Goal: Task Accomplishment & Management: Manage account settings

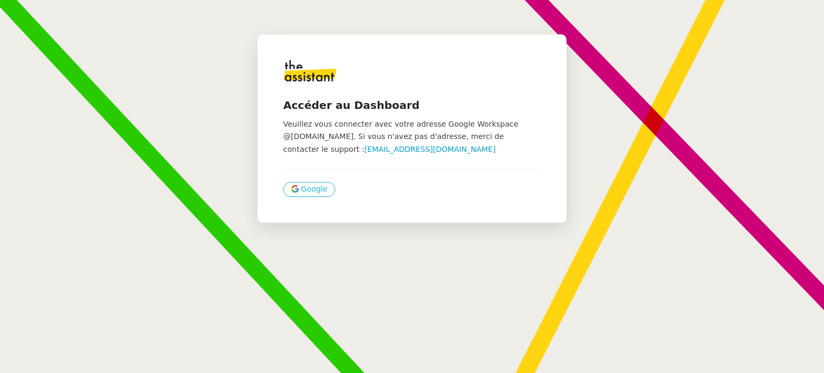
click at [306, 189] on span "Google" at bounding box center [314, 189] width 26 height 12
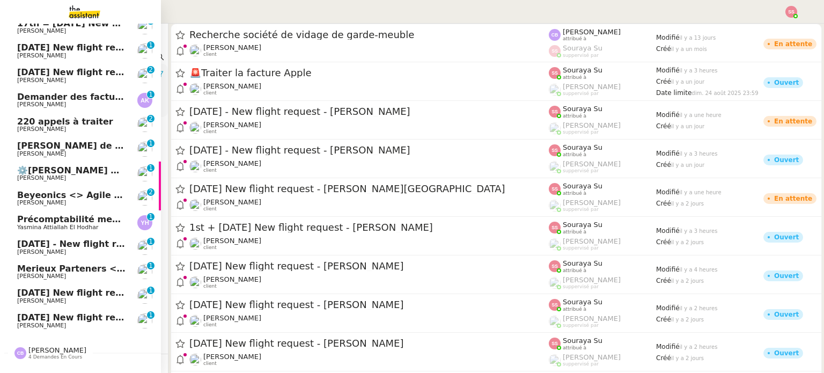
scroll to position [550, 0]
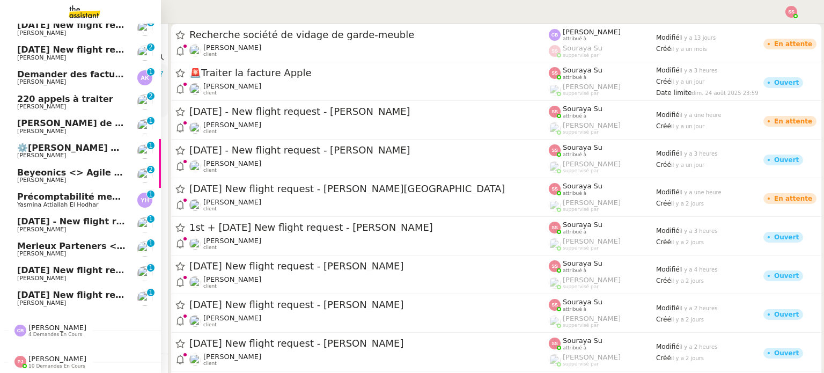
click at [87, 291] on span "[DATE] New flight request - [PERSON_NAME]" at bounding box center [124, 295] width 215 height 10
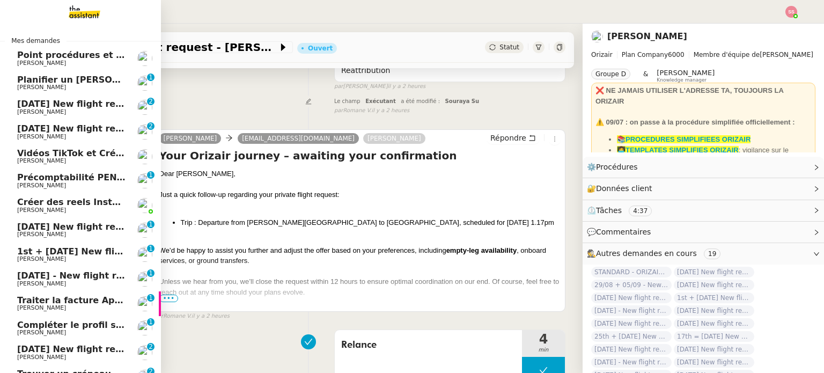
click at [81, 107] on span "[DATE] New flight request - [PERSON_NAME]" at bounding box center [124, 104] width 215 height 10
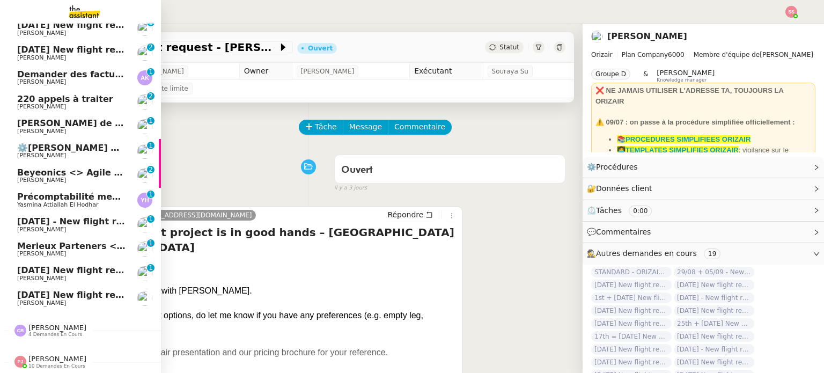
scroll to position [550, 0]
click at [44, 357] on div "Pauline Jennah 10 demandes en cours" at bounding box center [57, 362] width 58 height 14
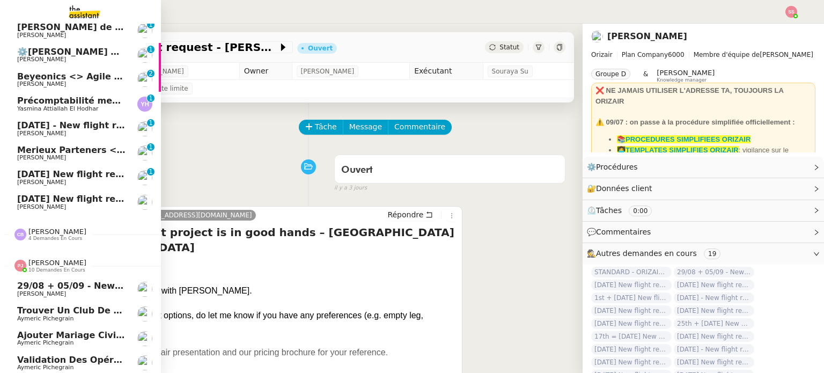
scroll to position [635, 0]
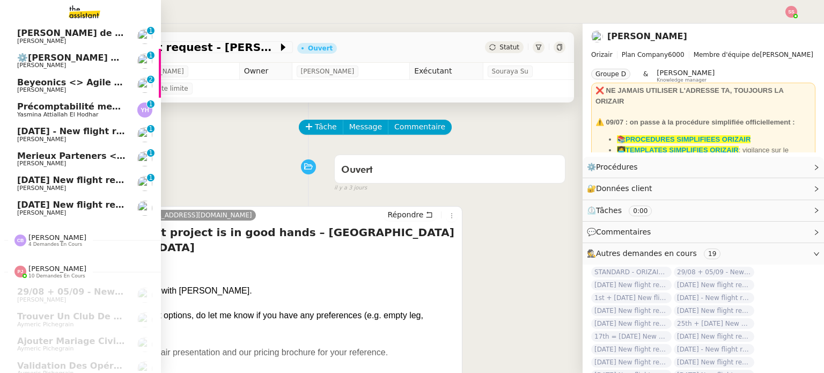
click at [92, 153] on span "Merieux Parteners <> Agile Capital Markets" at bounding box center [123, 156] width 213 height 10
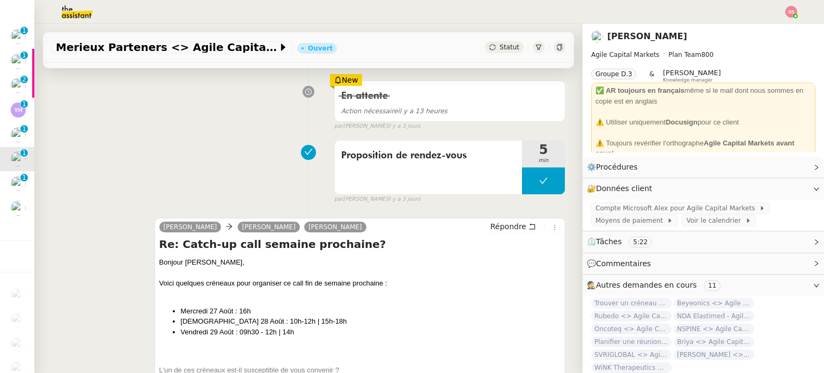
scroll to position [215, 0]
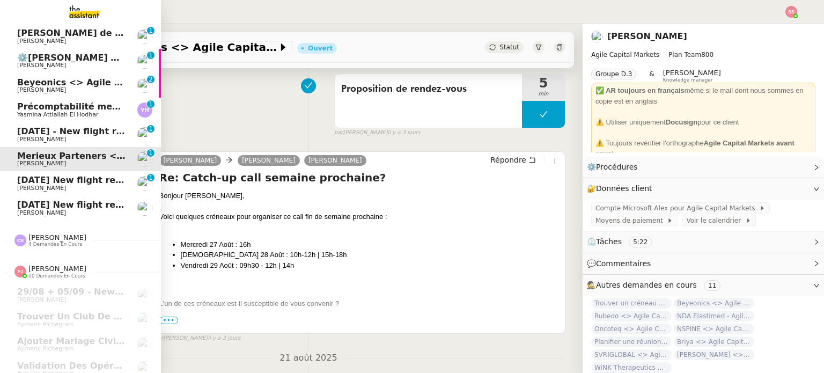
click at [77, 92] on span "[PERSON_NAME]" at bounding box center [71, 90] width 108 height 6
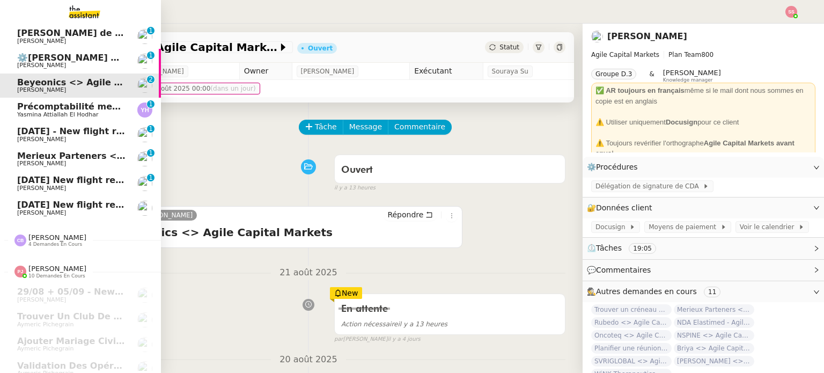
scroll to position [527, 0]
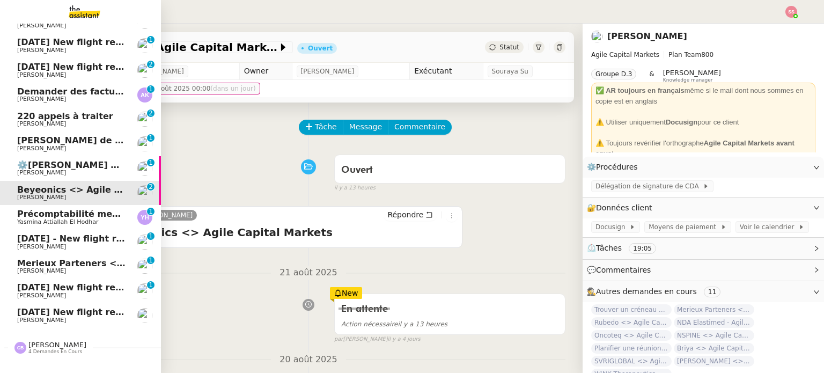
click at [31, 121] on span "[PERSON_NAME]" at bounding box center [41, 123] width 49 height 7
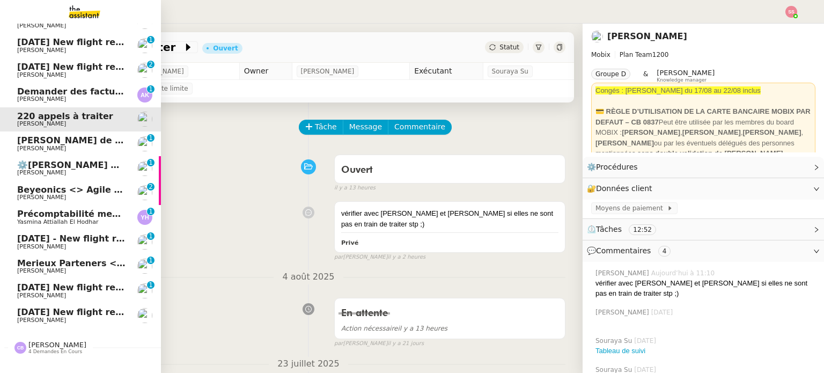
scroll to position [474, 0]
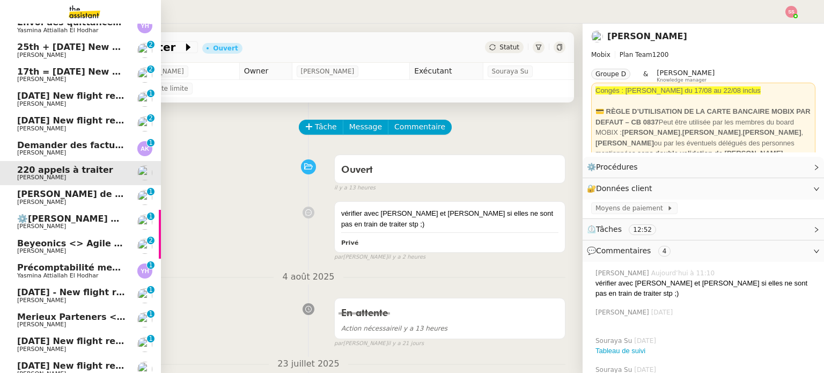
click at [72, 143] on span "Demander des factures pour SARL 2TLR et ACCATEA" at bounding box center [143, 145] width 253 height 10
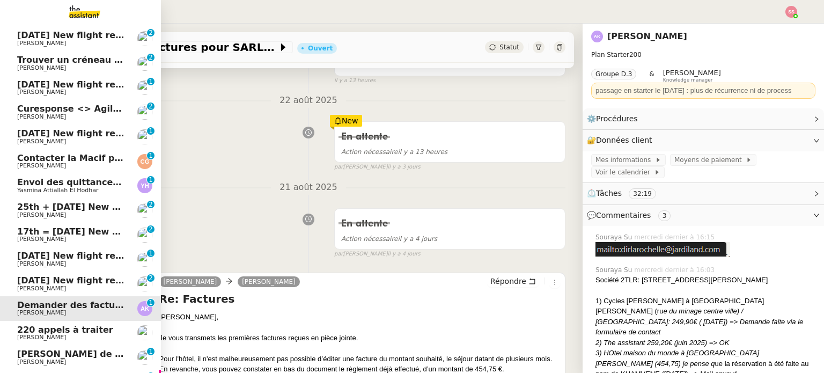
scroll to position [313, 0]
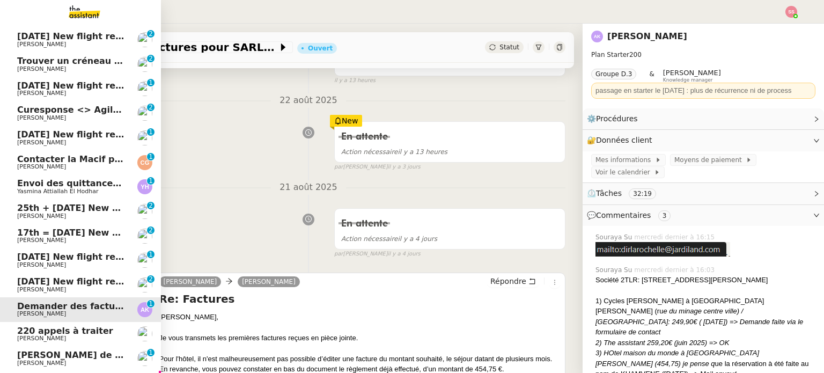
click at [73, 109] on span "Curesponse <> Agile Capital Markets" at bounding box center [107, 110] width 181 height 10
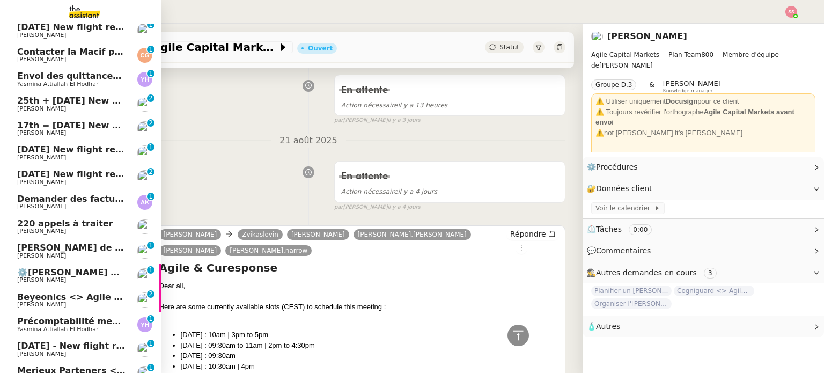
scroll to position [259, 0]
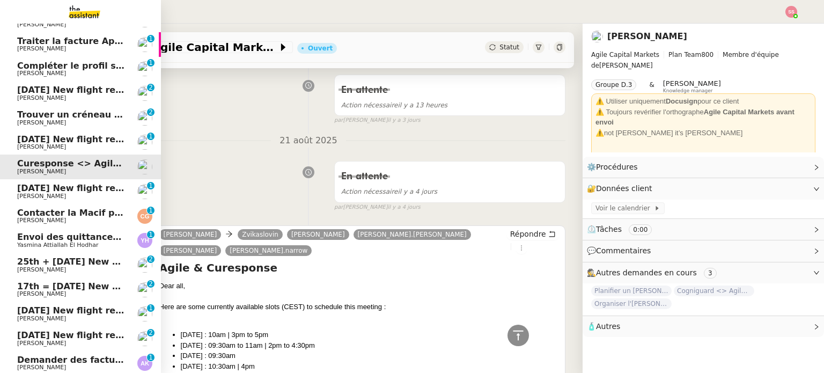
click at [44, 123] on span "[PERSON_NAME]" at bounding box center [41, 122] width 49 height 7
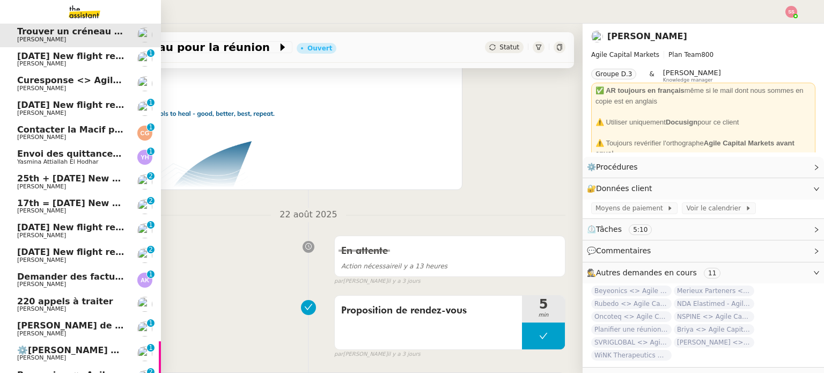
scroll to position [259, 0]
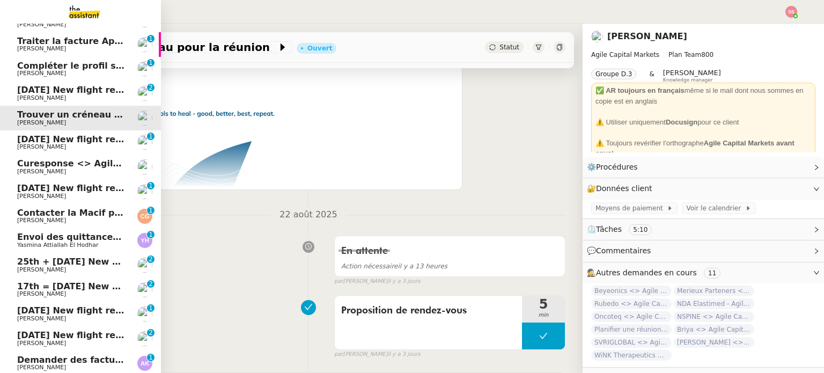
click at [63, 241] on span "Envoi des quittances mensuelles - [DATE]" at bounding box center [133, 237] width 232 height 10
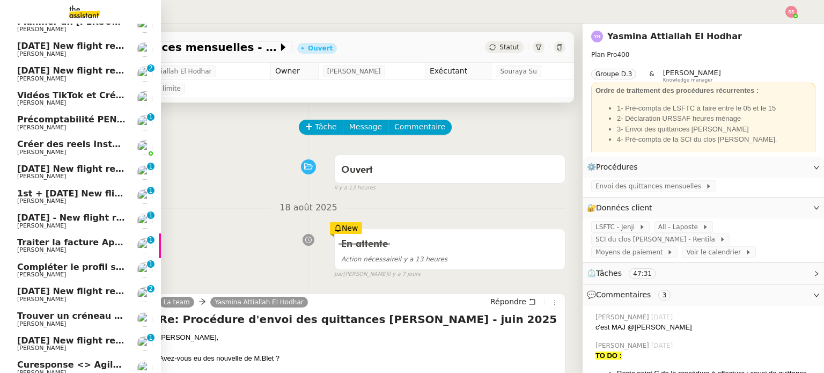
scroll to position [45, 0]
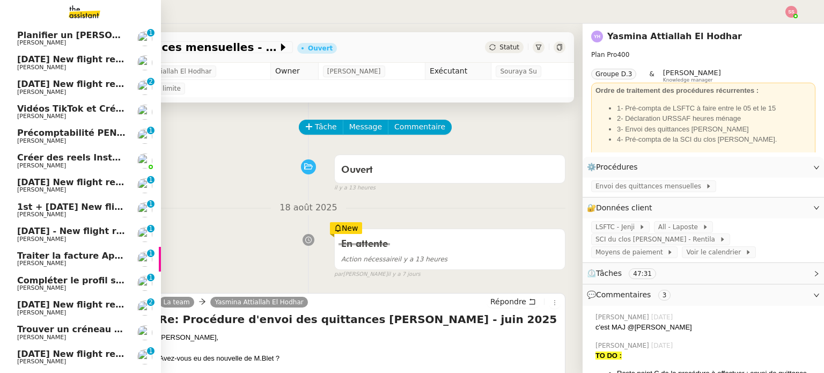
click at [32, 261] on span "[PERSON_NAME]" at bounding box center [41, 263] width 49 height 7
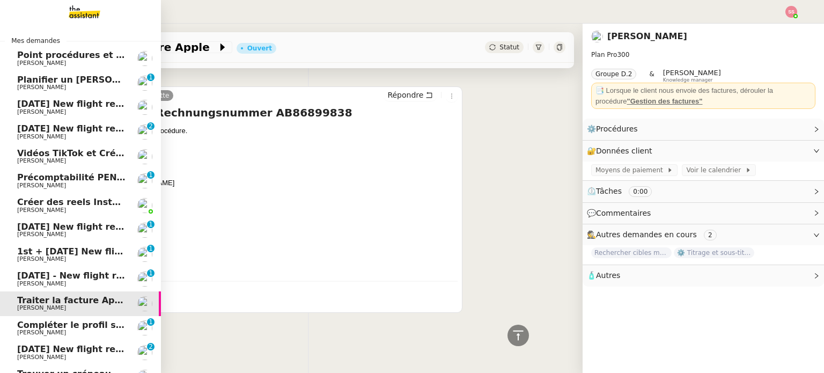
click at [71, 91] on link "Planifier un appel pour vendredi prochain Steve BENCHETRIT 0 1 2 3 4 5 6 7 8 9" at bounding box center [80, 83] width 161 height 25
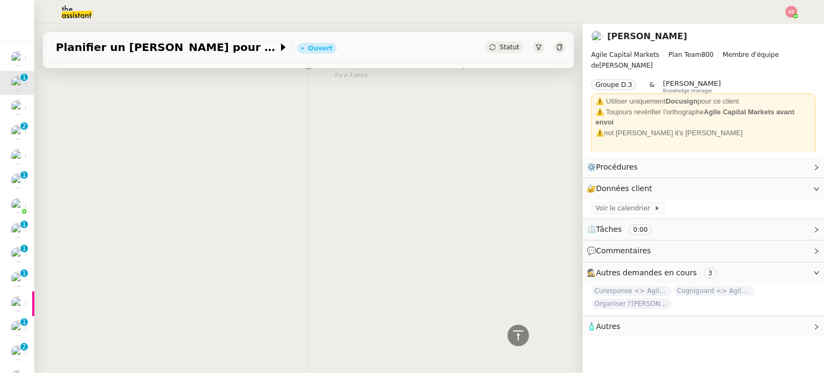
scroll to position [287, 0]
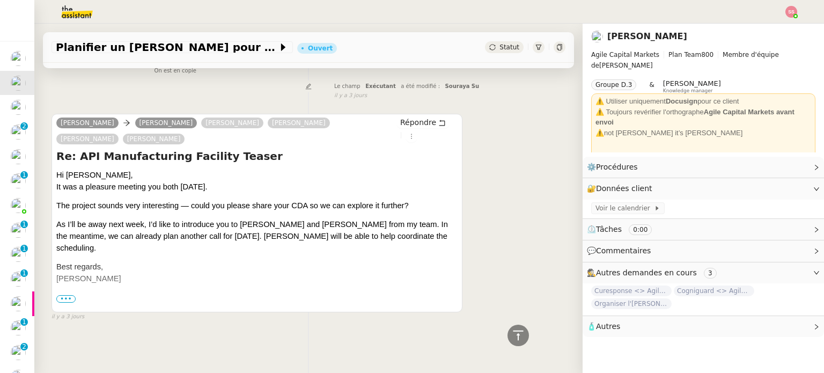
click at [69, 295] on span "•••" at bounding box center [65, 299] width 19 height 8
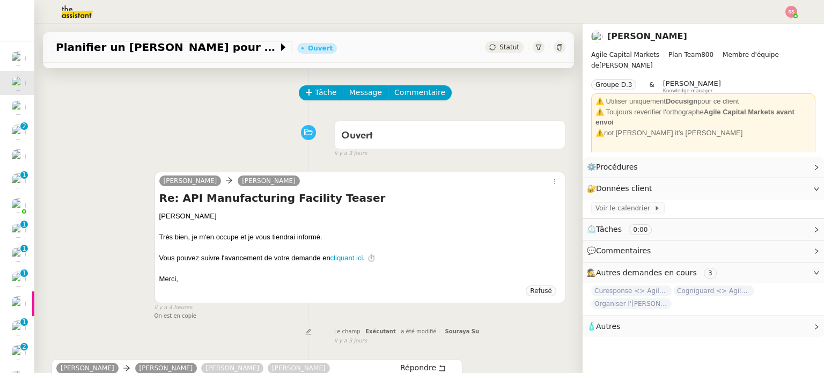
scroll to position [0, 0]
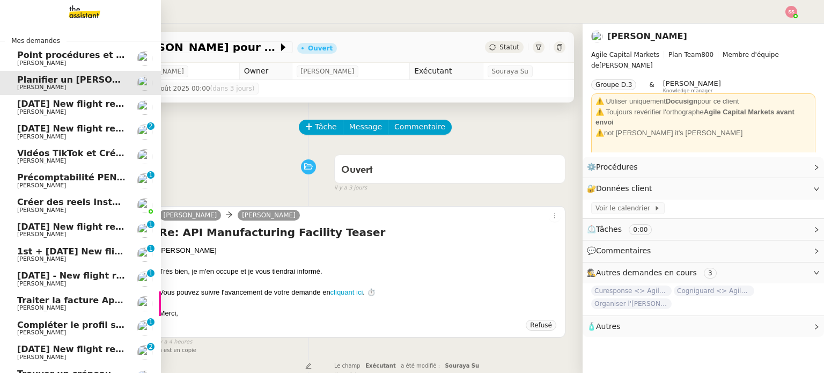
click at [76, 101] on span "[DATE] New flight request - [PERSON_NAME]" at bounding box center [124, 104] width 215 height 10
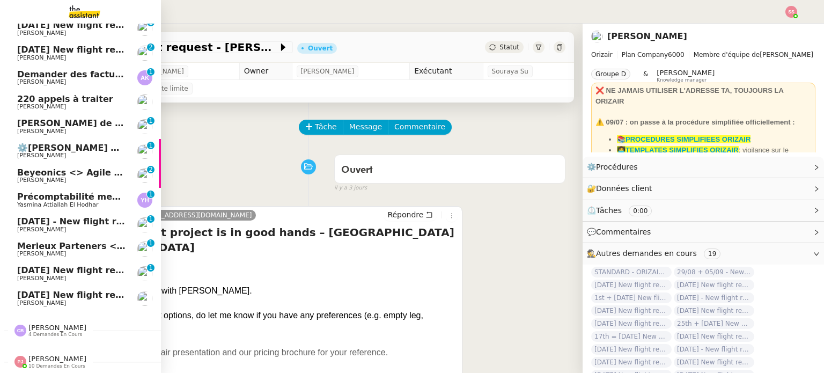
scroll to position [550, 0]
drag, startPoint x: 88, startPoint y: 169, endPoint x: 94, endPoint y: 175, distance: 8.3
click at [88, 169] on span "Beyeonics <> Agile Capital Markets" at bounding box center [103, 172] width 173 height 10
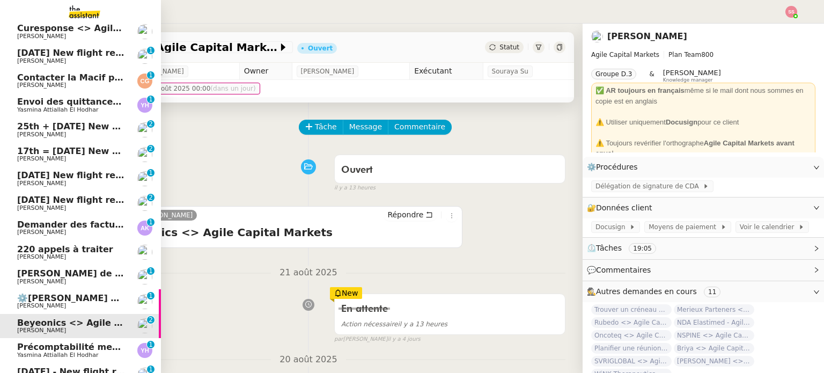
scroll to position [389, 0]
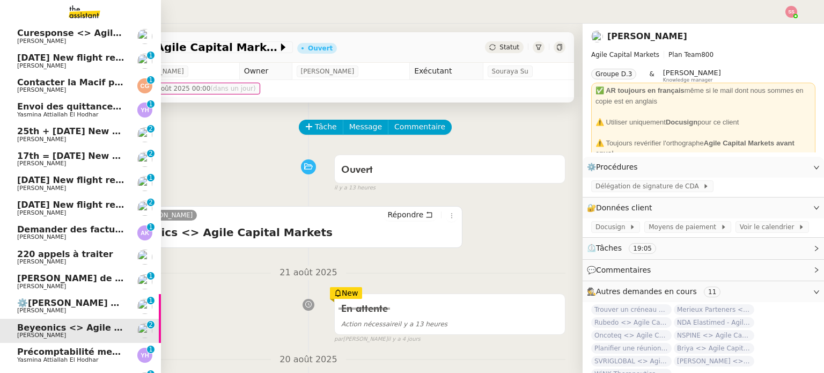
click at [60, 303] on span "⚙️Appel de Suivi - [PERSON_NAME] - UCPA VITAM" at bounding box center [162, 303] width 290 height 10
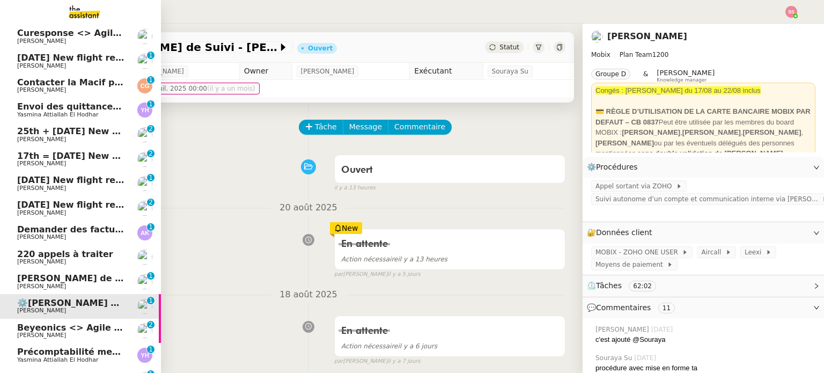
click at [70, 273] on span "Appel de suivi - [PERSON_NAME]" at bounding box center [122, 278] width 210 height 10
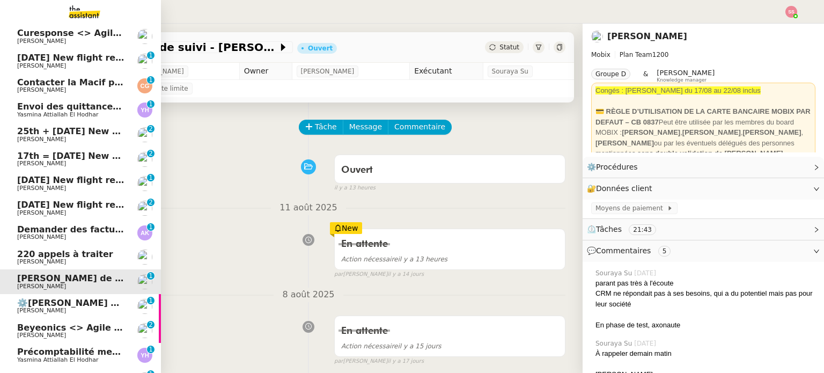
click at [84, 210] on span "[PERSON_NAME]" at bounding box center [71, 213] width 108 height 6
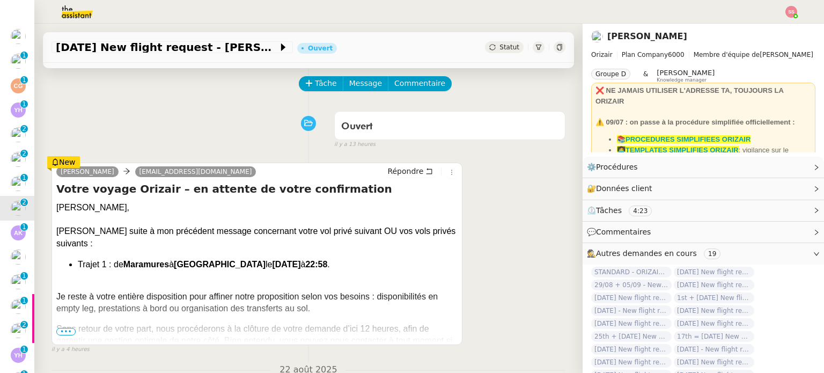
scroll to position [107, 0]
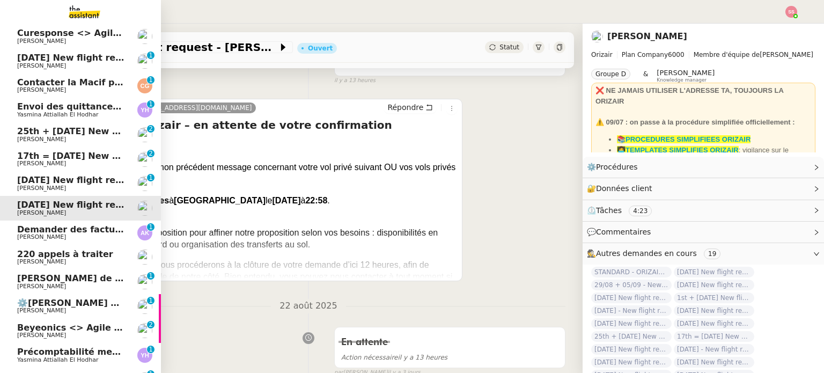
click at [55, 179] on span "[DATE] New flight request - [PERSON_NAME]" at bounding box center [124, 180] width 215 height 10
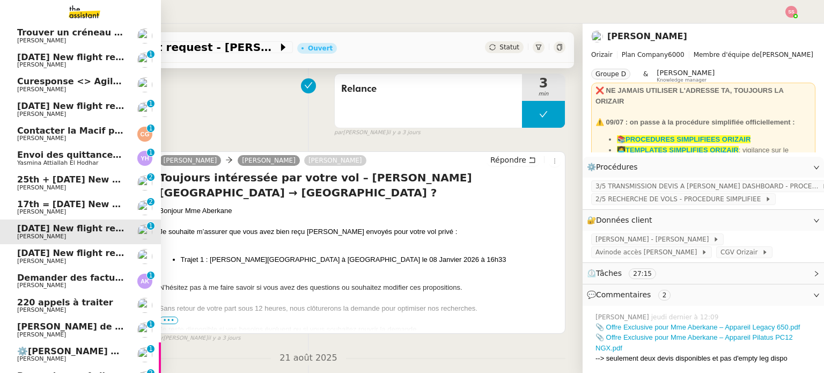
scroll to position [282, 0]
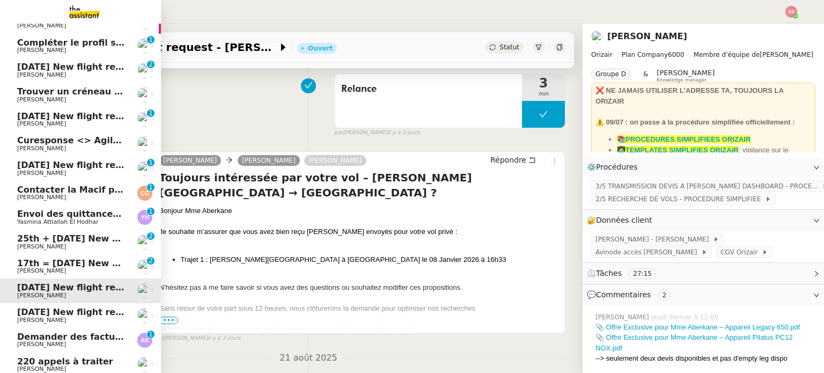
click at [58, 143] on span "Curesponse <> Agile Capital Markets" at bounding box center [107, 140] width 181 height 10
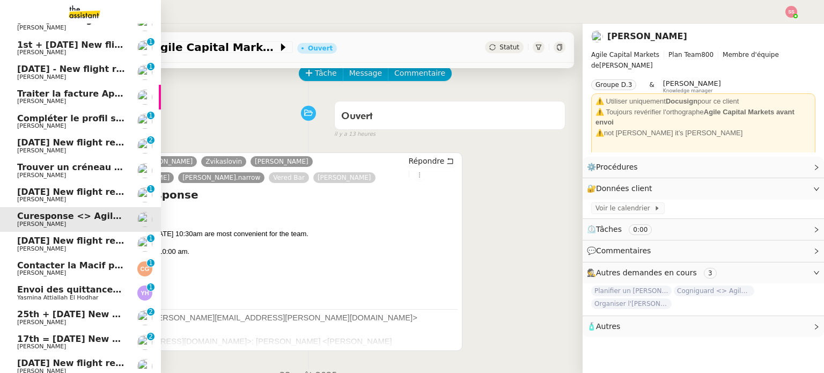
scroll to position [175, 0]
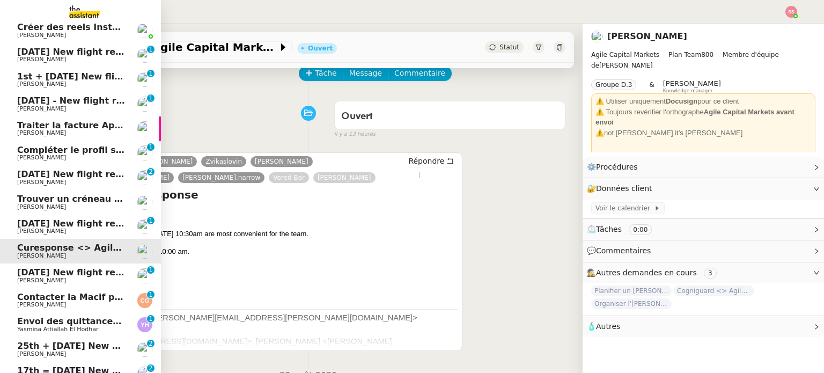
click at [69, 201] on span "Trouver un créneau pour la réunion" at bounding box center [102, 199] width 171 height 10
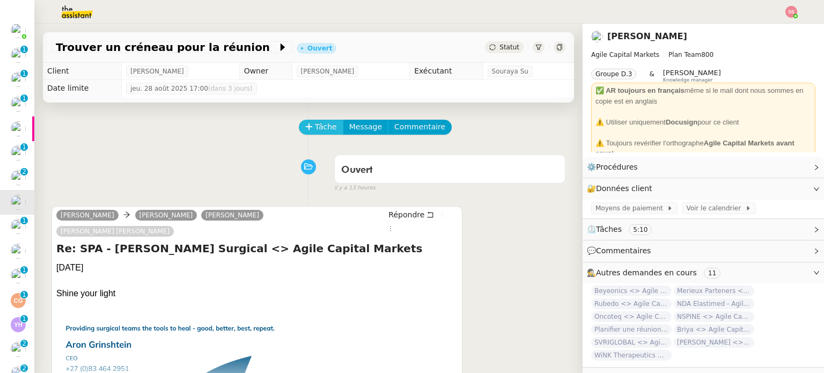
click at [315, 131] on span "Tâche" at bounding box center [326, 127] width 22 height 12
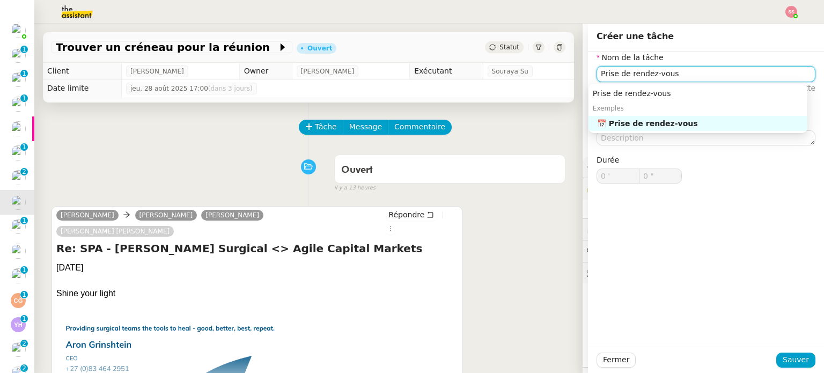
click at [602, 128] on div "📅 Prise de rendez-vous" at bounding box center [700, 124] width 206 height 10
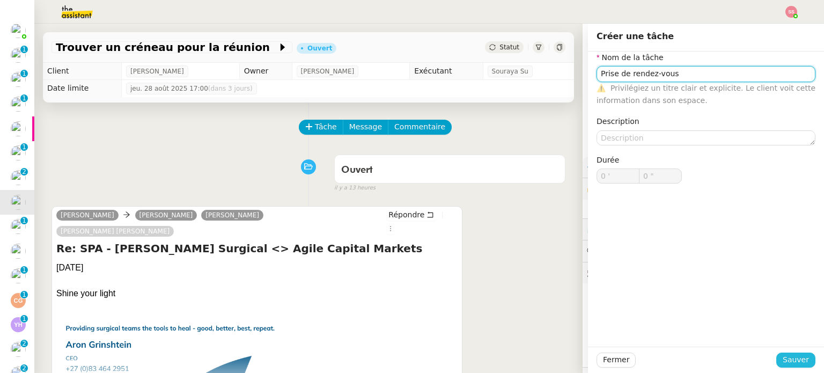
type input "Prise de rendez-vous"
click at [783, 356] on span "Sauver" at bounding box center [796, 359] width 26 height 12
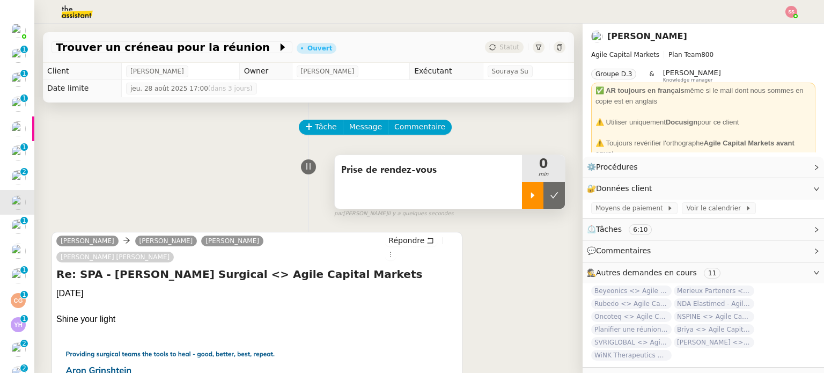
click at [528, 194] on icon at bounding box center [532, 195] width 9 height 9
click at [789, 164] on link "Modifier" at bounding box center [787, 167] width 31 height 12
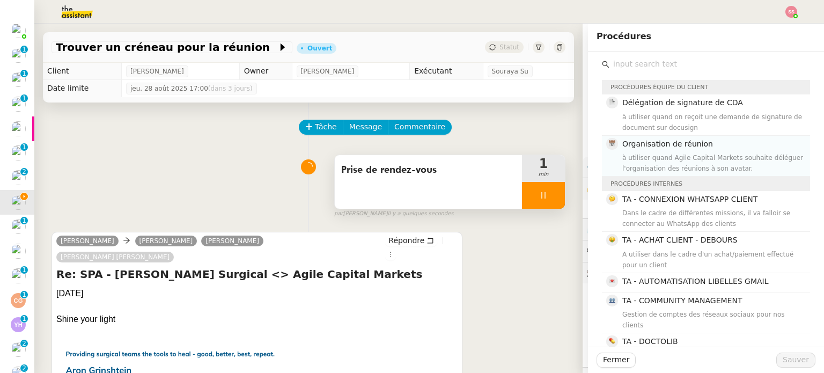
click at [736, 161] on div "à utiliser quand Agile Capital Markets souhaite déléguer l'organisation des réu…" at bounding box center [712, 162] width 181 height 21
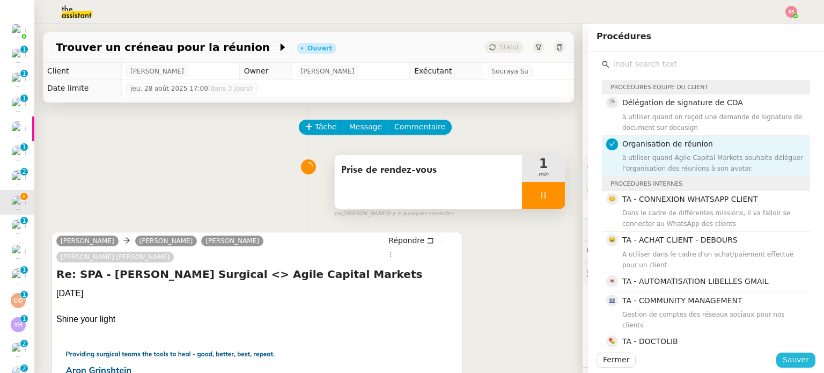
click at [789, 361] on span "Sauver" at bounding box center [796, 359] width 26 height 12
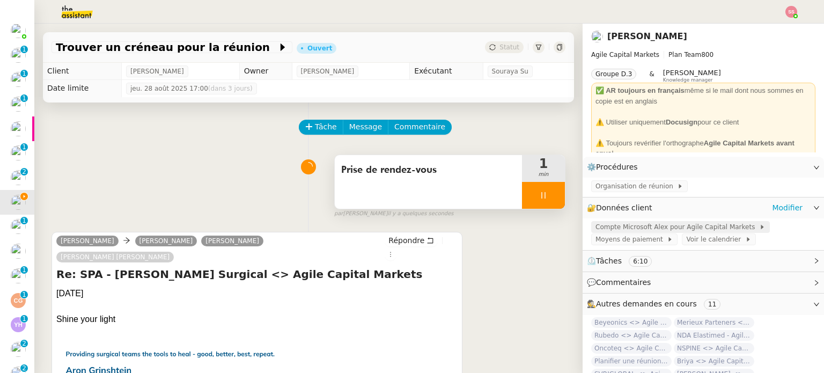
click at [657, 225] on span "Compte Microsoft Alex pour Agile Capital Markets" at bounding box center [677, 227] width 164 height 11
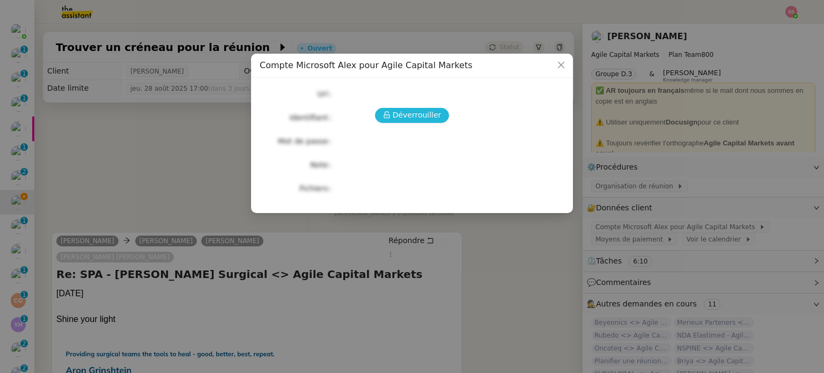
click at [421, 117] on span "Déverrouiller" at bounding box center [417, 115] width 49 height 12
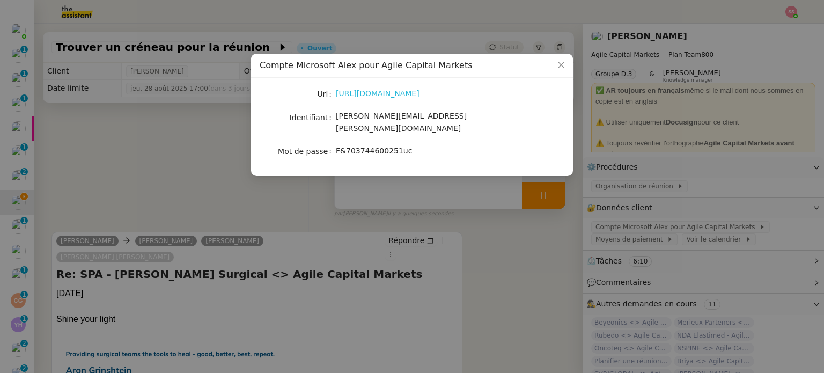
click at [380, 98] on link "https://www.office.com/?auth=2" at bounding box center [378, 93] width 84 height 9
click at [171, 122] on nz-modal-container "Compte Microsoft Alex pour Agile Capital Markets Url https://www.office.com/?au…" at bounding box center [412, 186] width 824 height 373
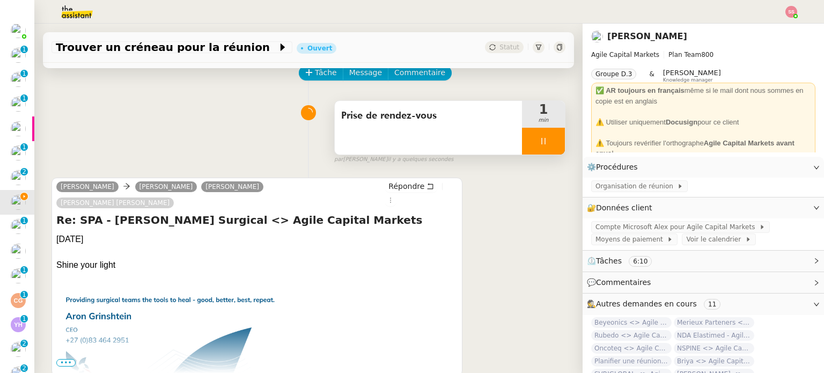
scroll to position [215, 0]
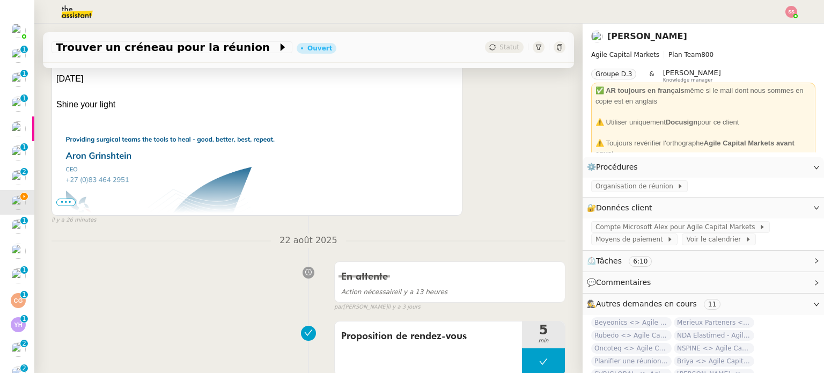
click at [63, 198] on span "•••" at bounding box center [65, 202] width 19 height 8
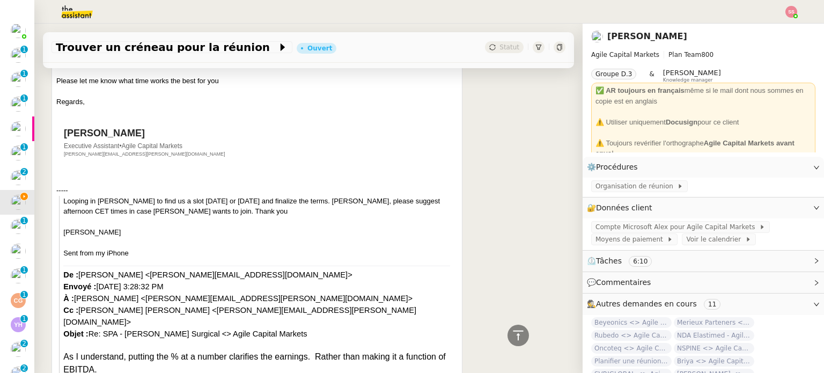
scroll to position [912, 0]
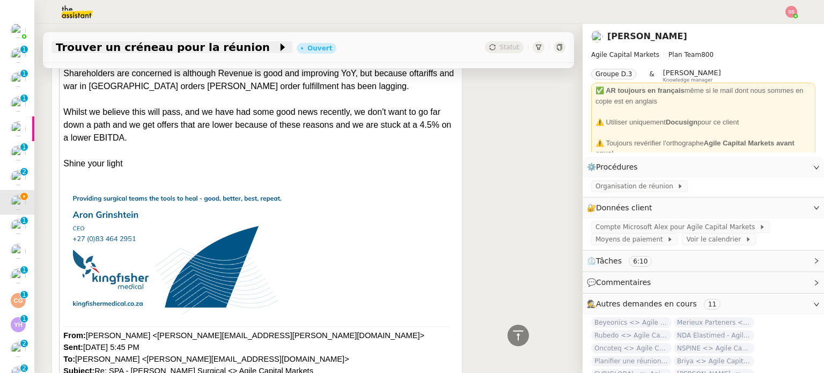
click at [198, 48] on span "Trouver un créneau pour la réunion" at bounding box center [167, 47] width 222 height 11
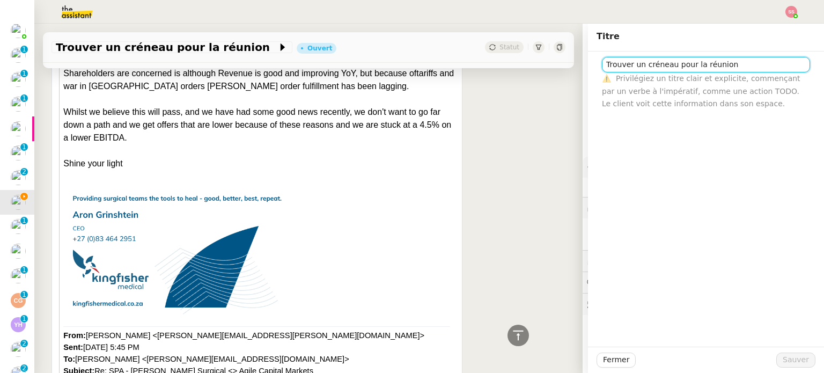
click at [633, 68] on input "Trouver un créneau pour la réunion" at bounding box center [706, 65] width 208 height 16
type input "King Fisher Medical <> Agile Capital Markets"
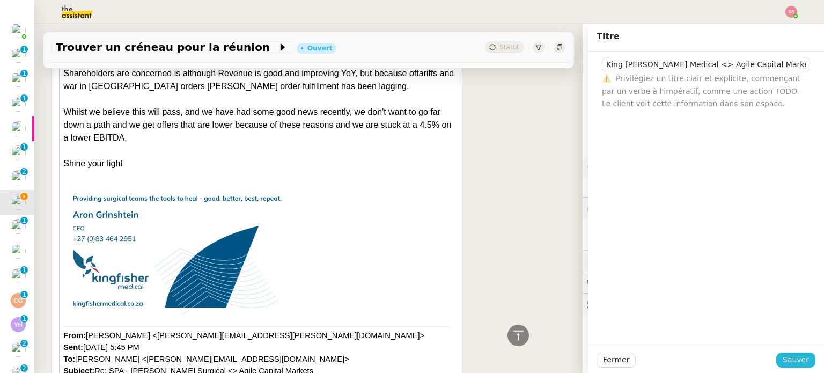
click at [783, 359] on span "Sauver" at bounding box center [796, 359] width 26 height 12
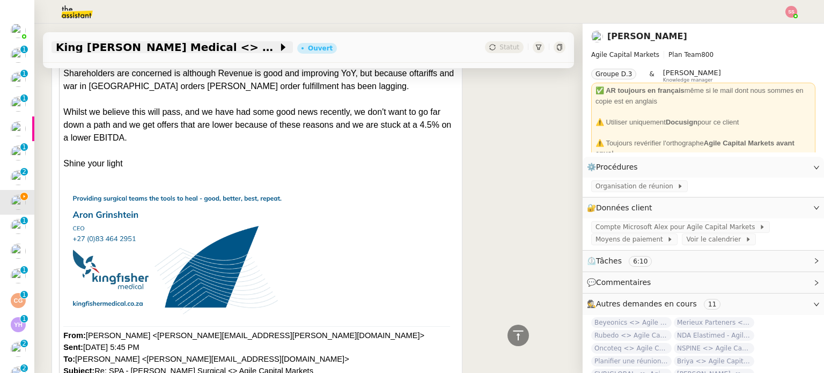
click at [178, 49] on span "King Fisher Medical <> Agile Capital Markets" at bounding box center [167, 47] width 222 height 11
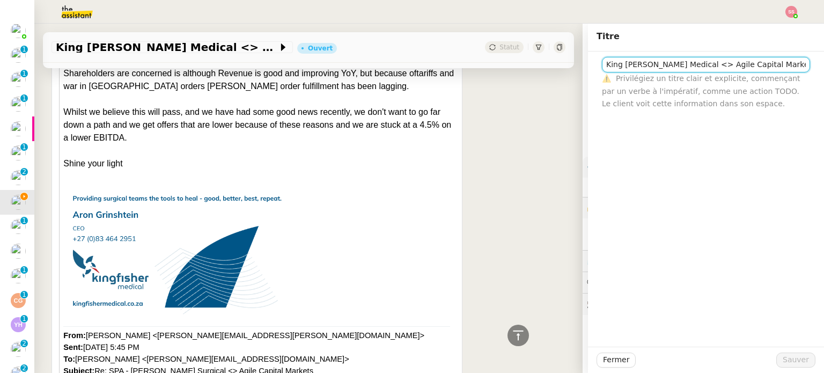
click at [641, 68] on input "King Fisher Medical <> Agile Capital Markets" at bounding box center [706, 65] width 208 height 16
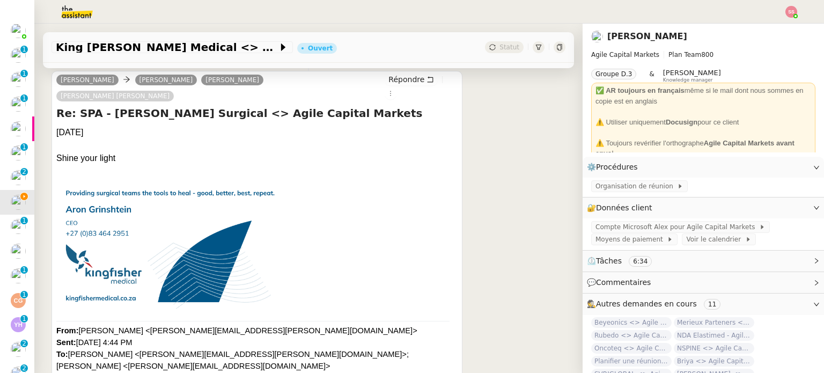
scroll to position [107, 0]
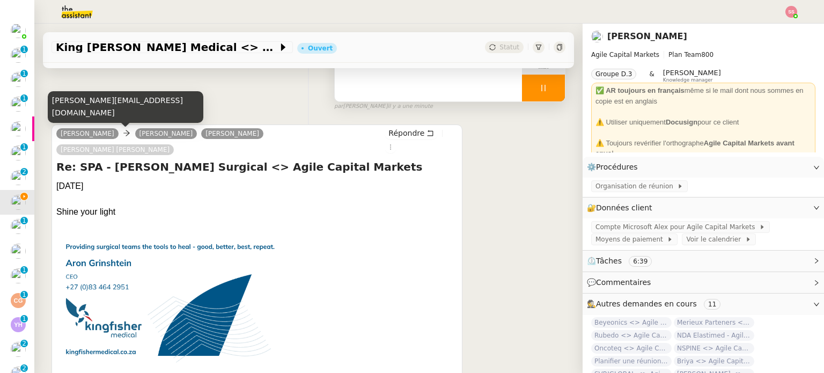
click at [79, 117] on div "aron@kfmed.co.za" at bounding box center [126, 107] width 156 height 32
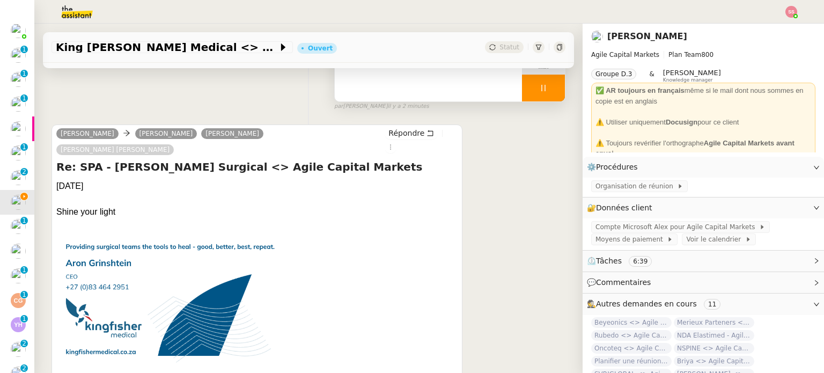
copy div "aron@kfmed.co.za"
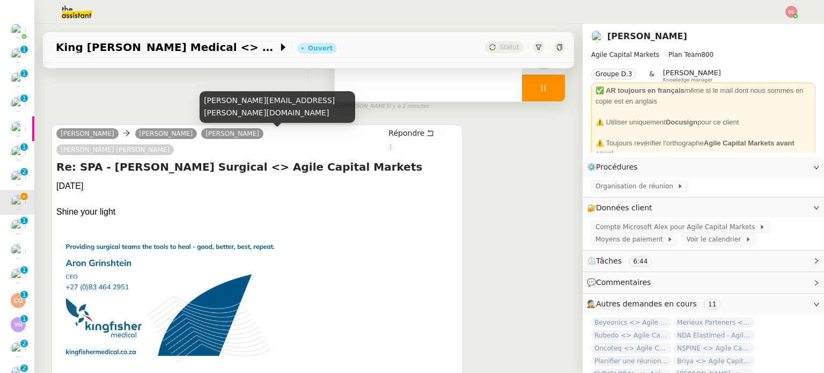
click at [282, 113] on div "victor.grinshtein@wexlersurgical.com" at bounding box center [278, 107] width 156 height 32
copy div "victor.grinshtein@wexlersurgical.com"
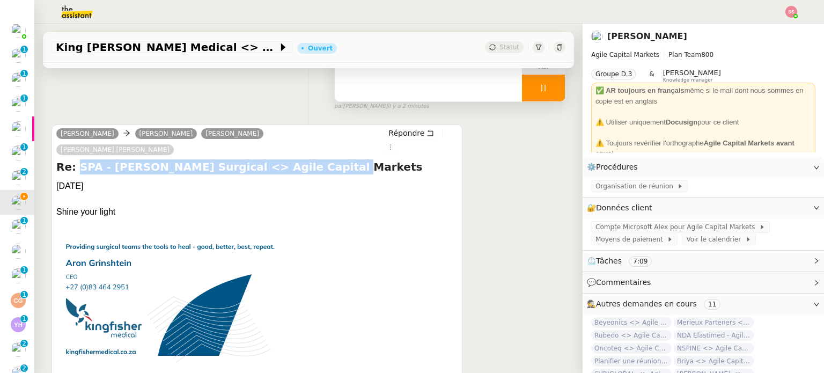
drag, startPoint x: 72, startPoint y: 152, endPoint x: 318, endPoint y: 148, distance: 245.2
click at [318, 159] on h4 "Re: SPA - [PERSON_NAME] Surgical <> Agile Capital Markets" at bounding box center [256, 166] width 401 height 15
copy h4 "SPA - [PERSON_NAME] Surgical <> Agile Capital Markets"
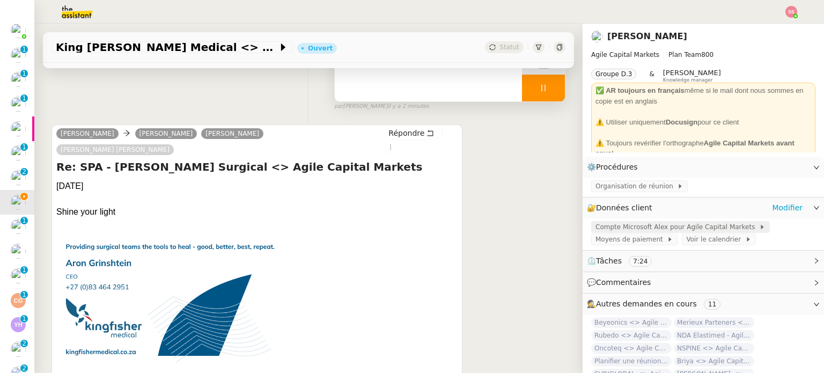
click at [599, 227] on span "Compte Microsoft Alex pour Agile Capital Markets" at bounding box center [677, 227] width 164 height 11
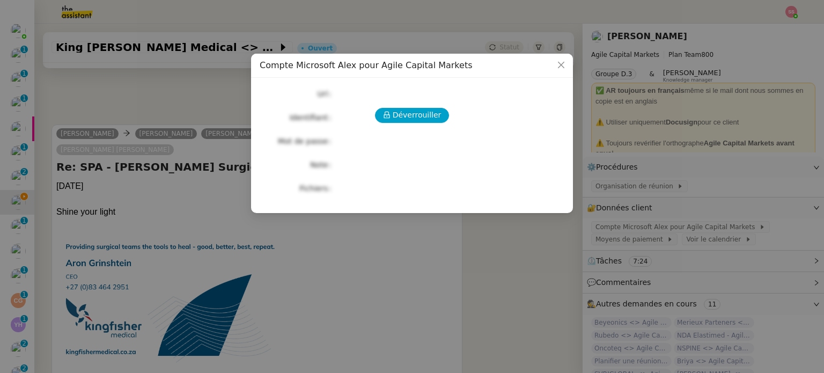
click at [400, 126] on div "Déverrouiller Url Identifiant Mot de passe Note Fichiers Upload" at bounding box center [412, 140] width 305 height 109
click at [406, 122] on button "Déverrouiller" at bounding box center [412, 115] width 75 height 15
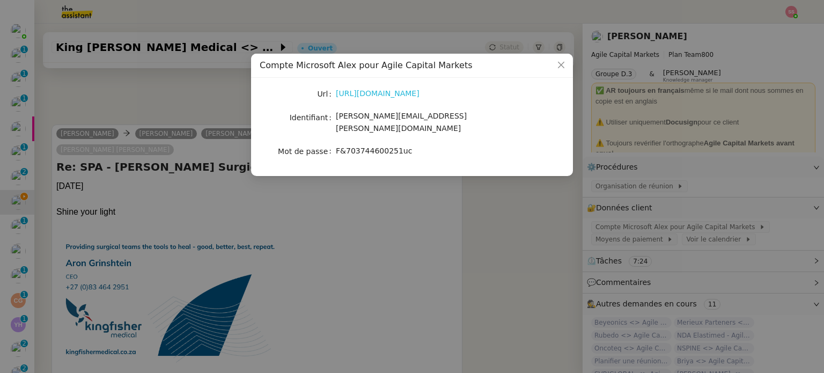
click at [360, 91] on link "https://www.office.com/?auth=2" at bounding box center [378, 93] width 84 height 9
click at [421, 205] on nz-modal-container "Compte Microsoft Alex pour Agile Capital Markets Url https://www.office.com/?au…" at bounding box center [412, 186] width 824 height 373
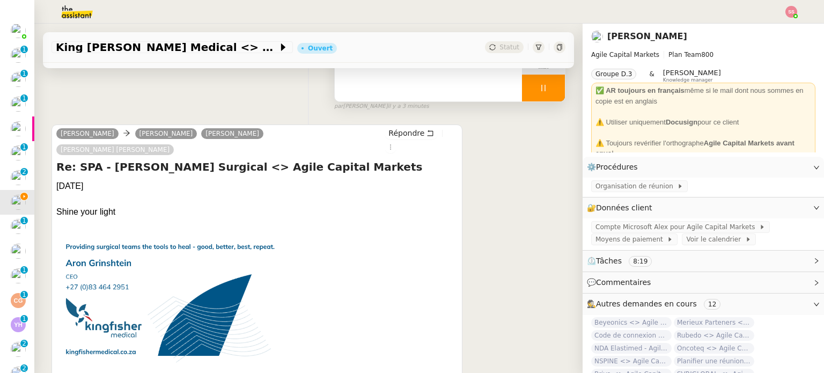
scroll to position [0, 0]
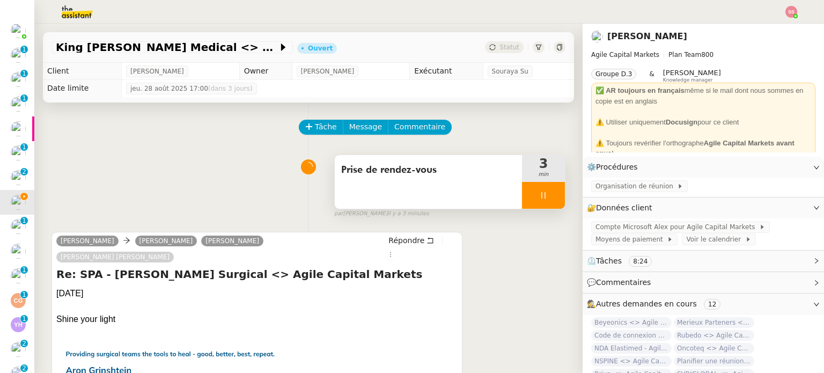
click at [541, 203] on div at bounding box center [543, 195] width 43 height 27
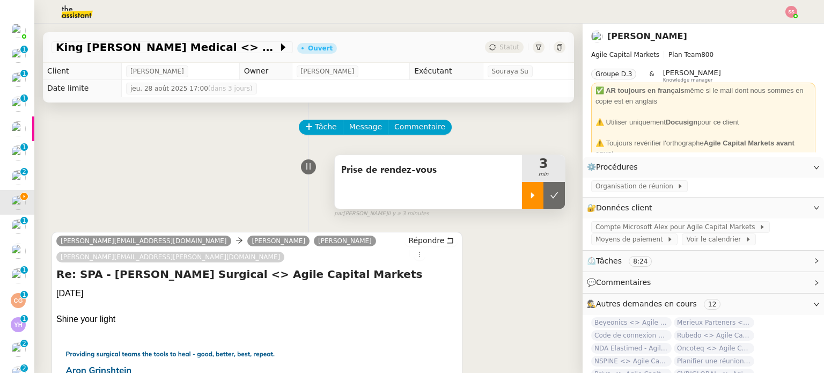
click at [543, 203] on button at bounding box center [553, 195] width 21 height 27
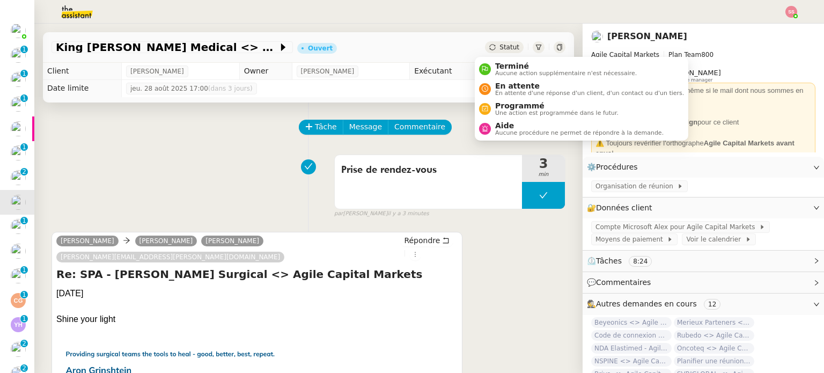
click at [499, 46] on span "Statut" at bounding box center [509, 47] width 20 height 8
click at [498, 83] on span "En attente" at bounding box center [589, 86] width 189 height 9
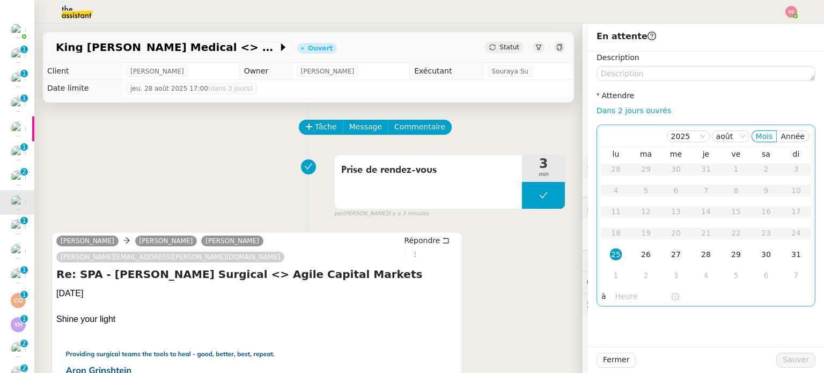
click at [670, 252] on div "27" at bounding box center [676, 254] width 12 height 12
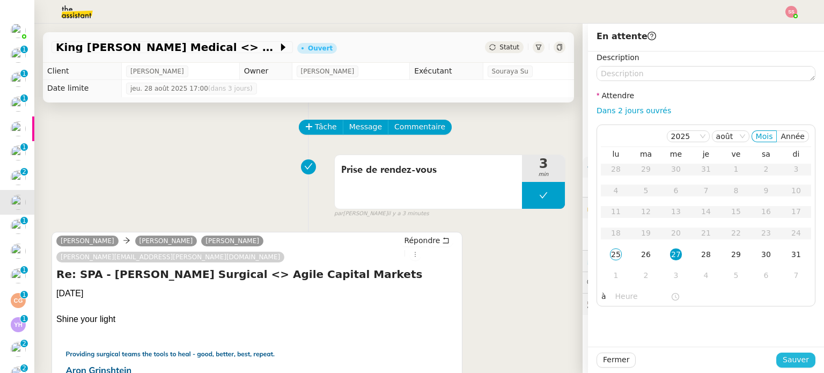
click at [783, 358] on span "Sauver" at bounding box center [796, 359] width 26 height 12
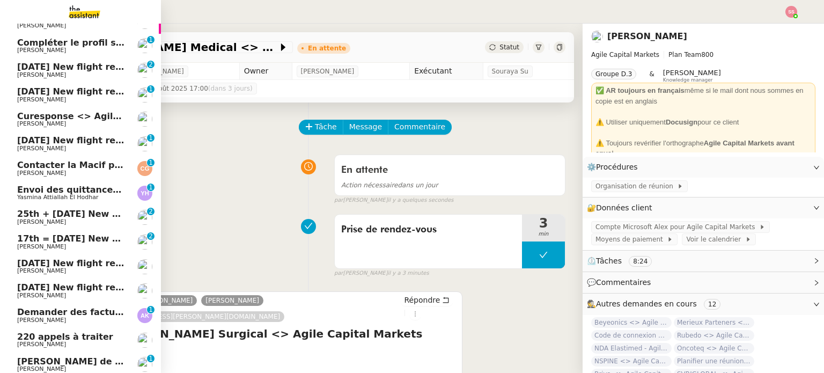
scroll to position [472, 0]
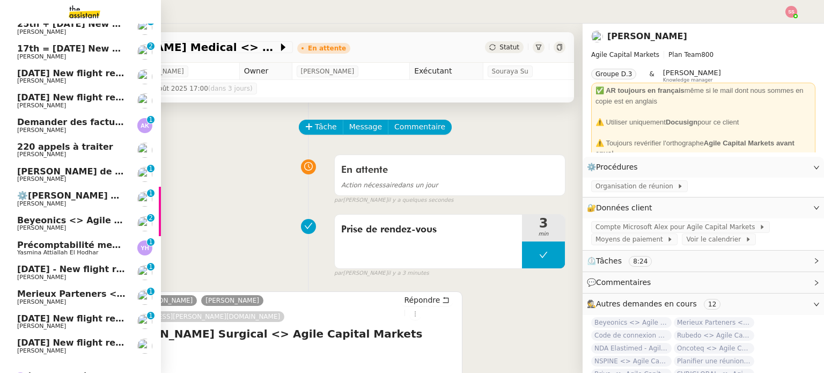
drag, startPoint x: 32, startPoint y: 220, endPoint x: 139, endPoint y: 192, distance: 111.0
click at [32, 220] on span "Beyeonics <> Agile Capital Markets" at bounding box center [103, 220] width 173 height 10
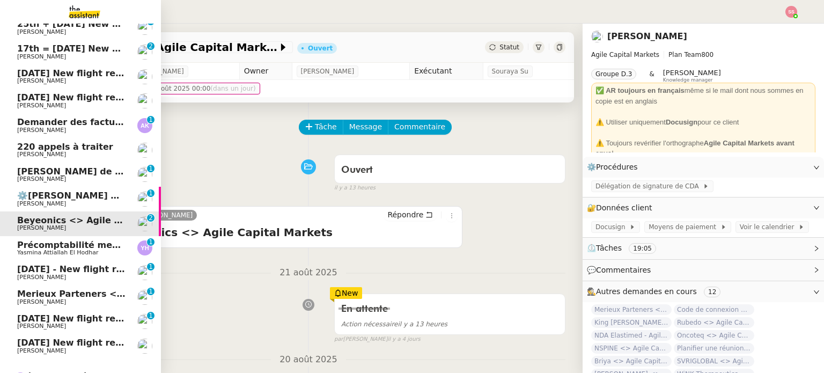
scroll to position [526, 0]
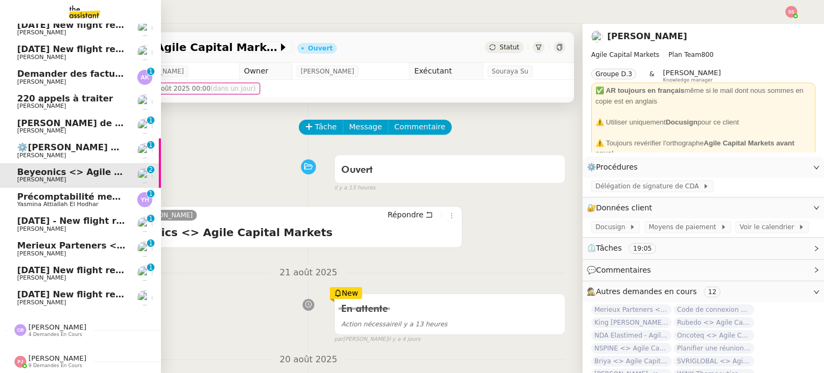
click at [24, 240] on span "Merieux Parteners <> Agile Capital Markets" at bounding box center [123, 245] width 213 height 10
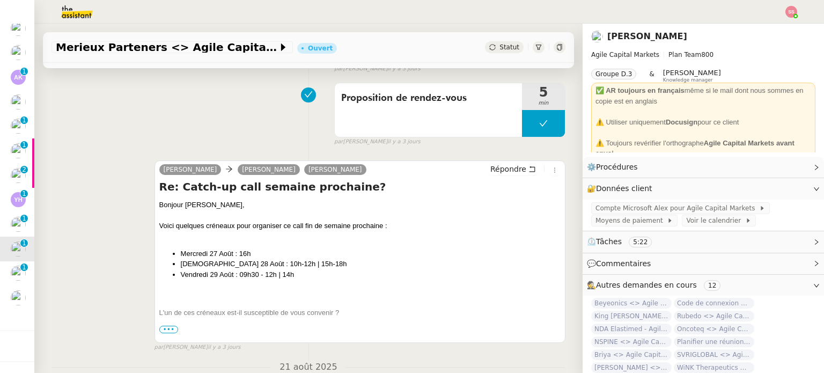
scroll to position [215, 0]
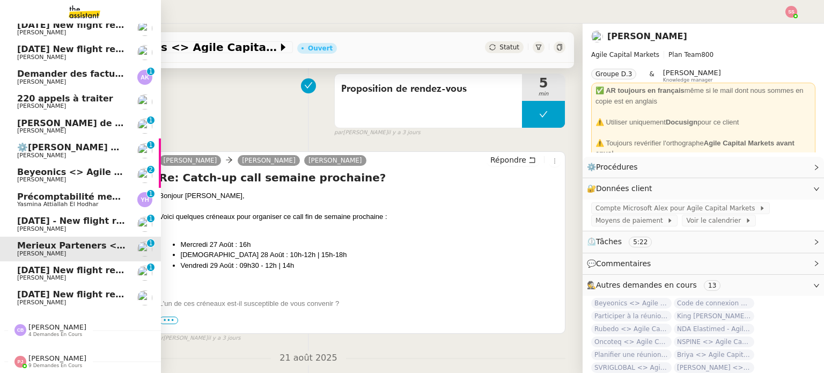
click at [67, 170] on span "Beyeonics <> Agile Capital Markets" at bounding box center [103, 172] width 173 height 10
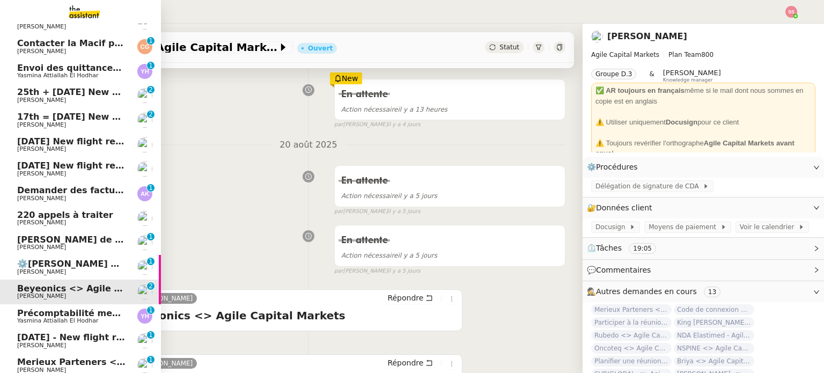
scroll to position [204, 0]
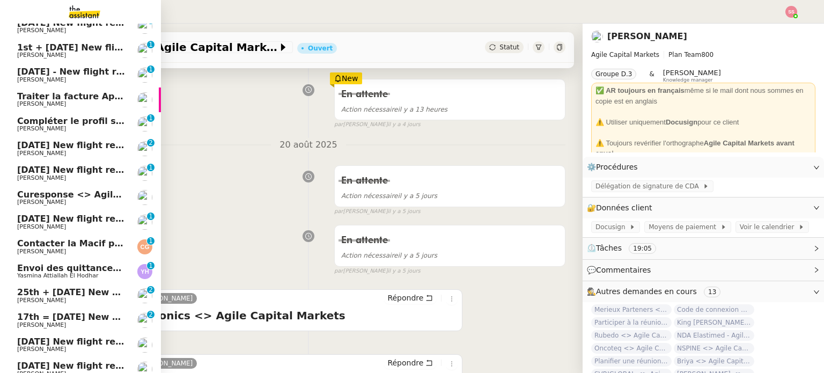
click at [68, 199] on span "[PERSON_NAME]" at bounding box center [71, 202] width 108 height 6
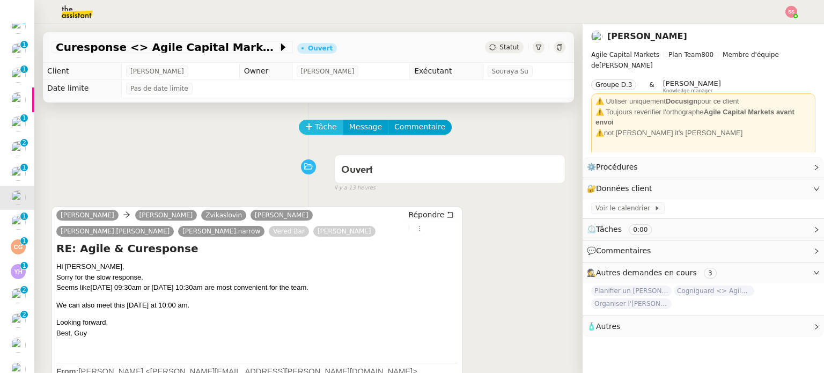
click at [323, 133] on span "Tâche" at bounding box center [326, 127] width 22 height 12
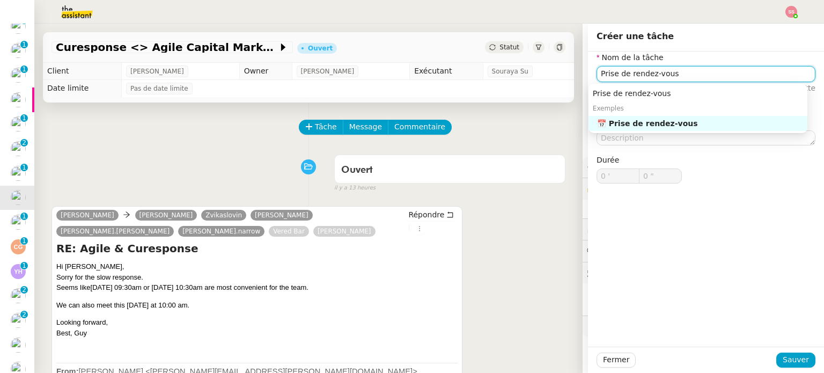
click at [610, 126] on div "📅 Prise de rendez-vous" at bounding box center [700, 124] width 206 height 10
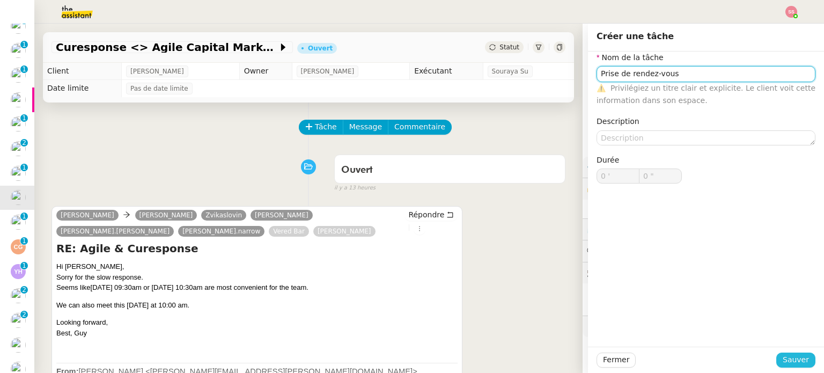
type input "Prise de rendez-vous"
drag, startPoint x: 786, startPoint y: 360, endPoint x: 732, endPoint y: 327, distance: 63.3
click at [786, 360] on span "Sauver" at bounding box center [796, 359] width 26 height 12
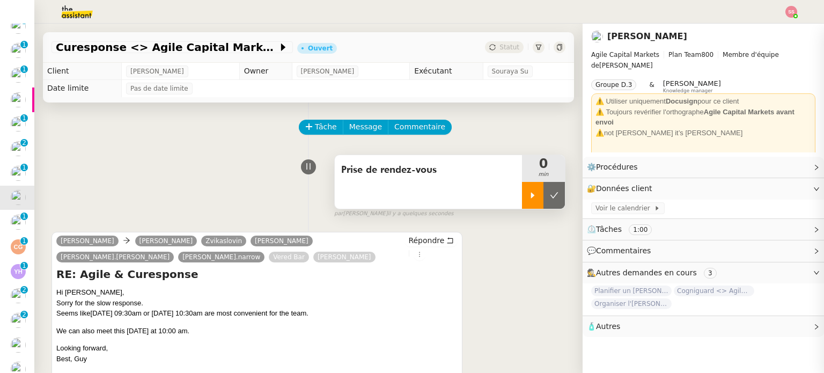
click at [528, 199] on icon at bounding box center [532, 195] width 9 height 9
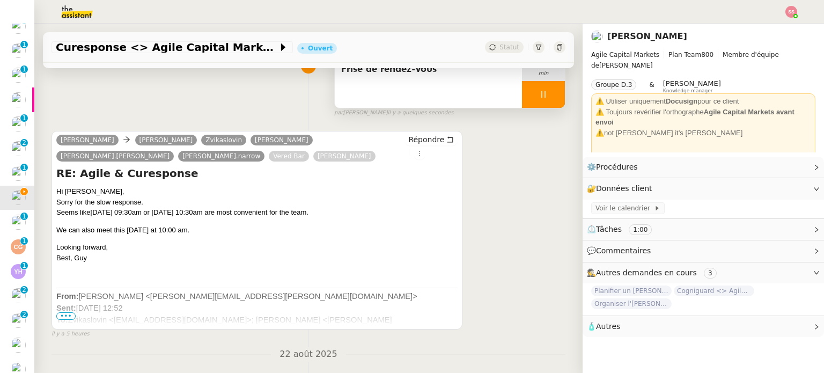
scroll to position [107, 0]
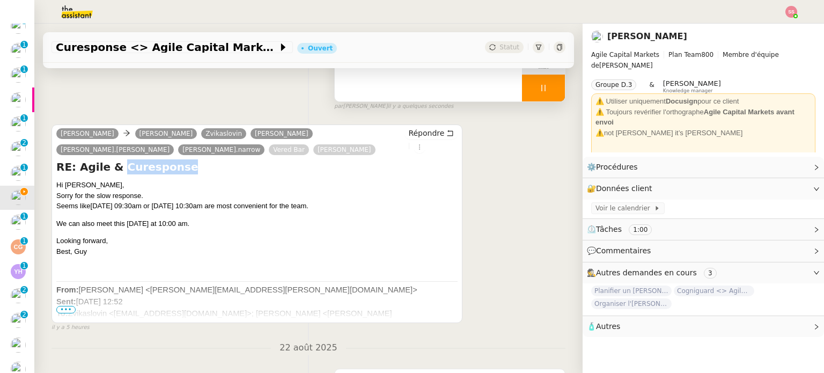
drag, startPoint x: 167, startPoint y: 172, endPoint x: 115, endPoint y: 168, distance: 52.2
click at [115, 168] on h4 "RE: Agile & Curesponse" at bounding box center [256, 166] width 401 height 15
copy h4 "Curesponse"
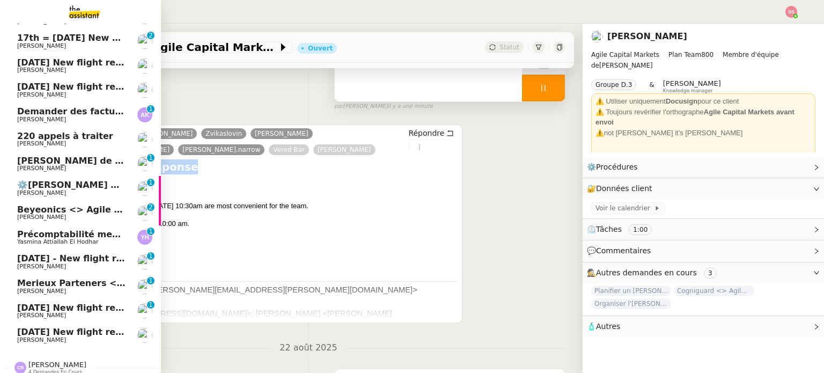
scroll to position [526, 0]
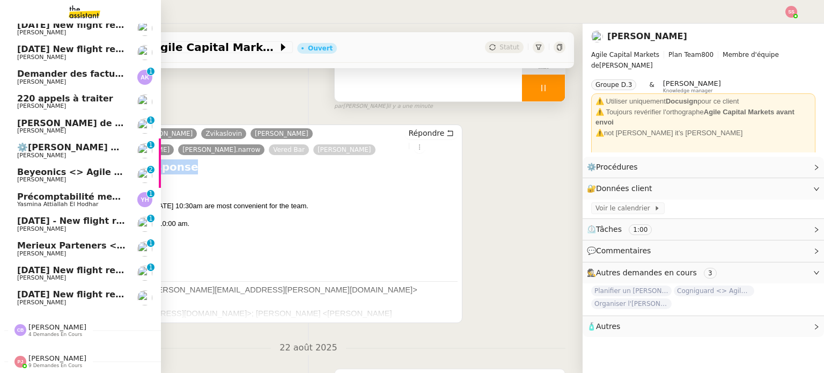
click at [82, 240] on span "Merieux Parteners <> Agile Capital Markets" at bounding box center [123, 245] width 213 height 10
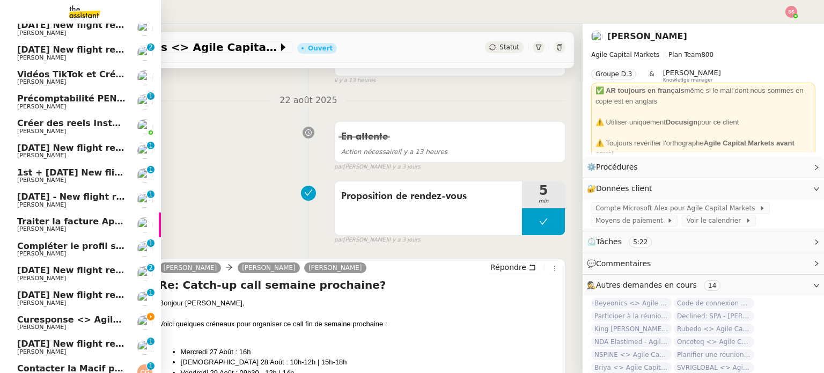
scroll to position [215, 0]
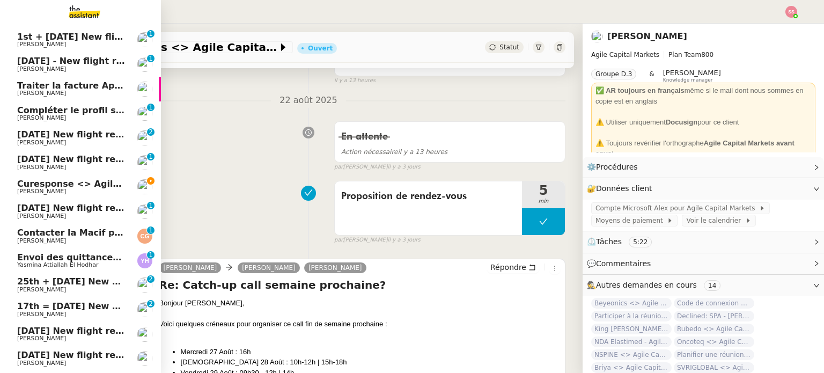
click at [101, 183] on span "Curesponse <> Agile Capital Markets" at bounding box center [107, 184] width 181 height 10
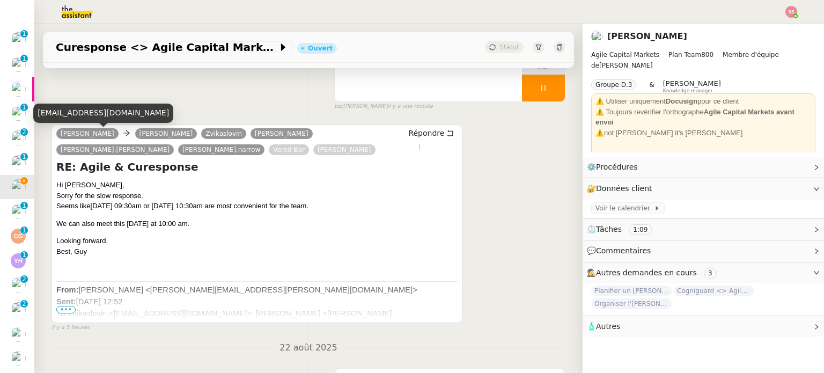
click at [82, 113] on div "guy@curesponse.tech" at bounding box center [103, 113] width 140 height 19
copy div "guy@curesponse.tech"
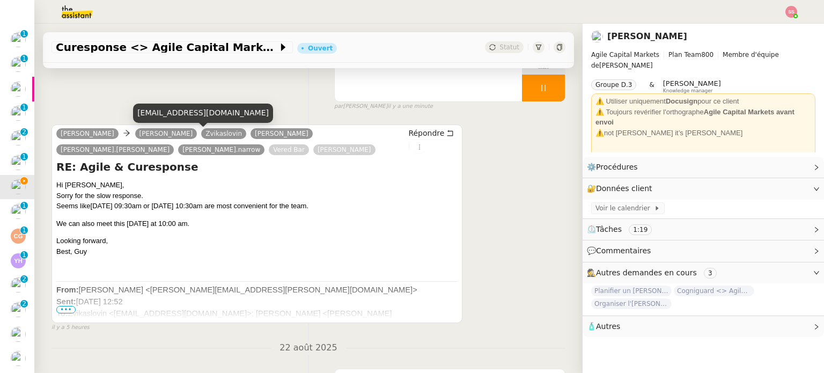
click at [175, 114] on div "zvikaslovin@gmail.com" at bounding box center [203, 113] width 140 height 19
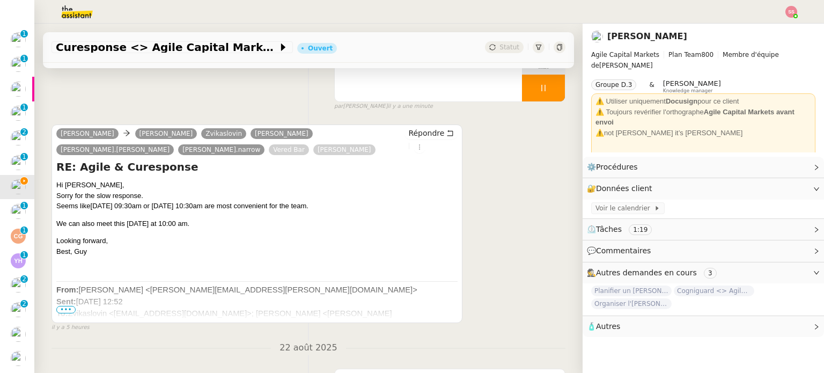
copy div "zvikaslovin@gmail.com"
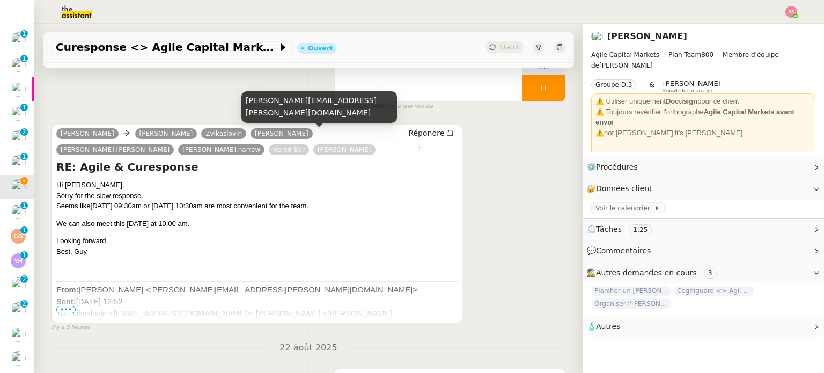
click at [289, 113] on div "michal.y.fisher@gmail.com" at bounding box center [319, 107] width 156 height 32
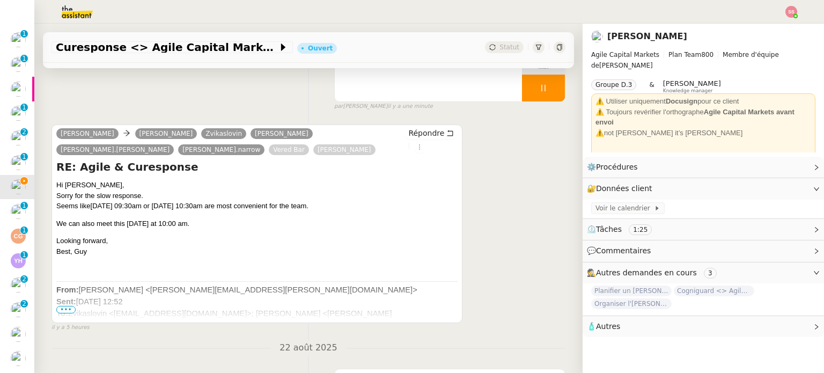
copy div "michal.y.fisher@gmail.com"
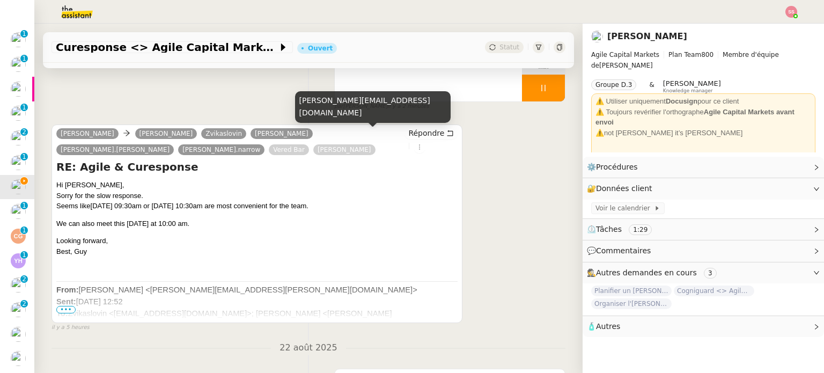
click at [339, 115] on div "david.narrow@gmail.com" at bounding box center [373, 107] width 156 height 32
copy div "david.narrow@gmail.com"
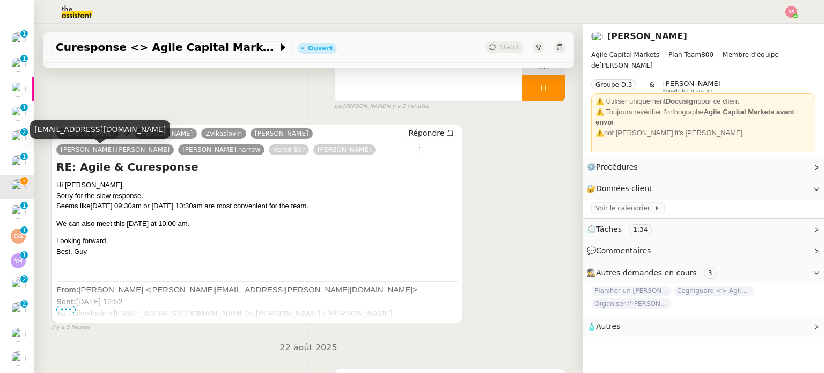
click at [73, 126] on div "vered@curesponse.tech" at bounding box center [100, 129] width 140 height 19
copy div "vered@curesponse.tech"
click at [116, 129] on div "ronenv@curesponse.tech" at bounding box center [141, 129] width 140 height 19
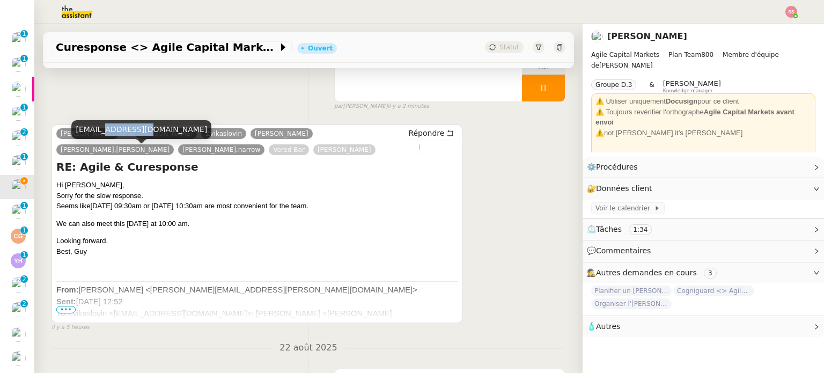
click at [116, 129] on div "ronenv@curesponse.tech" at bounding box center [141, 129] width 140 height 19
copy div "ronenv@curesponse.tech"
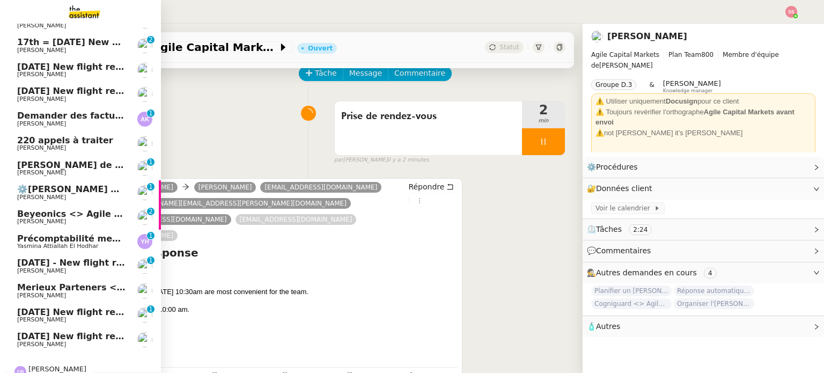
scroll to position [483, 0]
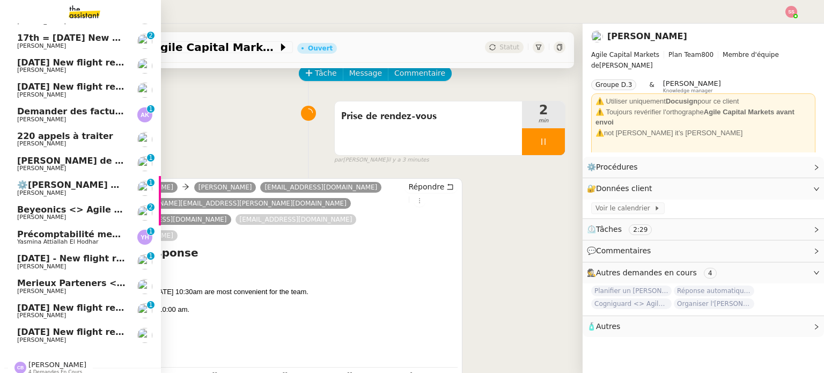
click at [75, 282] on span "Merieux Parteners <> Agile Capital Markets" at bounding box center [123, 283] width 213 height 10
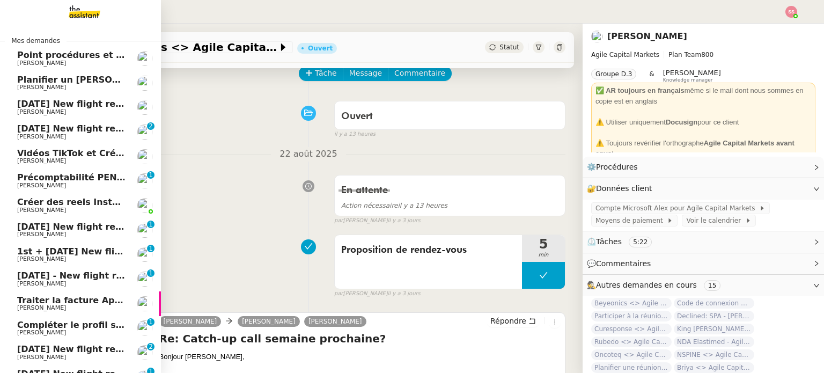
click at [75, 75] on span "Planifier un appel pour [DATE]" at bounding box center [144, 80] width 255 height 10
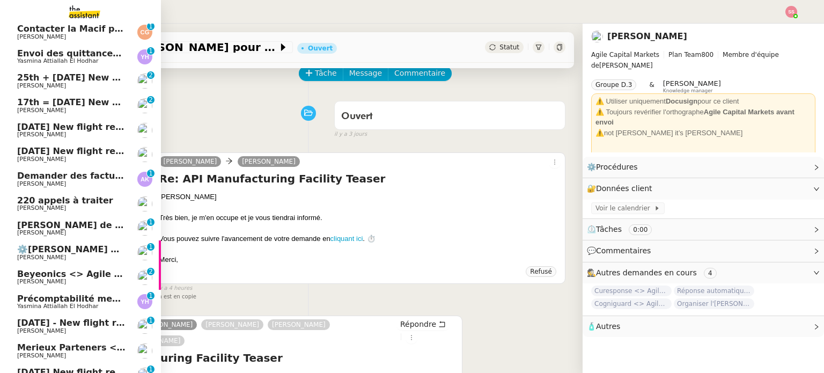
scroll to position [257, 0]
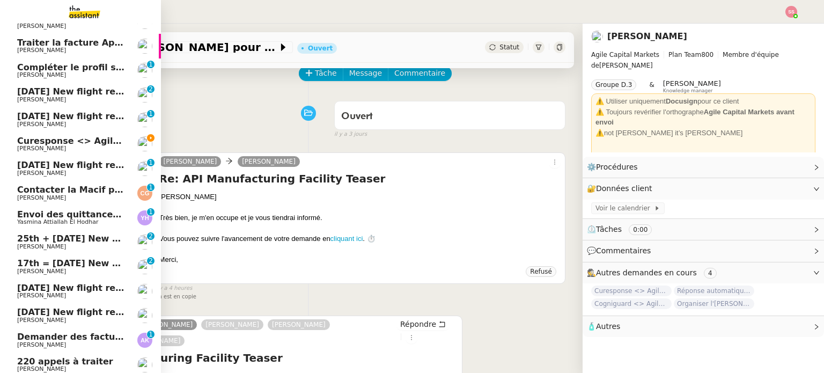
click at [86, 134] on link "Curesponse <> Agile Capital Markets Steve BENCHETRIT" at bounding box center [80, 144] width 161 height 25
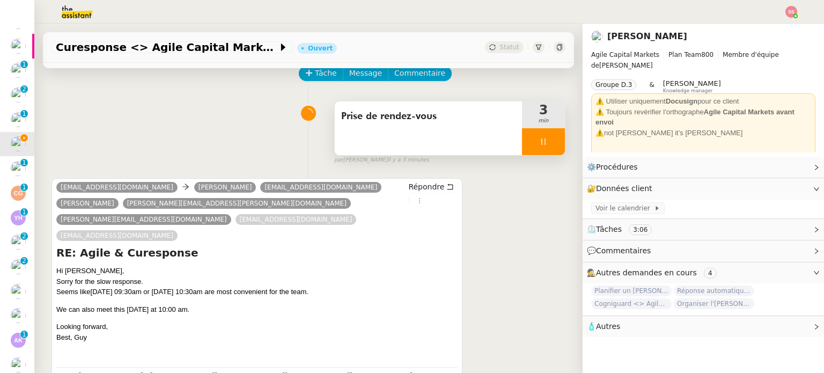
click at [539, 139] on div at bounding box center [543, 141] width 43 height 27
click at [550, 139] on icon at bounding box center [554, 141] width 9 height 9
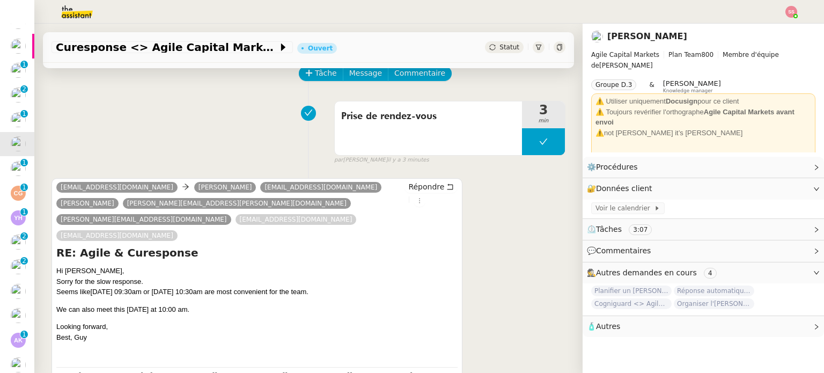
click at [496, 51] on div "Statut" at bounding box center [504, 47] width 39 height 12
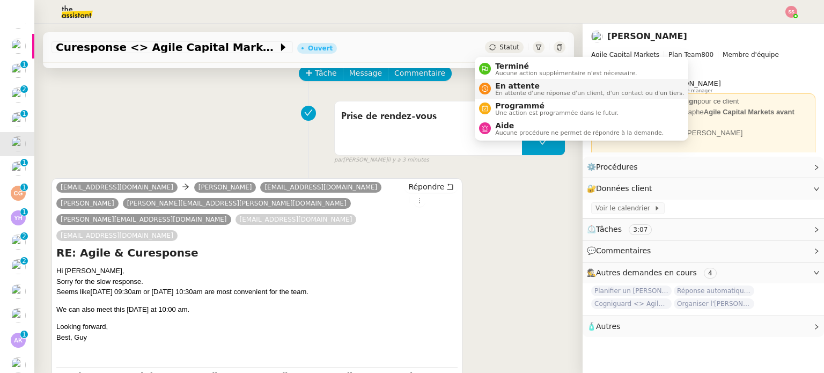
click at [511, 85] on span "En attente" at bounding box center [589, 86] width 189 height 9
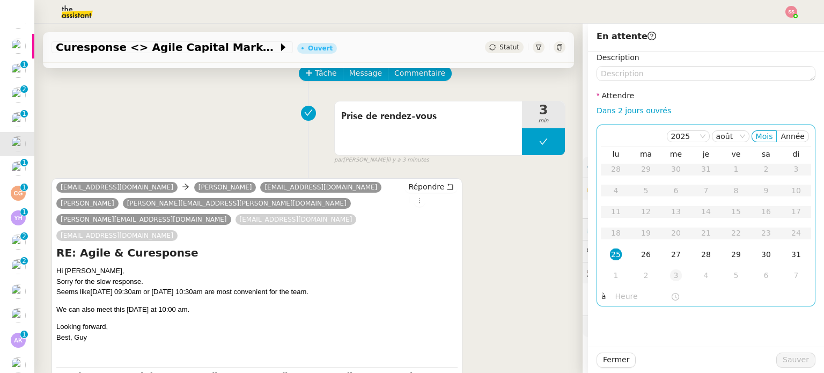
click at [670, 274] on div "3" at bounding box center [676, 275] width 12 height 12
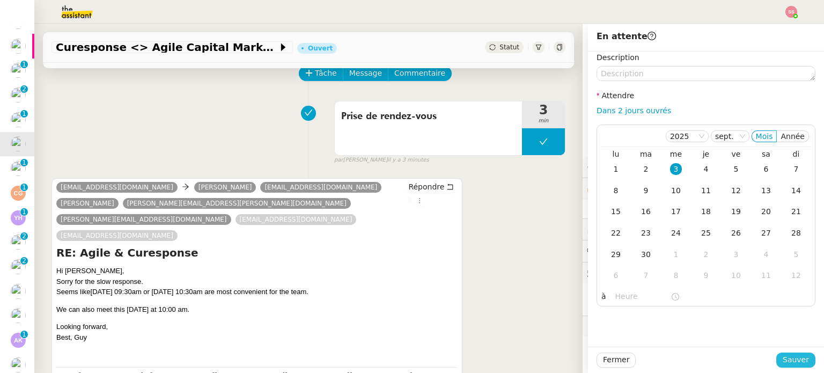
click at [788, 357] on span "Sauver" at bounding box center [796, 359] width 26 height 12
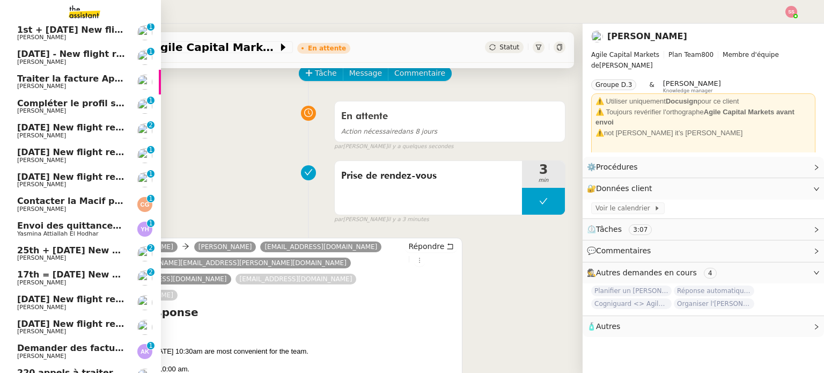
scroll to position [97, 0]
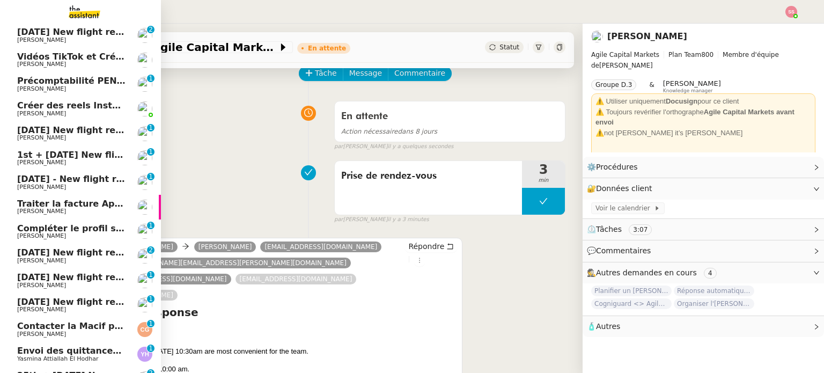
click at [75, 35] on span "[DATE] New flight request - [PERSON_NAME]" at bounding box center [124, 32] width 215 height 10
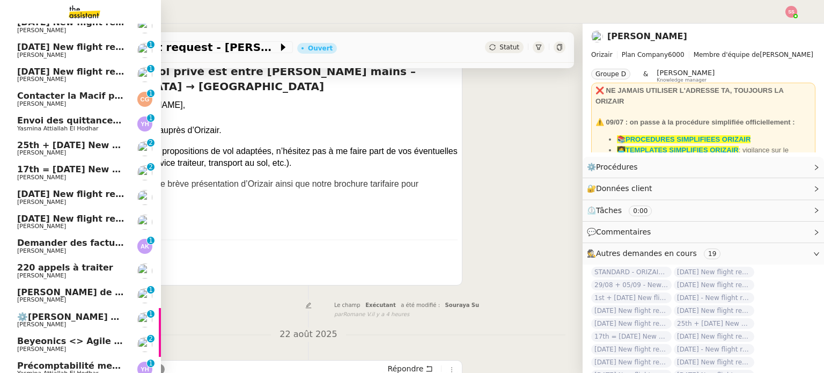
scroll to position [418, 0]
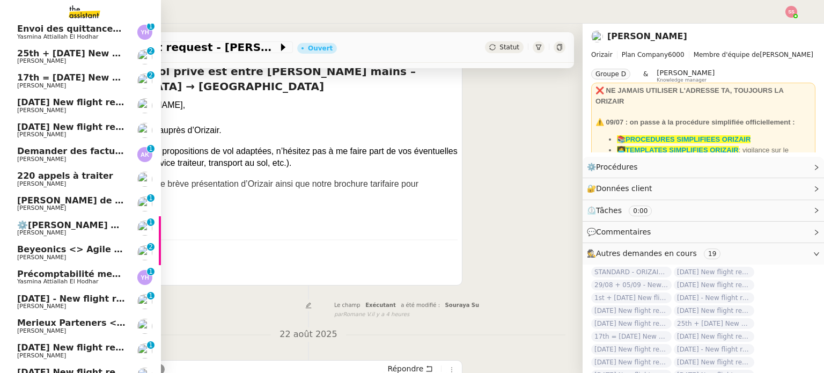
click at [56, 251] on span "Beyeonics <> Agile Capital Markets" at bounding box center [103, 249] width 173 height 10
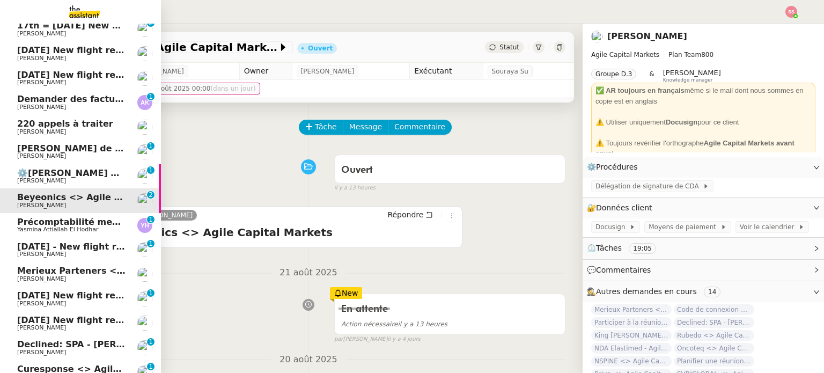
scroll to position [550, 0]
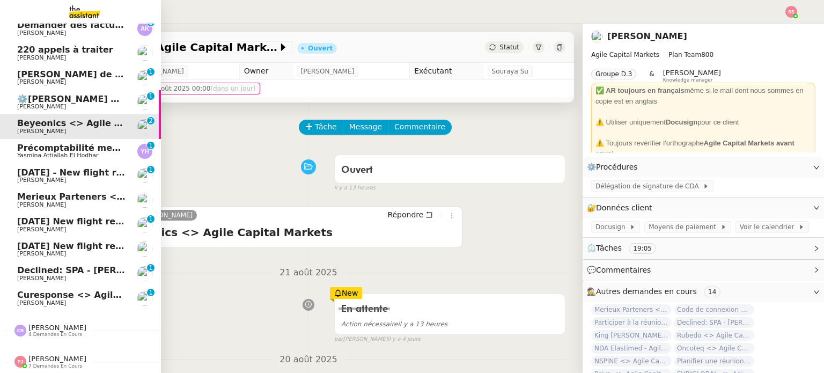
click at [71, 275] on span "[PERSON_NAME]" at bounding box center [71, 278] width 108 height 6
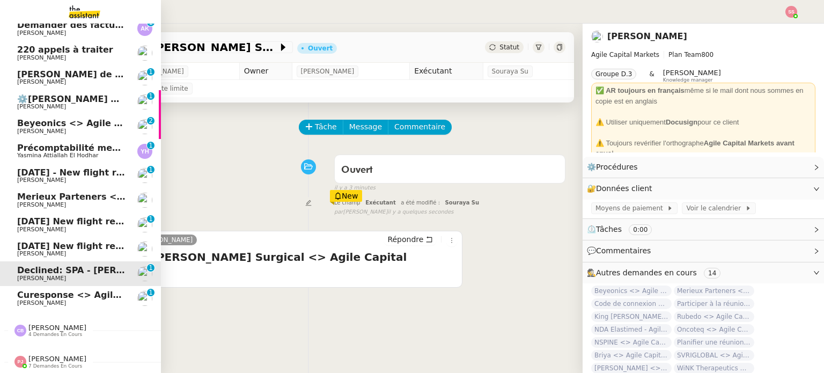
click at [50, 290] on span "Curesponse <> Agile Capital Markets" at bounding box center [107, 295] width 181 height 10
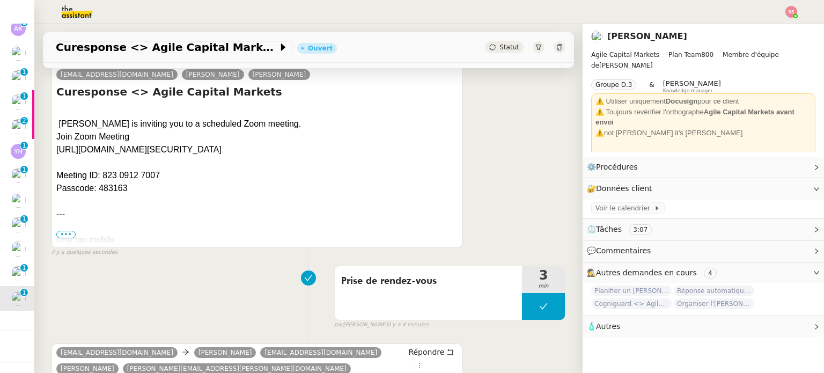
scroll to position [374, 0]
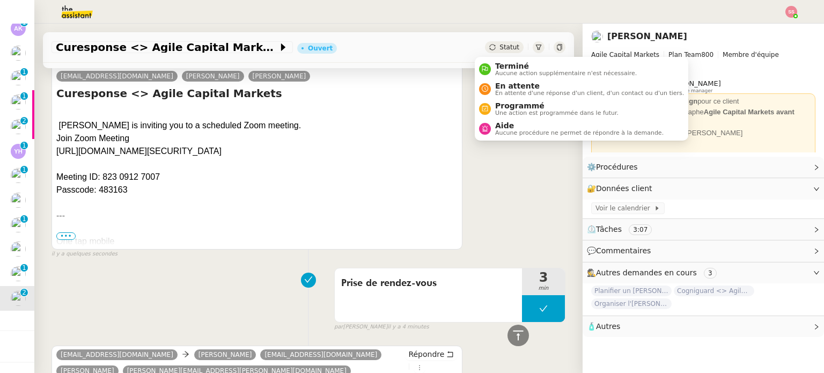
click at [491, 42] on div "Statut" at bounding box center [504, 47] width 39 height 12
click at [505, 83] on span "En attente" at bounding box center [589, 86] width 189 height 9
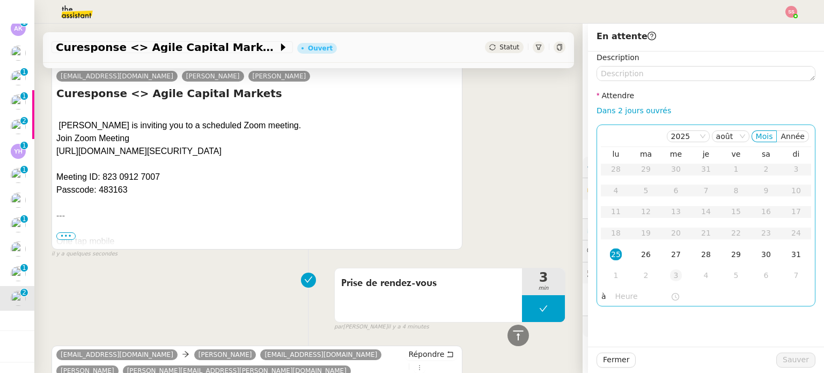
click at [670, 276] on div "3" at bounding box center [676, 275] width 12 height 12
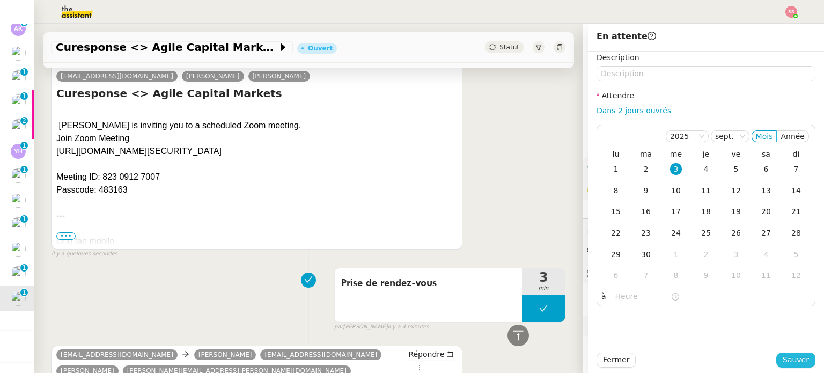
click at [788, 357] on span "Sauver" at bounding box center [796, 359] width 26 height 12
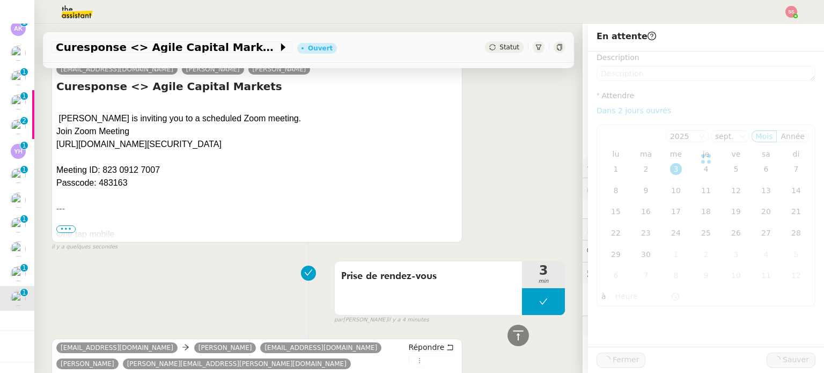
scroll to position [367, 0]
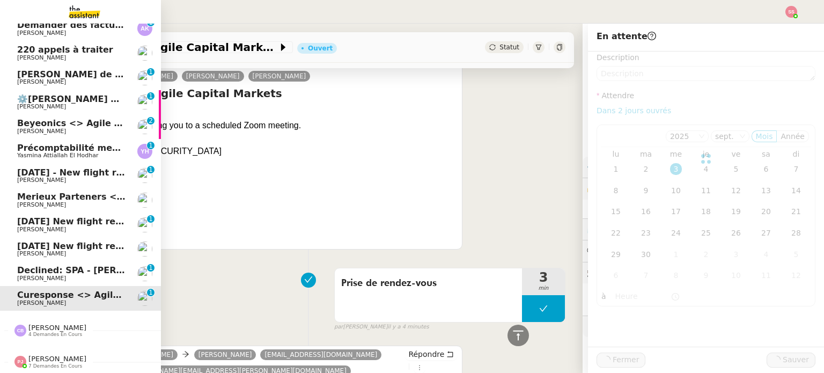
scroll to position [526, 0]
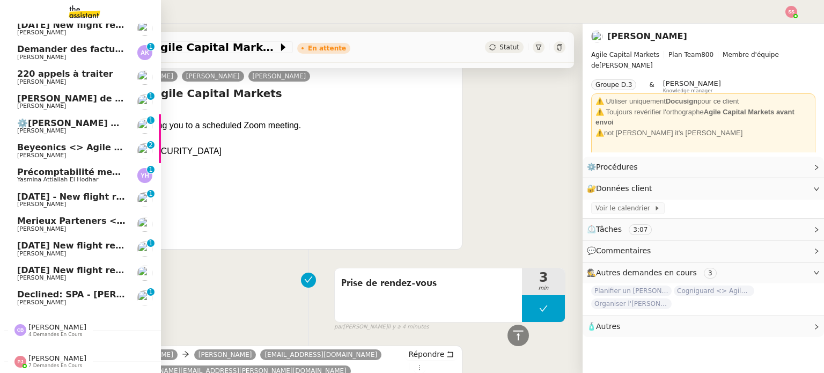
click at [30, 289] on span "Declined: SPA - [PERSON_NAME] Surgical <> Agile Capital Markets" at bounding box center [178, 294] width 322 height 10
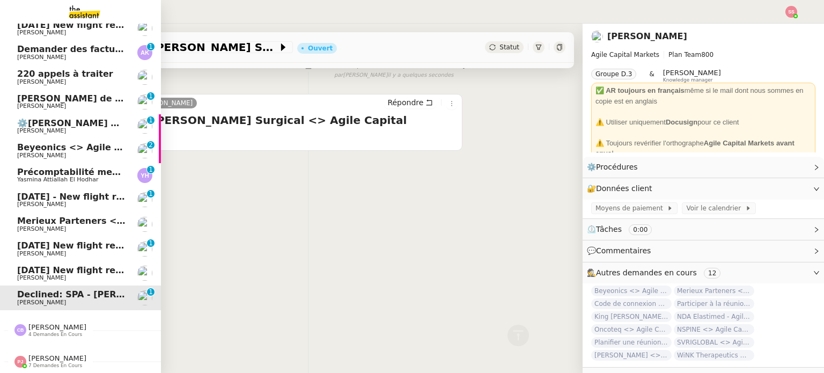
scroll to position [144, 0]
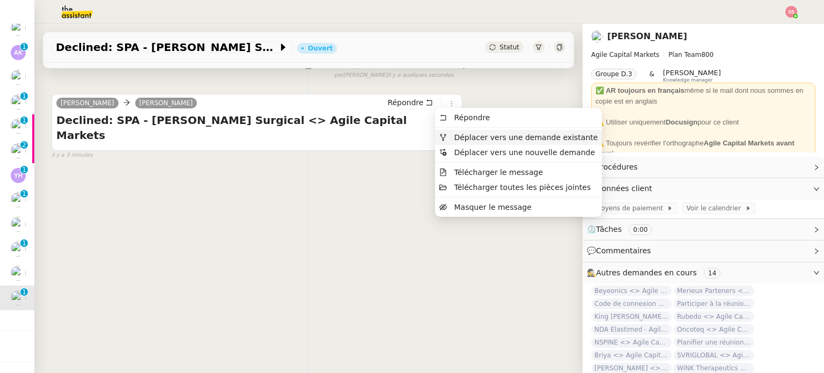
click at [453, 130] on li "Déplacer vers une demande existante" at bounding box center [518, 137] width 167 height 15
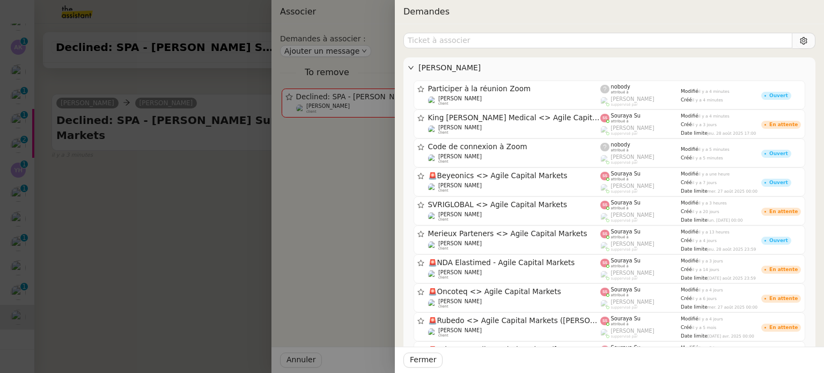
drag, startPoint x: 241, startPoint y: 187, endPoint x: 232, endPoint y: 193, distance: 10.9
click at [240, 188] on div at bounding box center [412, 186] width 824 height 373
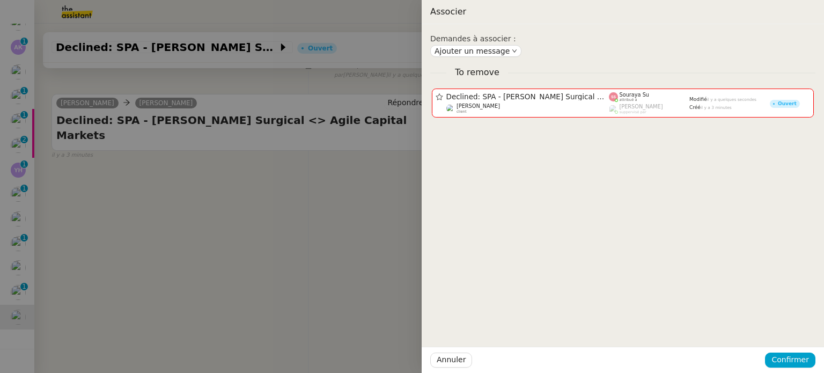
click at [70, 279] on div at bounding box center [412, 186] width 824 height 373
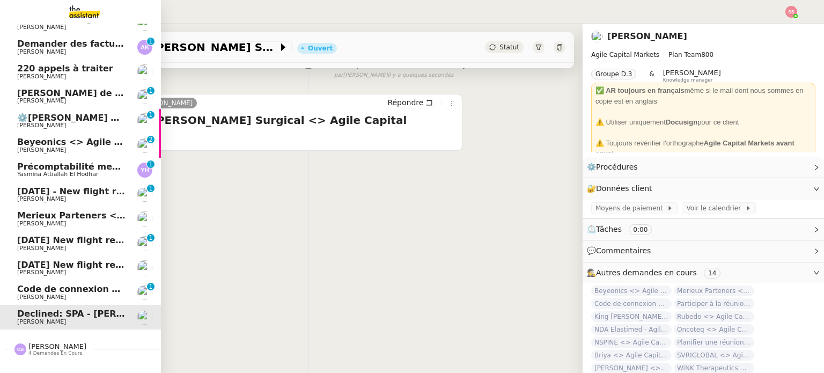
click at [63, 288] on span "Code de connexion à Zoom" at bounding box center [82, 289] width 130 height 10
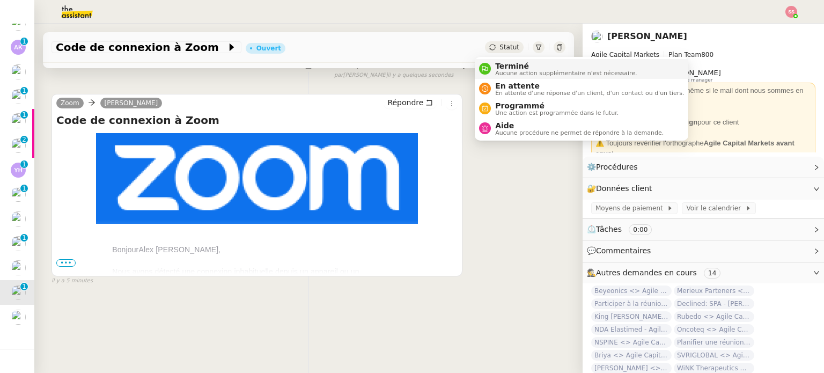
click at [497, 64] on span "Terminé" at bounding box center [566, 66] width 142 height 9
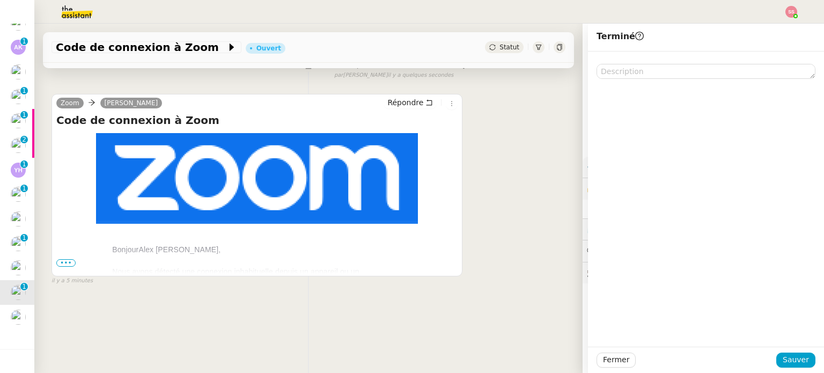
scroll to position [144, 0]
click at [787, 359] on span "Sauver" at bounding box center [796, 359] width 26 height 12
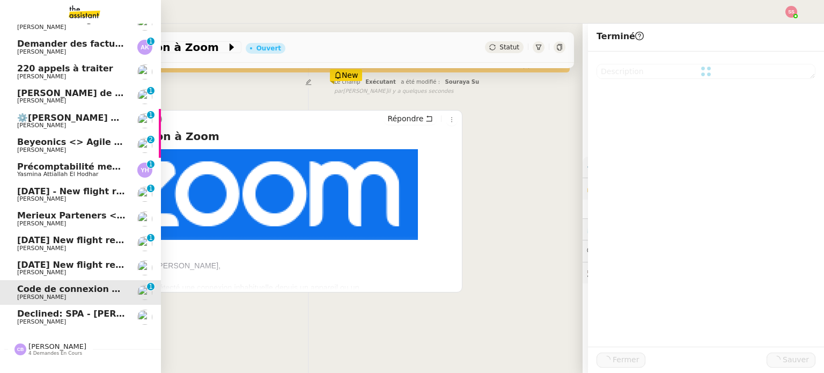
scroll to position [550, 0]
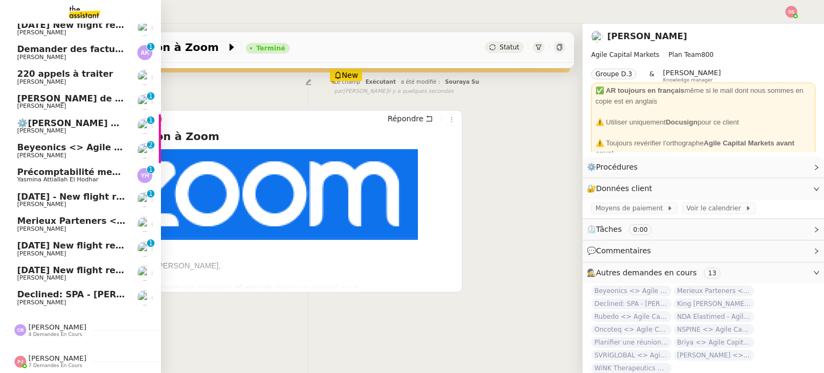
click at [55, 299] on span "[PERSON_NAME]" at bounding box center [71, 302] width 108 height 6
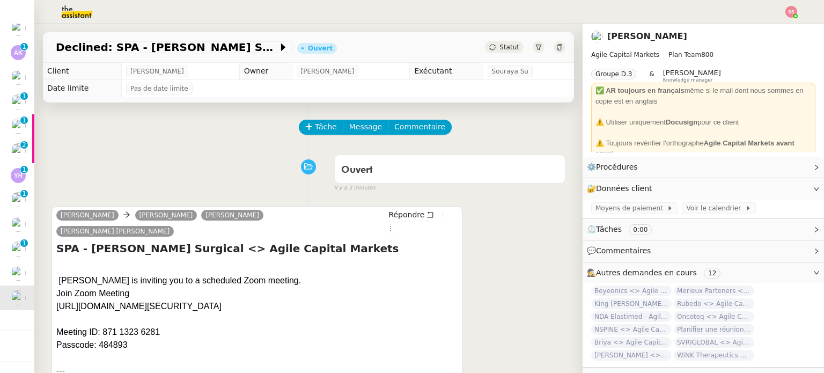
click at [85, 14] on img at bounding box center [68, 12] width 83 height 24
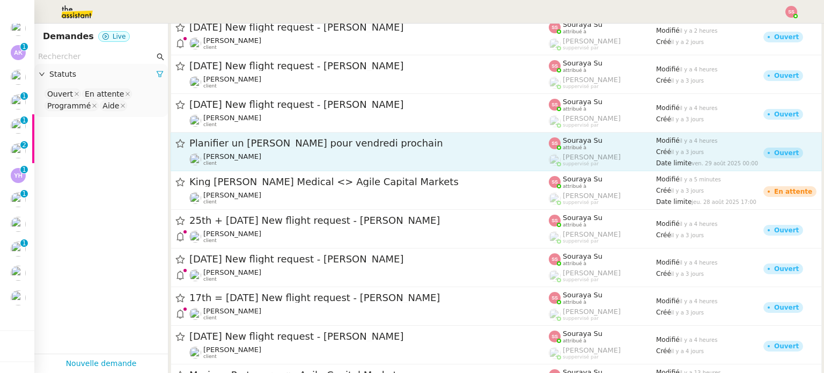
scroll to position [2414, 0]
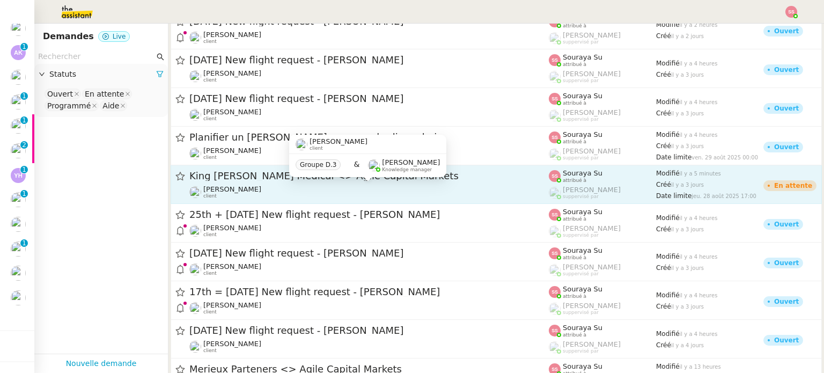
click at [285, 195] on div "Michael Khayat client" at bounding box center [368, 192] width 359 height 14
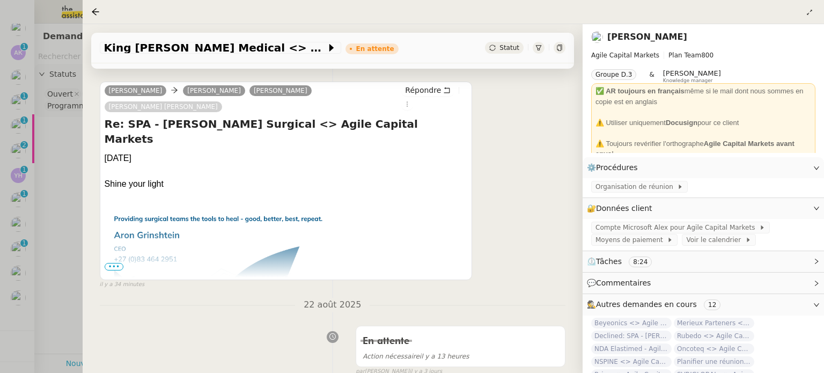
scroll to position [215, 0]
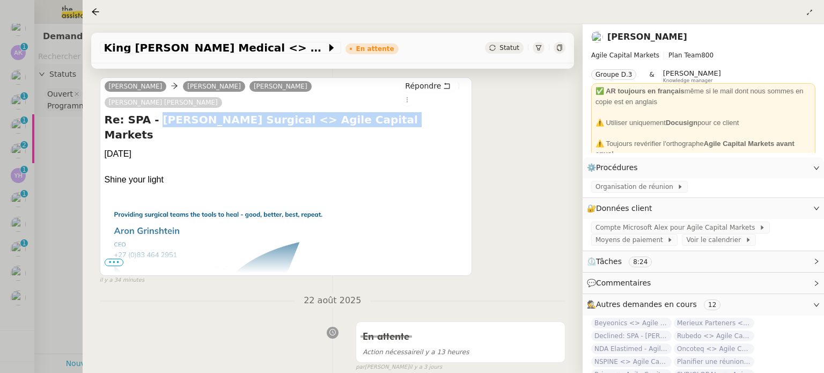
drag, startPoint x: 152, startPoint y: 108, endPoint x: 351, endPoint y: 107, distance: 199.0
click at [351, 112] on h4 "Re: SPA - [PERSON_NAME] Surgical <> Agile Capital Markets" at bounding box center [286, 127] width 363 height 30
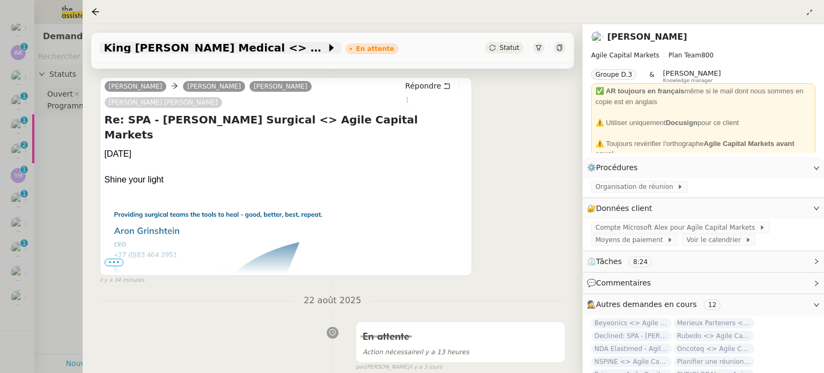
click at [318, 46] on span "King Fisher Medical <> Agile Capital Markets" at bounding box center [215, 47] width 222 height 11
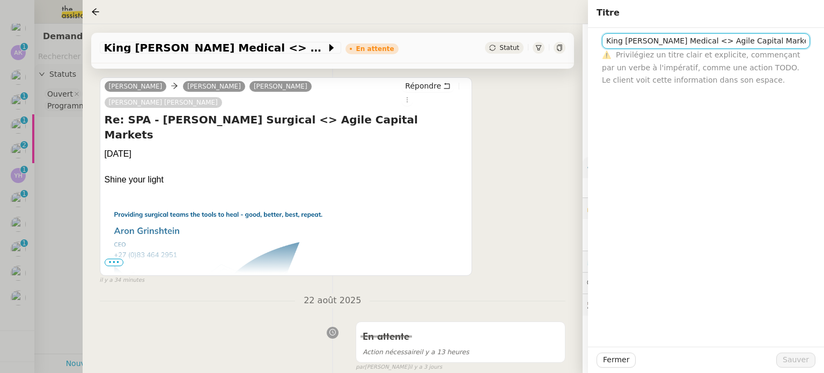
click at [622, 46] on input "King Fisher Medical <> Agile Capital Markets" at bounding box center [706, 41] width 208 height 16
click at [623, 46] on input "King Fisher Medical <> Agile Capital Markets" at bounding box center [706, 41] width 208 height 16
paste input "Wexler Surg"
type input "[PERSON_NAME] Surgical <> Agile Capital Markets"
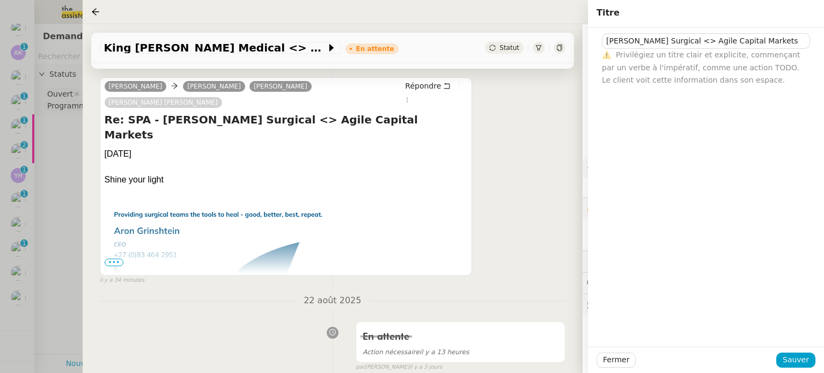
click at [813, 366] on div "Fermer Sauver" at bounding box center [705, 359] width 219 height 15
click at [811, 365] on button "Sauver" at bounding box center [795, 359] width 39 height 15
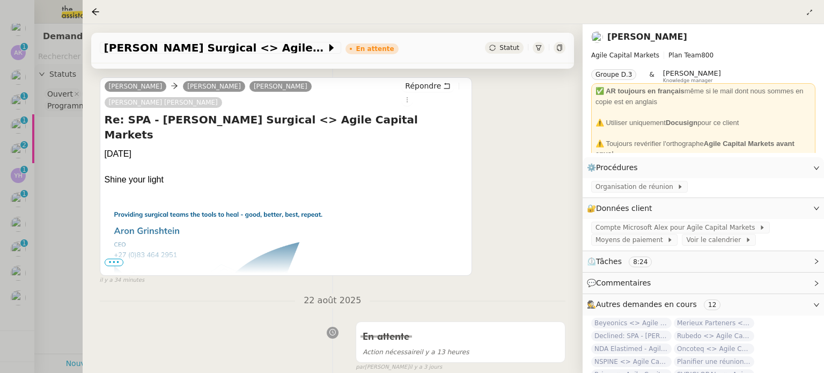
click at [119, 259] on span "•••" at bounding box center [114, 263] width 19 height 8
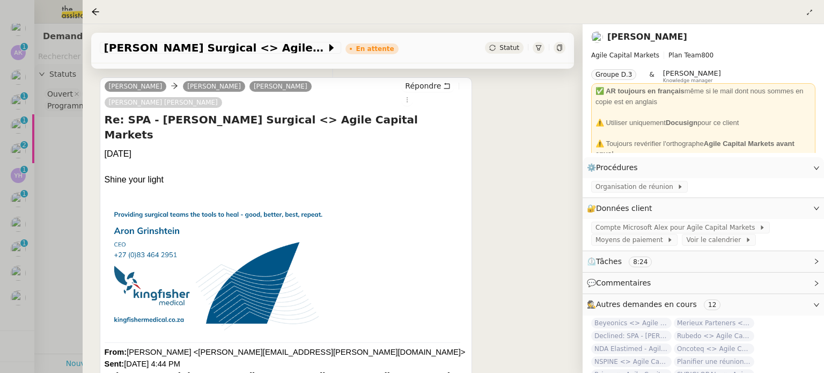
click at [47, 252] on div at bounding box center [412, 186] width 824 height 373
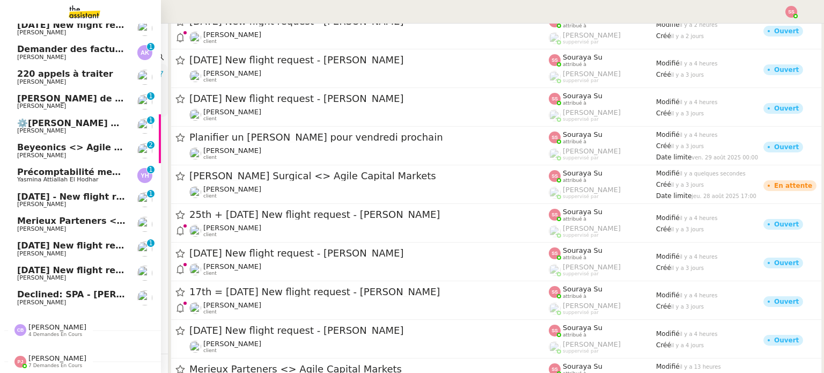
click at [41, 289] on span "Declined: SPA - [PERSON_NAME] Surgical <> Agile Capital Markets" at bounding box center [178, 294] width 322 height 10
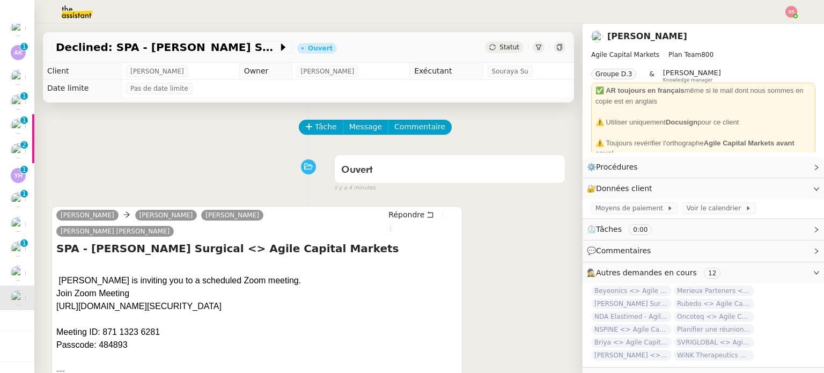
drag, startPoint x: 448, startPoint y: 218, endPoint x: 455, endPoint y: 223, distance: 8.6
click at [396, 225] on icon at bounding box center [391, 228] width 12 height 6
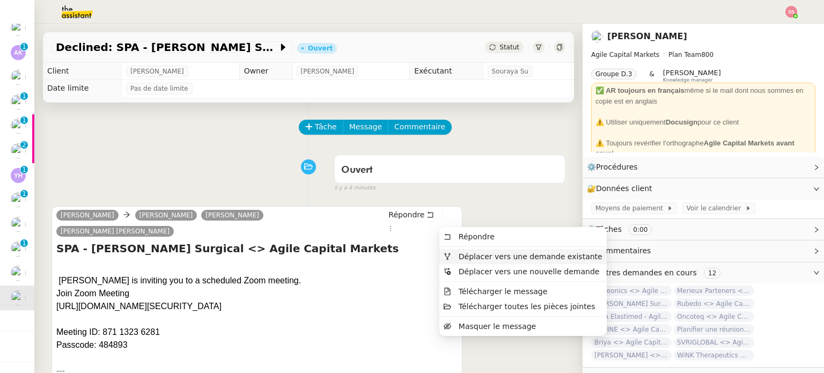
click at [459, 253] on span "Déplacer vers une demande existante" at bounding box center [531, 256] width 144 height 9
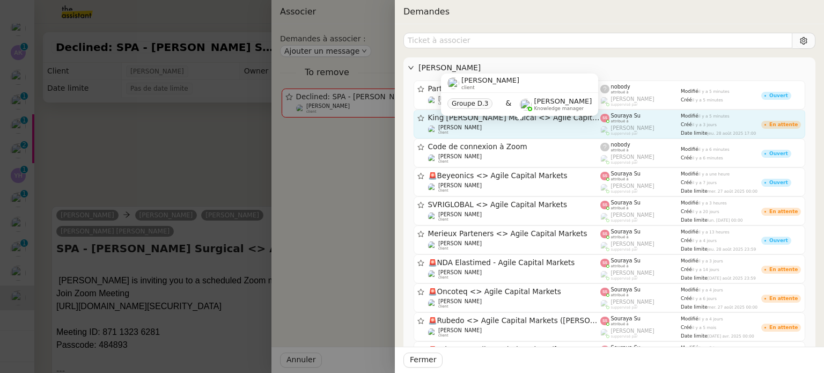
click at [499, 126] on div "Michael Khayat client" at bounding box center [514, 129] width 173 height 11
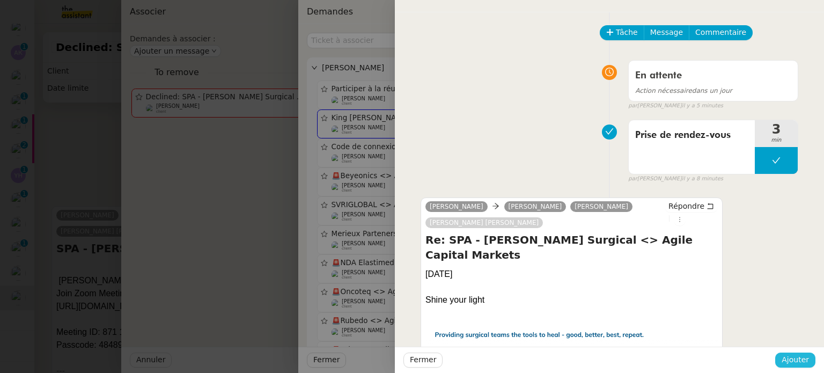
click at [793, 361] on span "Ajouter" at bounding box center [794, 359] width 27 height 12
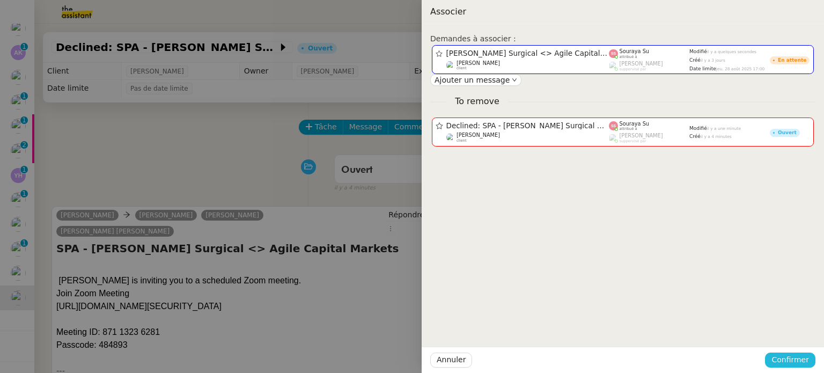
click at [793, 361] on span "Confirmer" at bounding box center [790, 359] width 38 height 12
click at [794, 332] on span "Ajouter" at bounding box center [790, 331] width 27 height 11
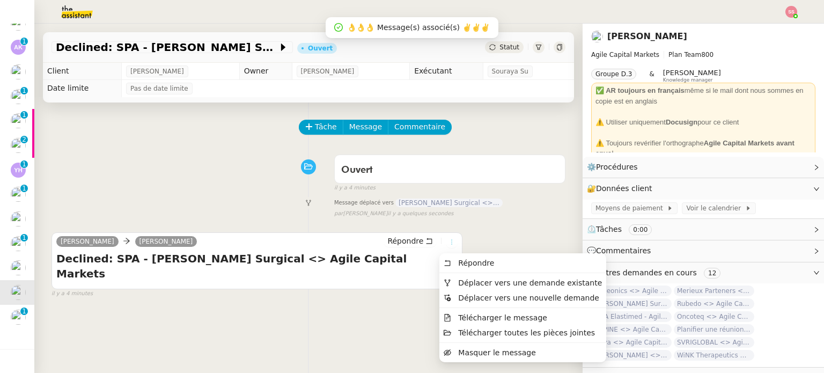
click at [448, 245] on icon at bounding box center [451, 242] width 6 height 6
click at [465, 278] on span "Déplacer vers une demande existante" at bounding box center [531, 282] width 144 height 9
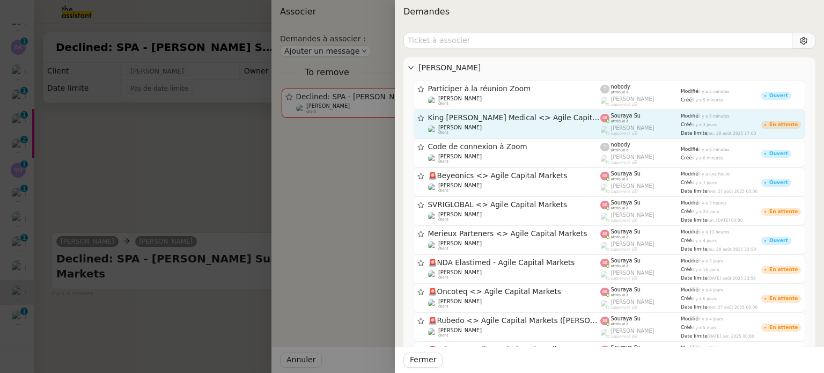
click at [511, 119] on span "King Fisher Medical <> Agile Capital Markets" at bounding box center [514, 118] width 173 height 8
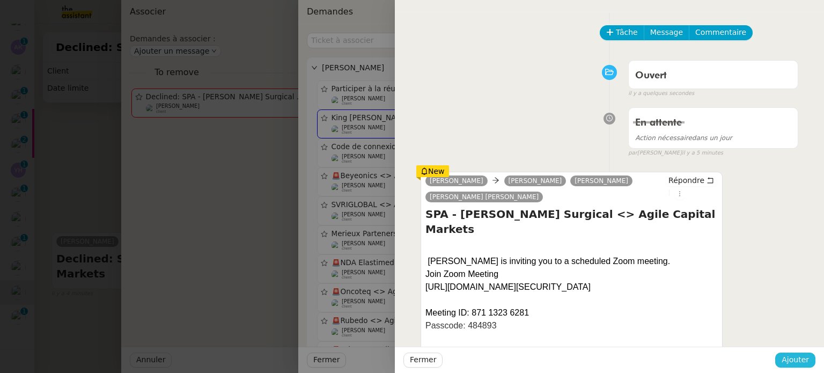
click at [801, 355] on span "Ajouter" at bounding box center [794, 359] width 27 height 12
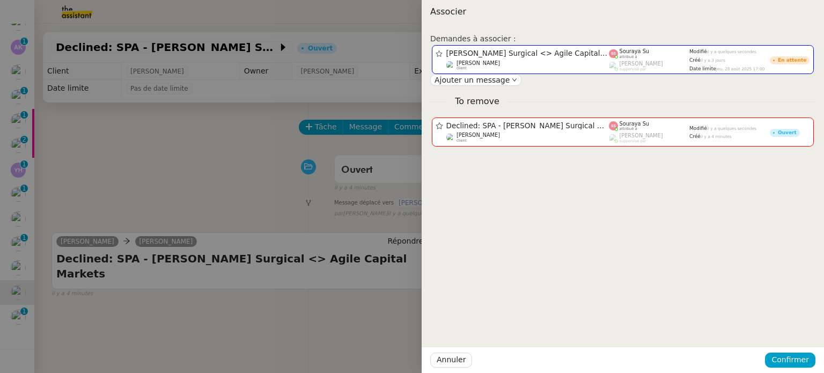
click at [798, 348] on div "Annuler Confirmer" at bounding box center [623, 359] width 402 height 26
click at [796, 355] on span "Confirmer" at bounding box center [790, 359] width 38 height 12
click at [792, 330] on span "Ajouter" at bounding box center [790, 331] width 27 height 11
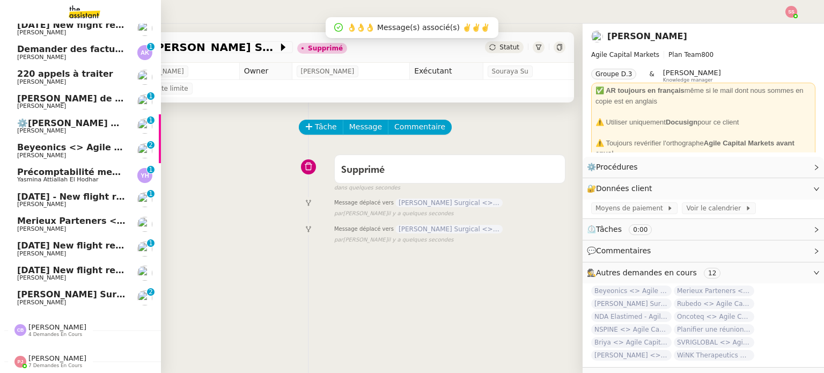
drag, startPoint x: 47, startPoint y: 290, endPoint x: 71, endPoint y: 284, distance: 25.0
click at [47, 290] on span "[PERSON_NAME] Surgical <> Agile Capital Markets" at bounding box center [140, 294] width 246 height 10
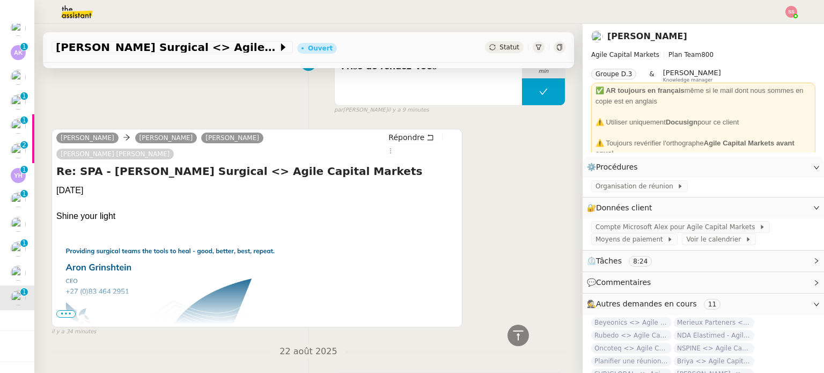
scroll to position [536, 0]
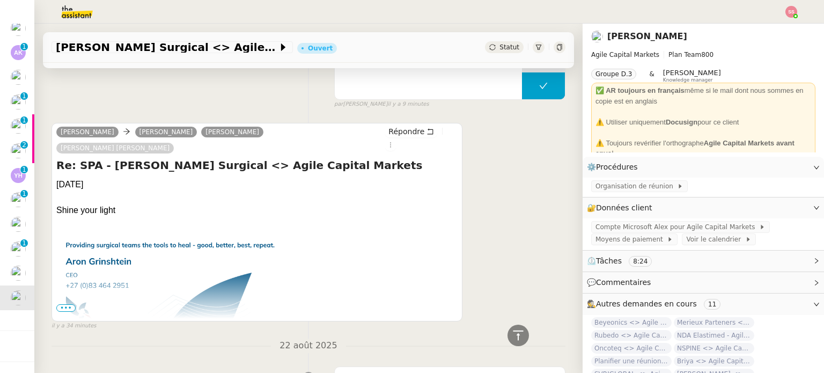
click at [72, 304] on span "•••" at bounding box center [65, 308] width 19 height 8
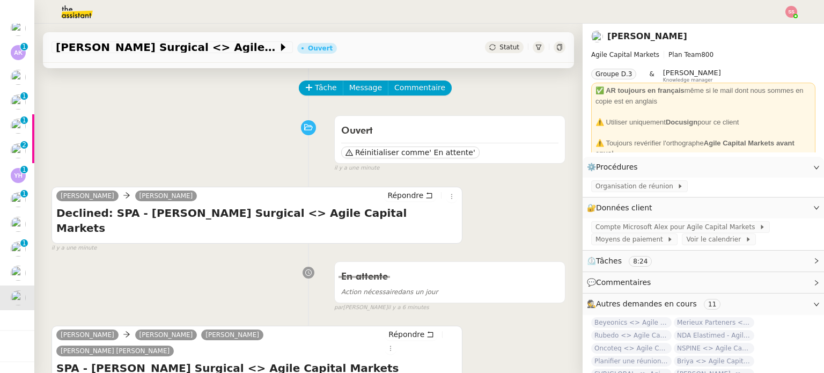
scroll to position [0, 0]
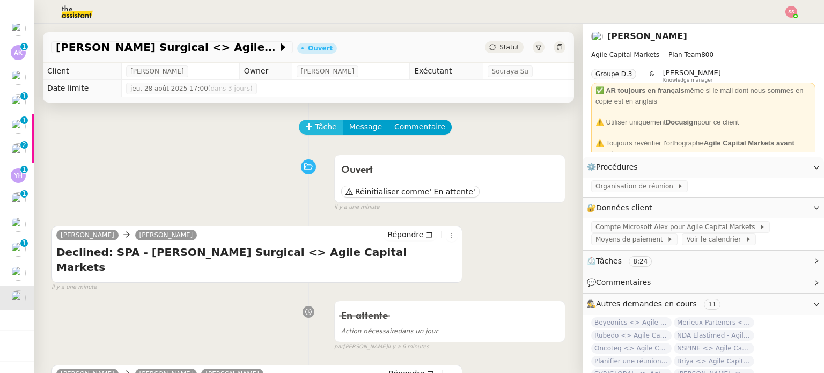
click at [328, 133] on button "Tâche" at bounding box center [321, 127] width 45 height 15
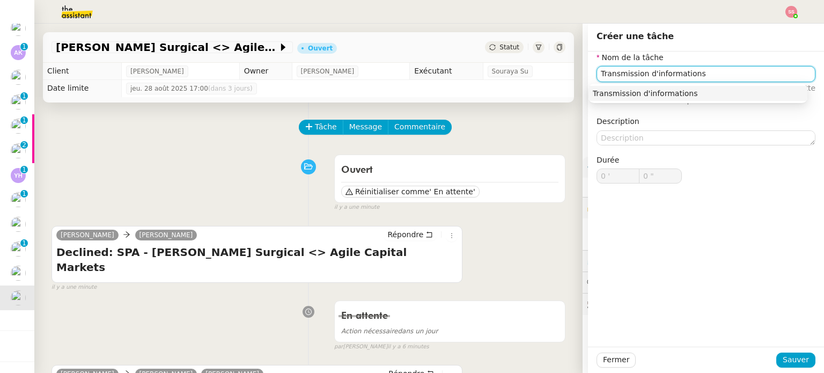
click at [625, 98] on nz-auto-option "Transmission d'informations" at bounding box center [697, 93] width 219 height 15
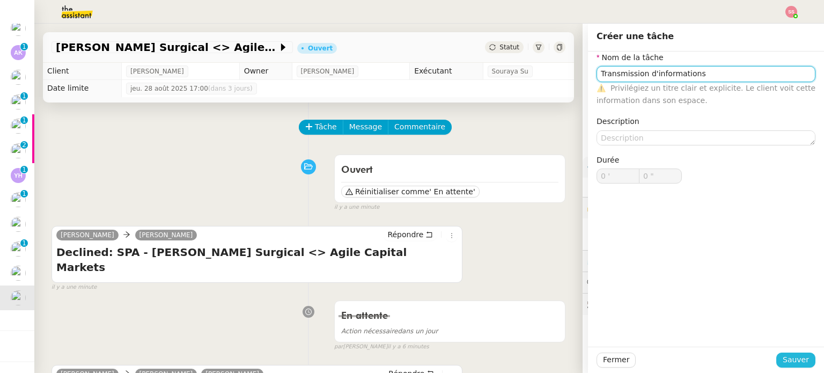
type input "Transmission d'informations"
click at [783, 358] on span "Sauver" at bounding box center [796, 359] width 26 height 12
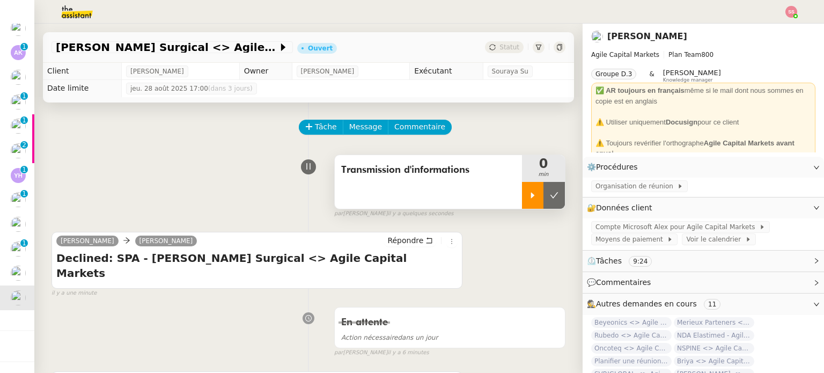
click at [528, 200] on icon at bounding box center [532, 195] width 9 height 9
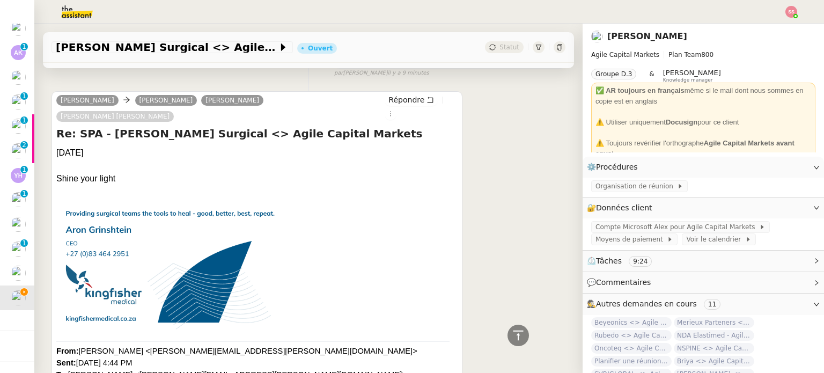
scroll to position [536, 0]
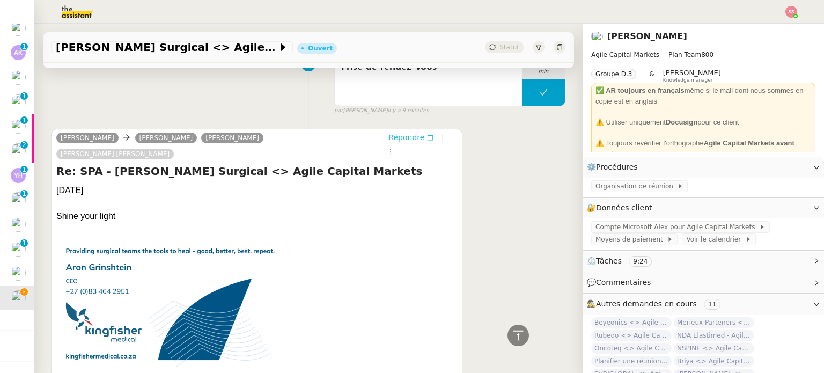
click at [393, 132] on span "Répondre" at bounding box center [406, 137] width 36 height 11
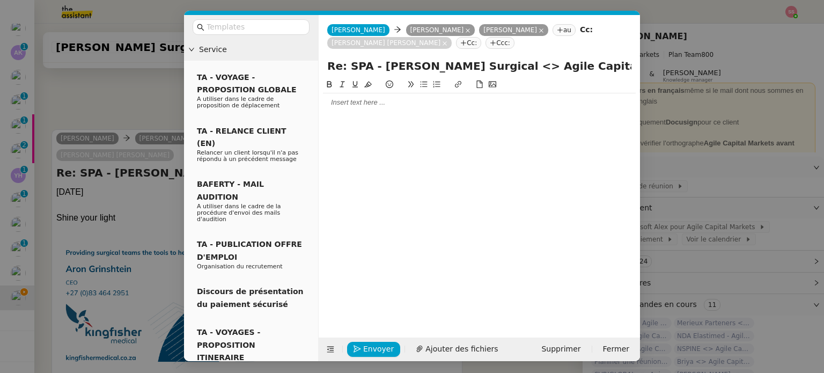
scroll to position [620, 0]
click at [395, 110] on div at bounding box center [479, 102] width 313 height 18
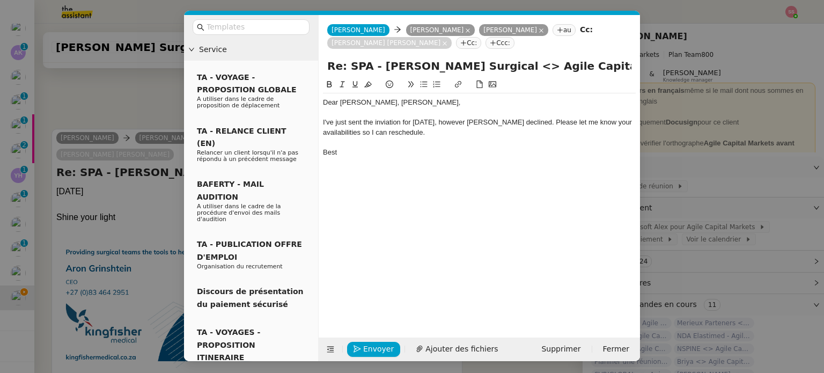
scroll to position [672, 0]
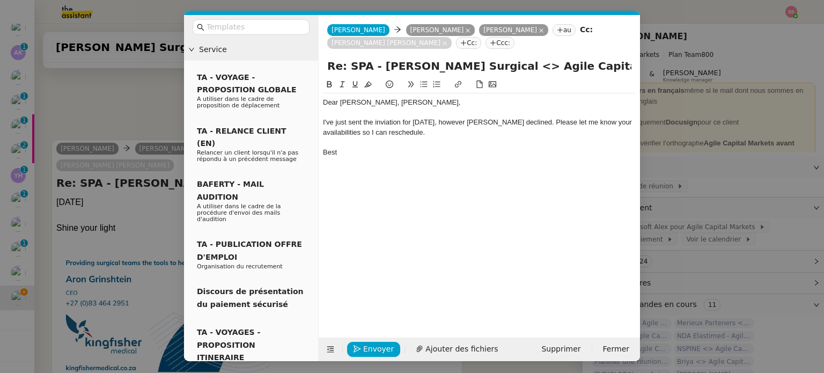
click at [396, 122] on div "I've just sent the inviation for Wednesday, however Victor declined. Please let…" at bounding box center [479, 127] width 313 height 20
click at [0, 0] on lt-span "invi t ation" at bounding box center [0, 0] width 0 height 0
click at [366, 158] on div "Dear Aron, Victor, I've just sent the invitation for Wednesday, however Victor …" at bounding box center [479, 127] width 313 height 68
click at [356, 153] on div "Best" at bounding box center [479, 153] width 313 height 10
click at [386, 343] on span "Envoyer" at bounding box center [378, 349] width 31 height 12
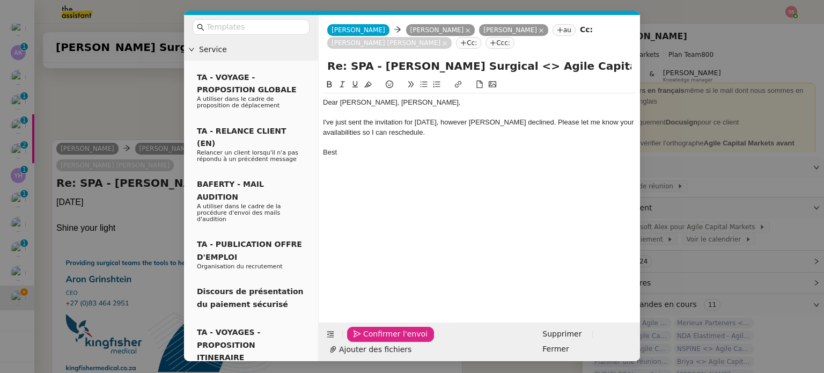
click at [385, 340] on span "Confirmer l'envoi" at bounding box center [395, 334] width 64 height 12
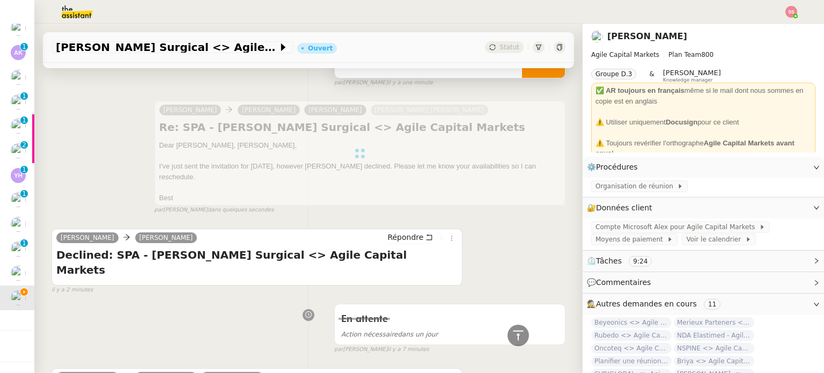
scroll to position [0, 0]
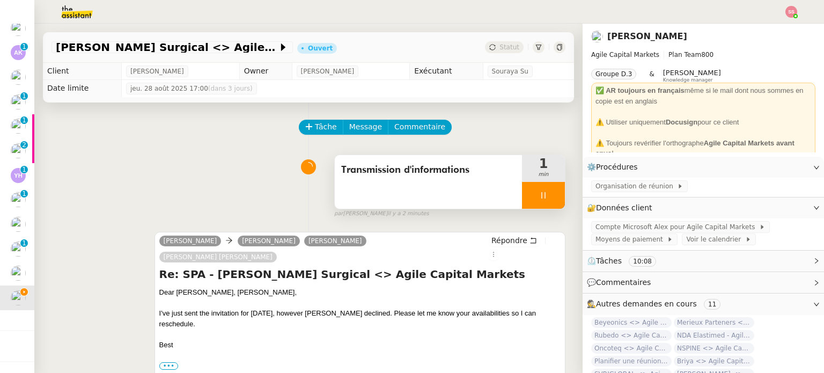
click at [536, 189] on div at bounding box center [543, 195] width 43 height 27
click at [543, 189] on button at bounding box center [553, 195] width 21 height 27
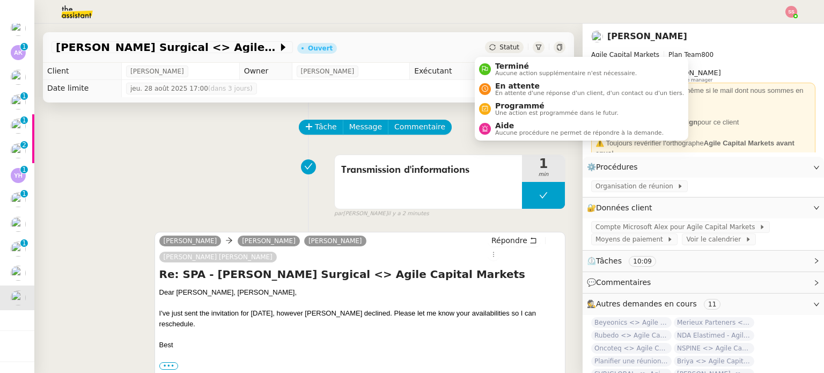
click at [499, 47] on span "Statut" at bounding box center [509, 47] width 20 height 8
click at [511, 87] on span "En attente" at bounding box center [589, 86] width 189 height 9
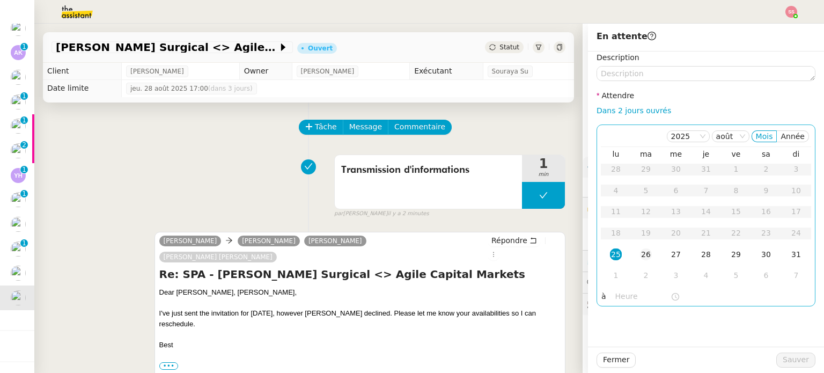
click at [644, 252] on td "26" at bounding box center [646, 254] width 30 height 21
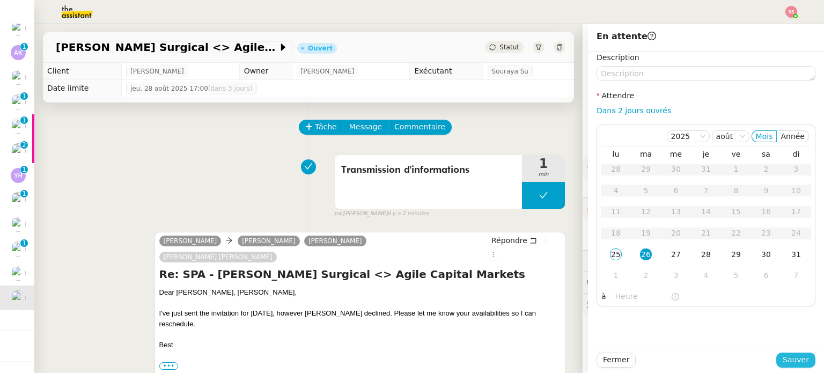
click at [792, 361] on span "Sauver" at bounding box center [796, 359] width 26 height 12
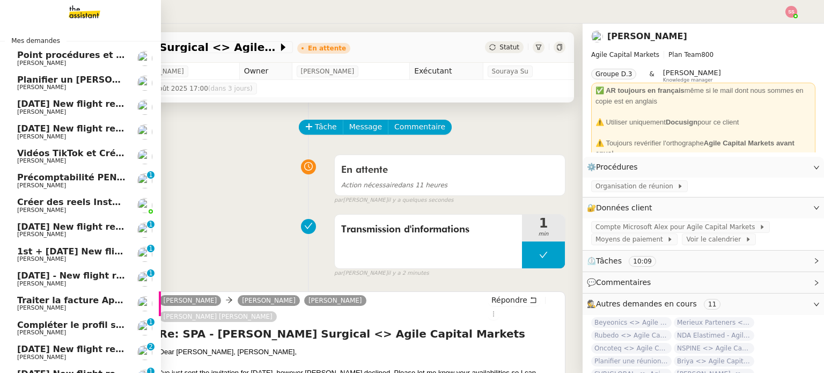
click at [72, 83] on span "Planifier un appel pour [DATE]" at bounding box center [144, 80] width 255 height 10
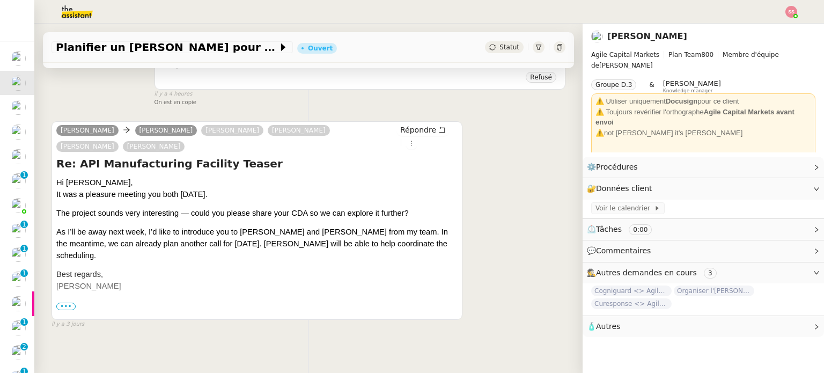
scroll to position [263, 0]
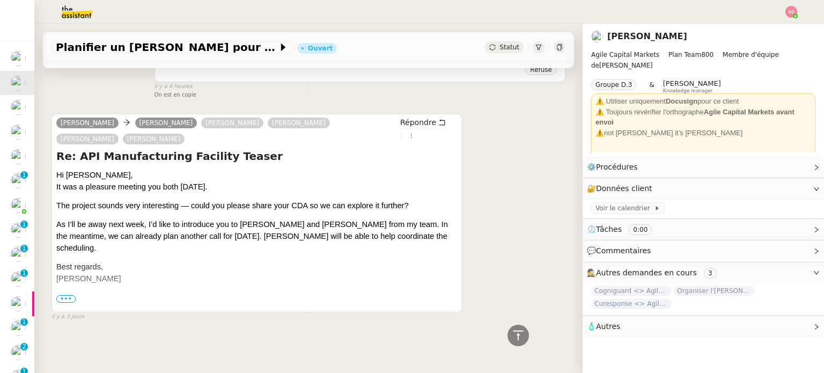
click at [64, 295] on span "•••" at bounding box center [65, 299] width 19 height 8
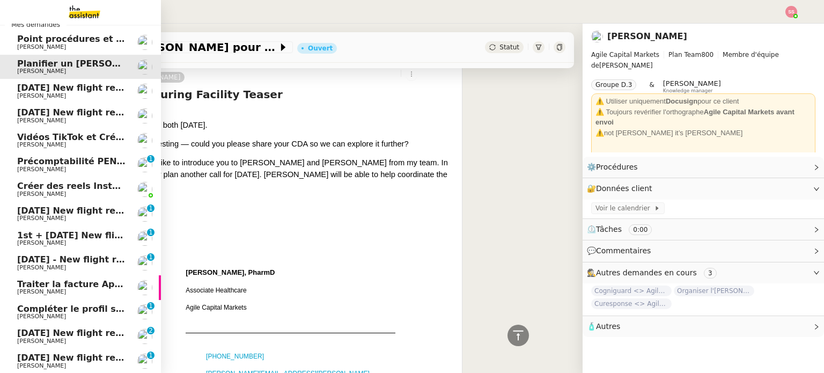
scroll to position [0, 0]
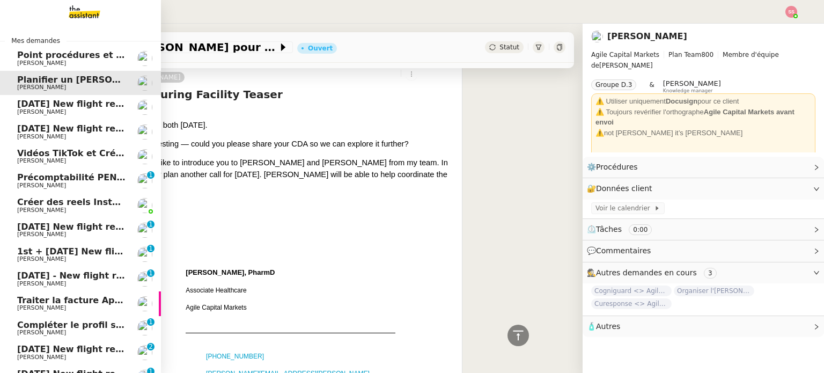
click at [75, 106] on span "[DATE] New flight request - [PERSON_NAME]" at bounding box center [124, 104] width 215 height 10
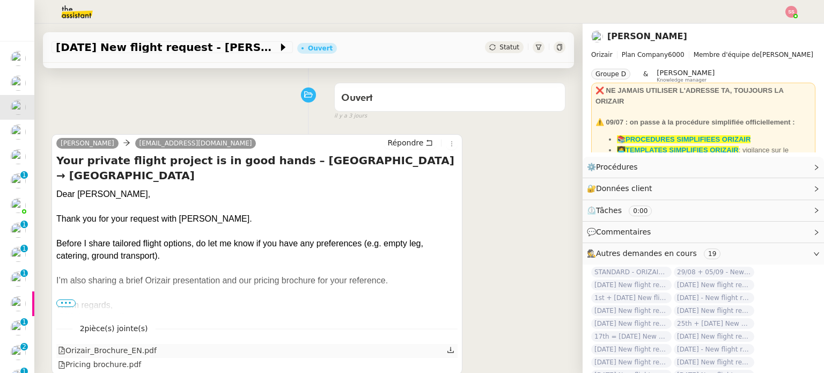
scroll to position [49, 0]
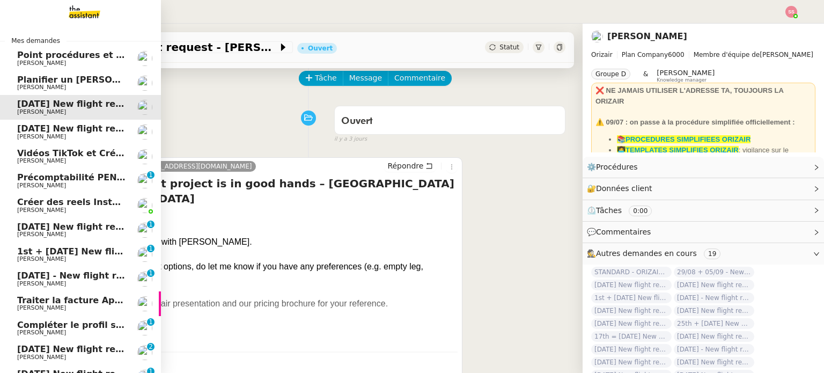
click at [53, 131] on span "[DATE] New flight request - [PERSON_NAME]" at bounding box center [124, 128] width 215 height 10
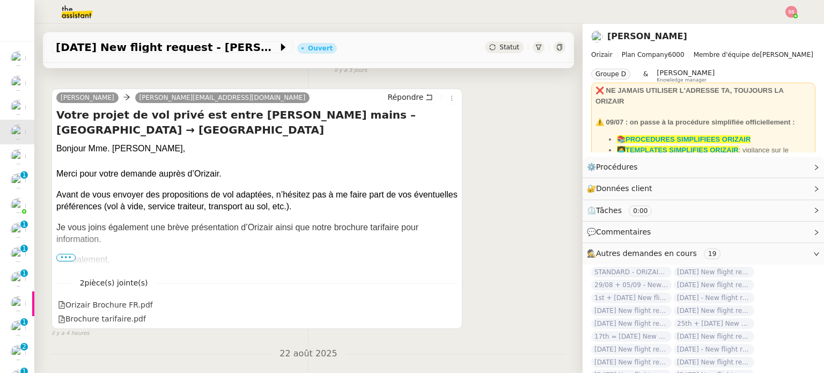
scroll to position [210, 0]
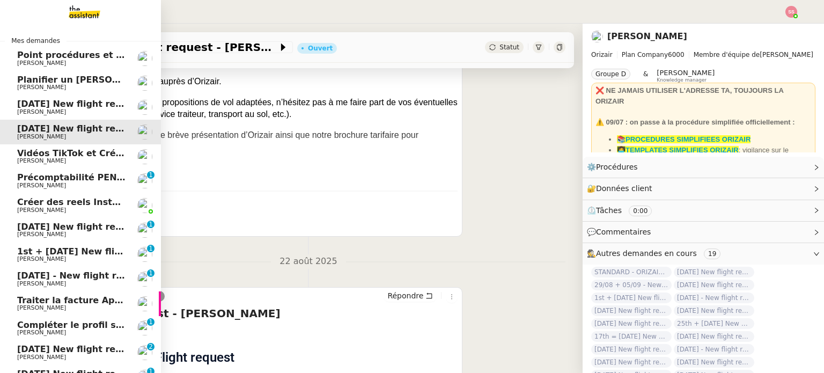
click at [51, 111] on span "[PERSON_NAME]" at bounding box center [71, 112] width 108 height 6
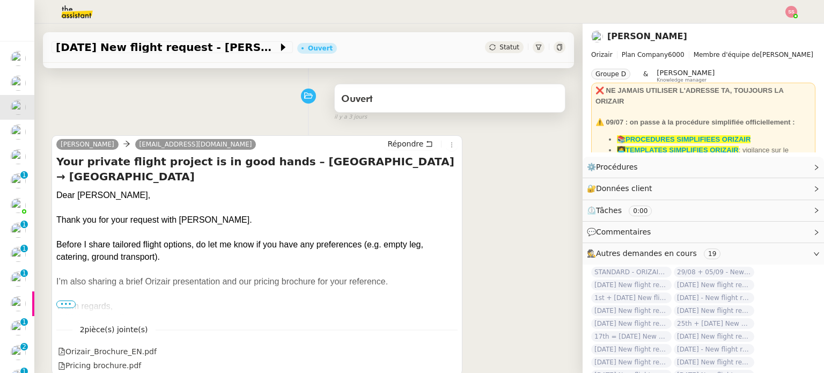
scroll to position [156, 0]
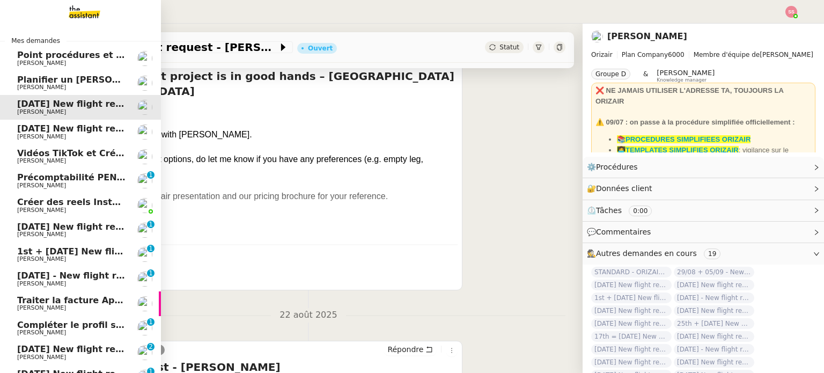
click at [71, 134] on span "[PERSON_NAME]" at bounding box center [71, 137] width 108 height 6
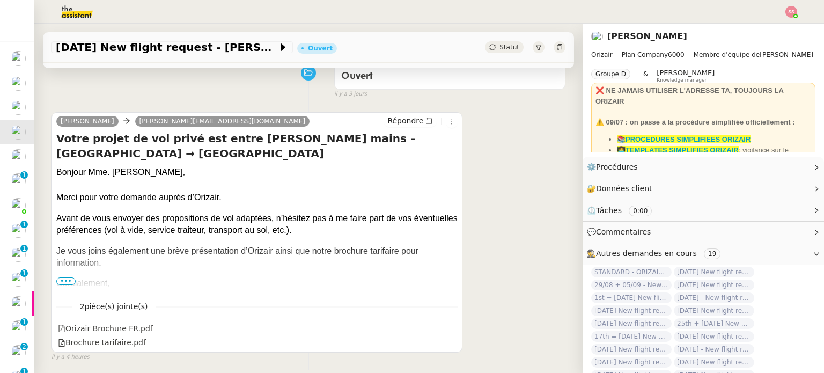
scroll to position [49, 0]
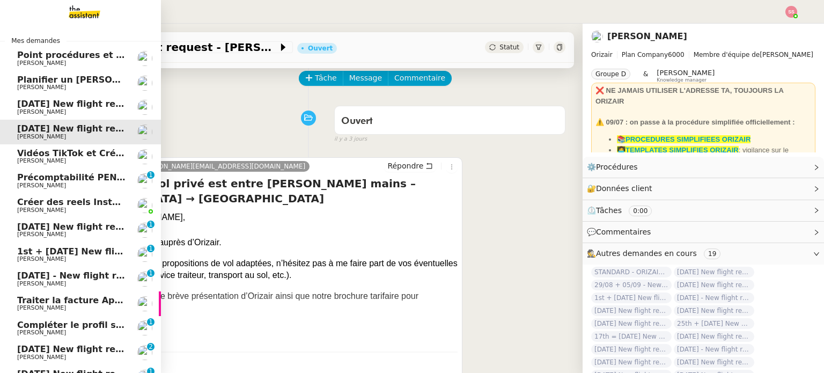
click at [64, 223] on span "[DATE] New flight request - [PERSON_NAME]" at bounding box center [124, 227] width 215 height 10
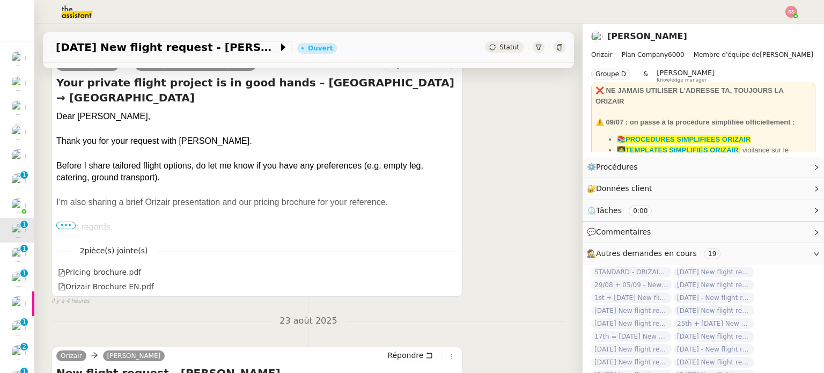
scroll to position [156, 0]
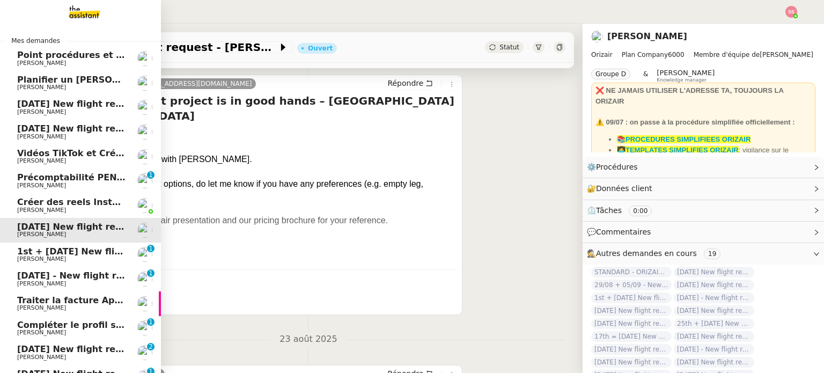
click at [28, 259] on span "[PERSON_NAME]" at bounding box center [41, 258] width 49 height 7
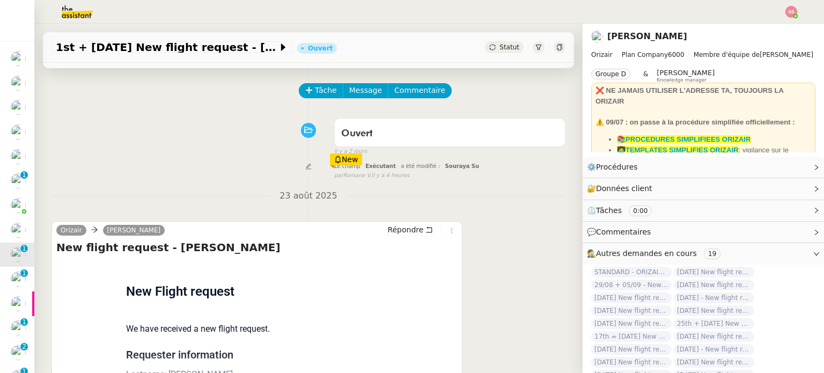
scroll to position [144, 0]
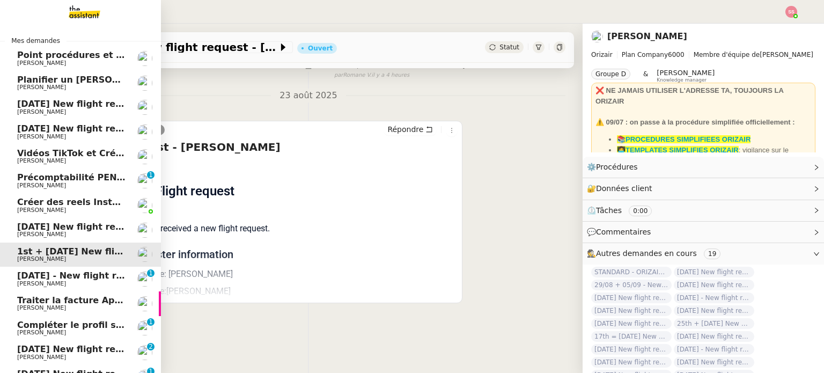
click at [42, 277] on span "[DATE] - New flight request - [PERSON_NAME]" at bounding box center [128, 275] width 222 height 10
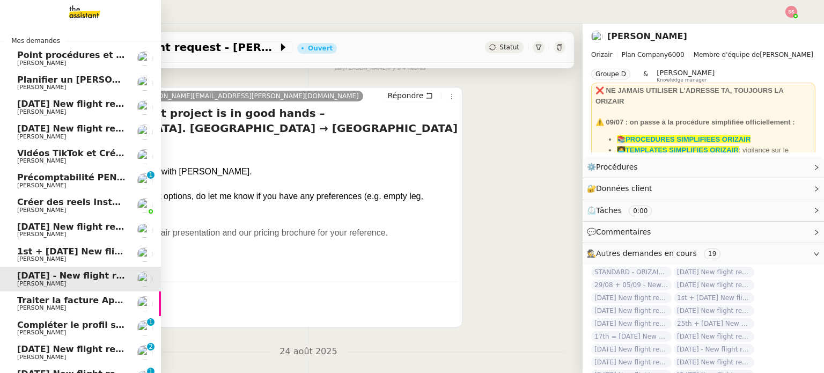
scroll to position [107, 0]
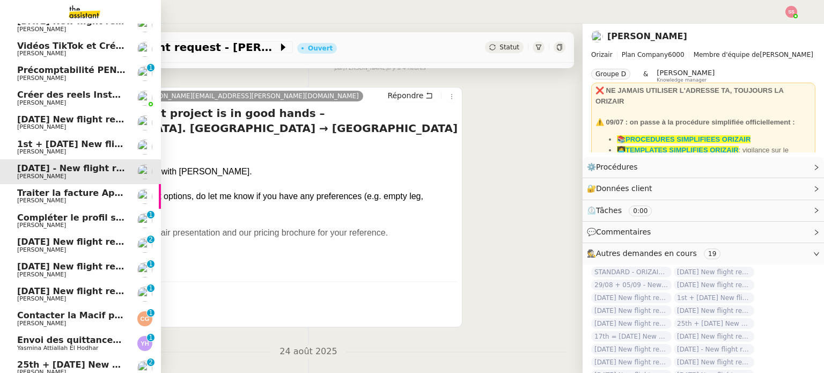
click at [71, 237] on link "29th August 2025 New flight request - Jasmine Vinokurov Louis Frei 0 1 2 3 4 5 …" at bounding box center [80, 245] width 161 height 25
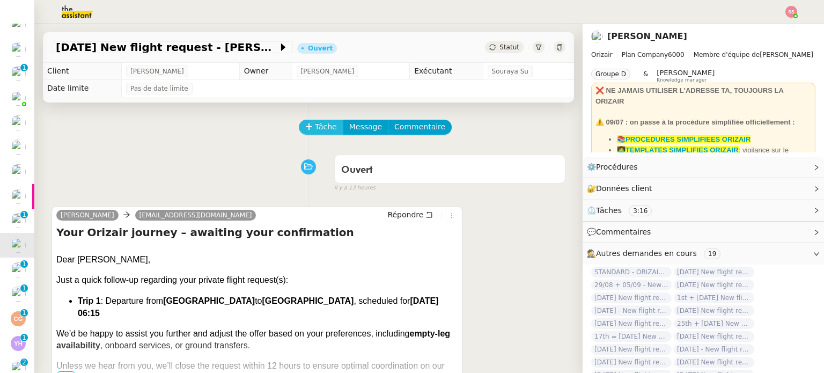
click at [321, 126] on span "Tâche" at bounding box center [326, 127] width 22 height 12
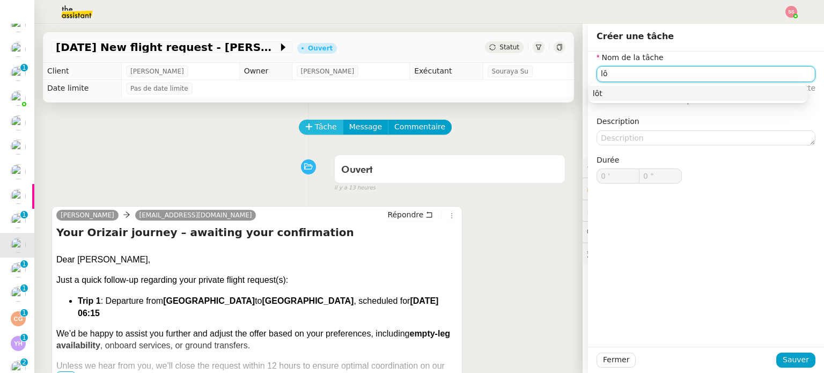
type input "l"
click at [600, 90] on div "Clôture" at bounding box center [698, 94] width 210 height 10
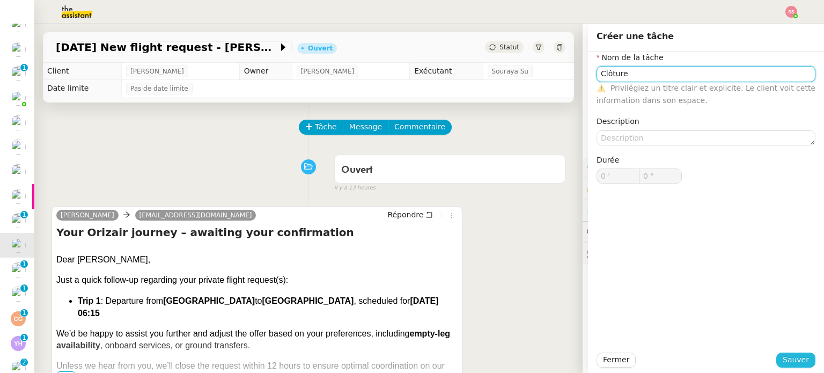
type input "Clôture"
click at [776, 357] on button "Sauver" at bounding box center [795, 359] width 39 height 15
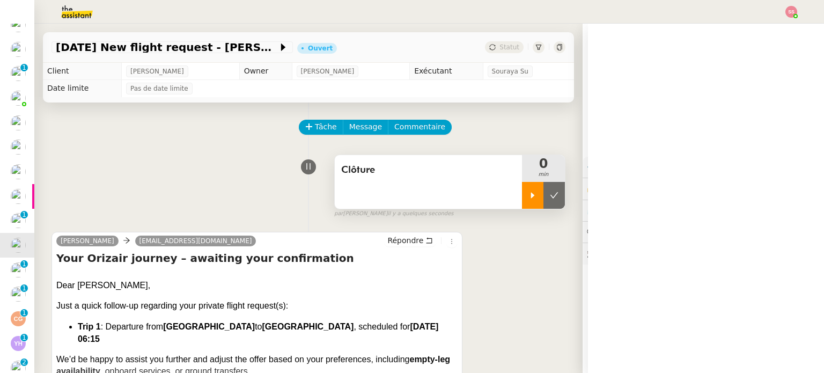
click at [528, 193] on icon at bounding box center [532, 195] width 9 height 9
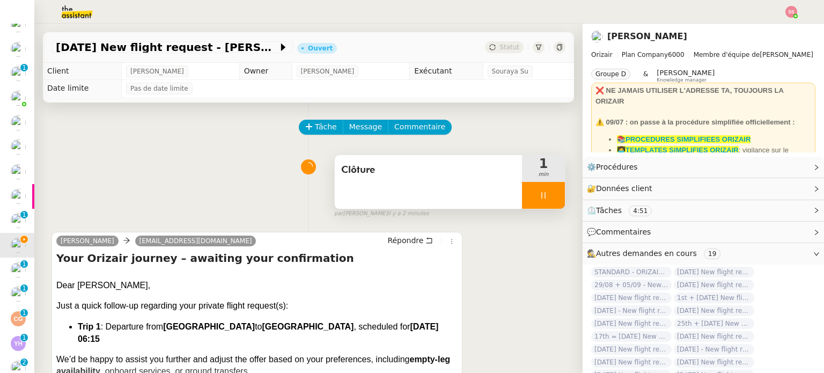
click at [545, 193] on div at bounding box center [543, 195] width 43 height 27
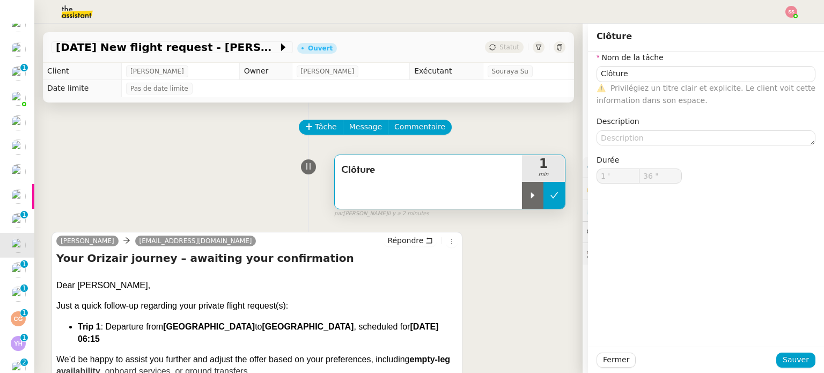
click at [543, 204] on button at bounding box center [553, 195] width 21 height 27
type input "Clôture"
type input "1 '"
type input "36 ""
type input "Clôture"
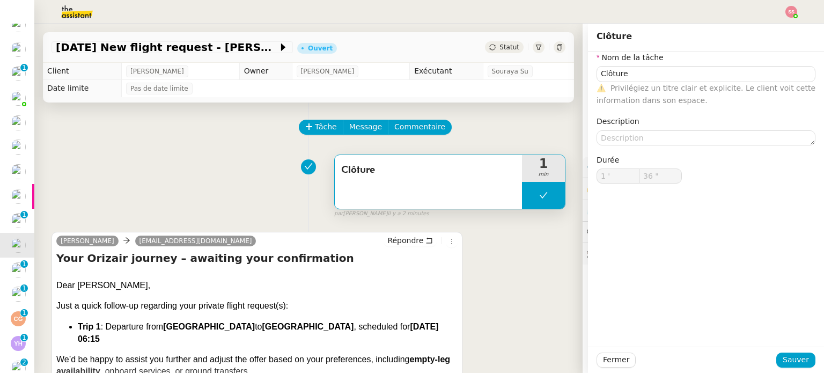
type input "1 '"
type input "36 ""
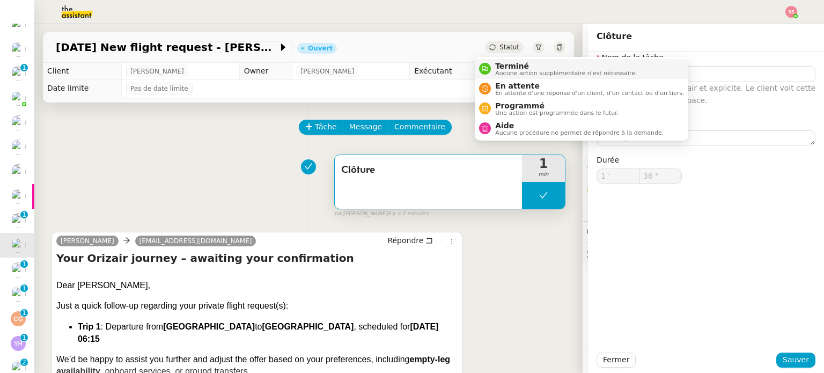
drag, startPoint x: 494, startPoint y: 50, endPoint x: 500, endPoint y: 77, distance: 28.0
click at [500, 77] on body "Mes demandes Point procédures et FAQ Florian Parant Planifier un appel pour ven…" at bounding box center [412, 186] width 824 height 373
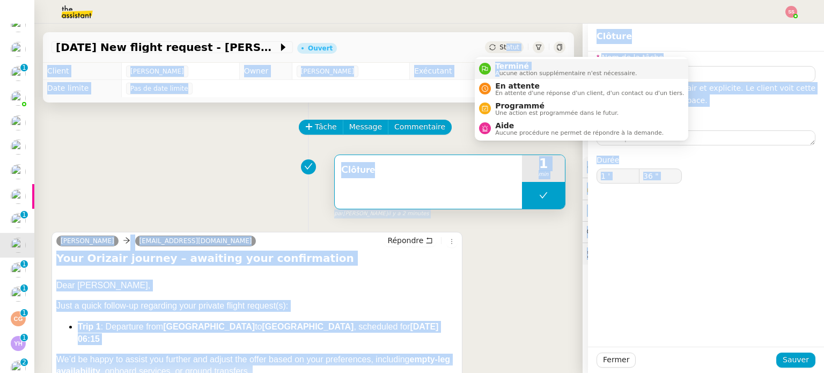
click at [500, 77] on span "Souraya Su" at bounding box center [510, 71] width 36 height 11
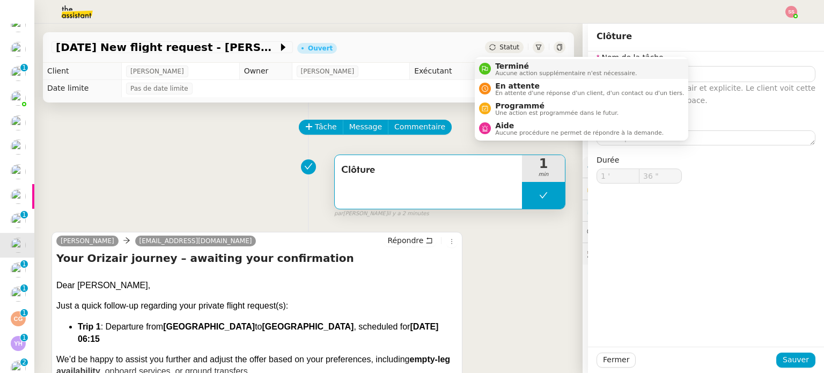
click at [510, 70] on span "Aucune action supplémentaire n'est nécessaire." at bounding box center [566, 73] width 142 height 6
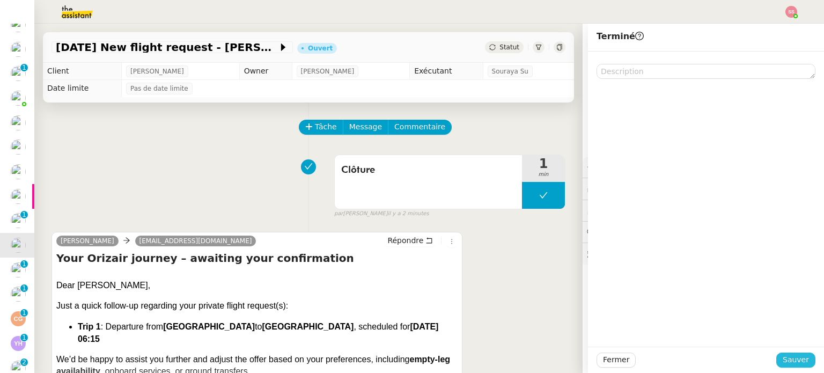
click at [791, 357] on span "Sauver" at bounding box center [796, 359] width 26 height 12
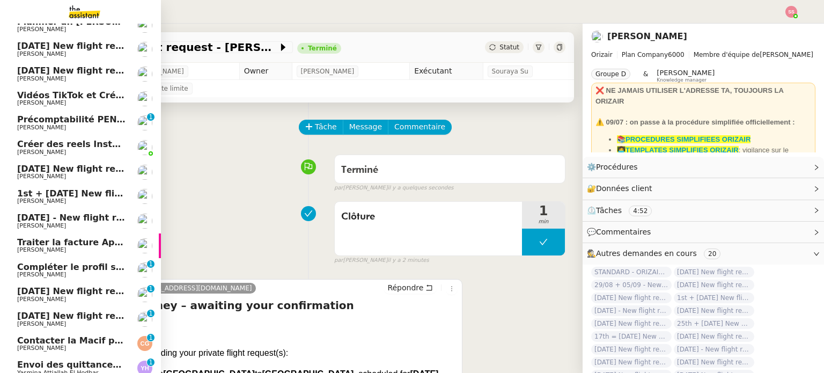
scroll to position [60, 0]
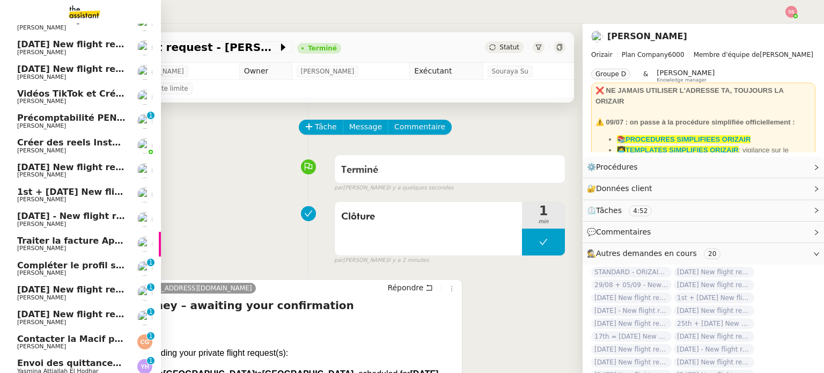
click at [63, 173] on span "[PERSON_NAME]" at bounding box center [71, 175] width 108 height 6
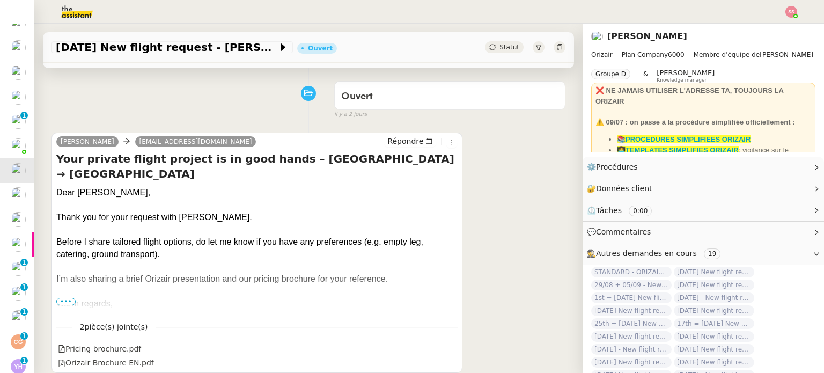
scroll to position [113, 0]
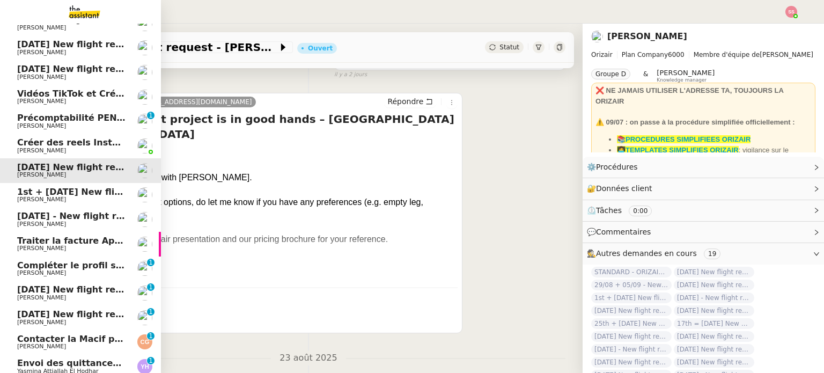
click at [72, 194] on span "1st + [DATE] New flight request - [PERSON_NAME]" at bounding box center [138, 192] width 243 height 10
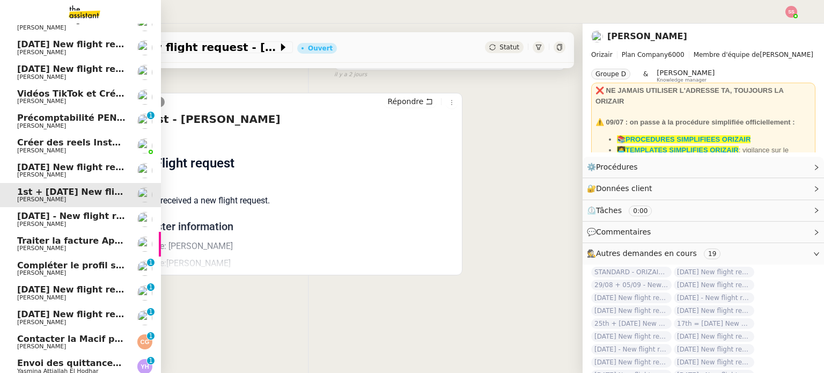
click at [58, 53] on span "[PERSON_NAME]" at bounding box center [71, 52] width 108 height 6
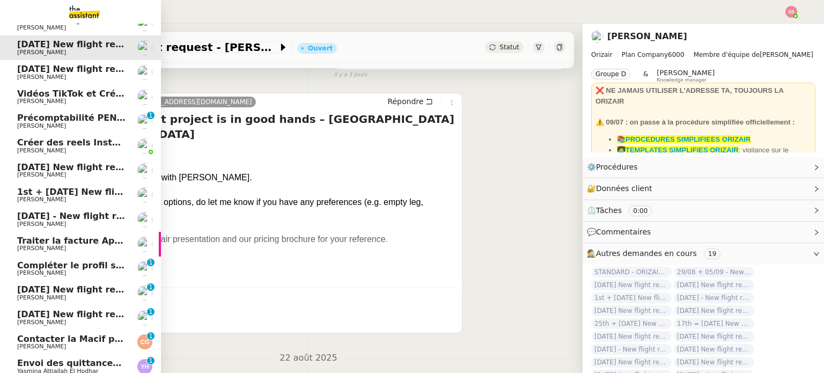
click at [35, 167] on span "[DATE] New flight request - [PERSON_NAME]" at bounding box center [124, 167] width 215 height 10
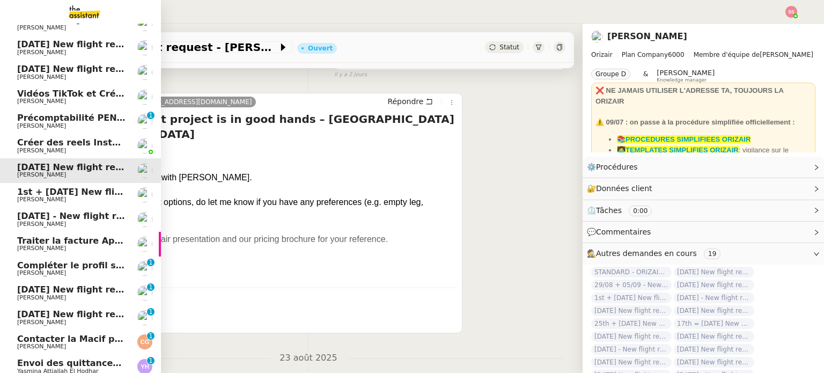
click at [45, 67] on span "[DATE] New flight request - [PERSON_NAME]" at bounding box center [124, 69] width 215 height 10
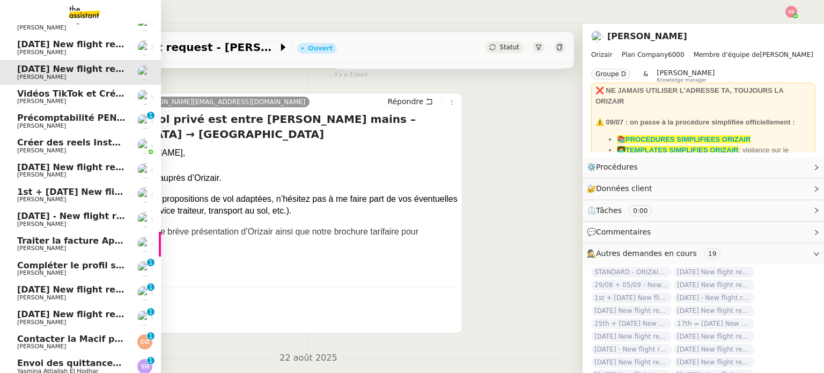
click at [84, 193] on span "1st + [DATE] New flight request - [PERSON_NAME]" at bounding box center [138, 192] width 243 height 10
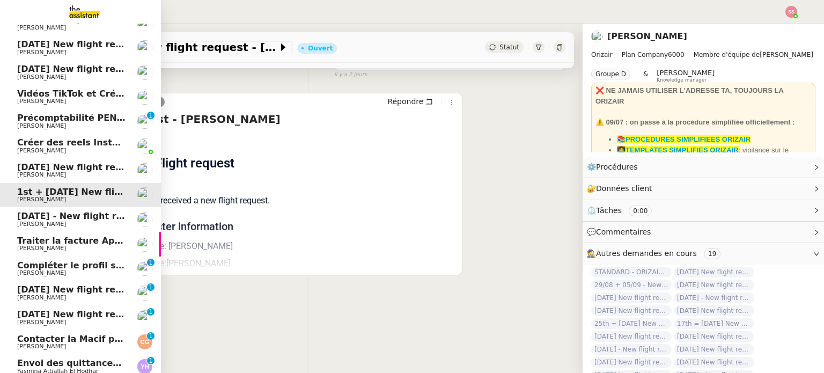
click at [65, 223] on span "[PERSON_NAME]" at bounding box center [71, 224] width 108 height 6
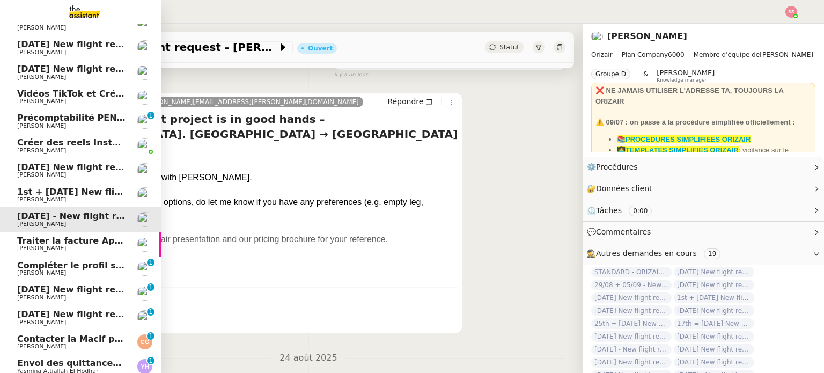
click at [49, 291] on span "[DATE] New flight request - [PERSON_NAME]" at bounding box center [124, 289] width 215 height 10
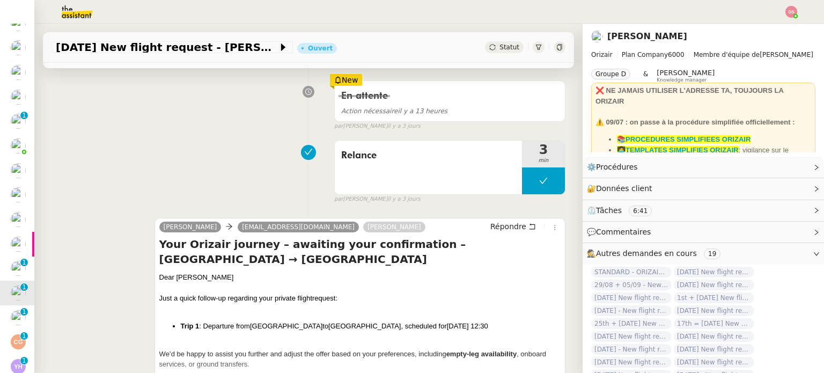
scroll to position [167, 0]
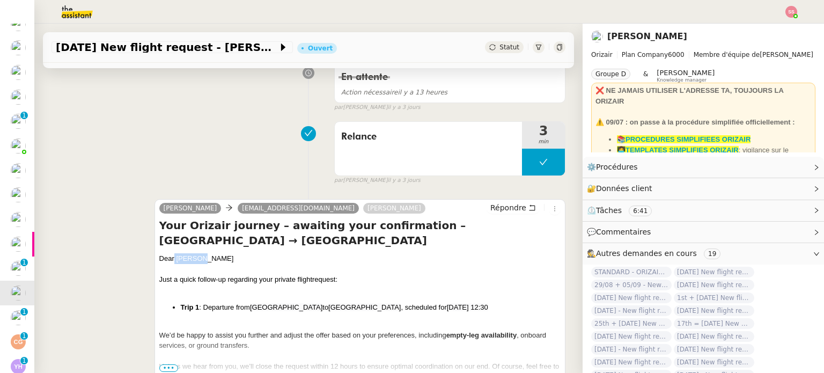
drag, startPoint x: 209, startPoint y: 247, endPoint x: 172, endPoint y: 241, distance: 37.9
click at [172, 253] on div "Dear Mr.Hill" at bounding box center [359, 258] width 401 height 11
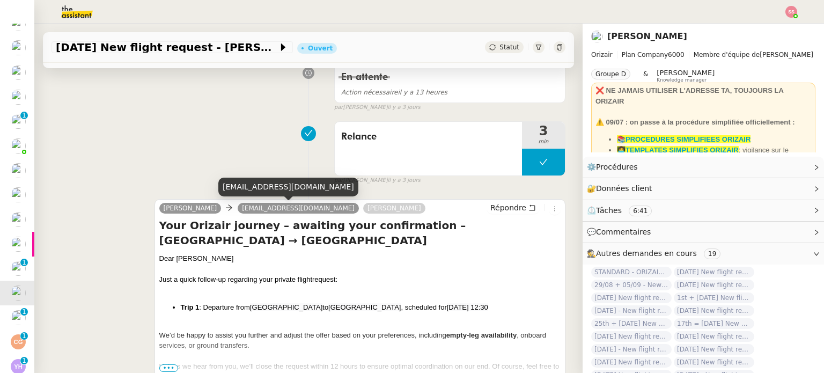
click at [245, 185] on div "williamhill@gmail.com" at bounding box center [288, 187] width 140 height 19
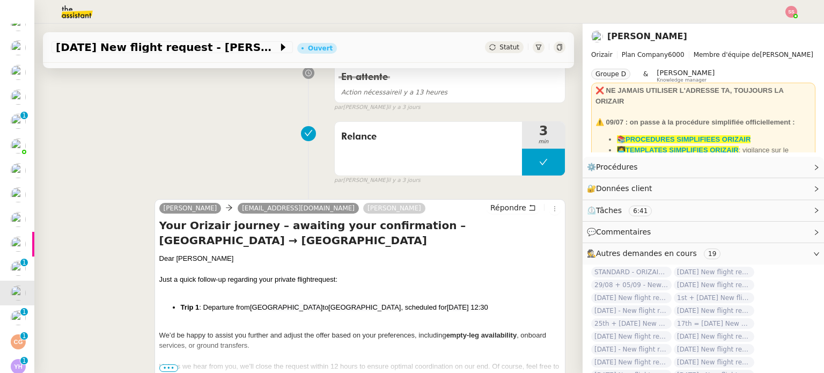
scroll to position [0, 0]
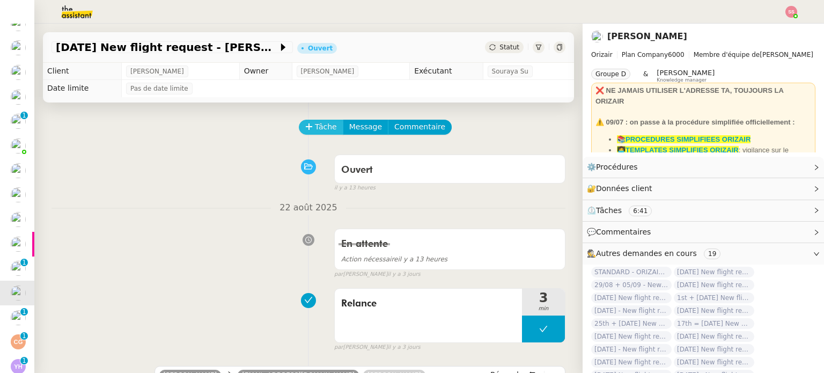
click at [305, 126] on icon at bounding box center [309, 127] width 8 height 8
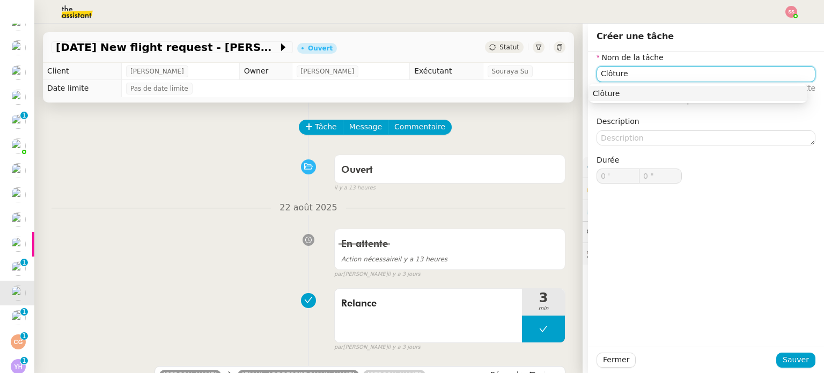
click at [595, 92] on div "Clôture" at bounding box center [698, 94] width 210 height 10
type input "Clôture"
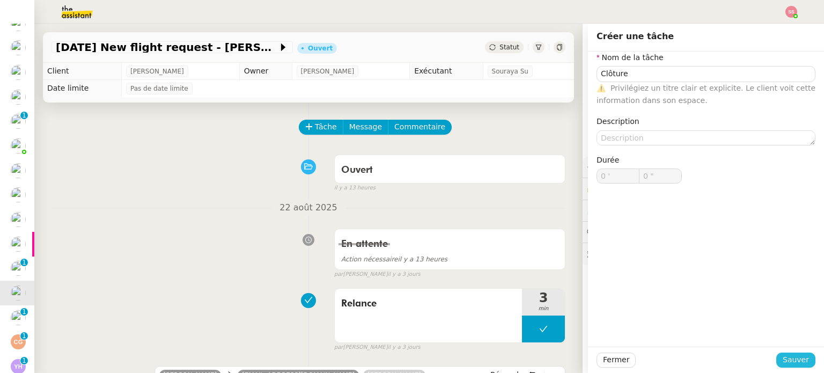
click at [798, 362] on span "Sauver" at bounding box center [796, 359] width 26 height 12
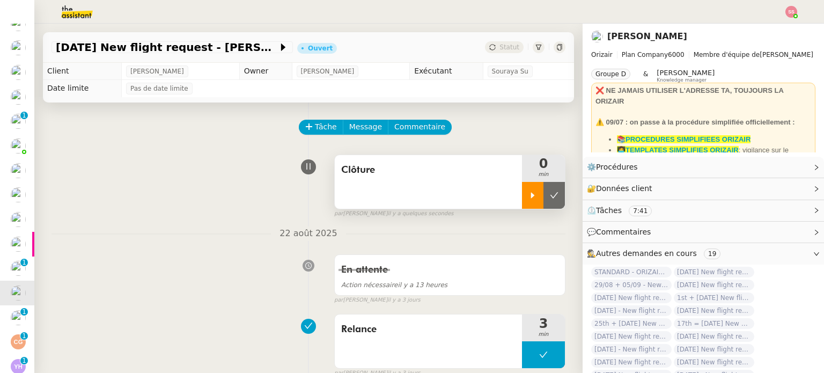
click at [528, 197] on div at bounding box center [532, 195] width 21 height 27
click at [541, 198] on div at bounding box center [543, 195] width 43 height 27
click at [550, 198] on icon at bounding box center [554, 195] width 9 height 9
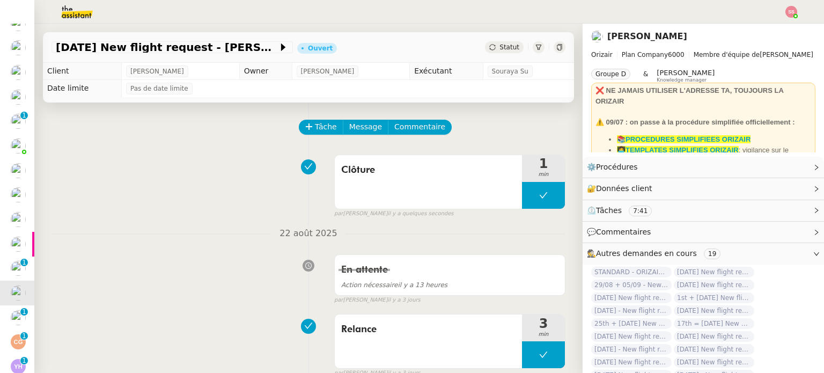
click at [498, 58] on div "26th September 2025 New flight request - William Hill Ouvert Statut" at bounding box center [308, 47] width 531 height 31
click at [498, 54] on div "26th September 2025 New flight request - William Hill Ouvert Statut" at bounding box center [308, 47] width 531 height 31
click at [499, 50] on span "Statut" at bounding box center [509, 47] width 20 height 8
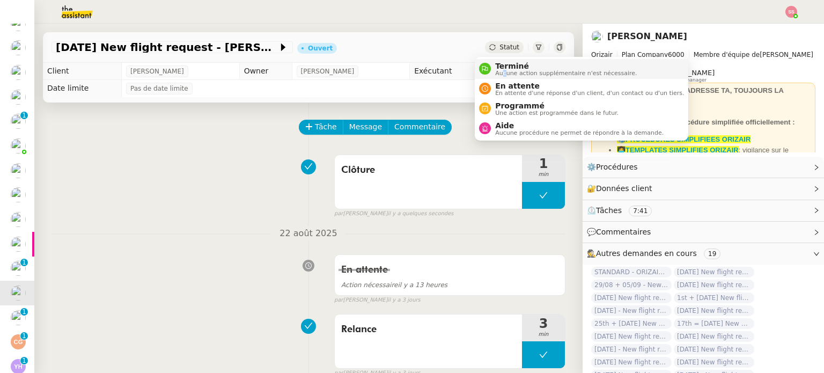
click at [504, 74] on span "Aucune action supplémentaire n'est nécessaire." at bounding box center [566, 73] width 142 height 6
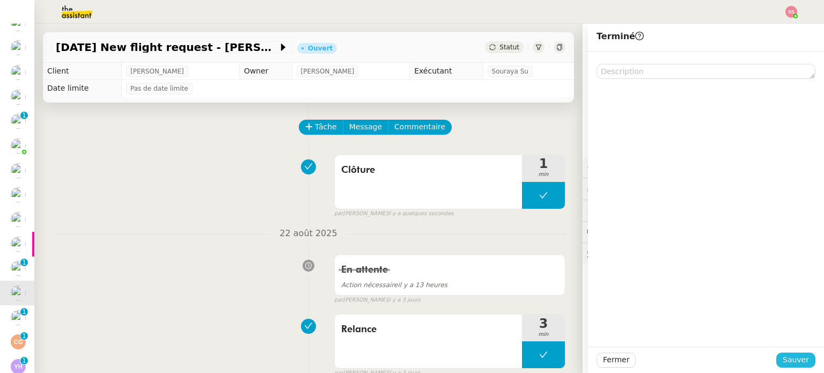
click at [787, 354] on span "Sauver" at bounding box center [796, 359] width 26 height 12
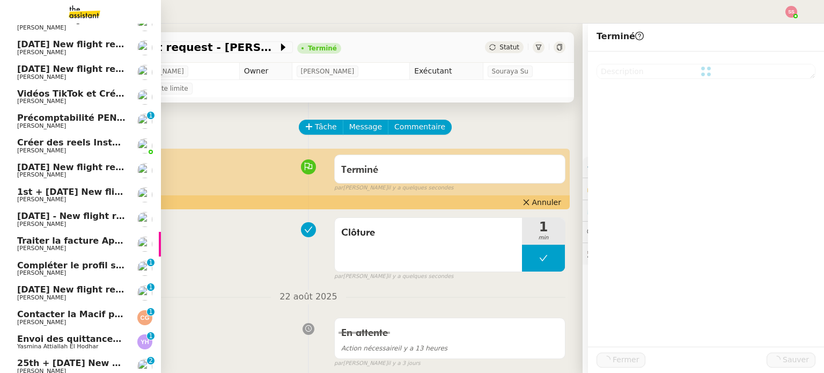
scroll to position [84, 0]
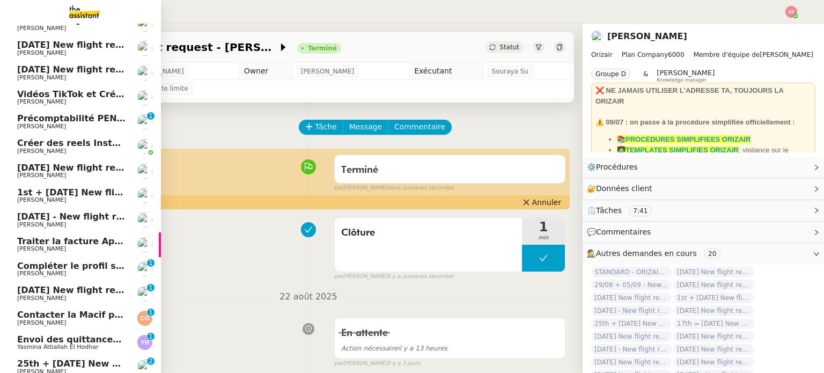
click at [58, 290] on span "[DATE] New flight request - [PERSON_NAME]" at bounding box center [124, 290] width 215 height 10
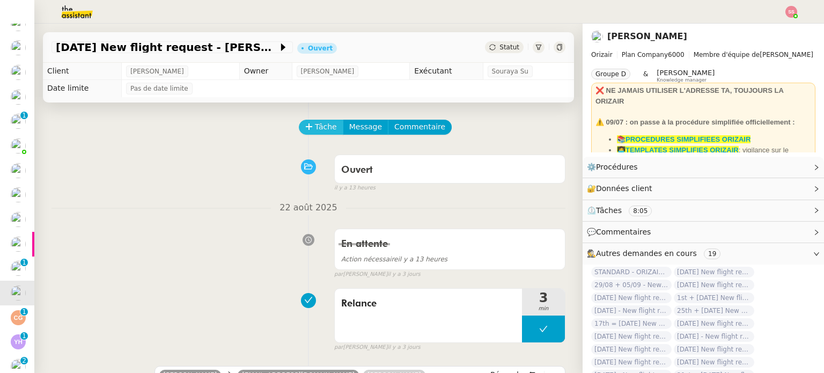
click at [323, 128] on span "Tâche" at bounding box center [326, 127] width 22 height 12
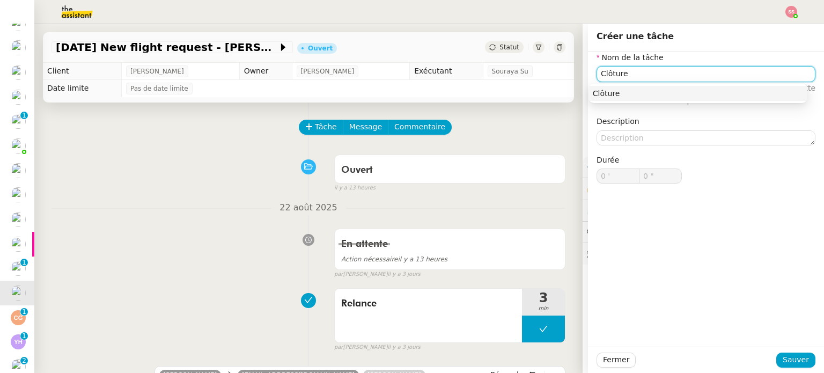
click at [648, 93] on div "Clôture" at bounding box center [698, 94] width 210 height 10
type input "Clôture"
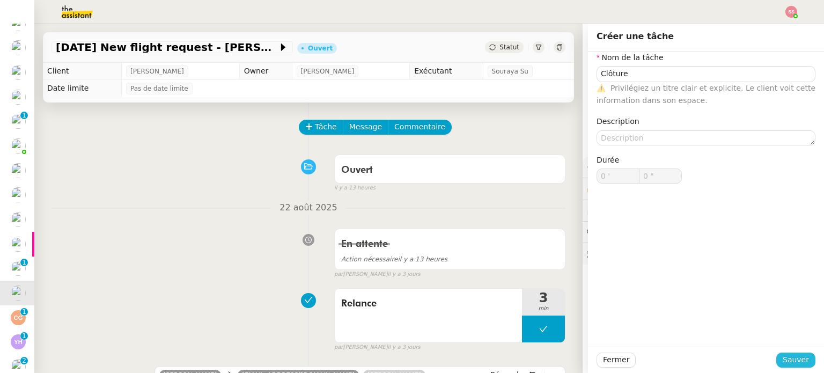
click at [792, 358] on span "Sauver" at bounding box center [796, 359] width 26 height 12
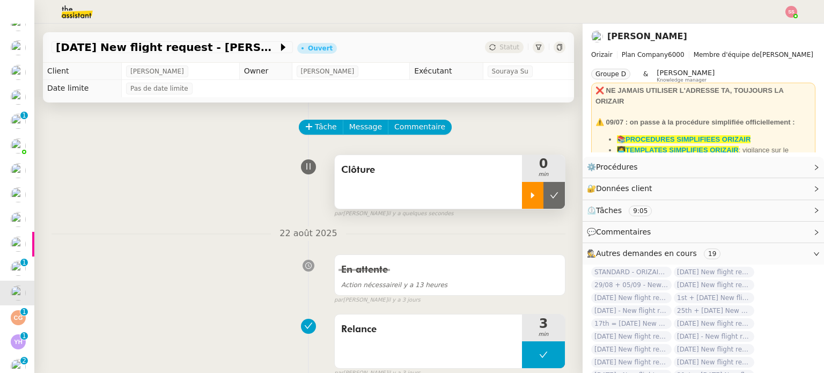
click at [526, 190] on div at bounding box center [532, 195] width 21 height 27
click at [548, 195] on div at bounding box center [543, 195] width 43 height 27
click at [545, 196] on button at bounding box center [553, 195] width 21 height 27
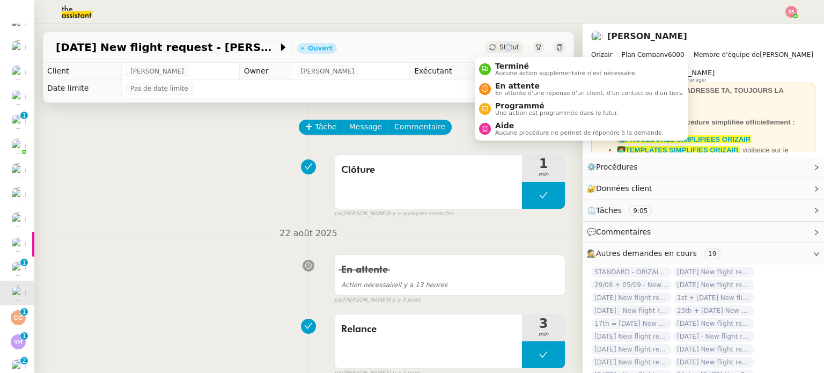
click at [499, 48] on span "Statut" at bounding box center [509, 47] width 20 height 8
click at [506, 83] on span "En attente" at bounding box center [589, 86] width 189 height 9
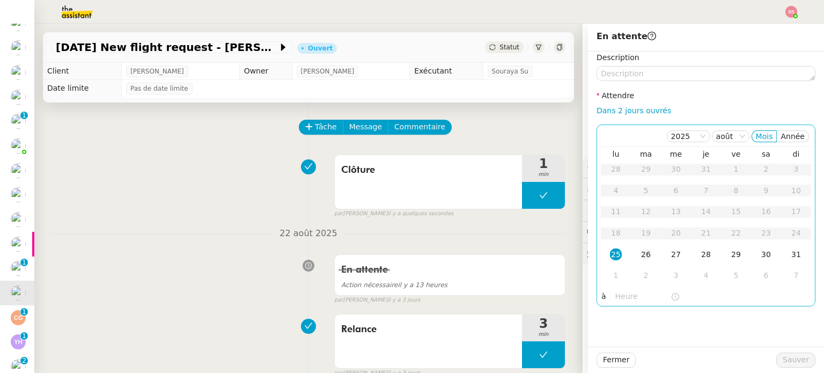
click at [640, 255] on div "26" at bounding box center [646, 254] width 12 height 12
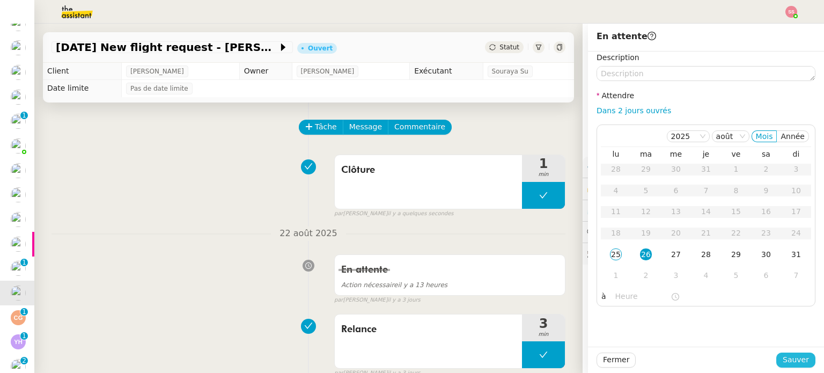
click at [783, 353] on span "Sauver" at bounding box center [796, 359] width 26 height 12
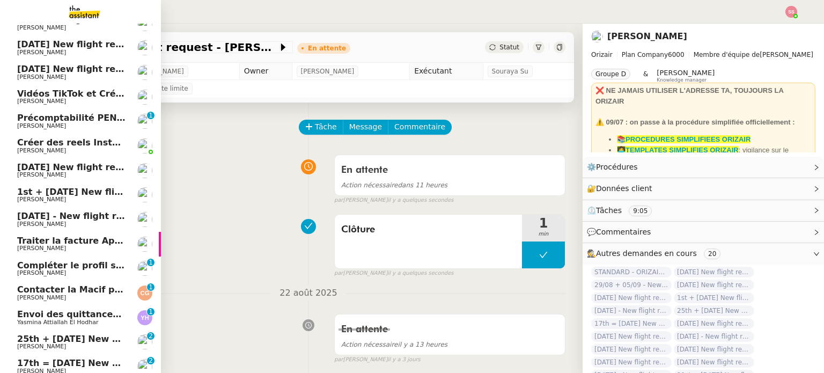
scroll to position [113, 0]
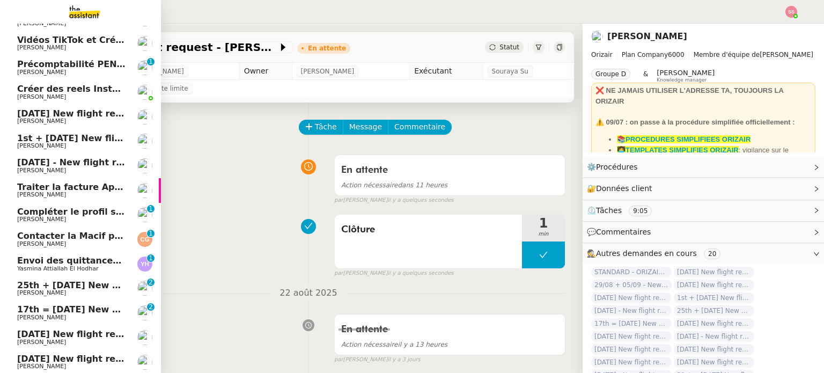
click at [60, 287] on span "25th + [DATE] New flight request - [PERSON_NAME]" at bounding box center [142, 285] width 250 height 10
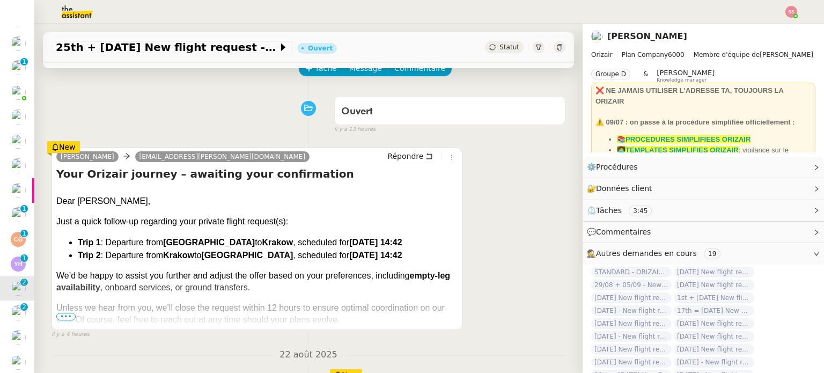
scroll to position [54, 0]
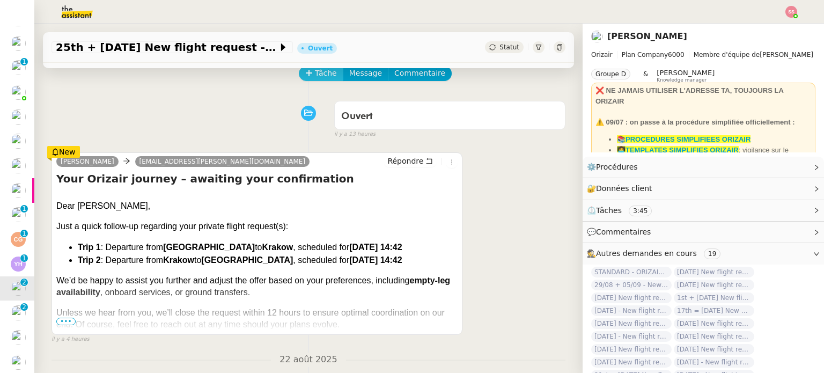
click at [315, 79] on span "Tâche" at bounding box center [326, 73] width 22 height 12
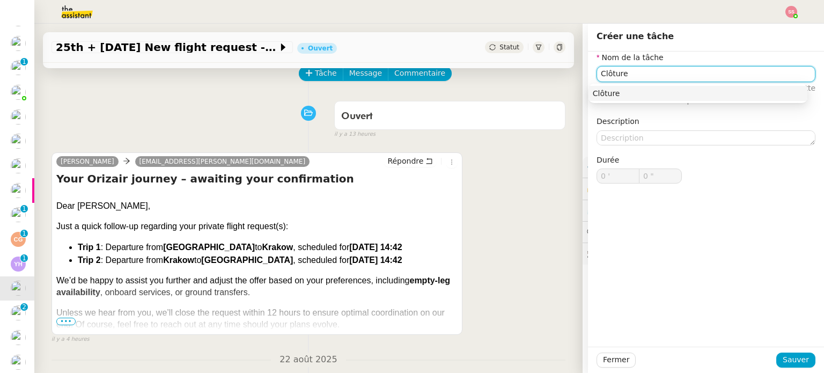
click at [640, 98] on div "Clôture" at bounding box center [698, 94] width 210 height 10
type input "Clôture"
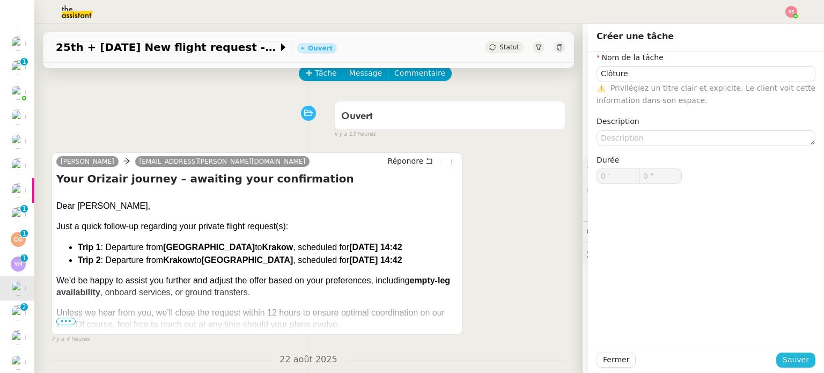
click at [783, 359] on span "Sauver" at bounding box center [796, 359] width 26 height 12
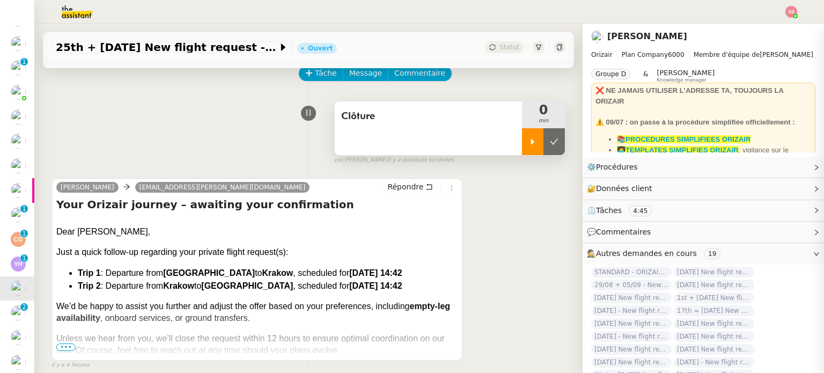
click at [522, 150] on div at bounding box center [532, 141] width 21 height 27
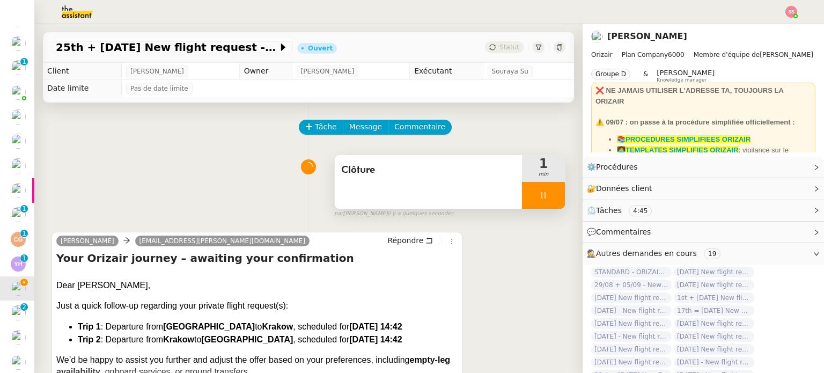
click at [539, 198] on div at bounding box center [543, 195] width 43 height 27
click at [550, 198] on icon at bounding box center [554, 195] width 8 height 6
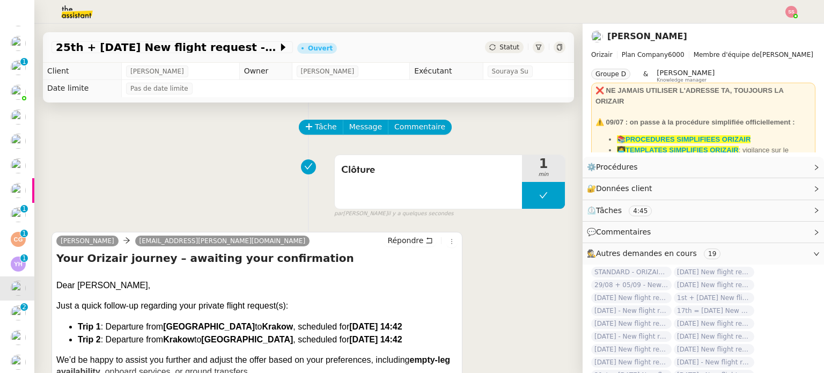
click at [488, 42] on div "Statut" at bounding box center [504, 47] width 39 height 12
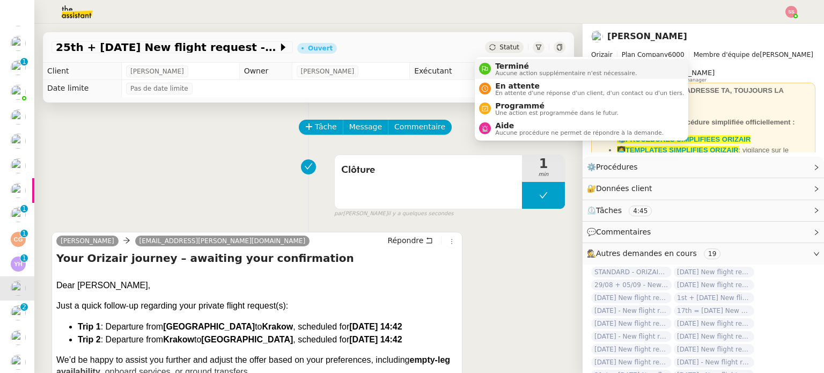
click at [499, 63] on span "Terminé" at bounding box center [566, 66] width 142 height 9
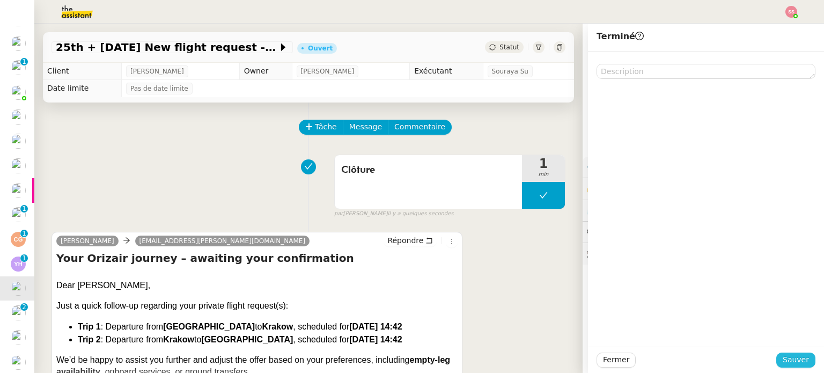
click at [791, 357] on span "Sauver" at bounding box center [796, 359] width 26 height 12
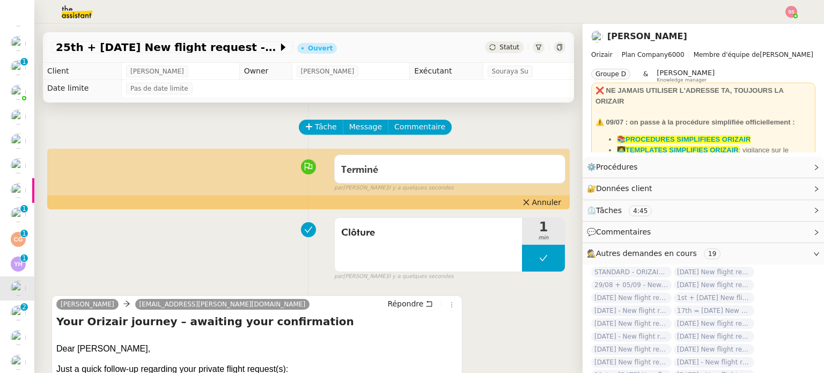
scroll to position [137, 0]
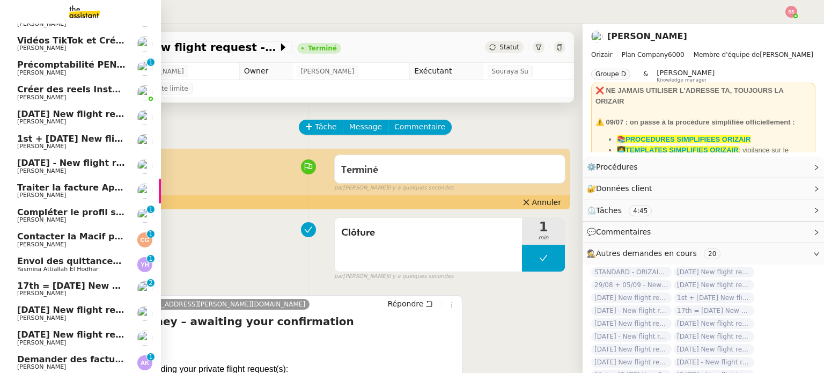
click at [28, 291] on span "[PERSON_NAME]" at bounding box center [41, 293] width 49 height 7
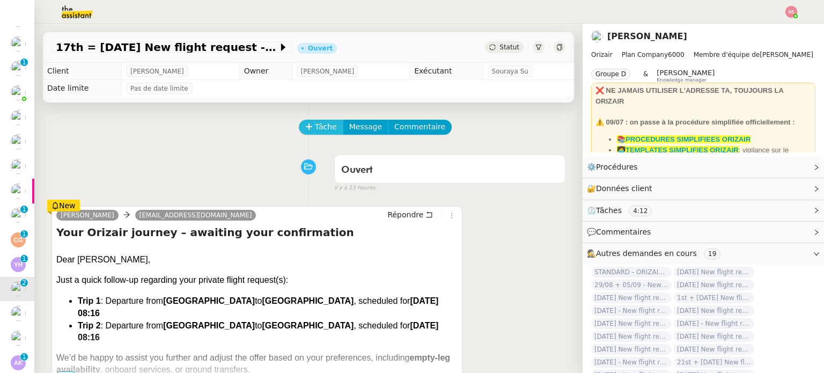
click at [325, 129] on span "Tâche" at bounding box center [326, 127] width 22 height 12
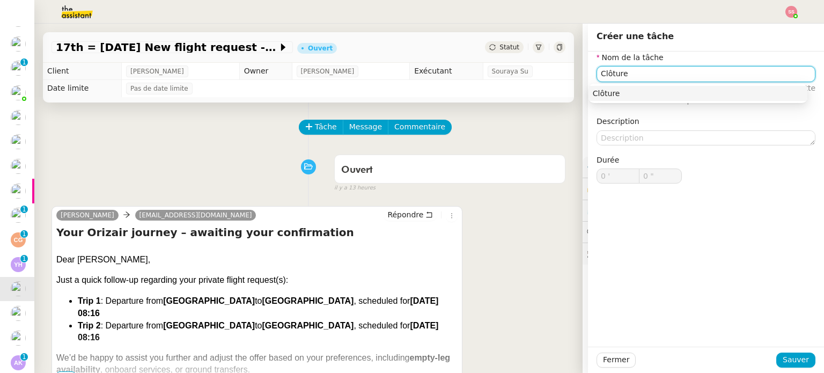
click at [599, 97] on div "Clôture" at bounding box center [698, 94] width 210 height 10
type input "Clôture"
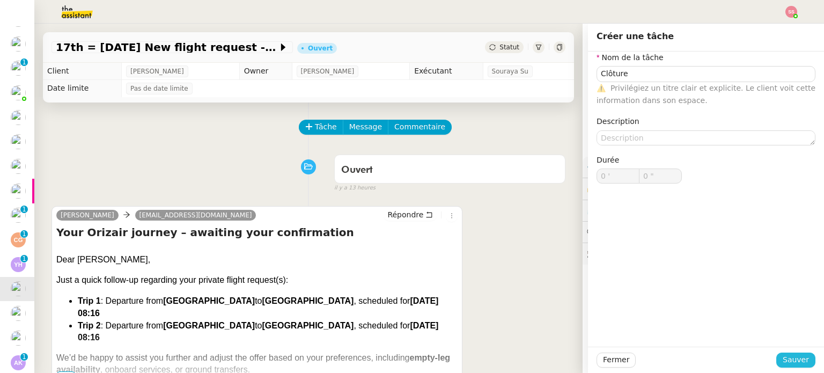
click at [783, 358] on span "Sauver" at bounding box center [796, 359] width 26 height 12
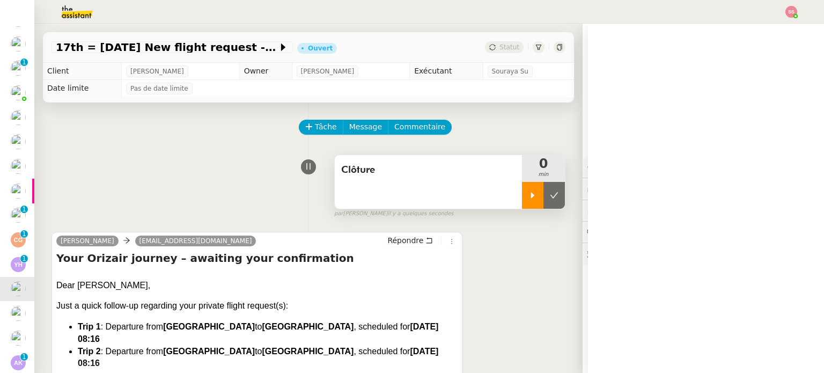
click at [524, 193] on div at bounding box center [532, 195] width 21 height 27
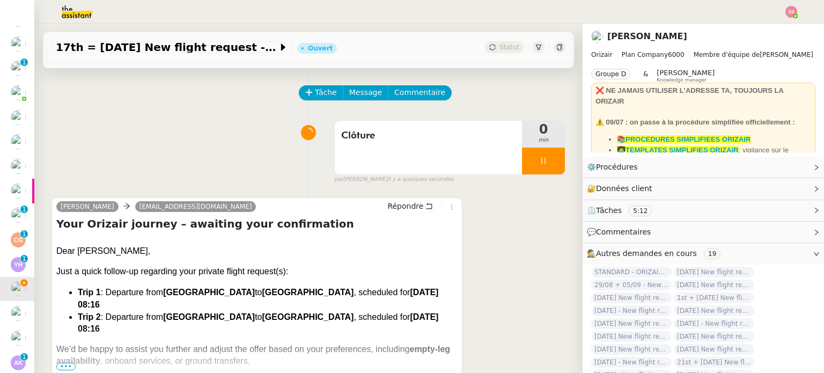
scroll to position [54, 0]
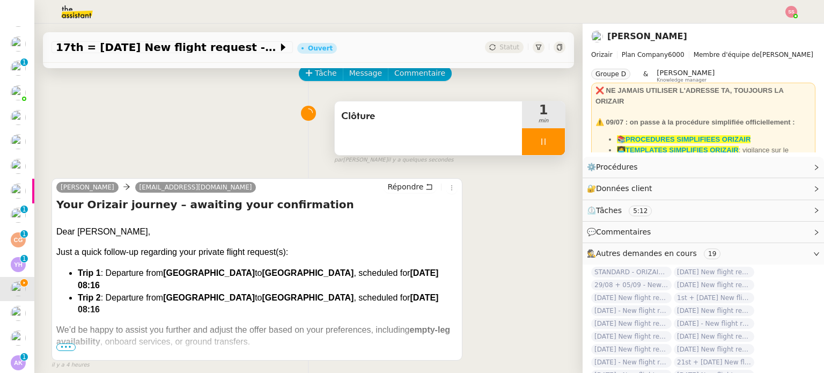
click at [548, 142] on div at bounding box center [543, 141] width 43 height 27
click at [548, 142] on button at bounding box center [553, 141] width 21 height 27
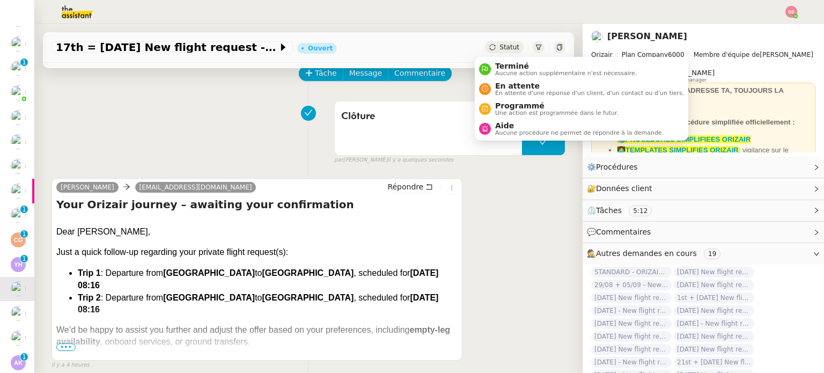
click at [499, 45] on span "Statut" at bounding box center [509, 47] width 20 height 8
click at [505, 62] on span "Terminé" at bounding box center [566, 66] width 142 height 9
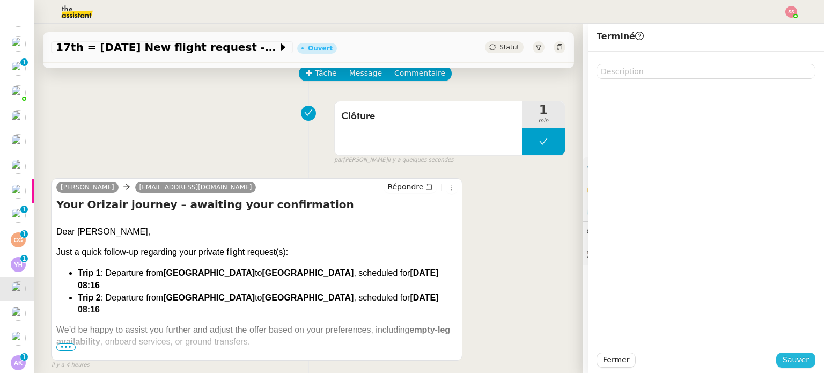
click at [776, 360] on button "Sauver" at bounding box center [795, 359] width 39 height 15
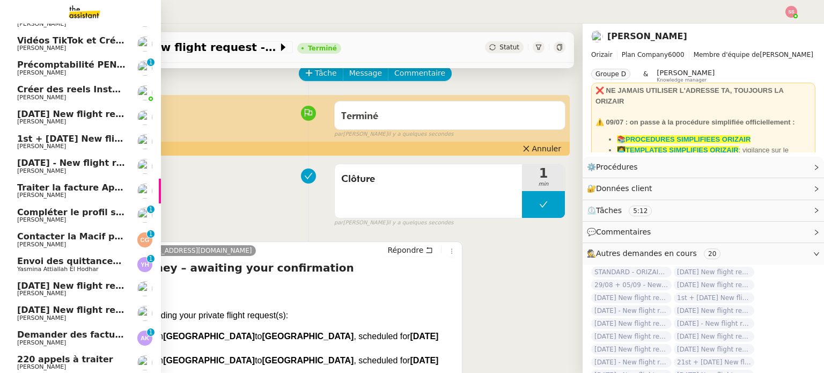
click at [64, 335] on span "Demander des factures pour SARL 2TLR et ACCATEA" at bounding box center [143, 334] width 253 height 10
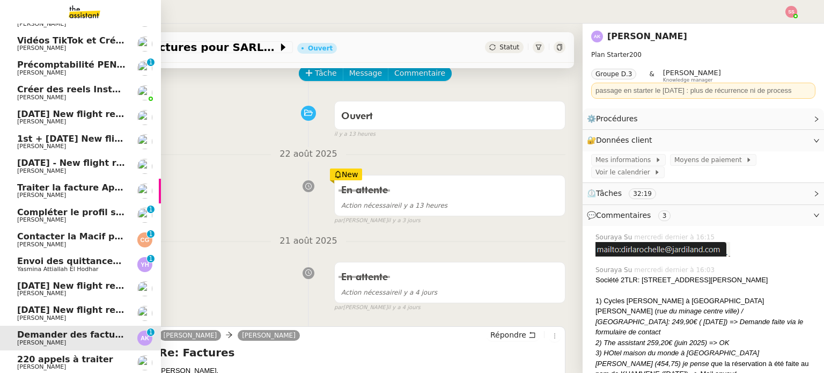
click at [71, 290] on span "[PERSON_NAME]" at bounding box center [71, 293] width 108 height 6
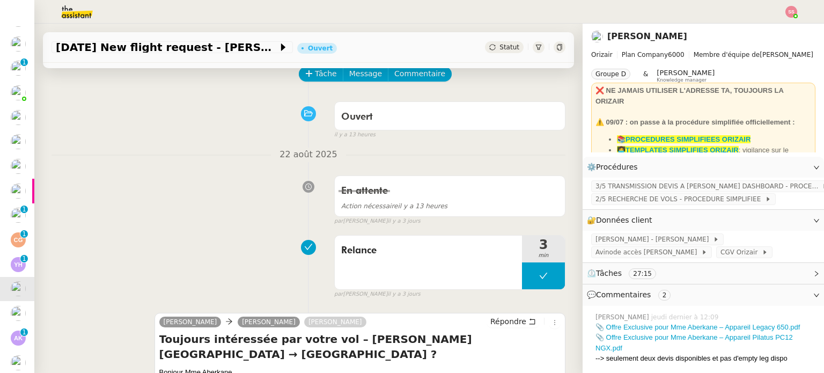
scroll to position [54, 0]
click at [319, 72] on span "Tâche" at bounding box center [326, 73] width 22 height 12
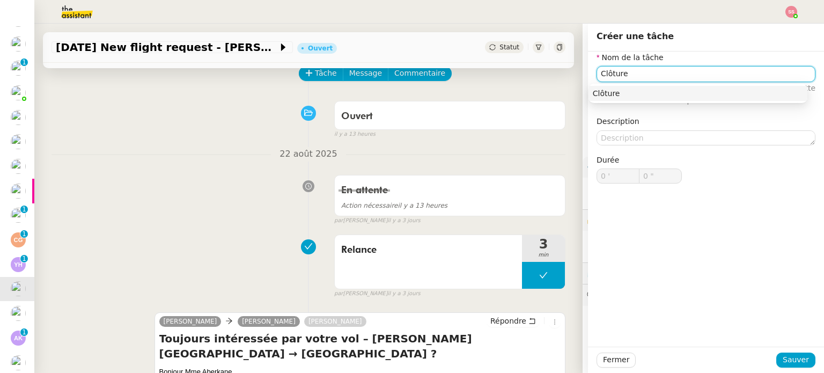
click at [663, 87] on nz-auto-option "Clôture" at bounding box center [697, 93] width 219 height 15
type input "Clôture"
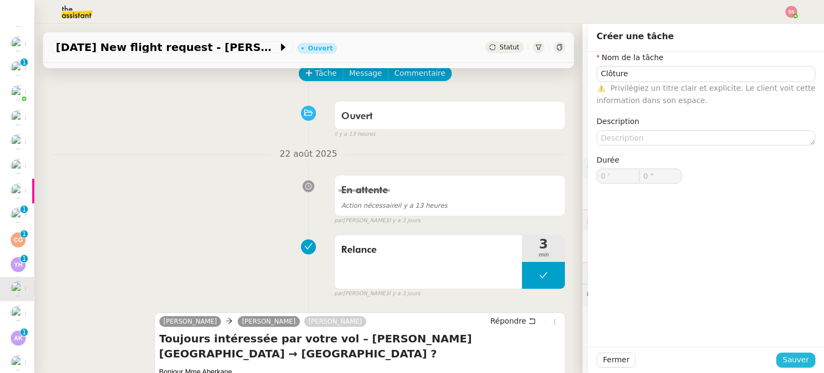
drag, startPoint x: 781, startPoint y: 355, endPoint x: 771, endPoint y: 349, distance: 11.3
click at [783, 356] on span "Sauver" at bounding box center [796, 359] width 26 height 12
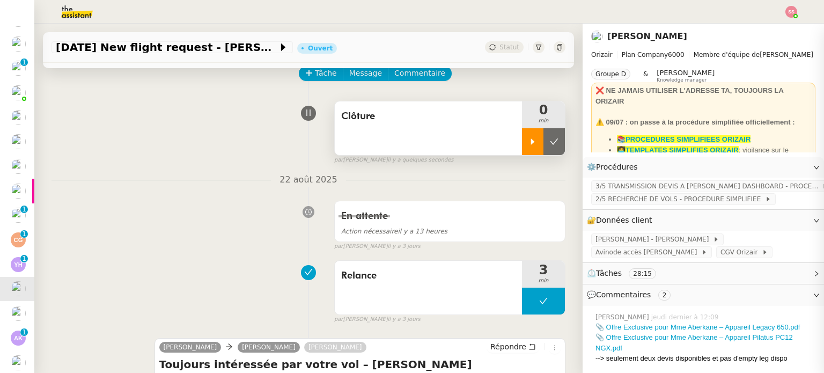
click at [522, 148] on div at bounding box center [532, 141] width 21 height 27
click at [539, 142] on div at bounding box center [543, 141] width 43 height 27
click at [550, 142] on icon at bounding box center [554, 141] width 9 height 9
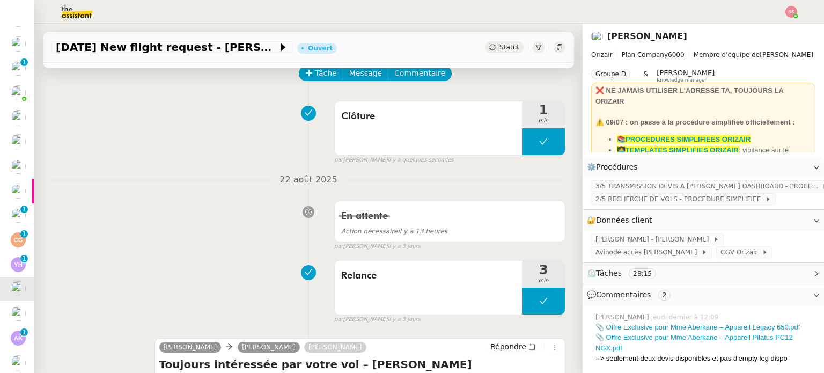
click at [499, 45] on span "Statut" at bounding box center [509, 47] width 20 height 8
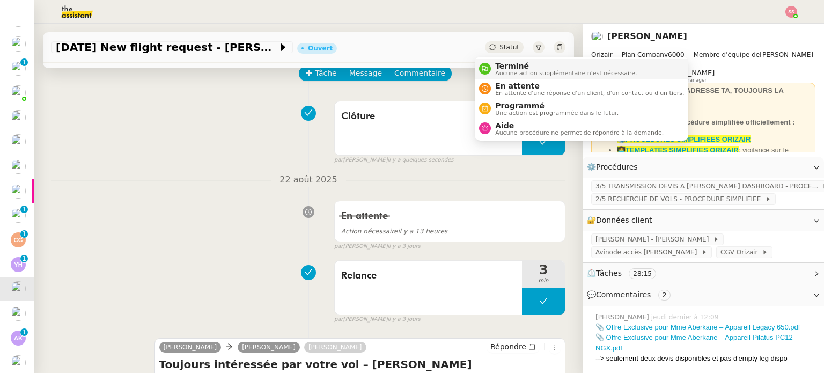
click at [515, 67] on span "Terminé" at bounding box center [566, 66] width 142 height 9
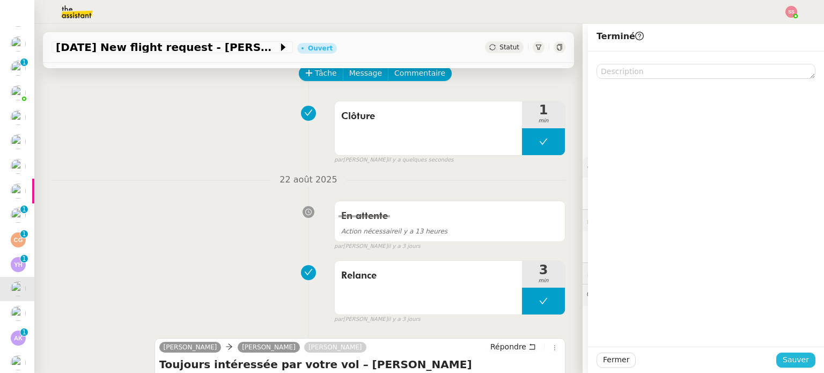
click at [786, 362] on span "Sauver" at bounding box center [796, 359] width 26 height 12
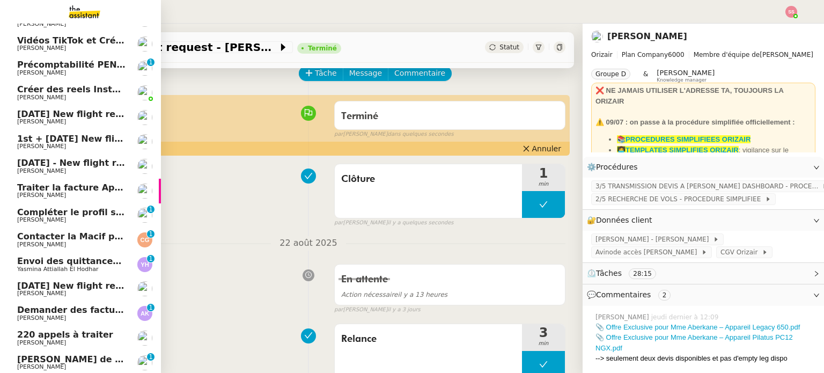
click at [55, 291] on span "[PERSON_NAME]" at bounding box center [71, 293] width 108 height 6
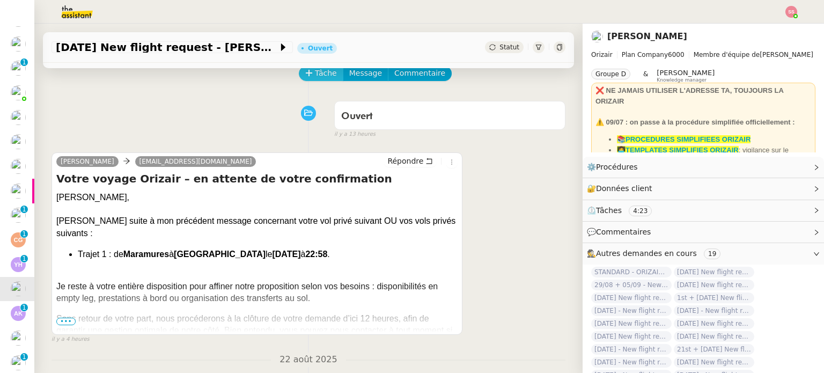
click at [315, 75] on span "Tâche" at bounding box center [326, 73] width 22 height 12
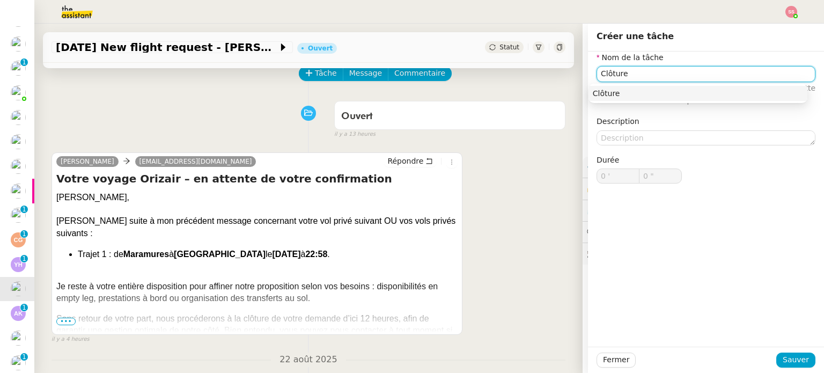
click at [638, 98] on div "Clôture" at bounding box center [698, 94] width 210 height 10
type input "Clôture"
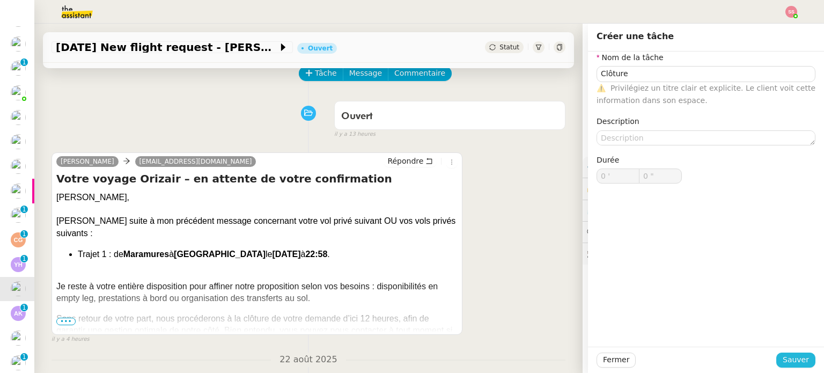
drag, startPoint x: 779, startPoint y: 356, endPoint x: 692, endPoint y: 281, distance: 114.8
click at [783, 355] on span "Sauver" at bounding box center [796, 359] width 26 height 12
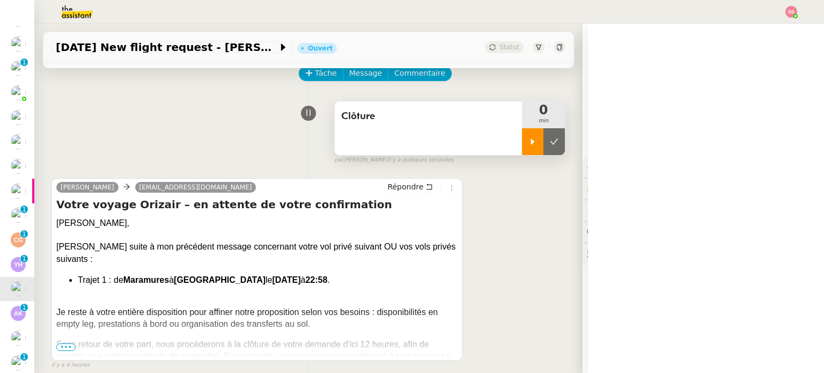
click at [526, 143] on div at bounding box center [532, 141] width 21 height 27
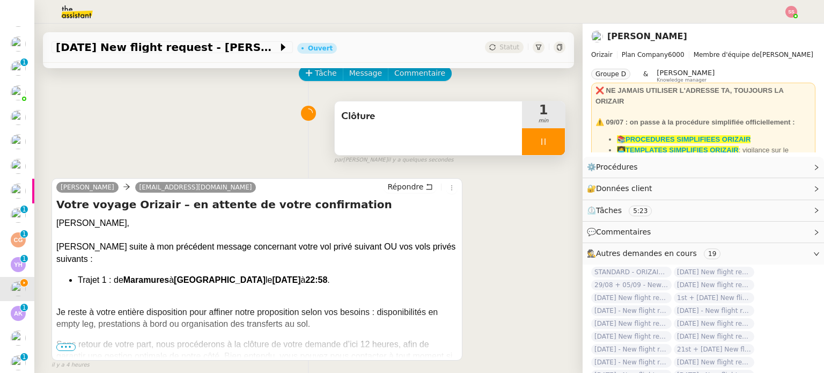
click at [540, 145] on div at bounding box center [543, 141] width 43 height 27
click at [550, 144] on icon at bounding box center [554, 141] width 9 height 9
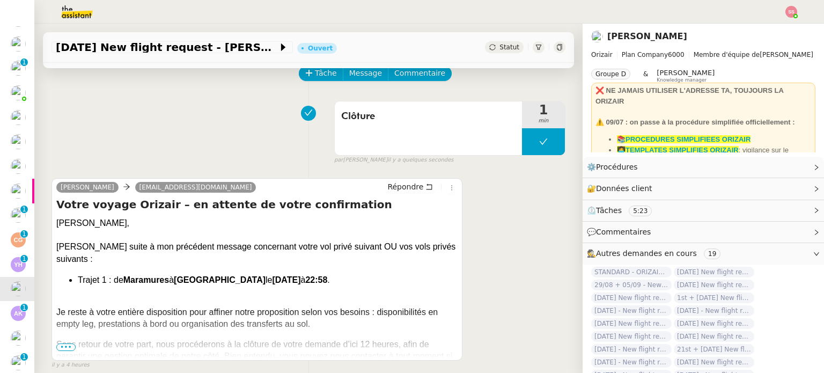
click at [488, 47] on div "Statut" at bounding box center [504, 47] width 39 height 12
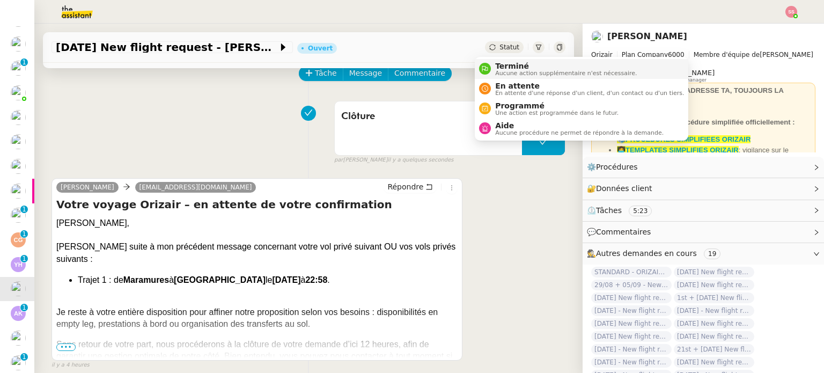
click at [507, 68] on span "Terminé" at bounding box center [566, 66] width 142 height 9
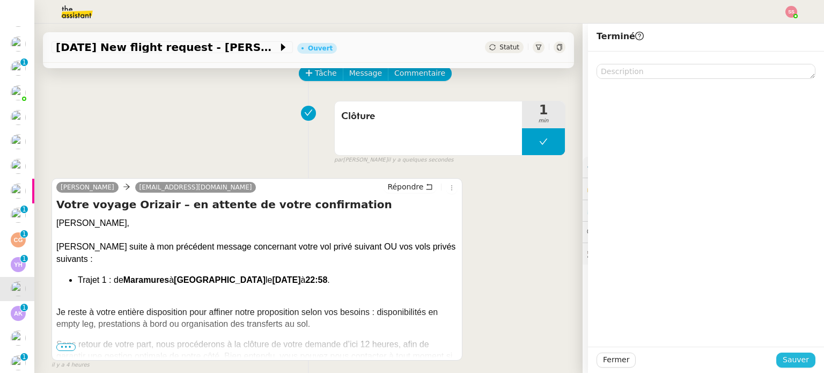
click at [782, 353] on button "Sauver" at bounding box center [795, 359] width 39 height 15
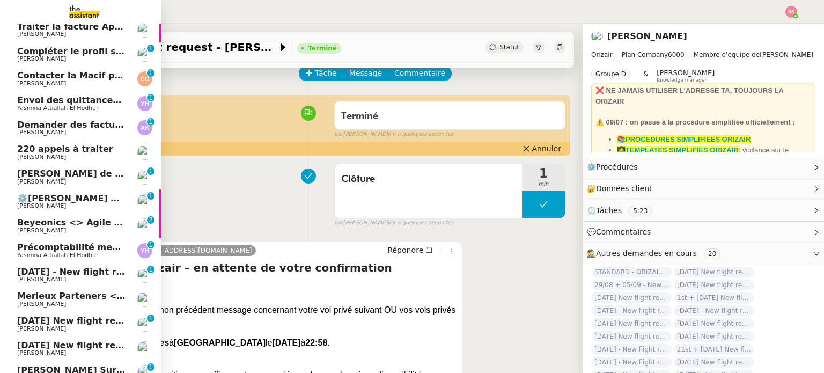
scroll to position [298, 0]
click at [101, 219] on span "Beyeonics <> Agile Capital Markets" at bounding box center [103, 222] width 173 height 10
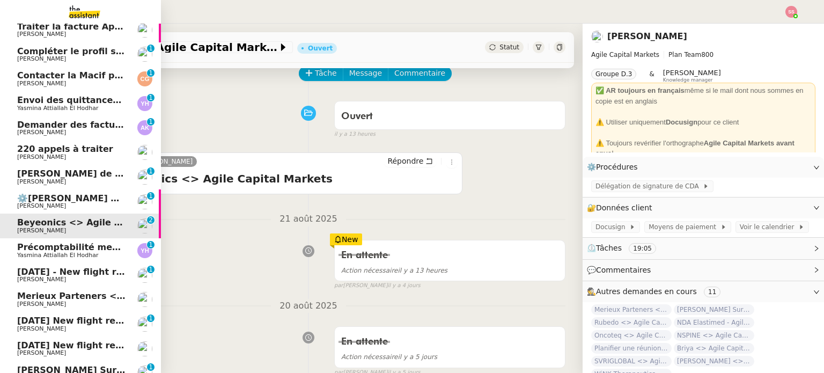
click at [103, 151] on span "220 appels à traiter" at bounding box center [71, 149] width 108 height 10
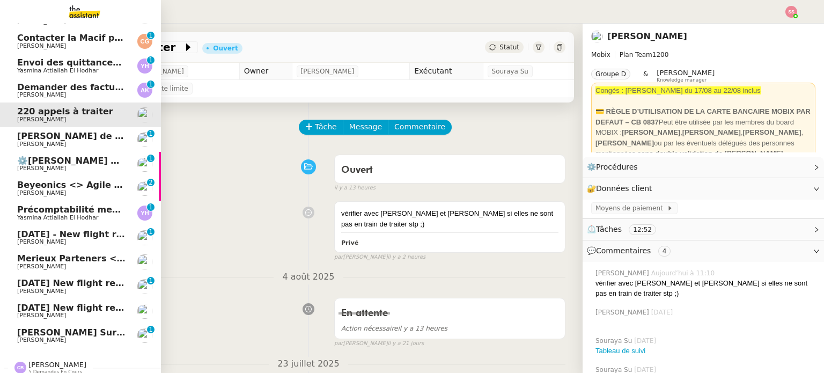
scroll to position [328, 0]
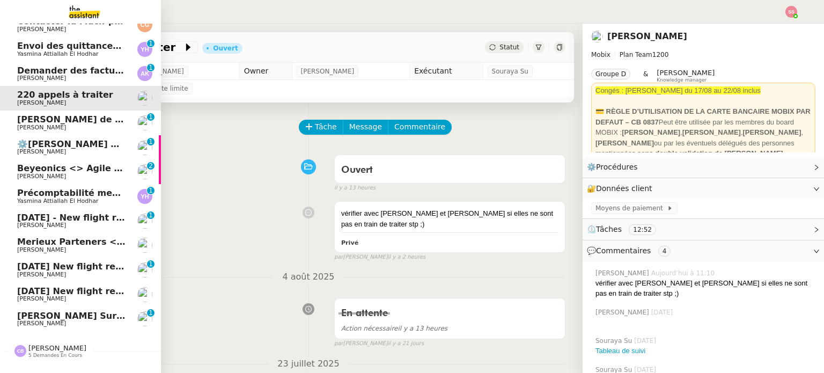
click at [54, 320] on span "[PERSON_NAME]" at bounding box center [71, 323] width 108 height 6
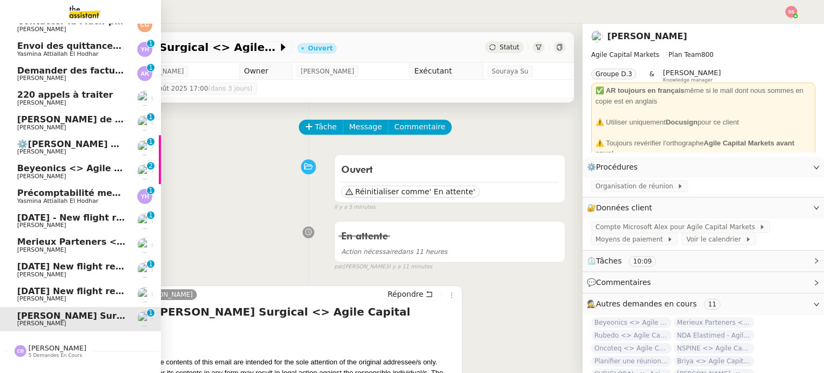
click at [44, 292] on span "[DATE] New flight request - [PERSON_NAME]" at bounding box center [124, 291] width 215 height 10
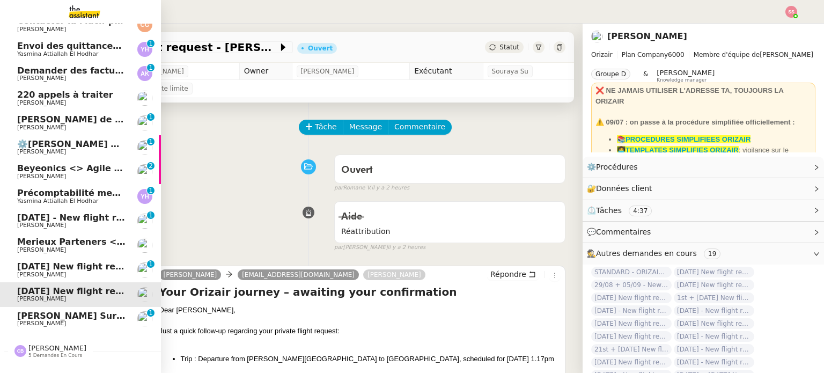
click at [72, 117] on span "Appel de suivi - [PERSON_NAME]" at bounding box center [122, 119] width 210 height 10
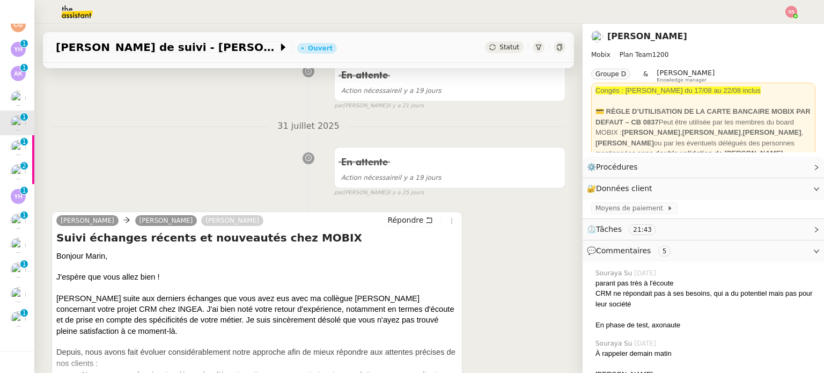
scroll to position [429, 0]
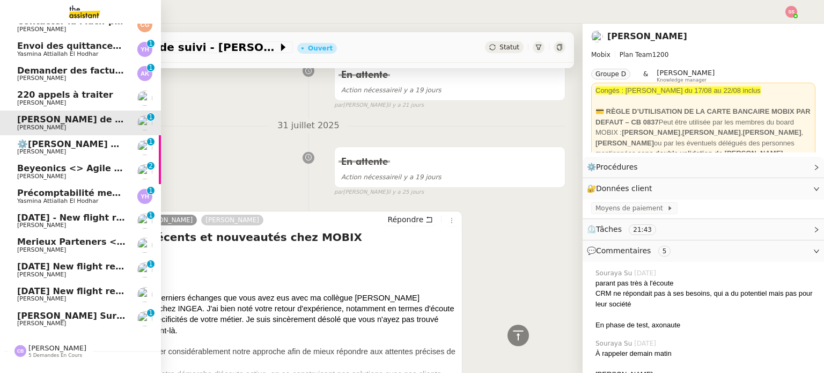
click at [65, 169] on span "Beyeonics <> Agile Capital Markets" at bounding box center [103, 168] width 173 height 10
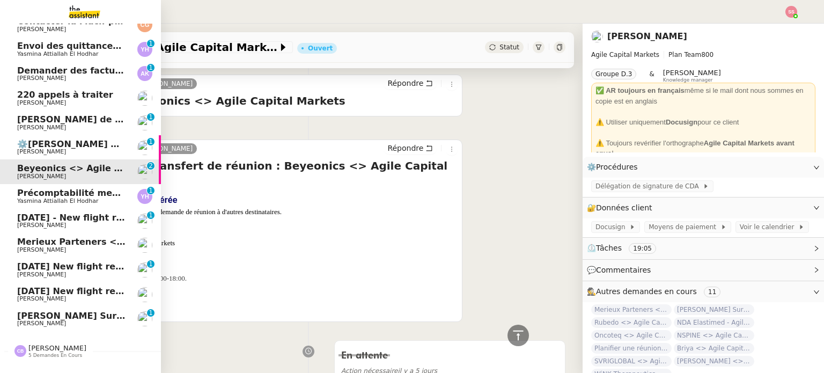
click at [64, 144] on span "⚙️Appel de Suivi - [PERSON_NAME] - UCPA VITAM" at bounding box center [162, 144] width 290 height 10
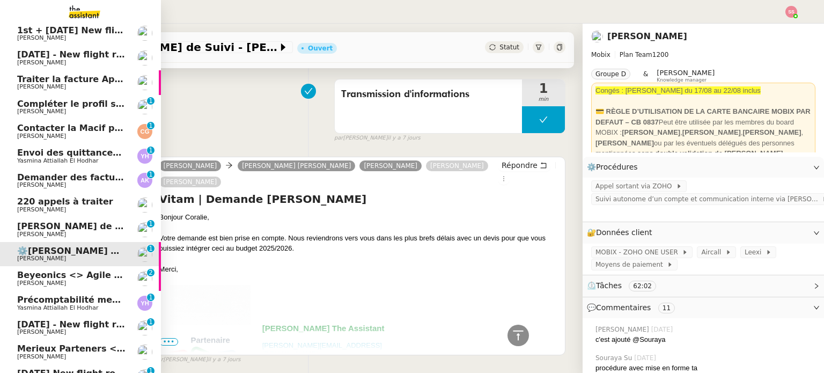
scroll to position [220, 0]
click at [64, 233] on span "[PERSON_NAME]" at bounding box center [71, 235] width 108 height 6
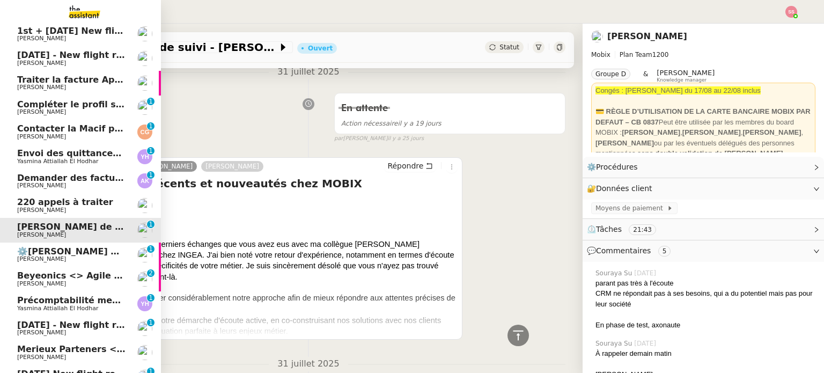
click at [71, 204] on span "220 appels à traiter" at bounding box center [65, 202] width 96 height 10
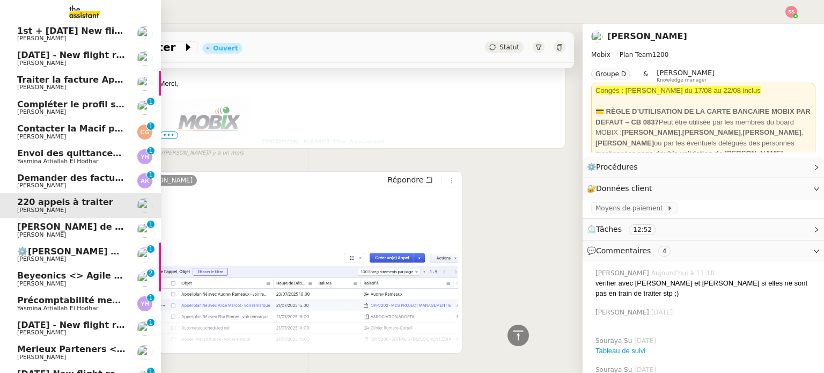
click at [81, 274] on span "Beyeonics <> Agile Capital Markets" at bounding box center [103, 275] width 173 height 10
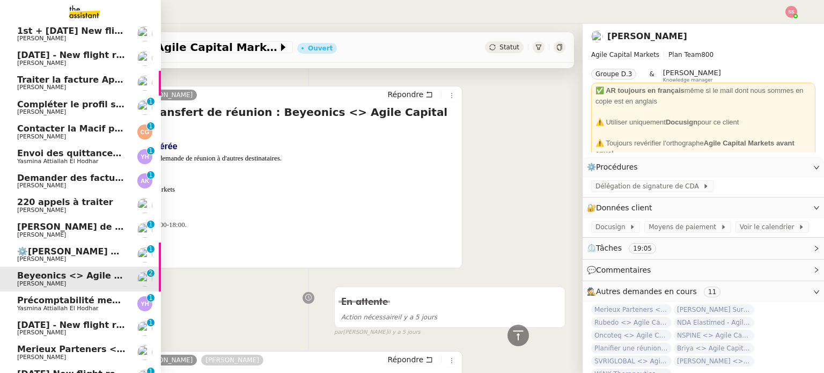
click at [97, 154] on span "Envoi des quittances mensuelles - [DATE]" at bounding box center [133, 153] width 232 height 10
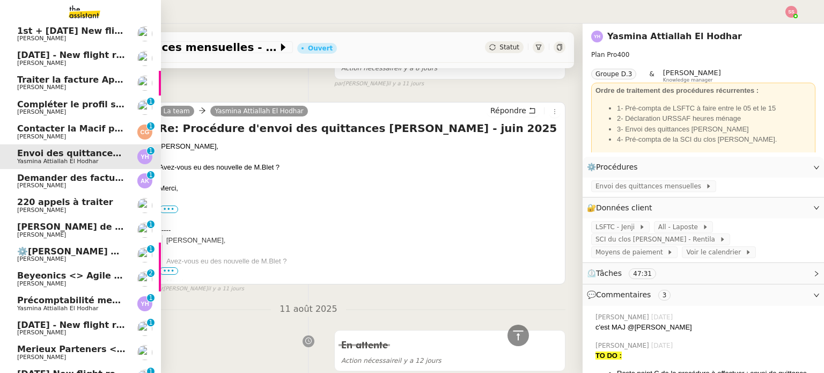
scroll to position [483, 0]
click at [96, 180] on span "Demander des factures pour SARL 2TLR et ACCATEA" at bounding box center [143, 178] width 253 height 10
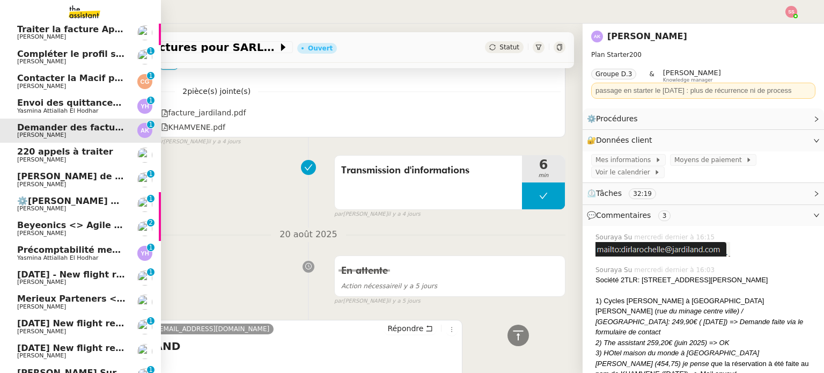
scroll to position [328, 0]
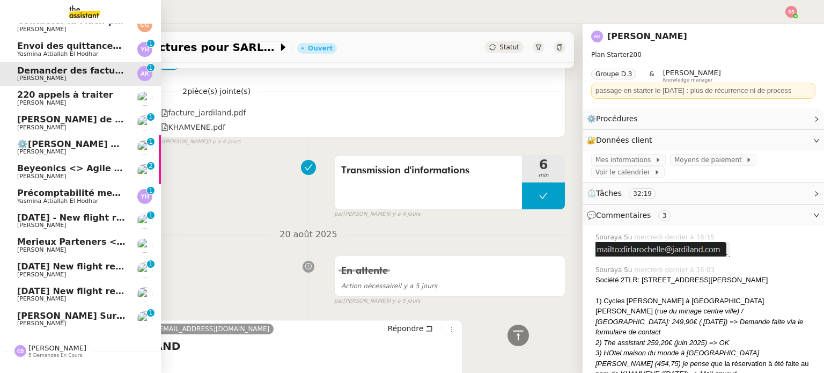
click at [90, 216] on span "[DATE] - New flight request - [PERSON_NAME]" at bounding box center [128, 217] width 222 height 10
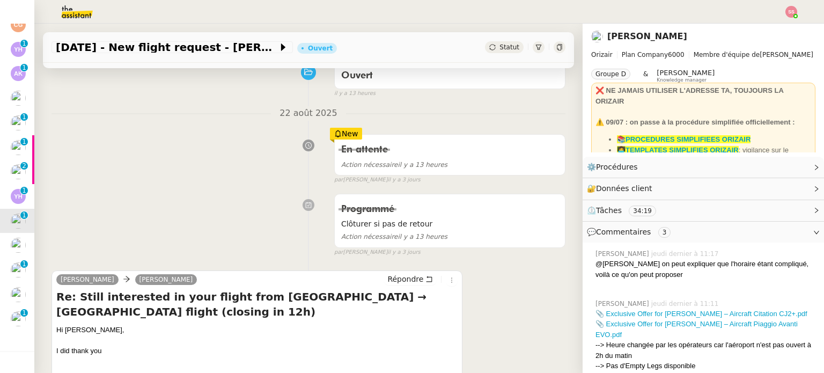
scroll to position [161, 0]
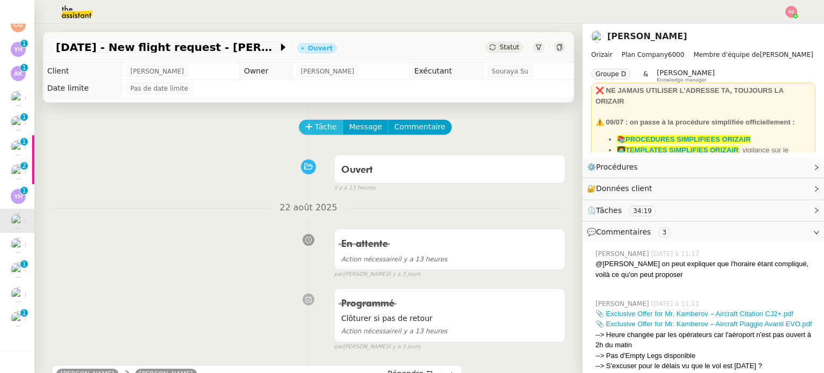
click at [319, 127] on span "Tâche" at bounding box center [326, 127] width 22 height 12
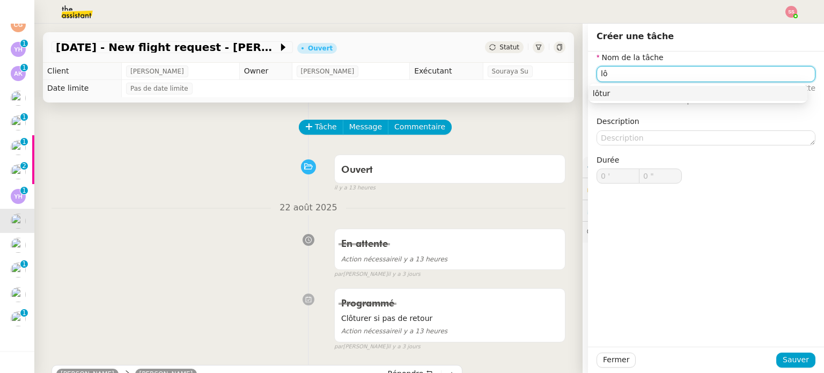
type input "l"
click at [618, 91] on div "Clôture" at bounding box center [698, 94] width 210 height 10
type input "Clôture"
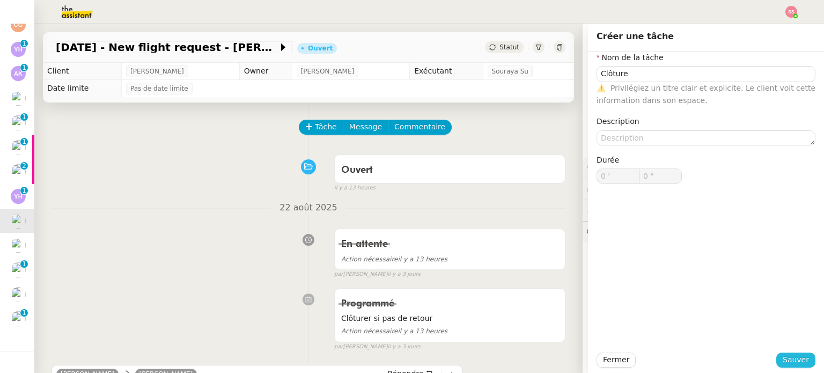
click at [795, 360] on span "Sauver" at bounding box center [796, 359] width 26 height 12
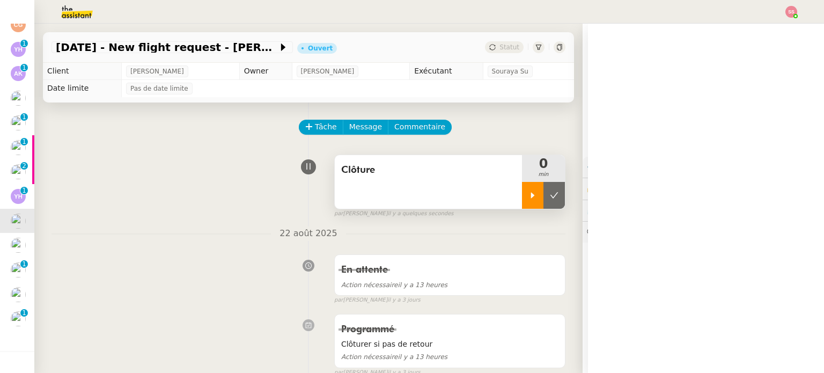
click at [528, 195] on icon at bounding box center [532, 195] width 9 height 9
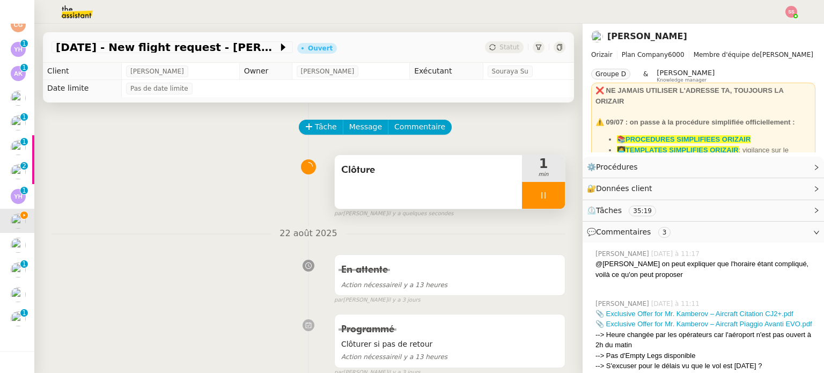
click at [538, 193] on div at bounding box center [543, 195] width 43 height 27
click at [543, 193] on button at bounding box center [553, 195] width 21 height 27
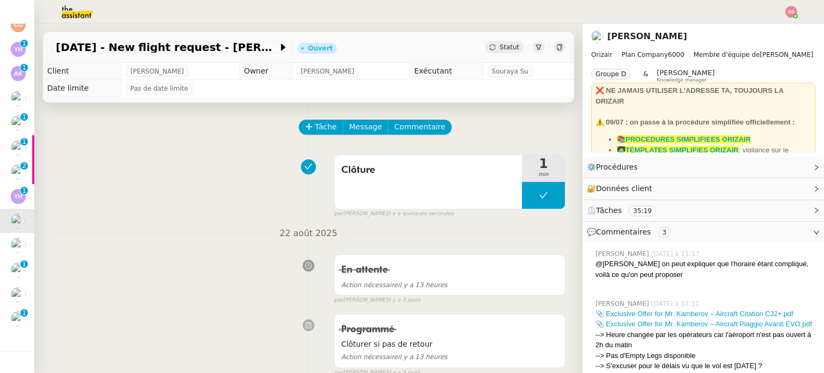
click at [500, 43] on span "Statut" at bounding box center [509, 47] width 20 height 8
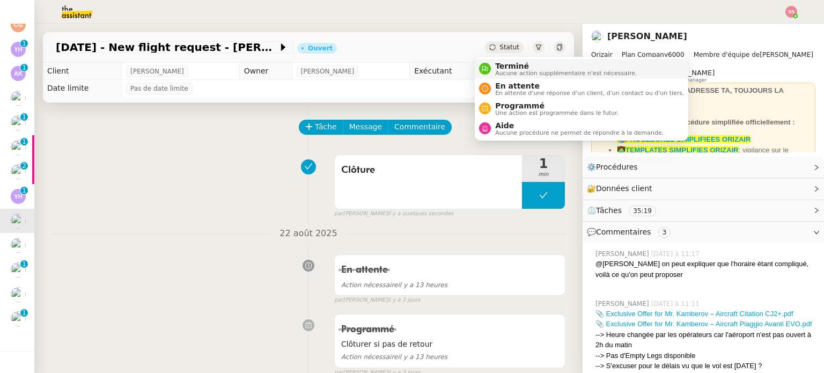
click at [510, 68] on span "Terminé" at bounding box center [566, 66] width 142 height 9
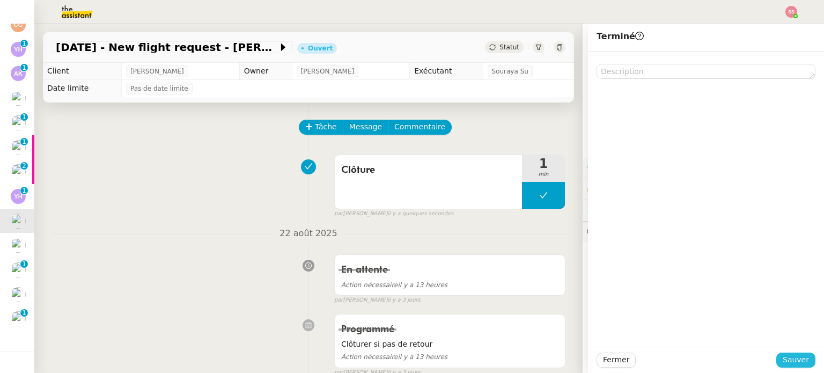
click at [784, 356] on span "Sauver" at bounding box center [796, 359] width 26 height 12
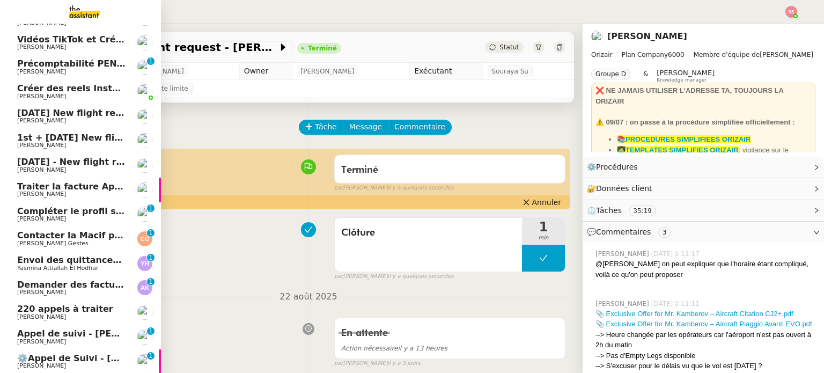
scroll to position [138, 0]
click at [72, 189] on span "Traiter la facture Apple" at bounding box center [73, 187] width 112 height 10
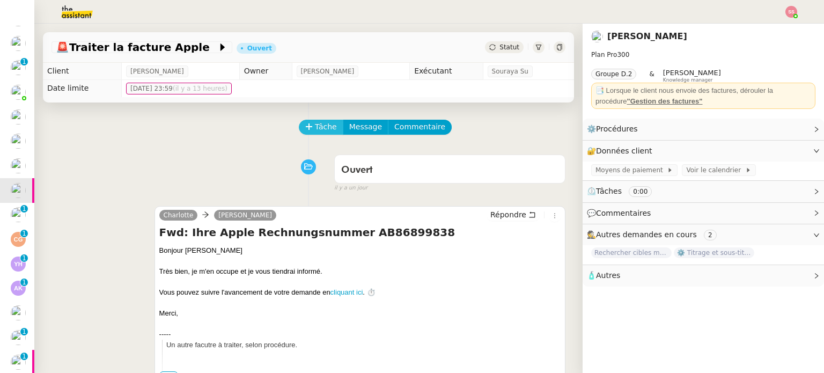
click at [324, 126] on span "Tâche" at bounding box center [326, 127] width 22 height 12
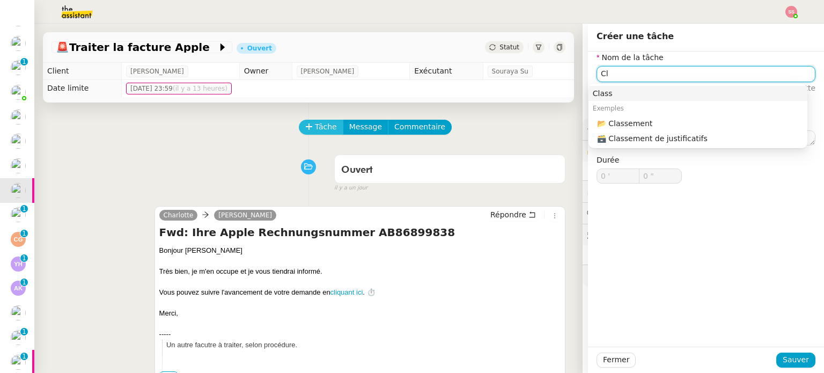
type input "C"
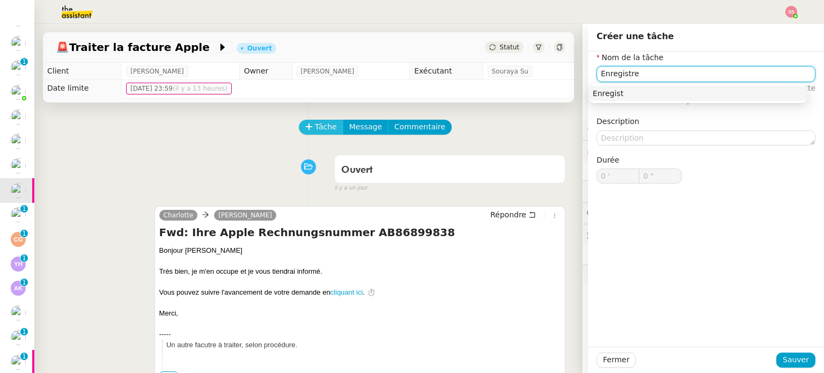
scroll to position [114, 0]
click at [623, 89] on div "Enregistrer et classe la facture" at bounding box center [698, 94] width 210 height 10
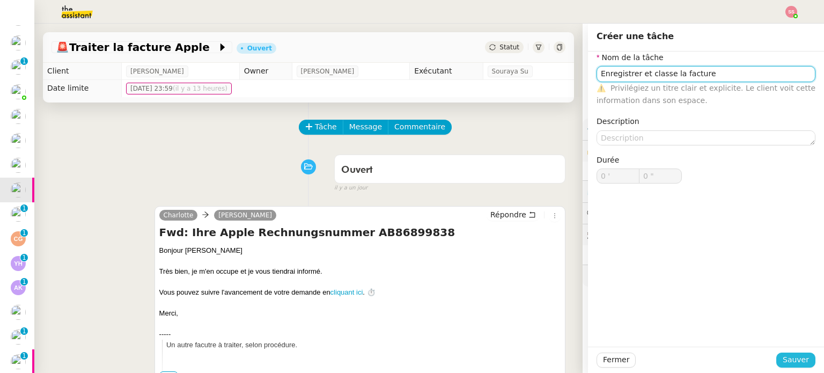
type input "Enregistrer et classe la facture"
drag, startPoint x: 786, startPoint y: 357, endPoint x: 777, endPoint y: 351, distance: 11.0
click at [787, 357] on span "Sauver" at bounding box center [796, 359] width 26 height 12
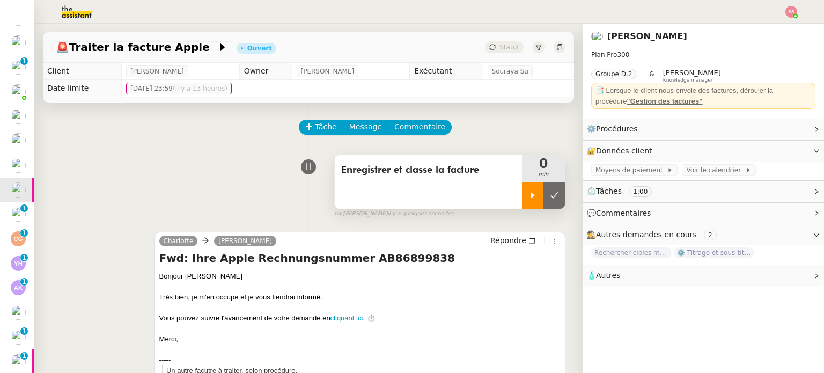
click at [528, 197] on icon at bounding box center [532, 195] width 9 height 9
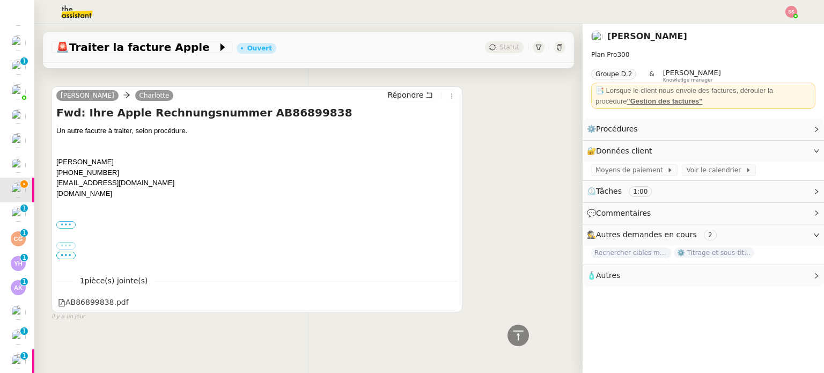
scroll to position [385, 0]
click at [100, 296] on div "AB86899838.pdf" at bounding box center [93, 302] width 71 height 12
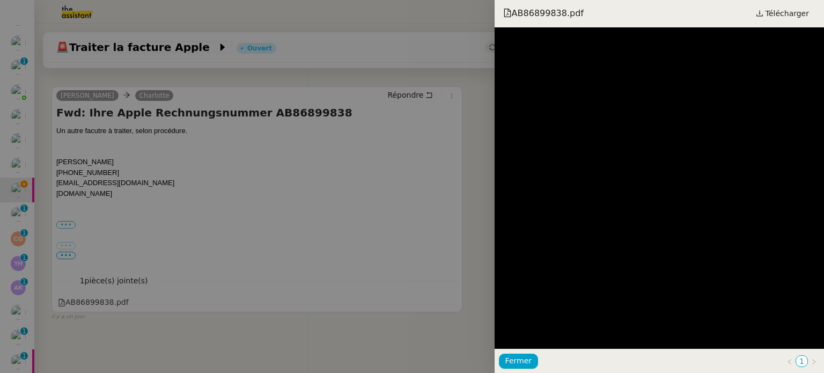
click at [777, 24] on div "AB86899838.pdf Télécharger" at bounding box center [659, 13] width 329 height 27
click at [783, 14] on span "Télécharger" at bounding box center [786, 13] width 43 height 14
click at [318, 130] on div at bounding box center [412, 186] width 824 height 373
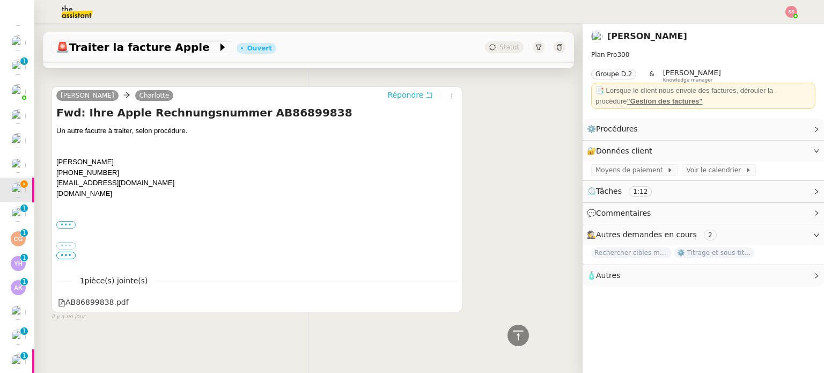
click at [397, 95] on button "Répondre" at bounding box center [410, 95] width 53 height 12
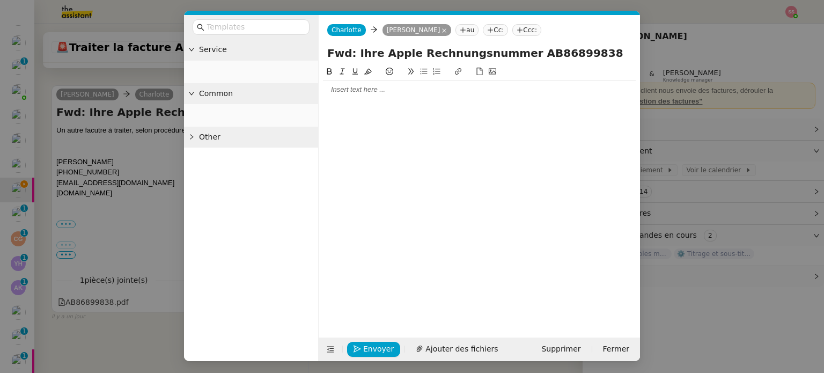
scroll to position [468, 0]
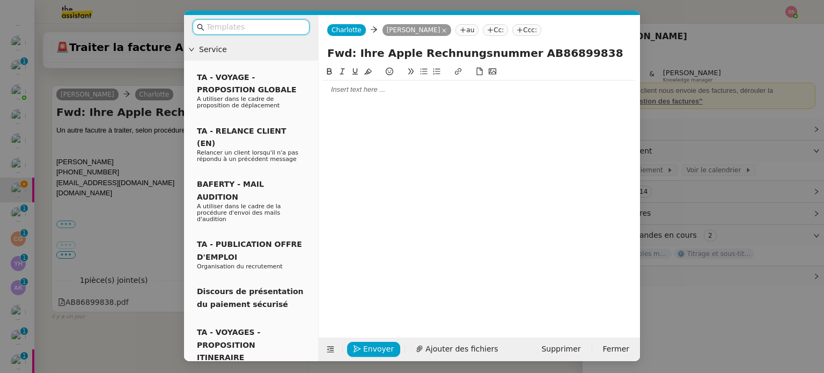
click at [380, 89] on div at bounding box center [479, 90] width 313 height 10
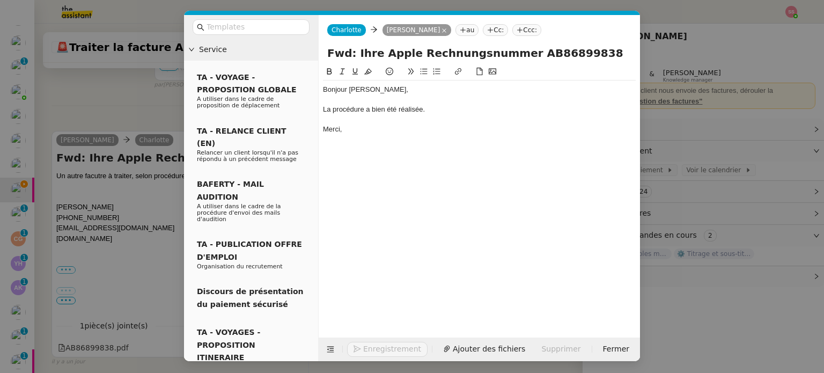
scroll to position [521, 0]
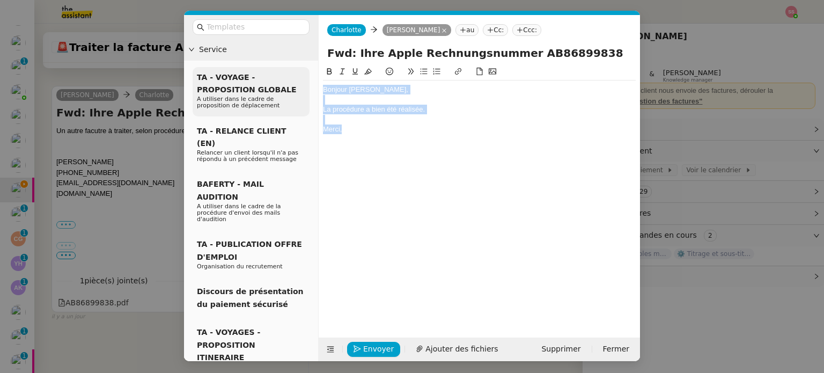
drag, startPoint x: 320, startPoint y: 106, endPoint x: 299, endPoint y: 75, distance: 38.2
click at [299, 75] on nz-layout "Service TA - VOYAGE - PROPOSITION GLOBALE A utiliser dans le cadre de propositi…" at bounding box center [412, 188] width 456 height 346
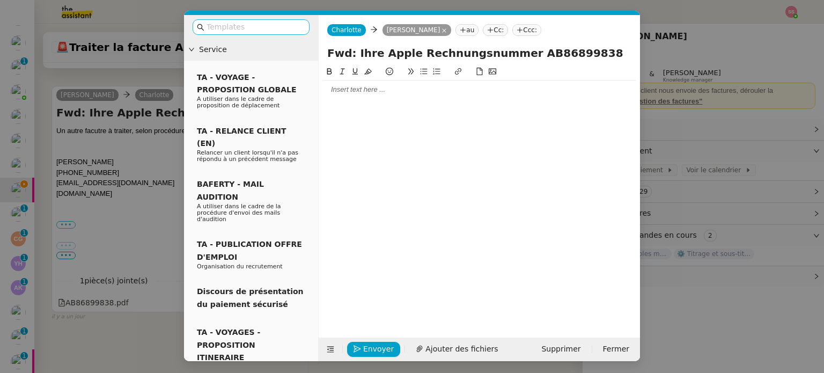
click at [249, 27] on input "text" at bounding box center [255, 27] width 97 height 12
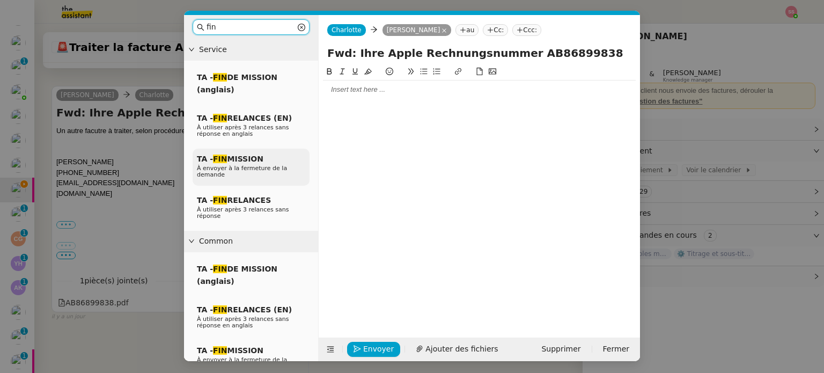
type input "fin"
click at [279, 161] on div "TA - FIN MISSION À envoyer à la fermeture de la demande" at bounding box center [251, 167] width 117 height 37
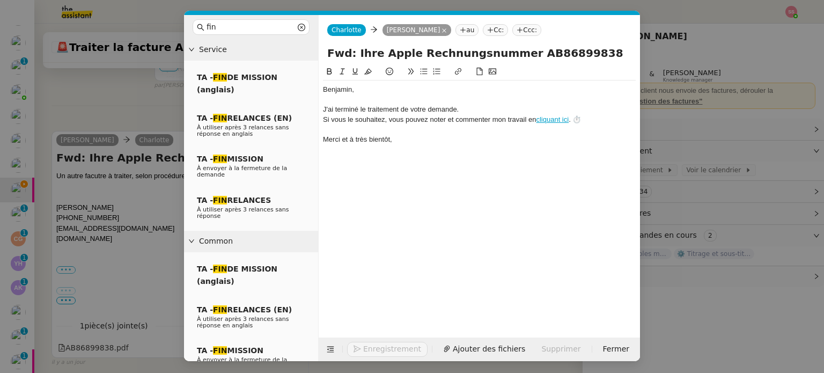
scroll to position [531, 0]
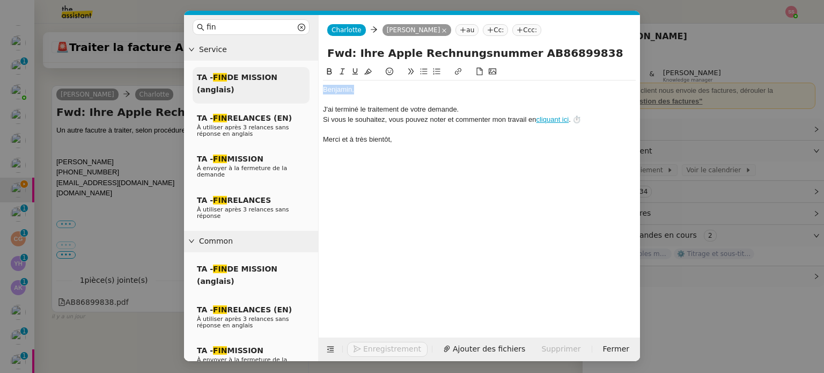
drag, startPoint x: 360, startPoint y: 90, endPoint x: 299, endPoint y: 84, distance: 61.4
click at [300, 84] on nz-layout "fin Service TA - FIN DE MISSION (anglais) TA - FIN RELANCES (EN) À utiliser apr…" at bounding box center [412, 188] width 456 height 346
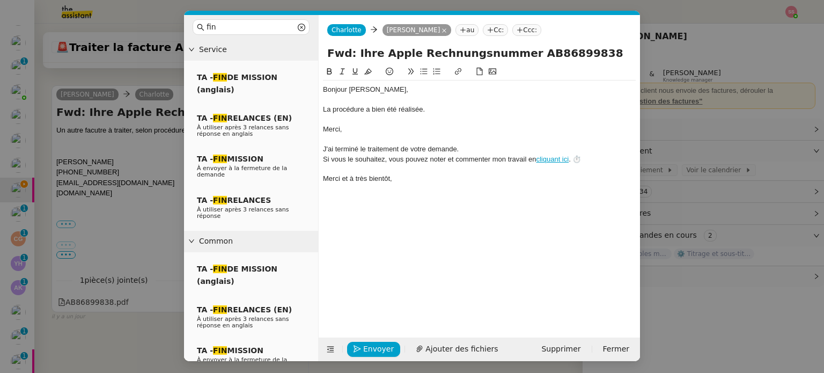
scroll to position [573, 0]
drag, startPoint x: 360, startPoint y: 131, endPoint x: 318, endPoint y: 126, distance: 43.2
click at [318, 126] on nz-layout "fin Service TA - FIN DE MISSION (anglais) TA - FIN RELANCES (EN) À utiliser apr…" at bounding box center [412, 188] width 456 height 346
click at [350, 131] on div "Merci," at bounding box center [479, 129] width 313 height 10
drag, startPoint x: 356, startPoint y: 131, endPoint x: 326, endPoint y: 110, distance: 36.2
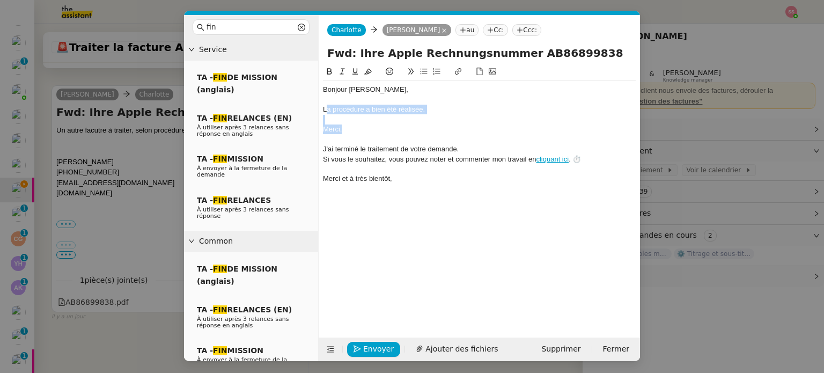
click at [326, 110] on div "Bonjour [PERSON_NAME], La procédure a bien été réalisée. Merci, J'ai terminé le…" at bounding box center [479, 134] width 313 height 108
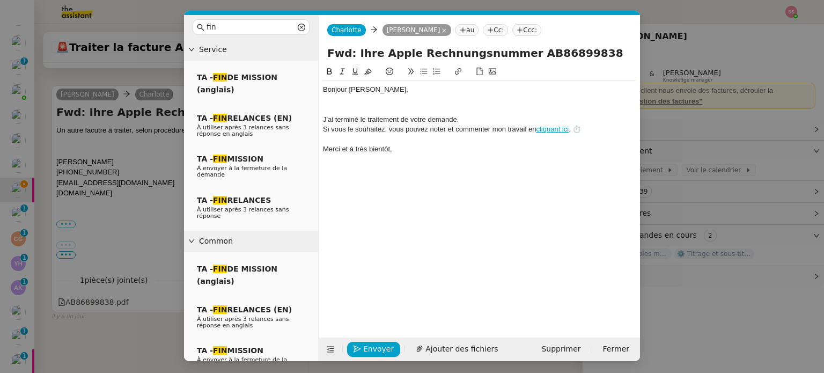
click at [338, 105] on div at bounding box center [479, 110] width 313 height 10
click at [346, 98] on div at bounding box center [479, 100] width 313 height 10
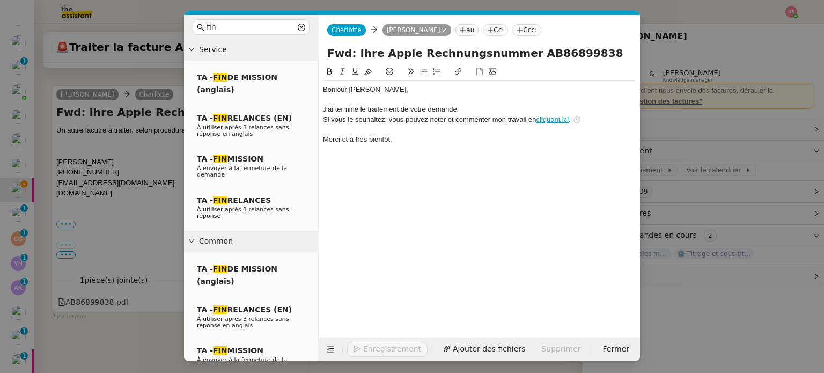
click at [388, 344] on button "Enregistrement" at bounding box center [387, 349] width 80 height 15
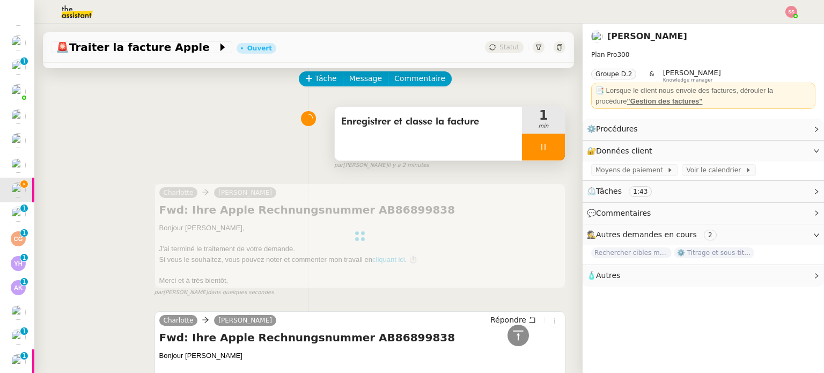
scroll to position [47, 0]
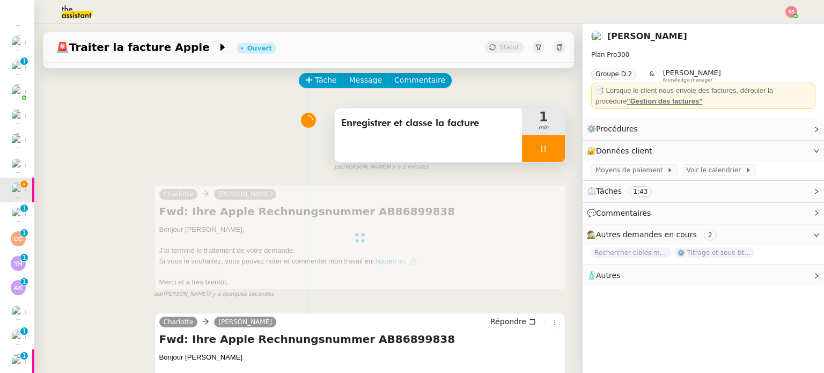
click at [550, 150] on div at bounding box center [543, 148] width 43 height 27
click at [549, 151] on button at bounding box center [553, 148] width 21 height 27
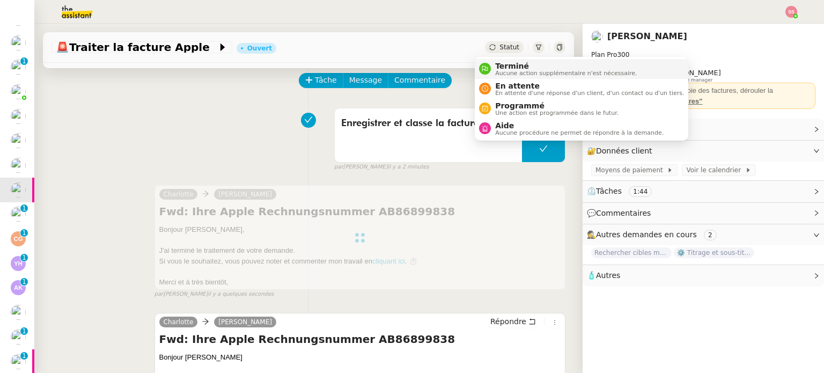
click at [509, 66] on span "Terminé" at bounding box center [566, 66] width 142 height 9
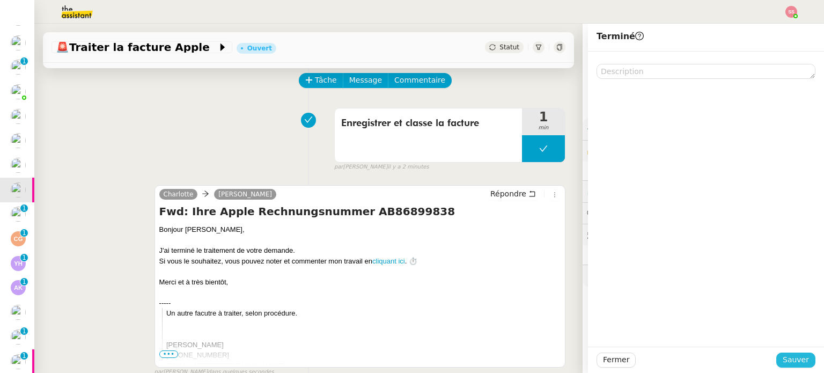
click at [783, 362] on span "Sauver" at bounding box center [796, 359] width 26 height 12
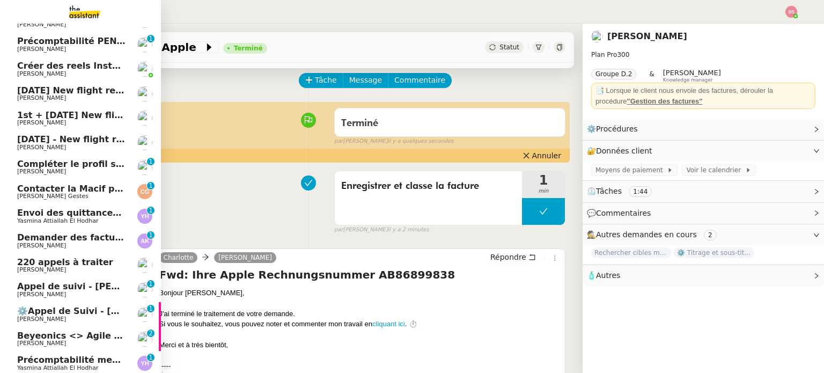
scroll to position [215, 0]
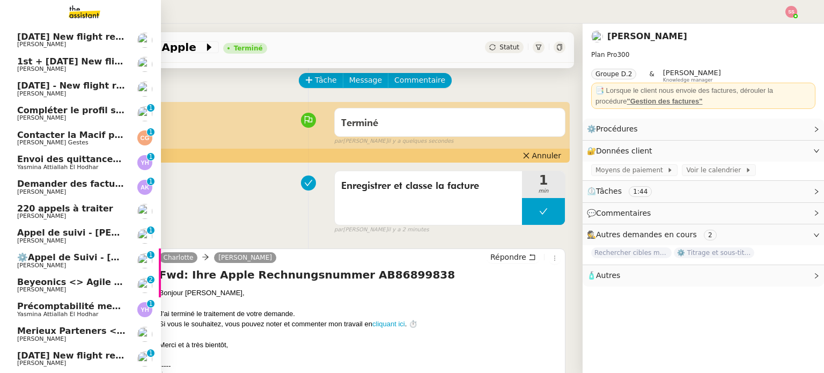
click at [84, 282] on span "Beyeonics <> Agile Capital Markets" at bounding box center [103, 282] width 173 height 10
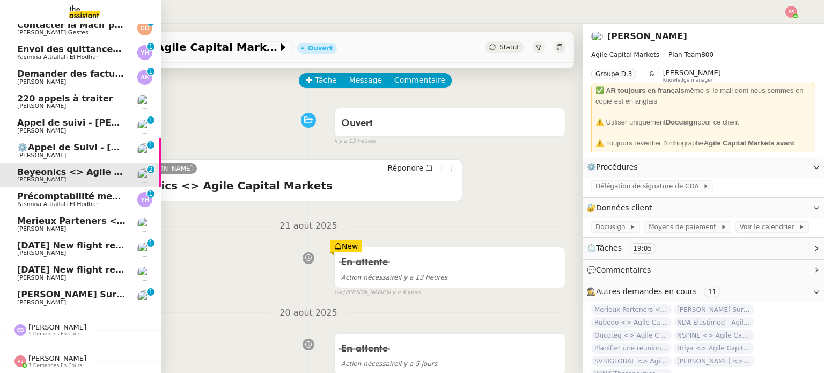
scroll to position [305, 0]
click at [55, 299] on span "[PERSON_NAME]" at bounding box center [71, 302] width 108 height 6
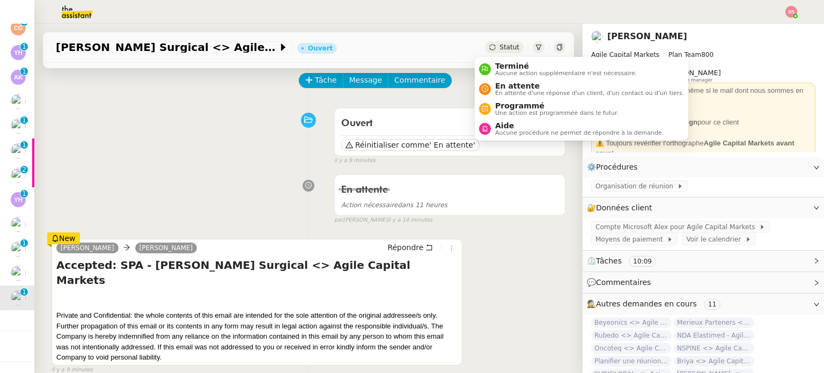
click at [489, 50] on icon at bounding box center [492, 47] width 6 height 6
click at [498, 84] on span "En attente" at bounding box center [589, 86] width 189 height 9
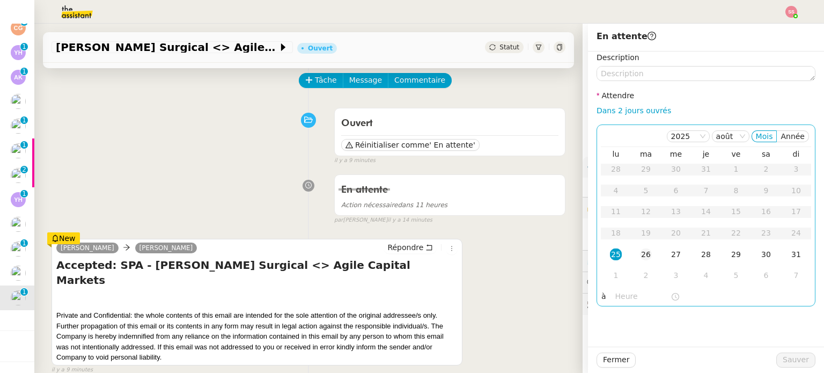
click at [640, 254] on div "26" at bounding box center [646, 254] width 12 height 12
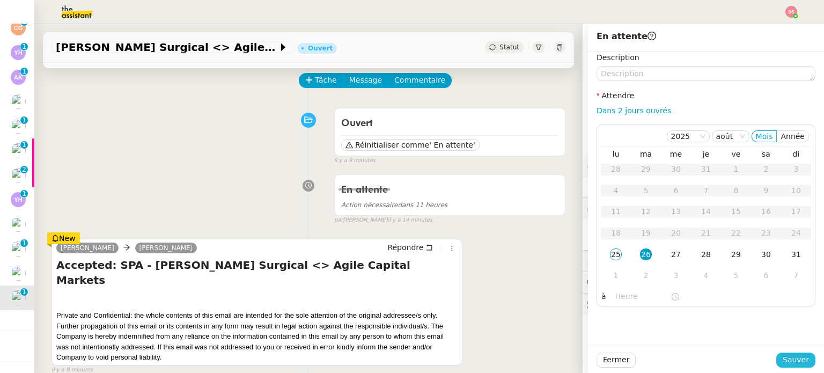
click at [783, 357] on span "Sauver" at bounding box center [796, 359] width 26 height 12
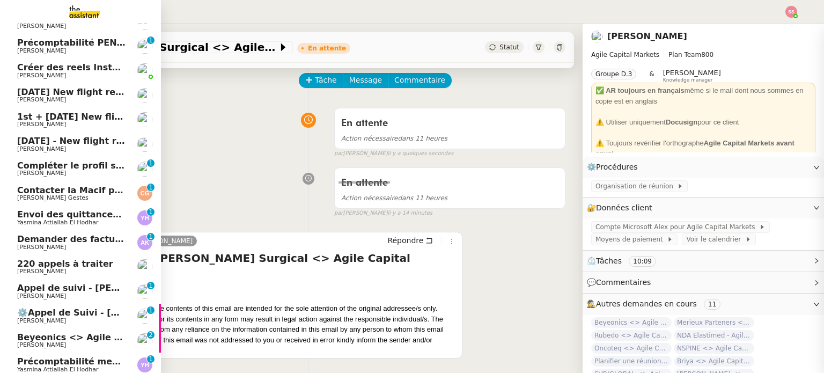
scroll to position [120, 0]
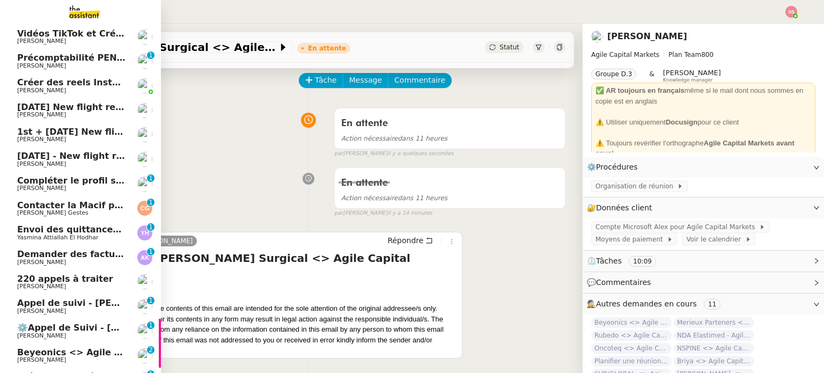
click at [86, 196] on link "Contacter la Macif pour nouvel ordre de mission [PERSON_NAME] 0 1 2 3 4 5 6 7 8…" at bounding box center [80, 208] width 161 height 25
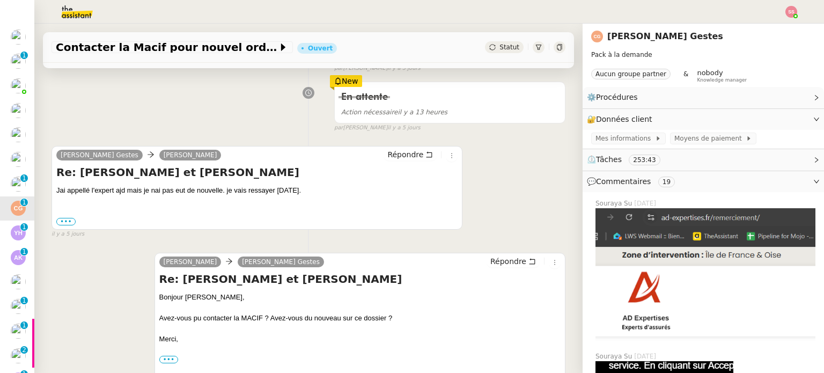
scroll to position [422, 0]
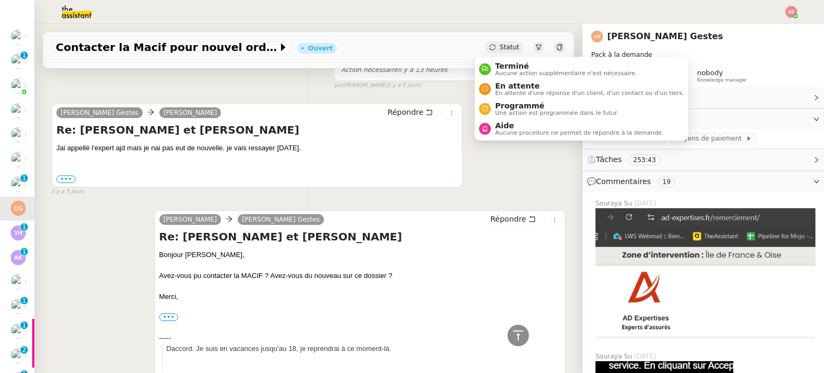
click at [499, 44] on span "Statut" at bounding box center [509, 47] width 20 height 8
click at [516, 94] on span "En attente d'une réponse d'un client, d'un contact ou d'un tiers." at bounding box center [589, 93] width 189 height 6
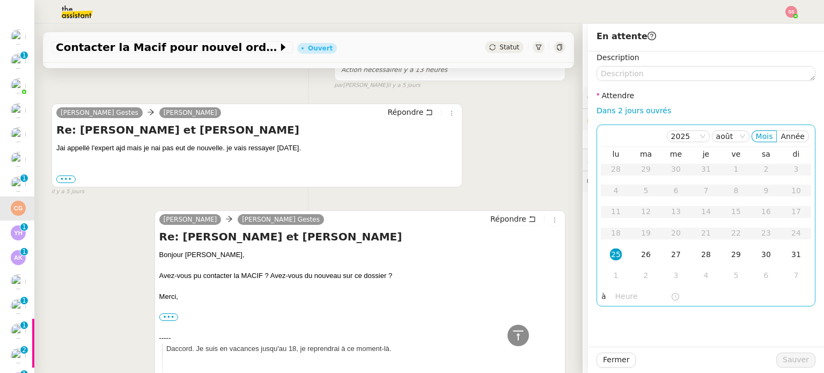
drag, startPoint x: 640, startPoint y: 255, endPoint x: 695, endPoint y: 301, distance: 71.6
click at [640, 256] on div "26" at bounding box center [646, 254] width 12 height 12
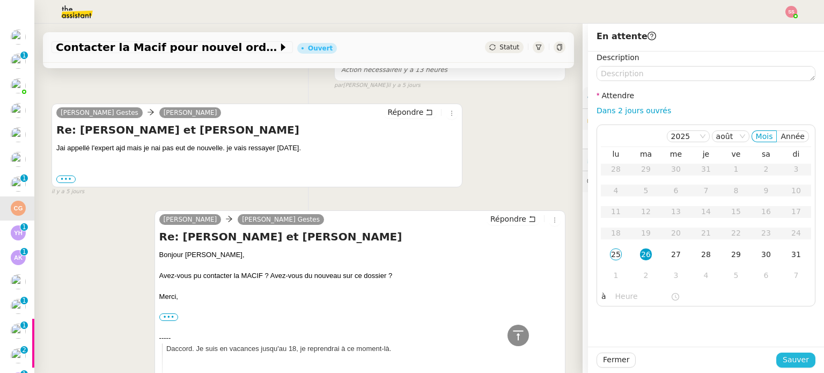
click at [794, 360] on span "Sauver" at bounding box center [796, 359] width 26 height 12
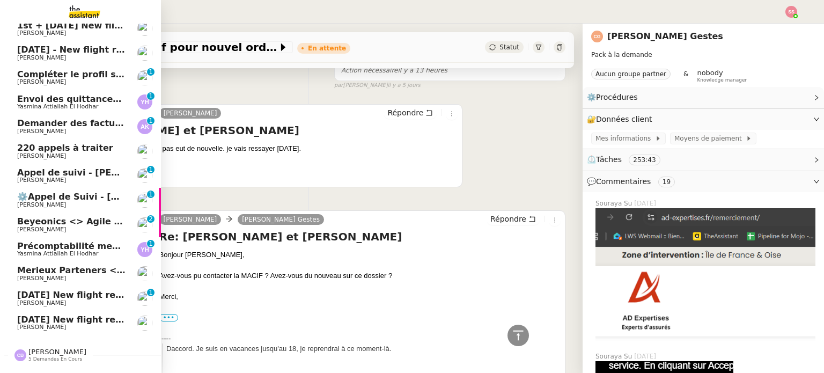
scroll to position [256, 0]
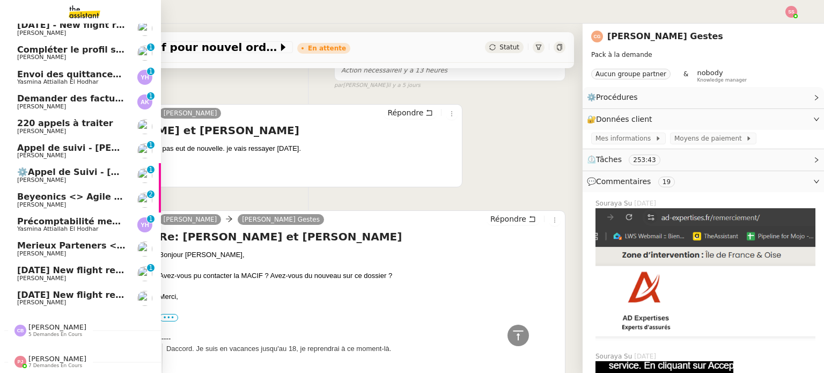
click at [58, 241] on span "Merieux Parteners <> Agile Capital Markets" at bounding box center [123, 245] width 213 height 10
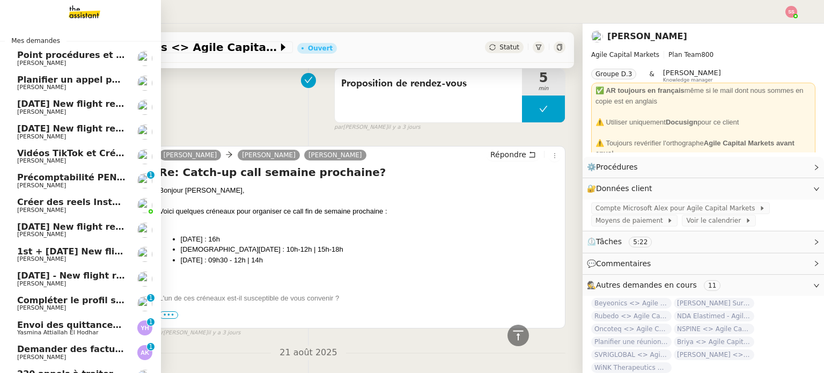
click at [71, 152] on span "Vidéos TikTok et Créatives META - août 2025" at bounding box center [124, 153] width 215 height 10
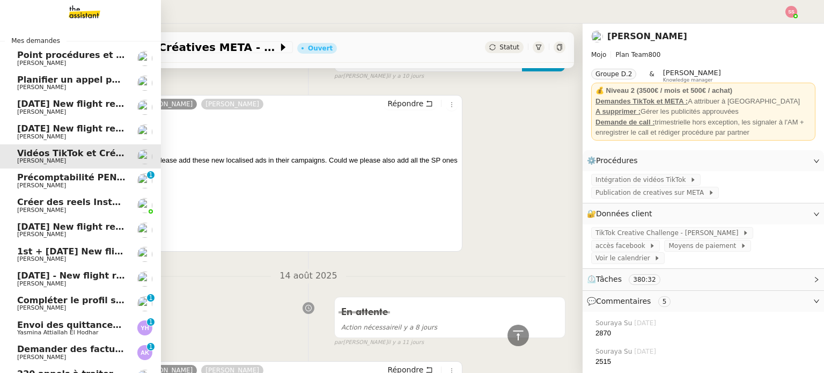
scroll to position [6768, 0]
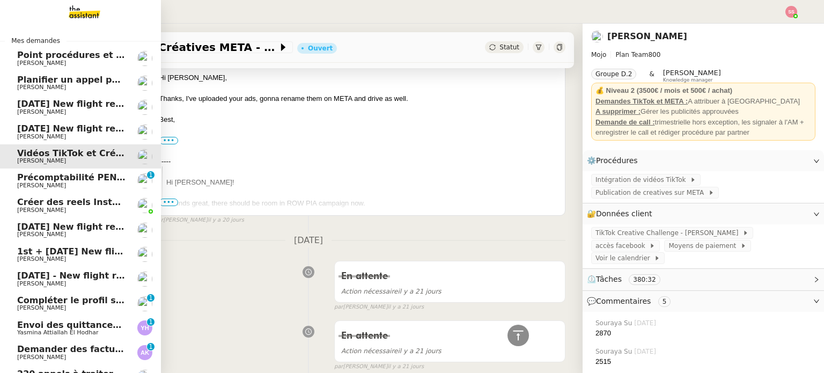
click at [81, 176] on span "Précomptabilité PENNYLANE - août 2025" at bounding box center [115, 177] width 196 height 10
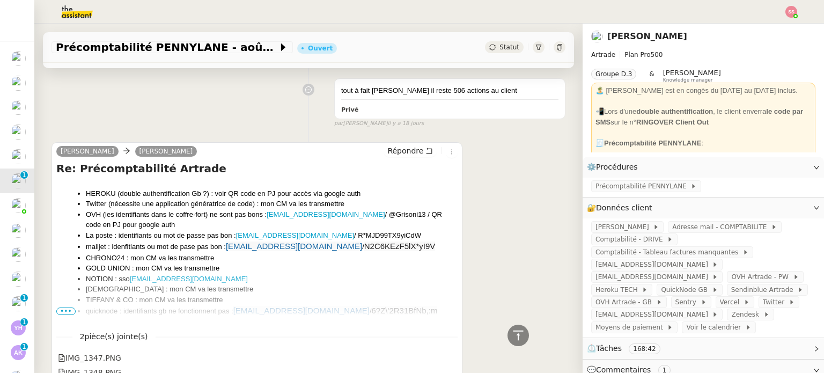
scroll to position [1113, 0]
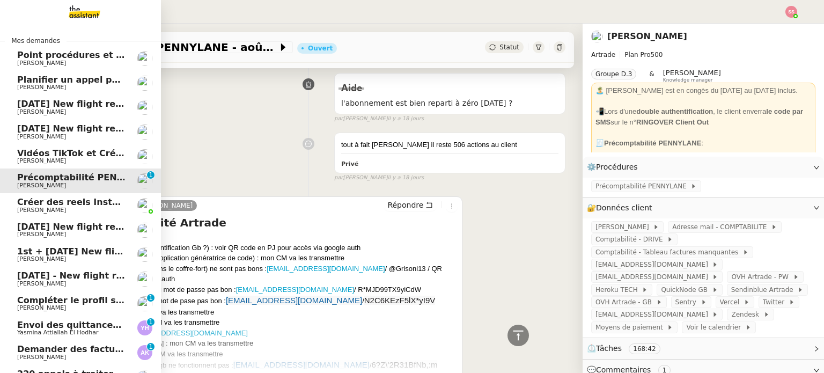
click at [27, 160] on span "[PERSON_NAME]" at bounding box center [41, 160] width 49 height 7
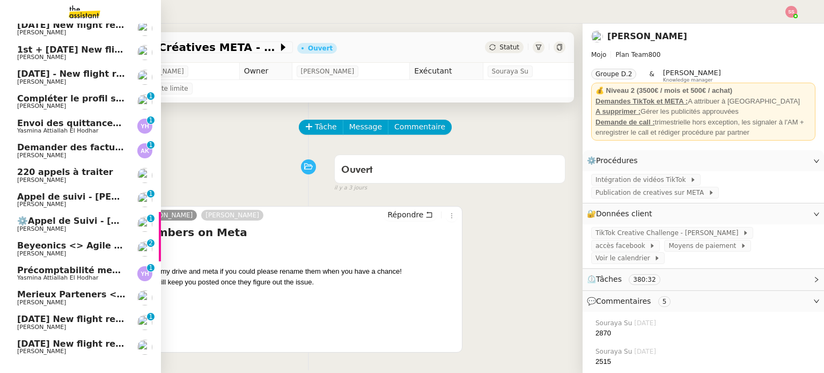
scroll to position [215, 0]
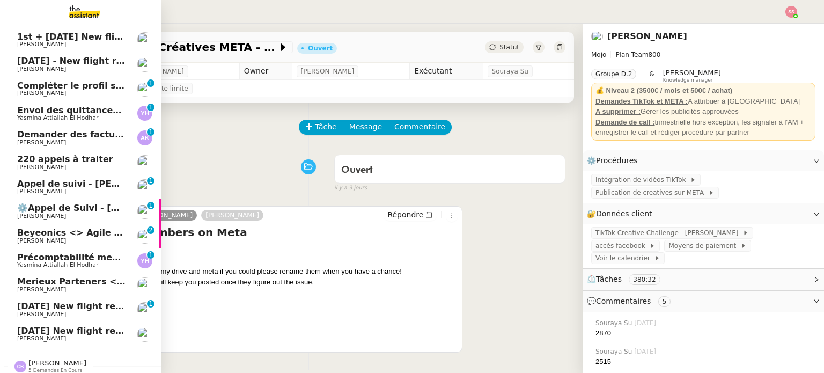
click at [81, 238] on span "[PERSON_NAME]" at bounding box center [71, 241] width 108 height 6
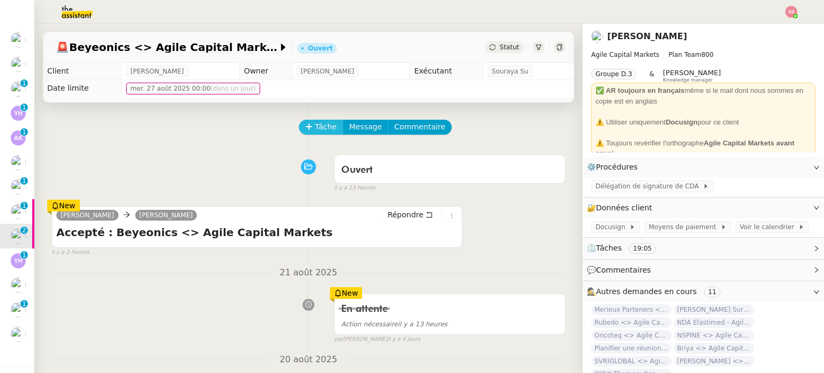
click at [306, 131] on button "Tâche" at bounding box center [321, 127] width 45 height 15
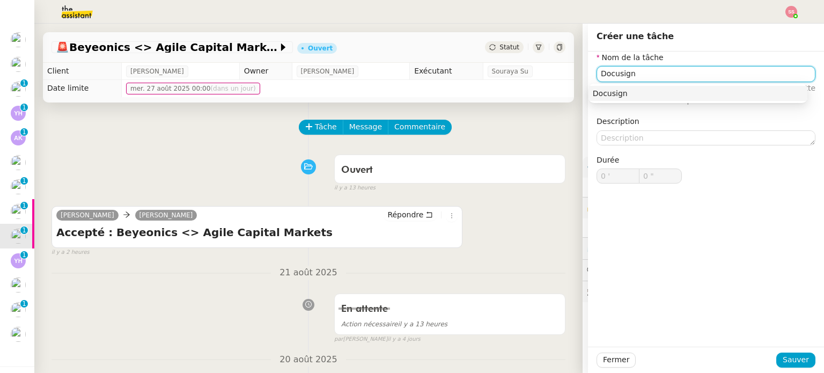
click at [595, 90] on div "Docusign" at bounding box center [698, 94] width 210 height 10
type input "Docusign"
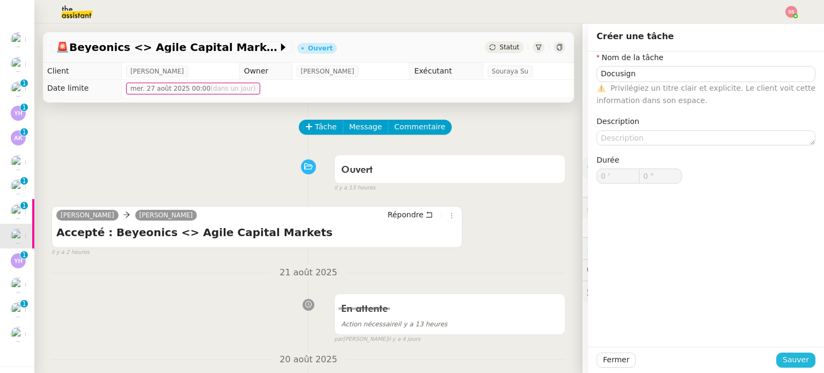
click at [793, 363] on span "Sauver" at bounding box center [796, 359] width 26 height 12
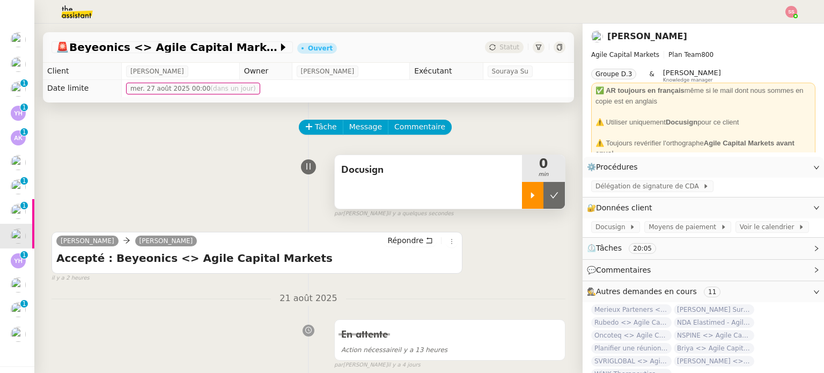
click at [528, 200] on icon at bounding box center [532, 195] width 9 height 9
click at [607, 227] on span "Docusign" at bounding box center [612, 227] width 34 height 11
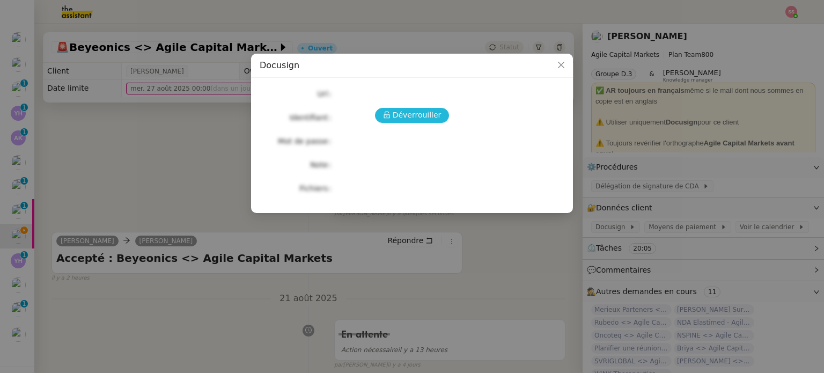
click at [425, 109] on span "Déverrouiller" at bounding box center [417, 115] width 49 height 12
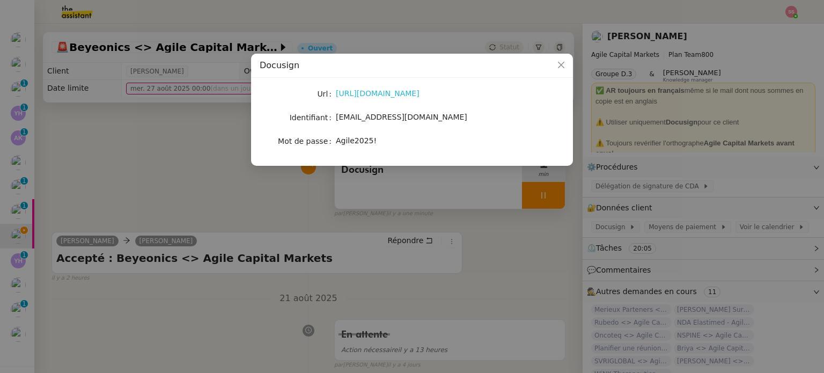
click at [368, 91] on link "[URL][DOMAIN_NAME]" at bounding box center [378, 93] width 84 height 9
click at [178, 159] on nz-modal-container "Docusign Url [URL][DOMAIN_NAME] Identifiant [EMAIL_ADDRESS][DOMAIN_NAME] Mot de…" at bounding box center [412, 186] width 824 height 373
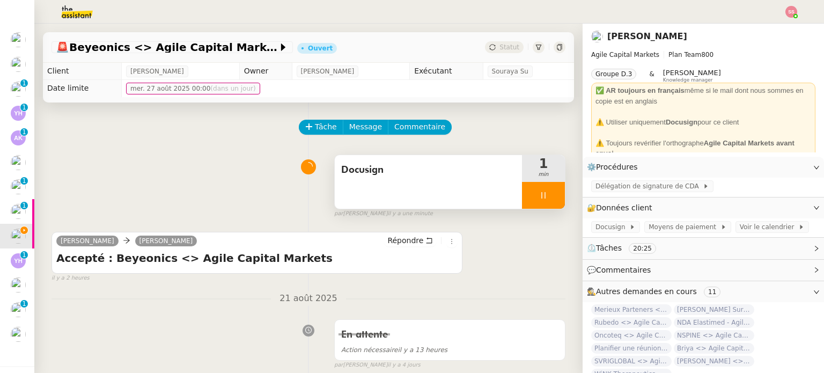
click at [539, 196] on div at bounding box center [543, 195] width 43 height 27
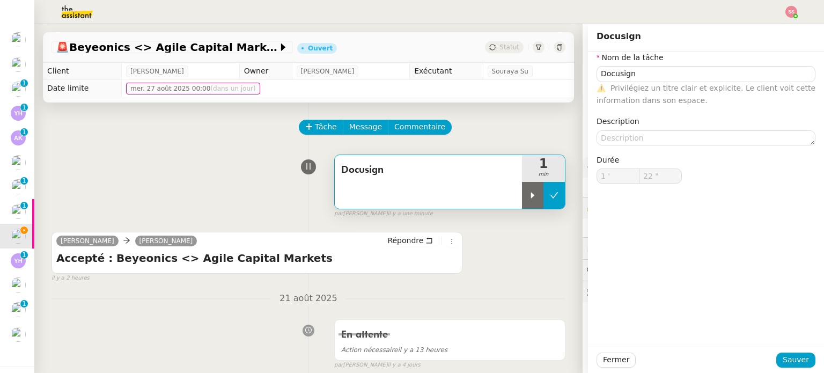
type input "Docusign"
type input "1 '"
type input "22 ""
click at [550, 197] on icon at bounding box center [554, 195] width 9 height 9
type input "Docusign"
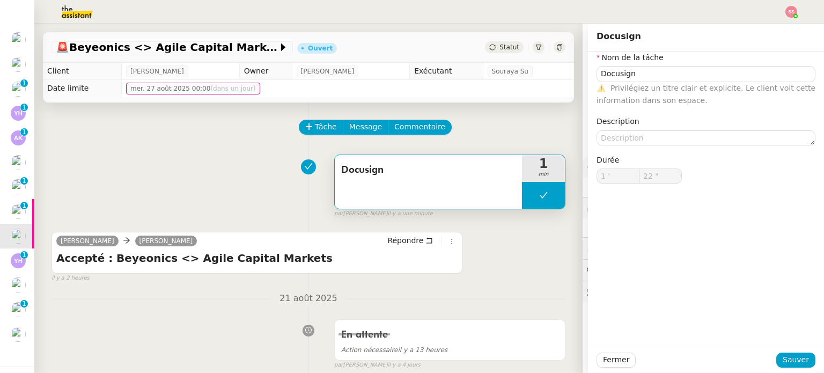
type input "1 '"
type input "22 ""
type input "Docusign"
type input "1 '"
type input "22 ""
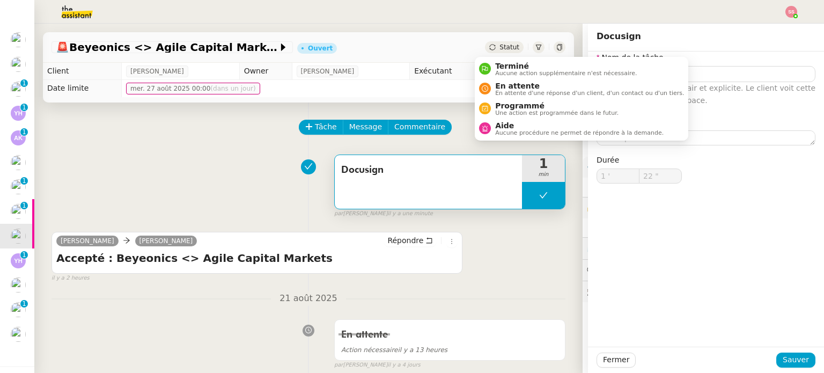
click at [499, 45] on span "Statut" at bounding box center [509, 47] width 20 height 8
click at [501, 85] on span "En attente" at bounding box center [589, 86] width 189 height 9
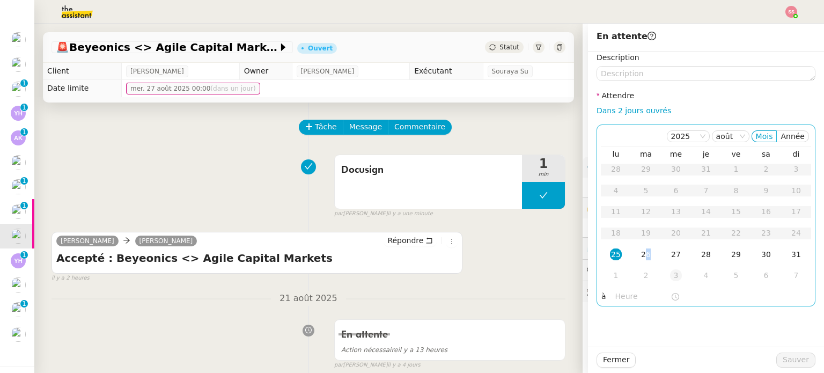
drag, startPoint x: 639, startPoint y: 254, endPoint x: 667, endPoint y: 268, distance: 30.9
click at [640, 254] on div "26" at bounding box center [646, 254] width 12 height 12
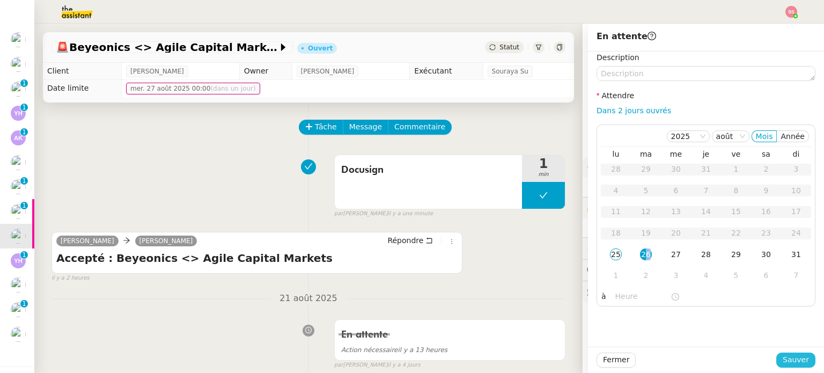
click at [784, 358] on span "Sauver" at bounding box center [796, 359] width 26 height 12
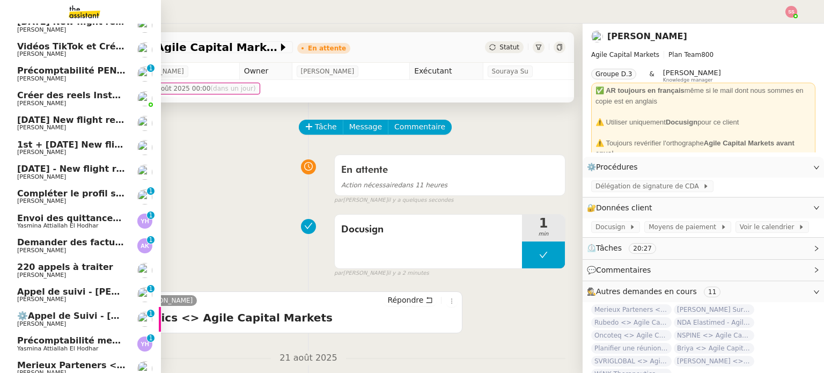
scroll to position [107, 0]
click at [72, 223] on span "Yasmina Attiallah El Hodhar" at bounding box center [57, 225] width 81 height 7
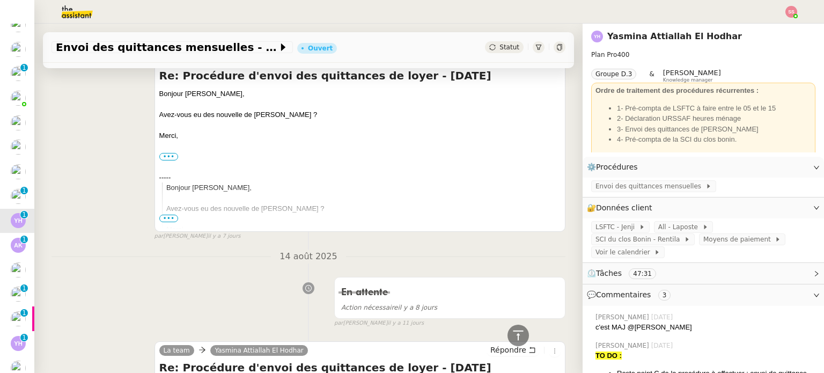
scroll to position [215, 0]
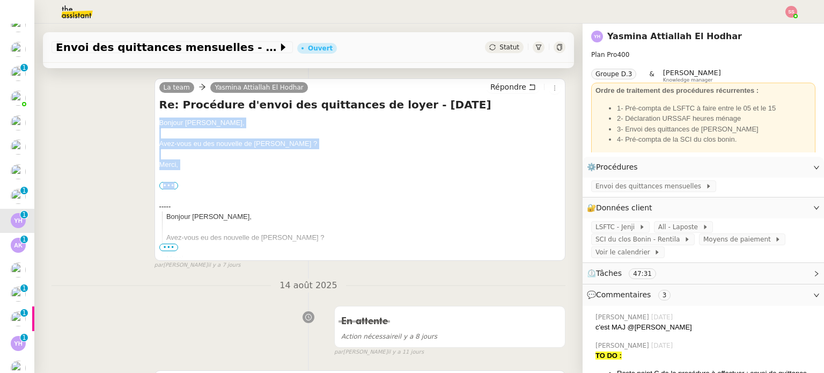
drag, startPoint x: 179, startPoint y: 171, endPoint x: 148, endPoint y: 125, distance: 55.3
click at [148, 125] on div "La team Yasmina Attiallah El Hodhar Répondre Re: Procédure d'envoi des quittanc…" at bounding box center [308, 169] width 514 height 201
click at [490, 92] on span "Répondre" at bounding box center [508, 87] width 36 height 11
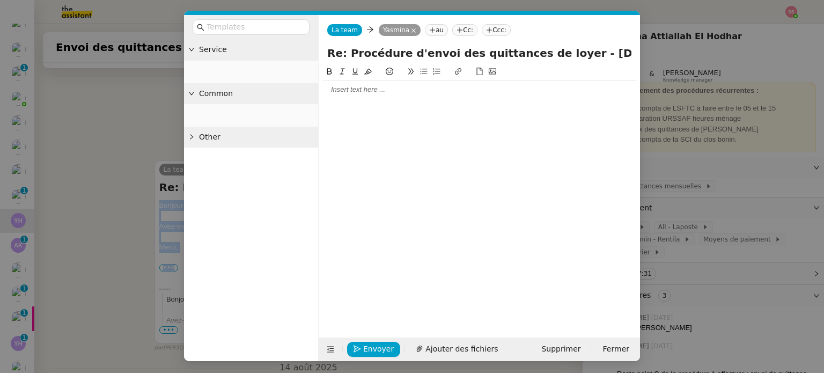
scroll to position [297, 0]
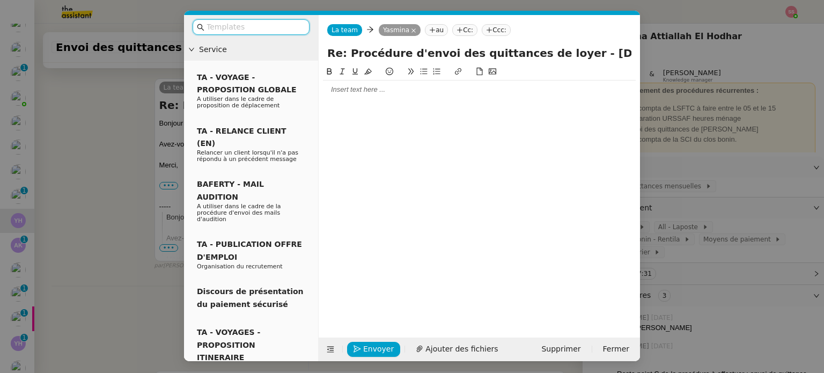
click at [345, 97] on div at bounding box center [479, 89] width 313 height 18
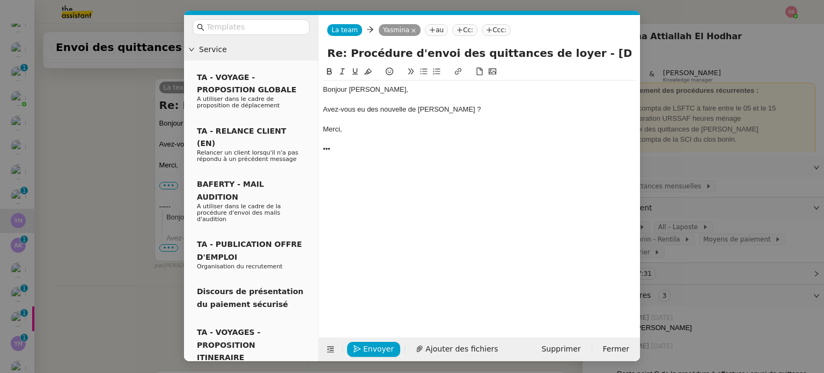
scroll to position [0, 0]
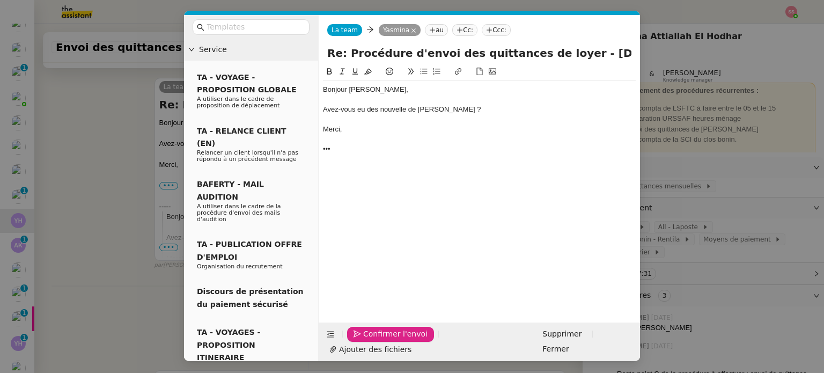
click at [371, 340] on span "Confirmer l'envoi" at bounding box center [395, 334] width 64 height 12
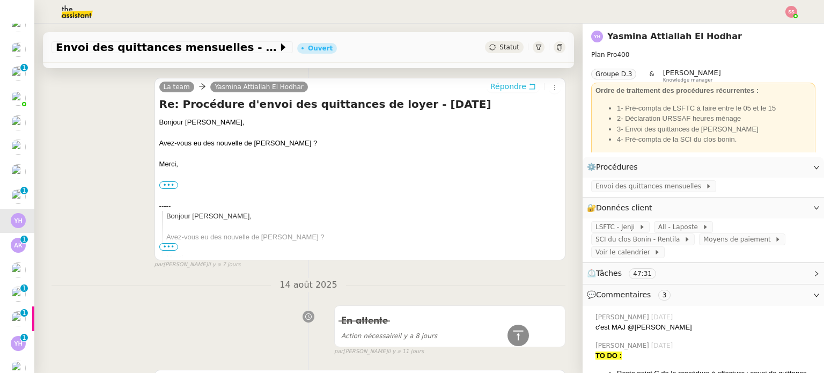
scroll to position [352, 0]
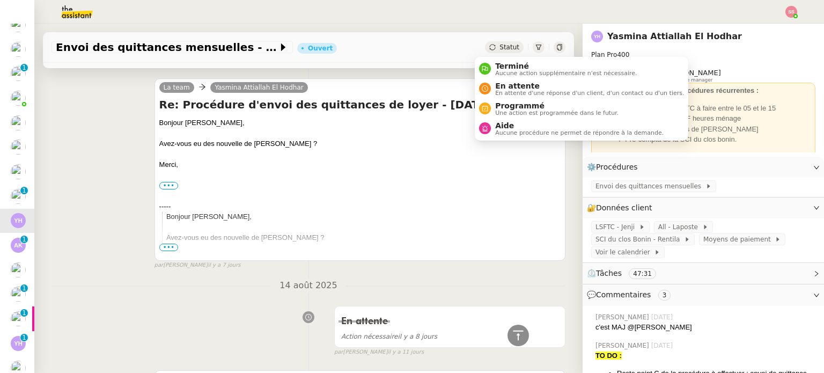
click at [499, 45] on span "Statut" at bounding box center [509, 47] width 20 height 8
click at [499, 88] on span "En attente" at bounding box center [589, 86] width 189 height 9
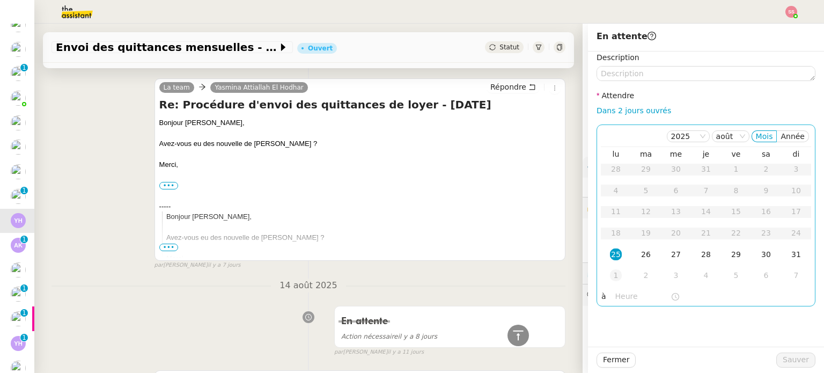
click at [610, 272] on div "1" at bounding box center [616, 275] width 12 height 12
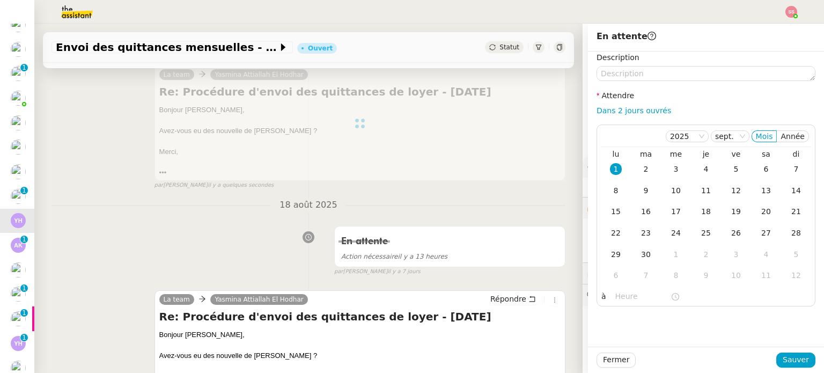
scroll to position [138, 0]
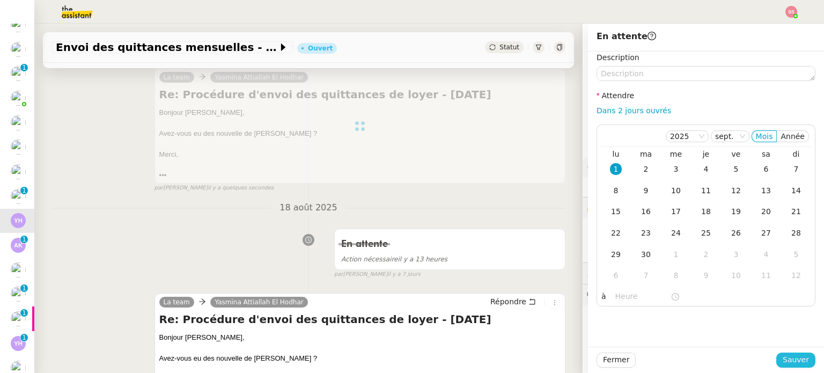
click at [783, 359] on span "Sauver" at bounding box center [796, 359] width 26 height 12
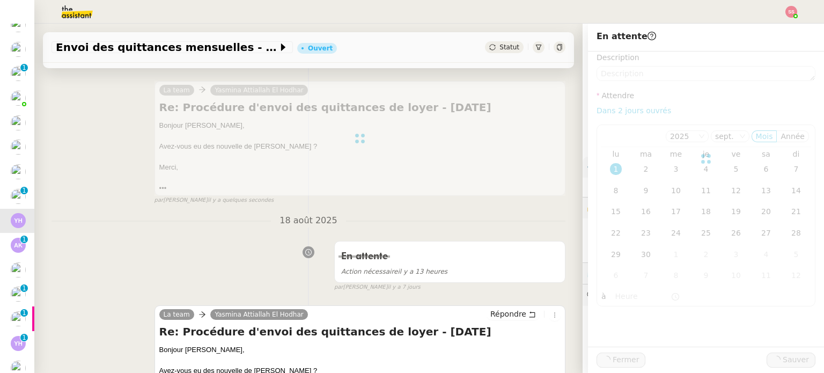
scroll to position [150, 0]
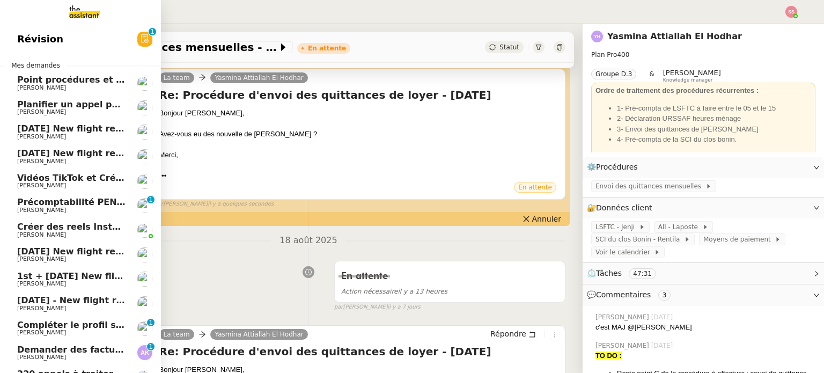
click at [76, 109] on span "[PERSON_NAME]" at bounding box center [71, 112] width 108 height 6
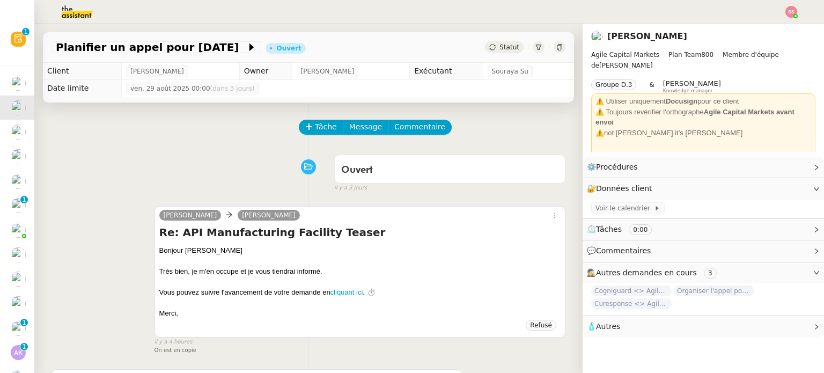
click at [318, 120] on div "Tâche Message Commentaire Veuillez patienter une erreur s'est produite 👌👌👌 mess…" at bounding box center [308, 347] width 548 height 491
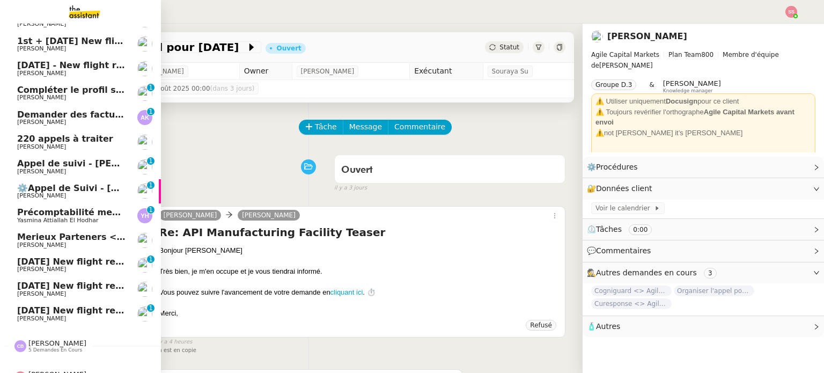
scroll to position [232, 0]
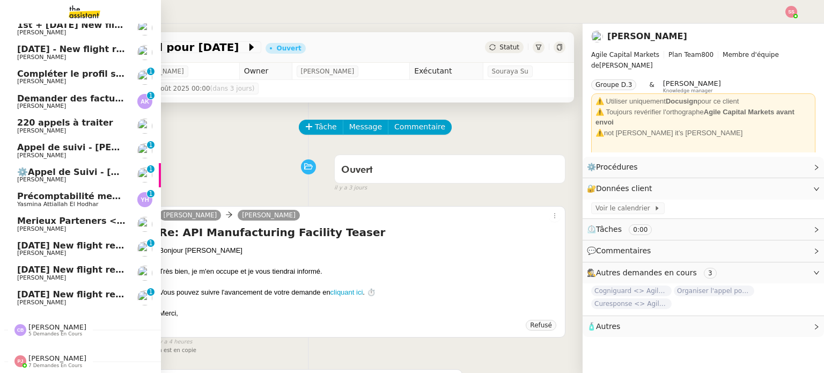
click at [73, 291] on span "[DATE] New flight request - [PERSON_NAME]" at bounding box center [124, 294] width 215 height 10
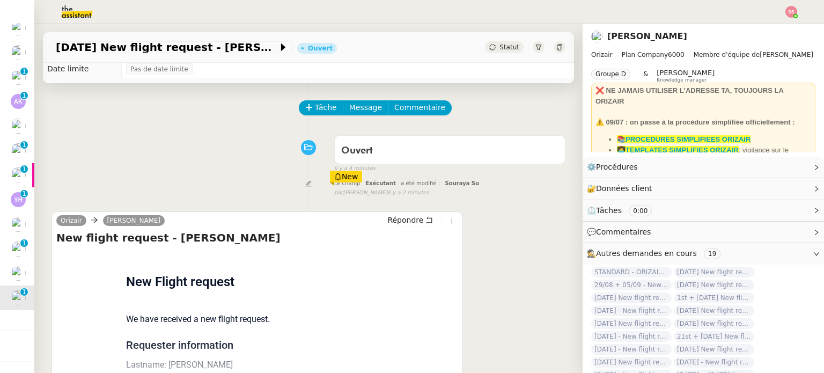
scroll to position [144, 0]
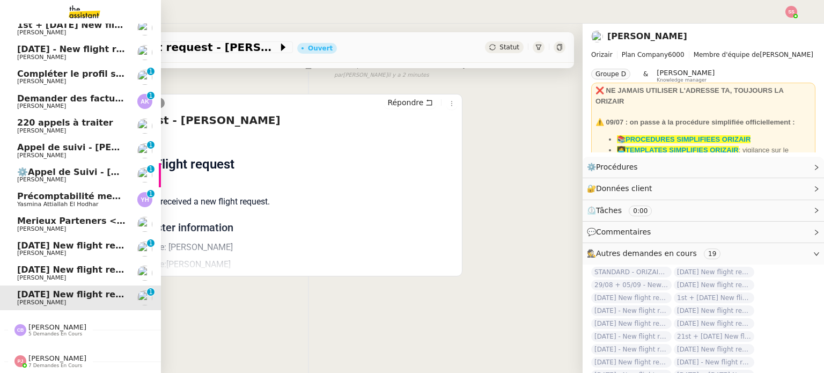
click at [32, 269] on span "[DATE] New flight request - [PERSON_NAME]" at bounding box center [124, 269] width 215 height 10
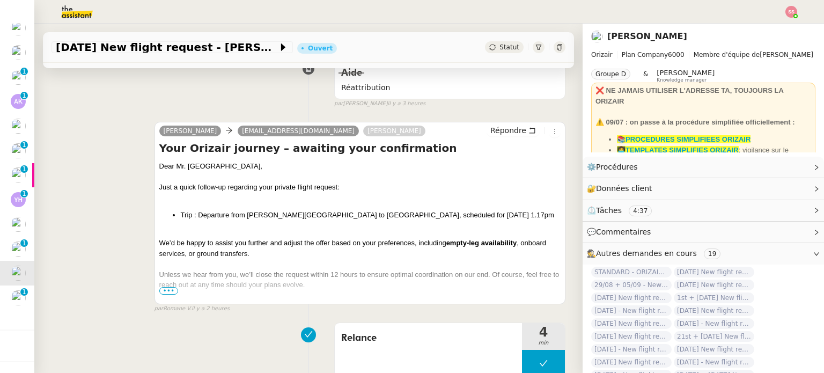
click at [487, 48] on div "Statut" at bounding box center [504, 47] width 39 height 12
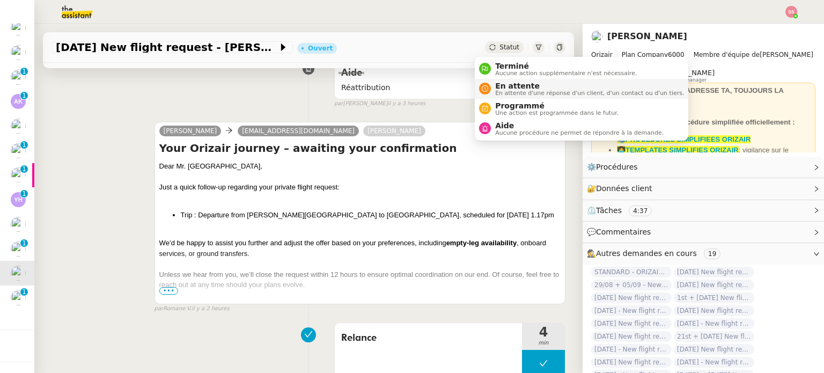
click at [500, 83] on span "En attente" at bounding box center [589, 86] width 189 height 9
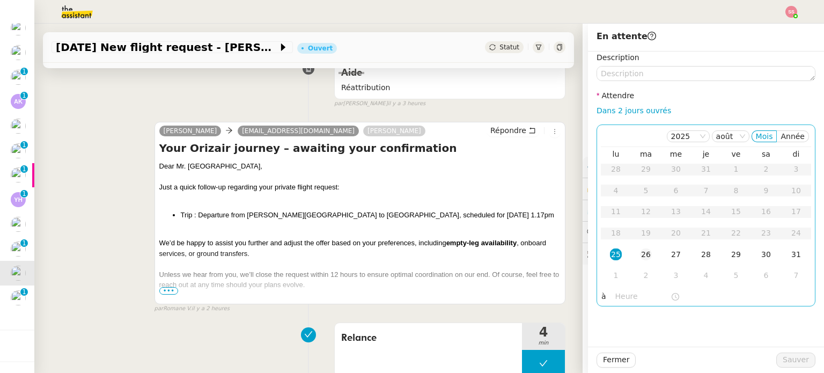
click at [640, 256] on div "26" at bounding box center [646, 254] width 12 height 12
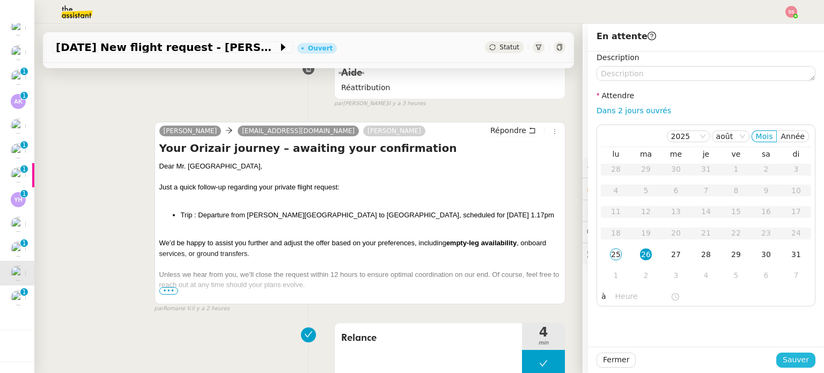
click at [783, 356] on span "Sauver" at bounding box center [796, 359] width 26 height 12
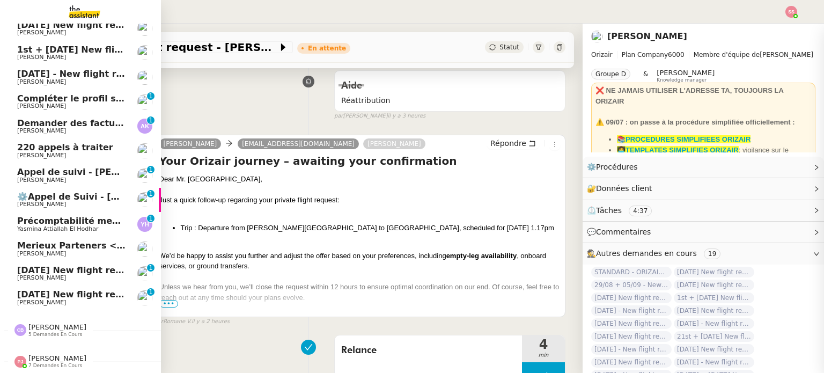
scroll to position [207, 0]
click at [41, 265] on span "[DATE] New flight request - [PERSON_NAME]" at bounding box center [124, 270] width 215 height 10
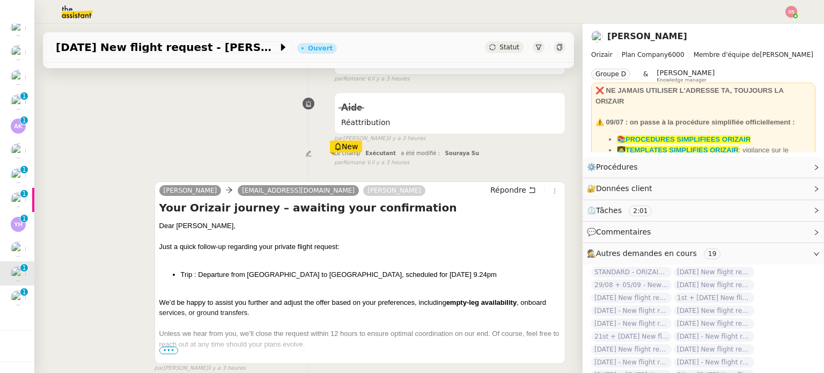
scroll to position [90, 0]
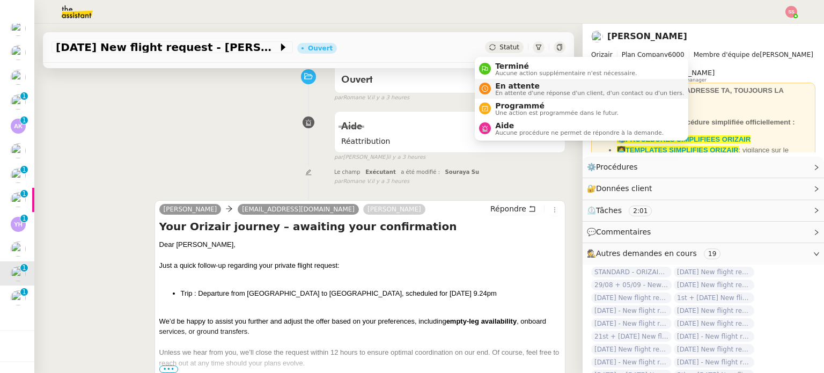
click at [500, 90] on span "En attente d'une réponse d'un client, d'un contact ou d'un tiers." at bounding box center [589, 93] width 189 height 6
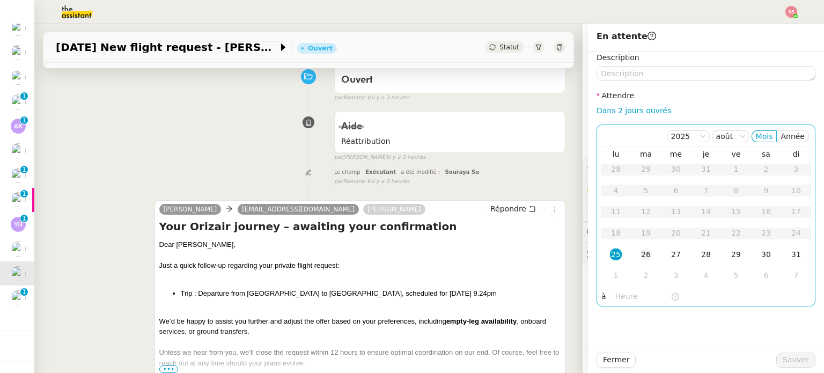
click at [631, 252] on td "26" at bounding box center [646, 254] width 30 height 21
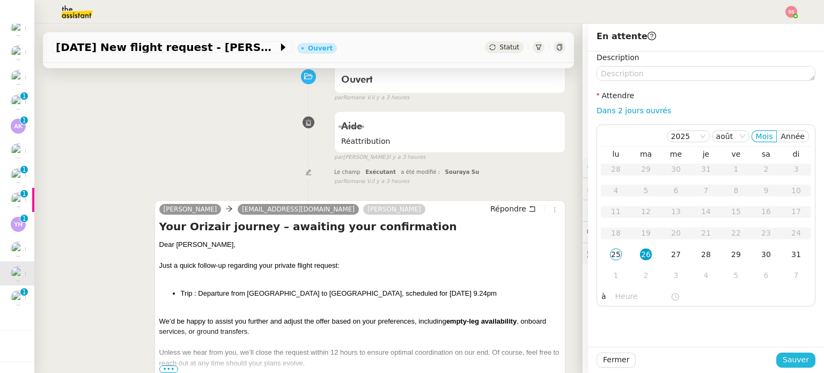
click at [785, 357] on span "Sauver" at bounding box center [796, 359] width 26 height 12
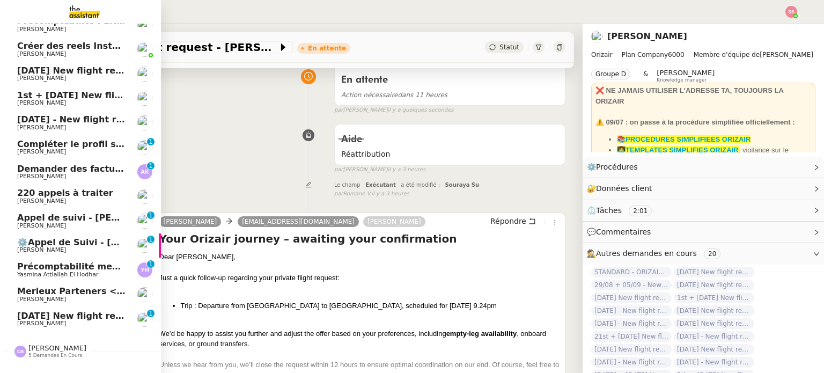
scroll to position [182, 0]
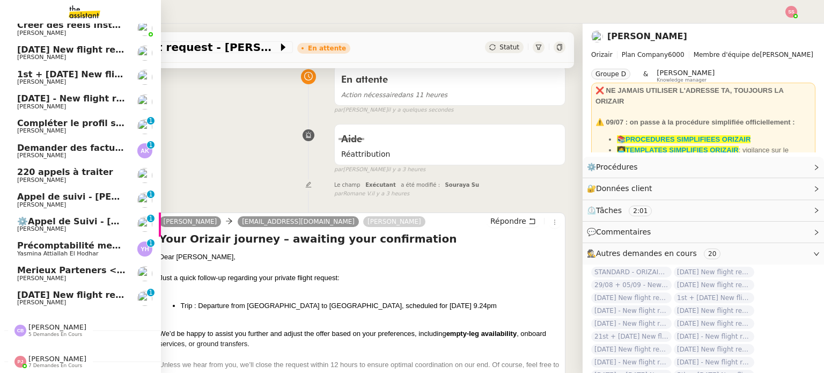
click at [67, 268] on span "Merieux Parteners <> Agile Capital Markets" at bounding box center [123, 270] width 213 height 10
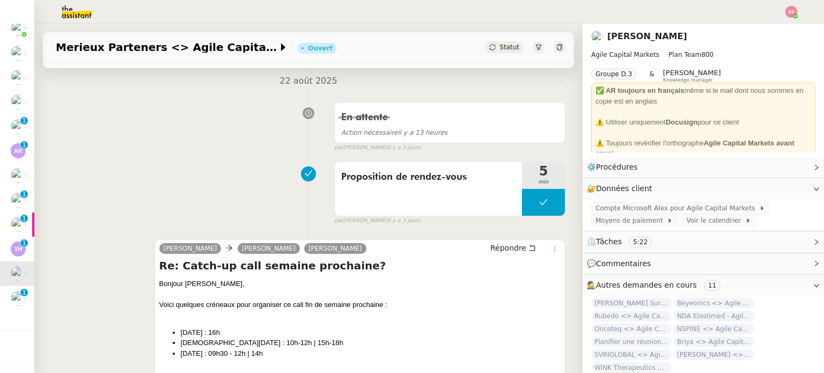
scroll to position [197, 0]
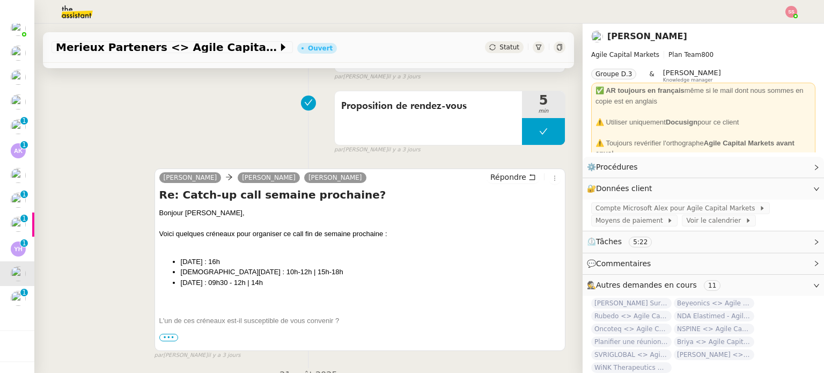
click at [165, 340] on span "•••" at bounding box center [168, 338] width 19 height 8
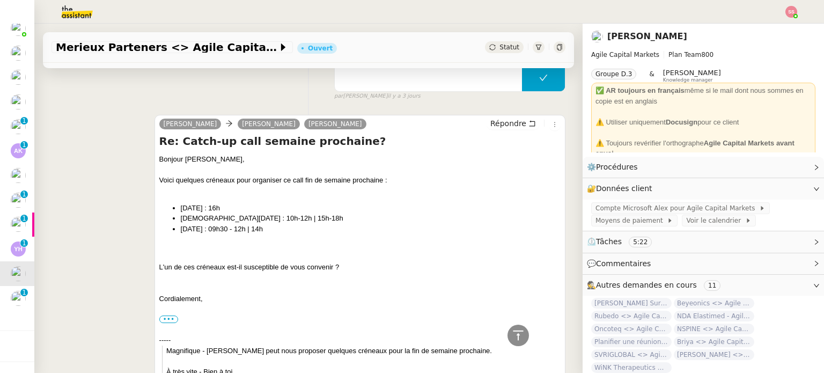
scroll to position [251, 0]
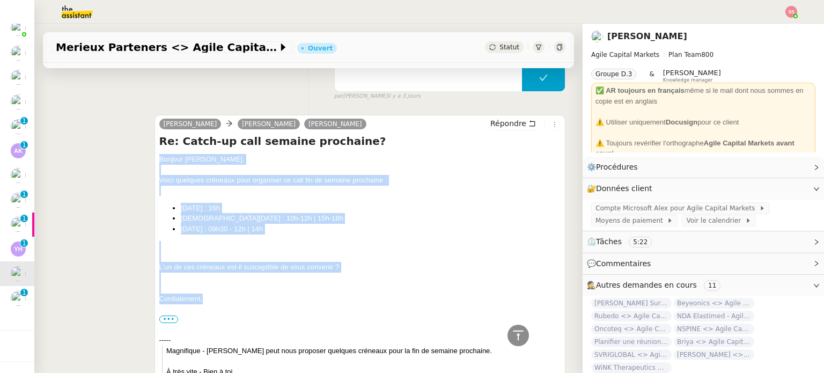
drag, startPoint x: 210, startPoint y: 301, endPoint x: 153, endPoint y: 161, distance: 150.6
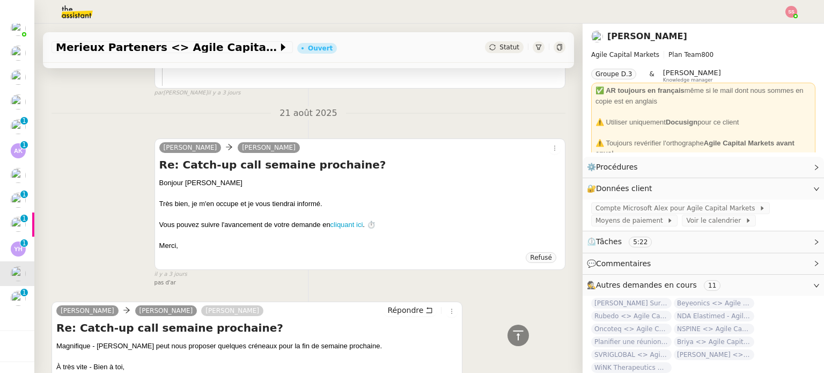
scroll to position [1216, 0]
copy div "Bonjour [PERSON_NAME], Voici quelques créneaux pour organiser ce call fin de se…"
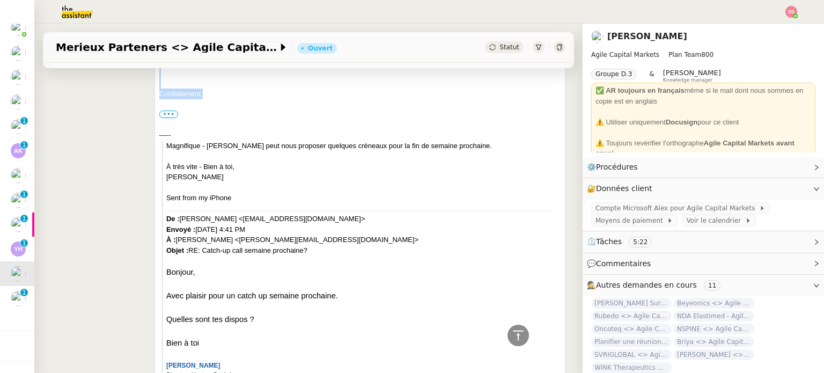
scroll to position [251, 0]
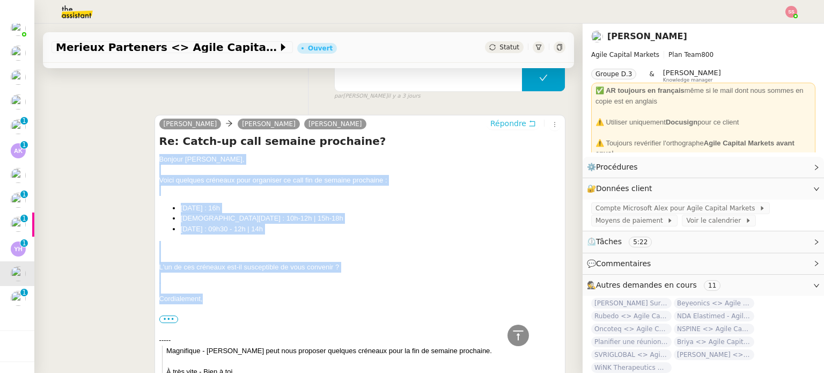
click at [490, 128] on span "Répondre" at bounding box center [508, 123] width 36 height 11
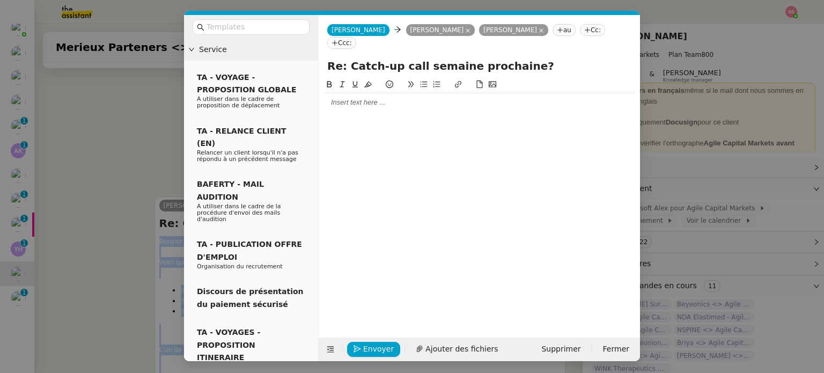
scroll to position [333, 0]
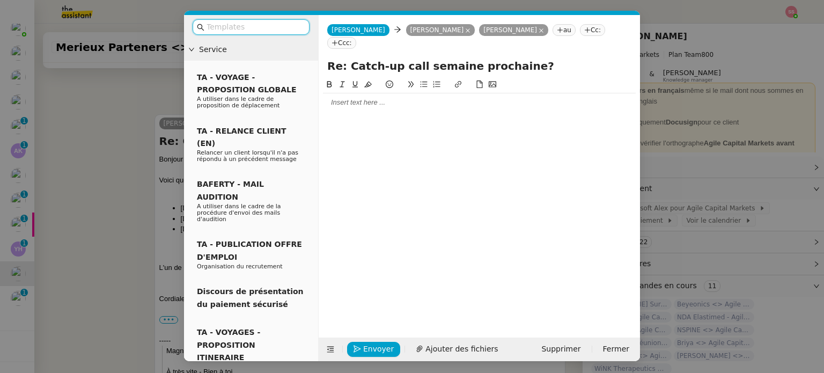
click at [357, 98] on div at bounding box center [479, 103] width 313 height 10
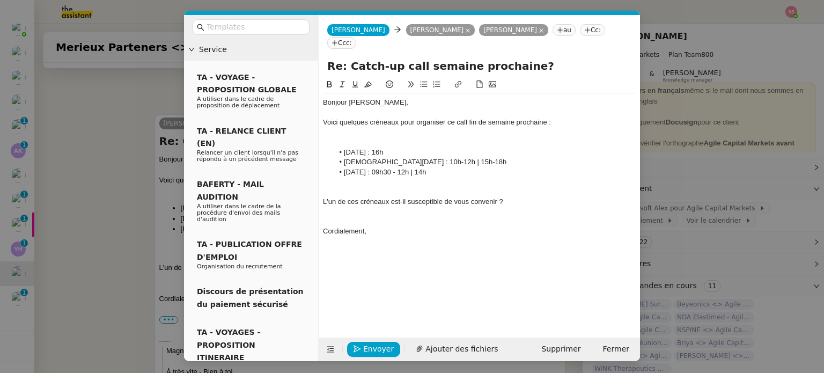
scroll to position [474, 0]
click at [358, 148] on li "[DATE] : 16h" at bounding box center [485, 153] width 303 height 10
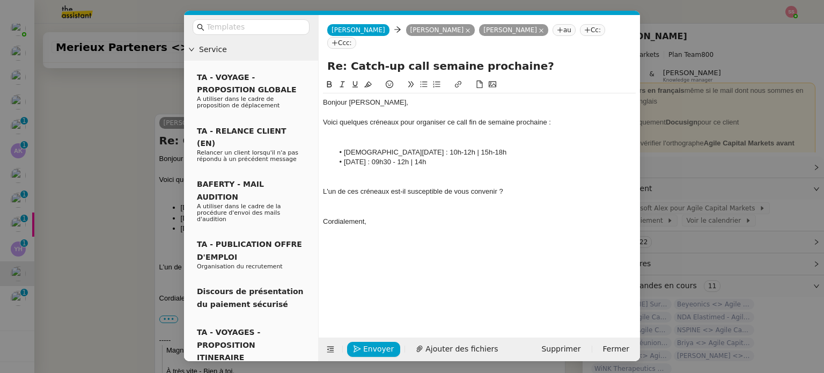
click at [363, 128] on div at bounding box center [479, 133] width 313 height 10
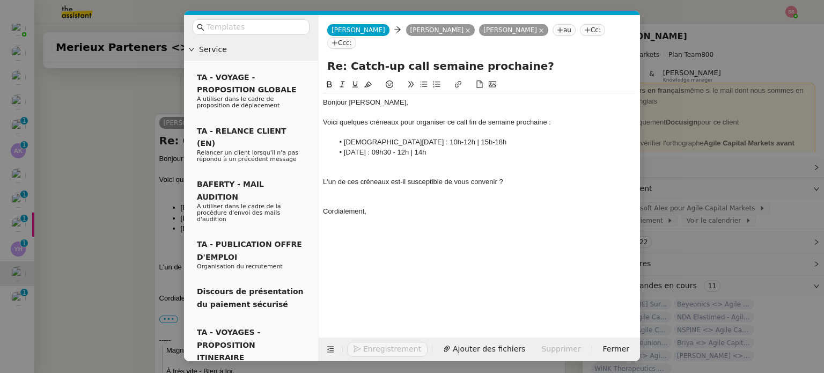
scroll to position [473, 0]
click at [376, 349] on span "Envoyer" at bounding box center [378, 349] width 31 height 12
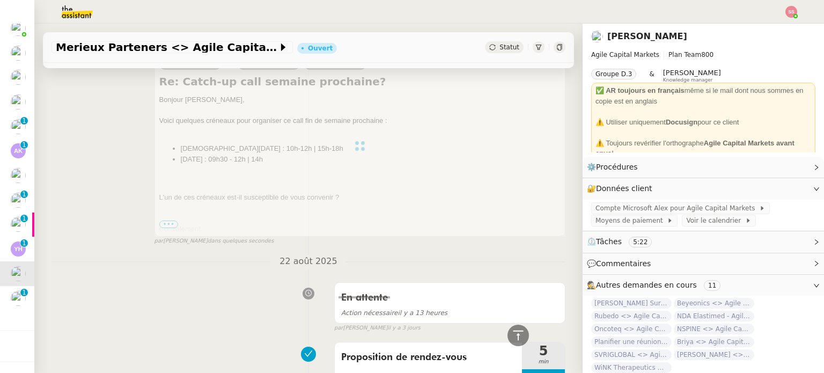
scroll to position [26, 0]
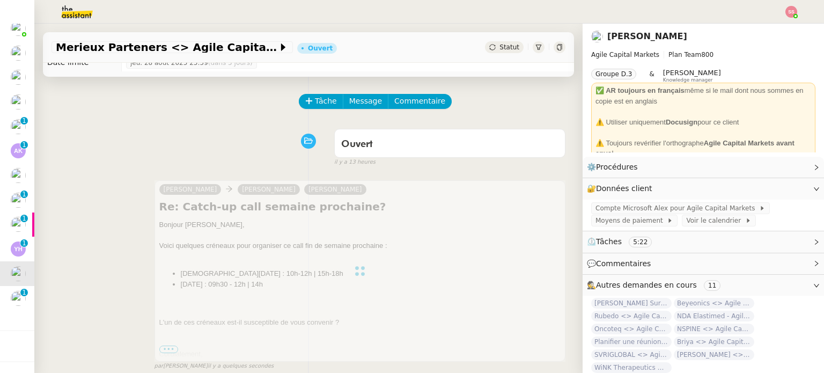
click at [500, 47] on span "Statut" at bounding box center [509, 47] width 20 height 8
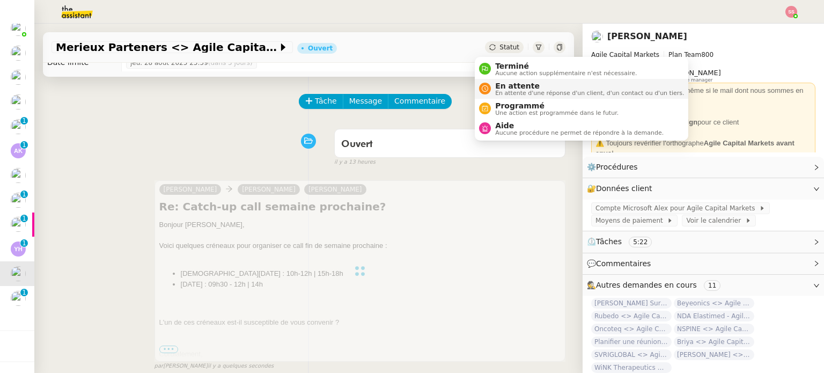
click at [511, 90] on span "En attente d'une réponse d'un client, d'un contact ou d'un tiers." at bounding box center [589, 93] width 189 height 6
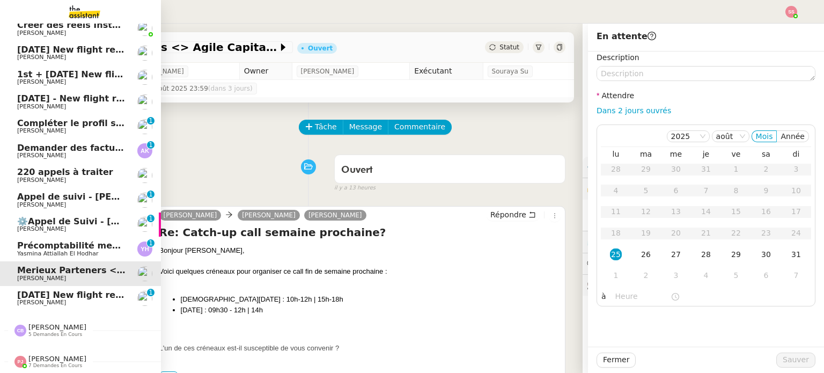
click at [80, 299] on span "[PERSON_NAME]" at bounding box center [71, 302] width 108 height 6
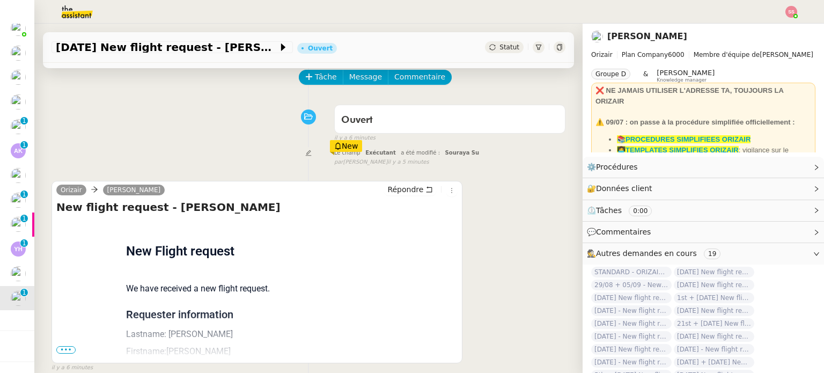
scroll to position [107, 0]
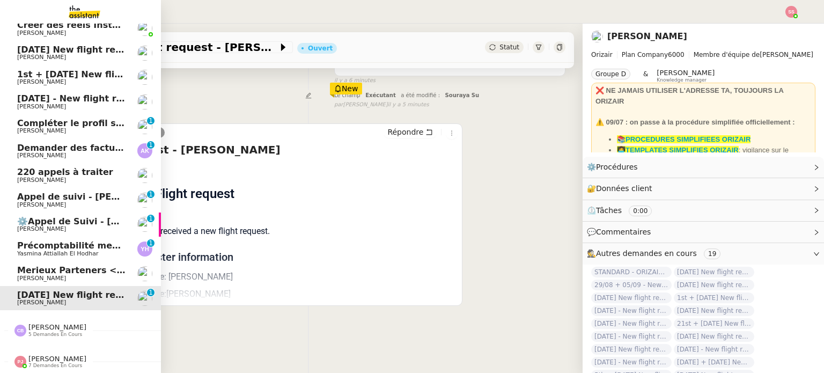
click at [73, 240] on span "Précomptabilité mensuelle - 4 août 2025" at bounding box center [115, 245] width 197 height 10
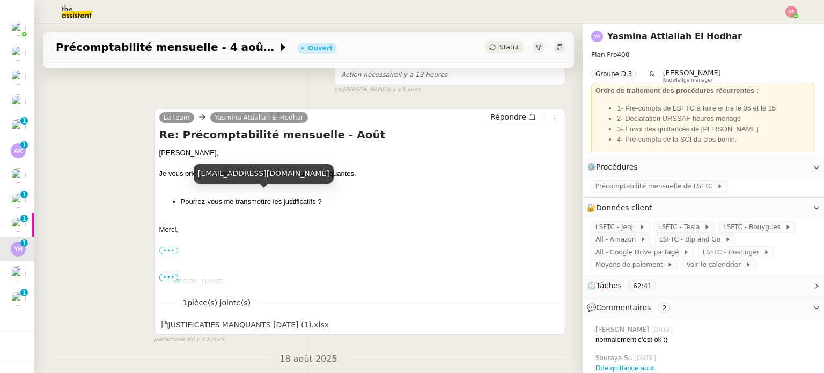
scroll to position [215, 0]
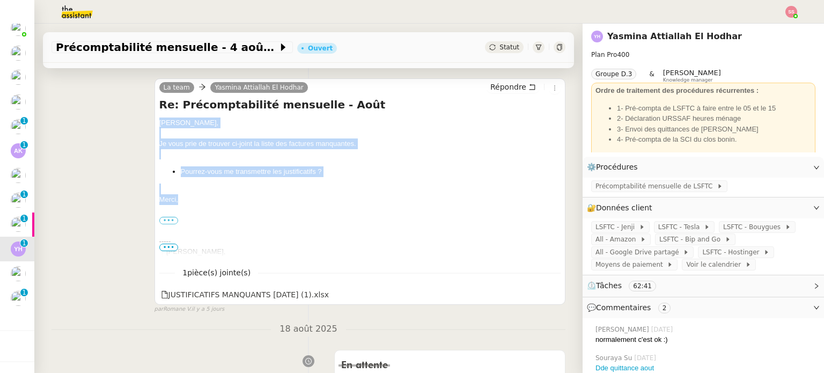
drag, startPoint x: 187, startPoint y: 201, endPoint x: 152, endPoint y: 127, distance: 81.6
click at [154, 127] on div "La team Yasmina Attiallah El Hodhar Répondre Re: Précomptabilité mensuelle - Ao…" at bounding box center [359, 191] width 411 height 226
copy div "[PERSON_NAME], Je vous prie de trouver ci-joint la liste des factures manquante…"
click at [490, 89] on span "Répondre" at bounding box center [508, 87] width 36 height 11
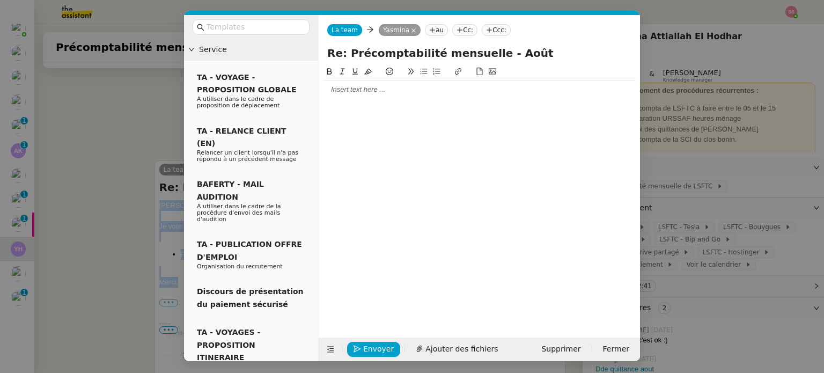
scroll to position [297, 0]
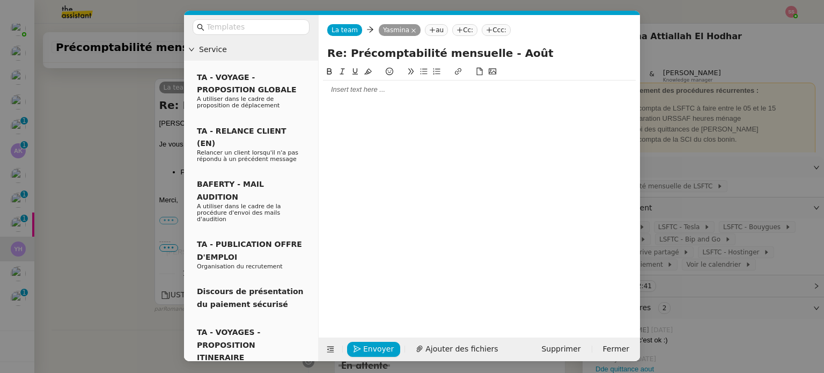
click at [384, 94] on div at bounding box center [479, 90] width 313 height 10
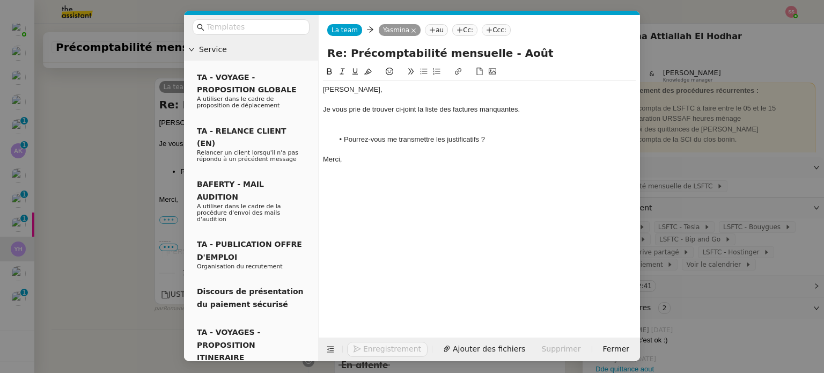
click at [133, 170] on nz-modal-container "Service TA - VOYAGE - PROPOSITION GLOBALE A utiliser dans le cadre de propositi…" at bounding box center [412, 186] width 824 height 373
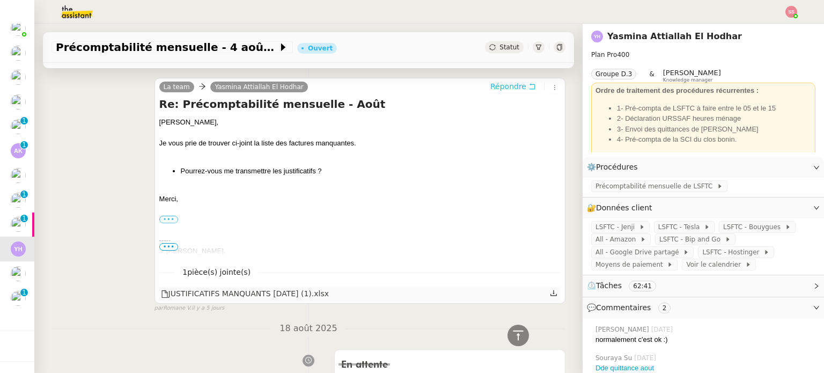
scroll to position [393, 0]
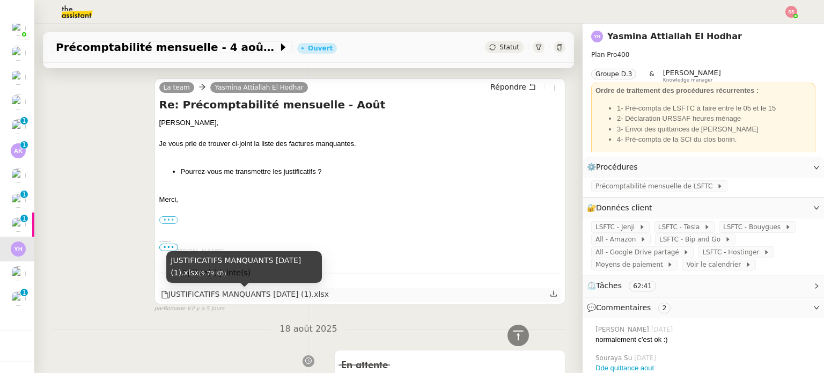
click at [236, 299] on div "JUSTIFICATIFS MANQUANTS [DATE] (1).xlsx" at bounding box center [245, 294] width 168 height 12
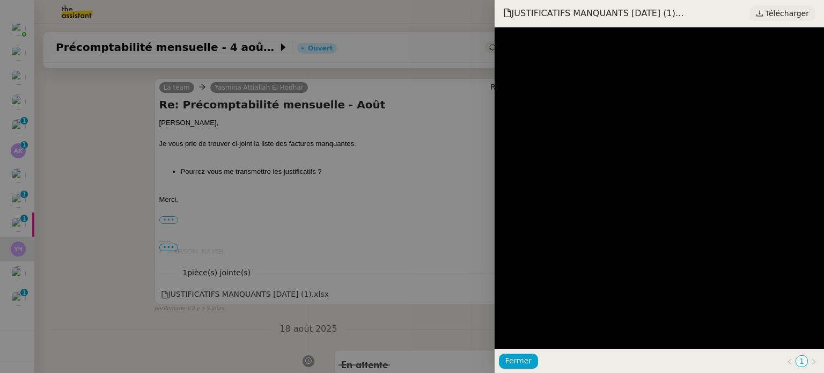
click at [773, 12] on span "Télécharger" at bounding box center [786, 13] width 43 height 14
click at [205, 107] on div at bounding box center [412, 186] width 824 height 373
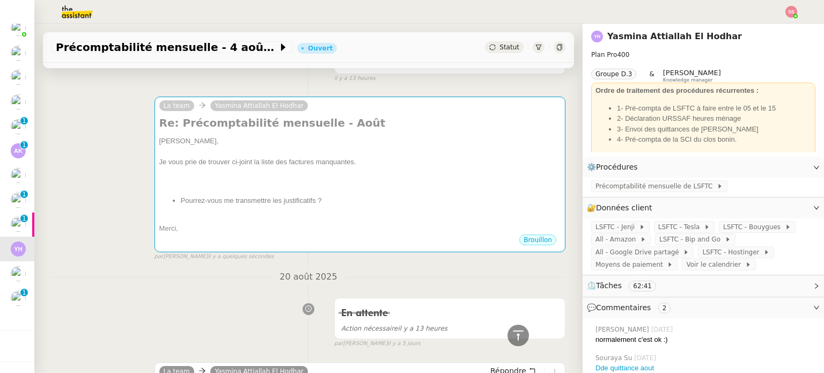
scroll to position [0, 0]
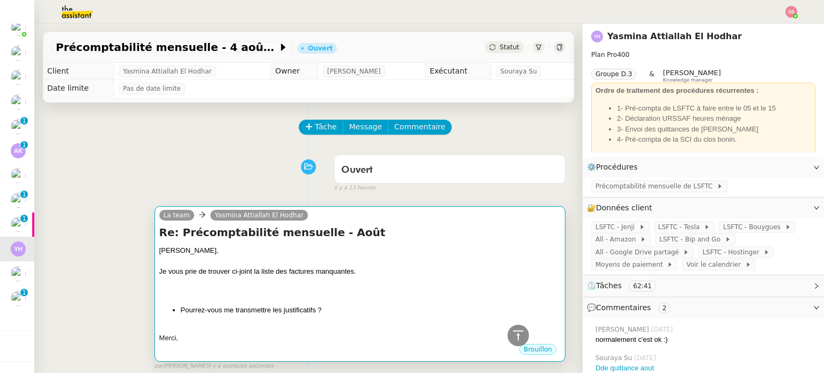
click at [260, 225] on div "La team Yasmina Attiallah El Hodhar" at bounding box center [235, 217] width 153 height 16
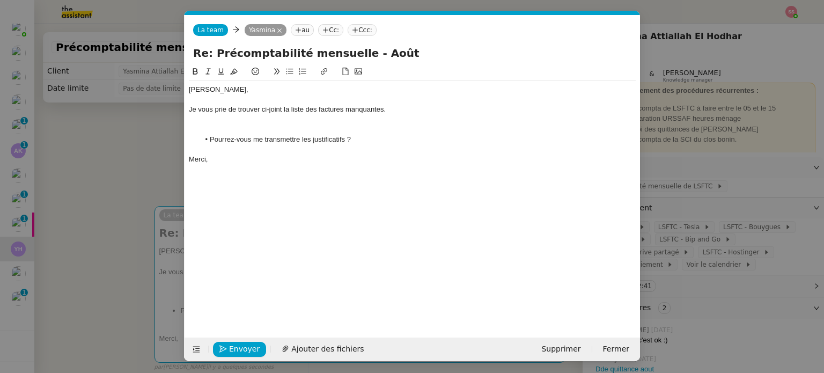
scroll to position [0, 23]
click at [303, 344] on span "Ajouter des fichiers" at bounding box center [327, 349] width 72 height 12
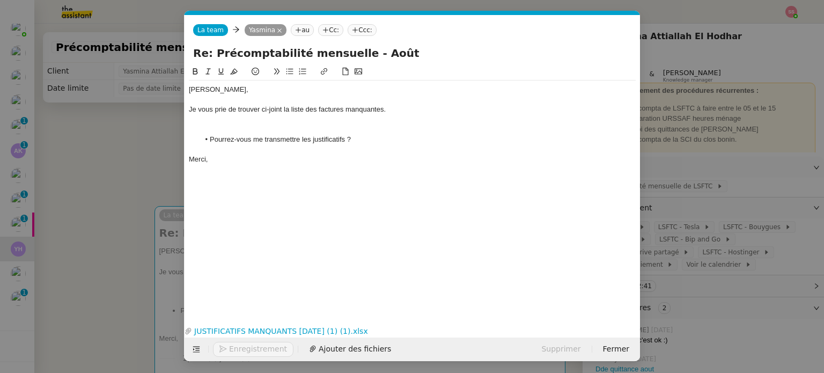
click at [255, 349] on button "Enregistrement" at bounding box center [253, 349] width 80 height 15
click at [268, 350] on span "Confirmer l'envoi" at bounding box center [261, 349] width 64 height 12
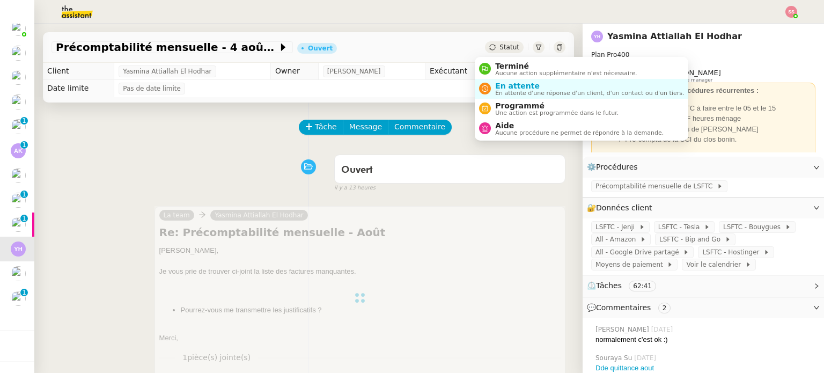
click at [500, 52] on div "Statut" at bounding box center [504, 47] width 39 height 12
click at [508, 82] on span "En attente" at bounding box center [589, 86] width 189 height 9
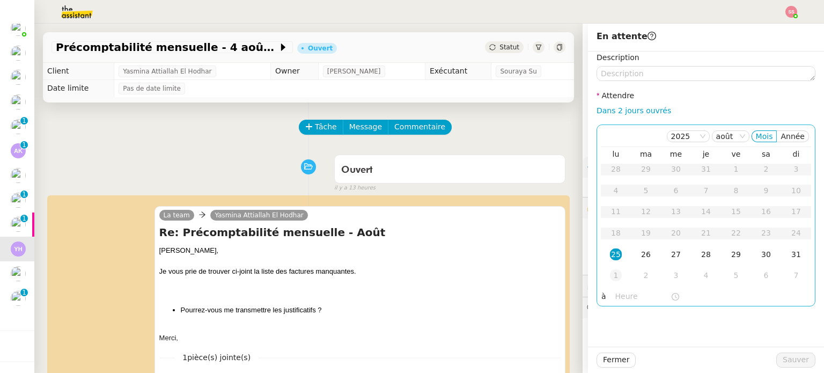
click at [610, 274] on div "1" at bounding box center [616, 275] width 12 height 12
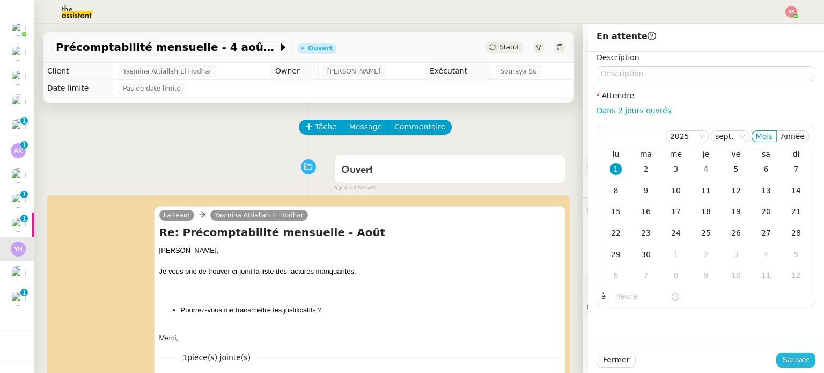
click at [778, 357] on button "Sauver" at bounding box center [795, 359] width 39 height 15
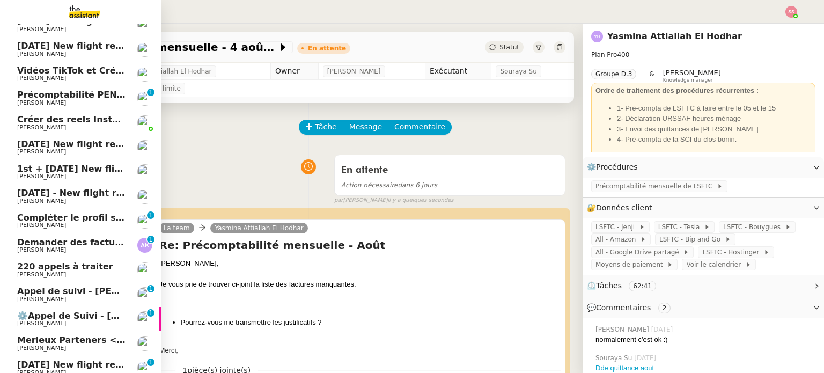
scroll to position [161, 0]
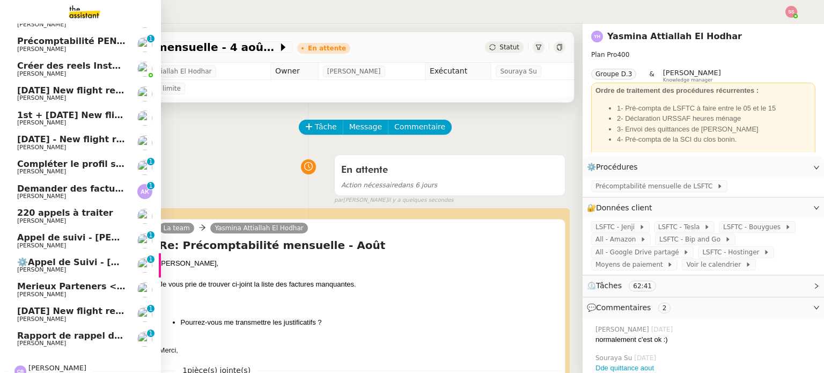
click at [48, 338] on span "Rapport de rappel de message pour le message : «Catch-up call semaine prochaine…" at bounding box center [225, 335] width 417 height 10
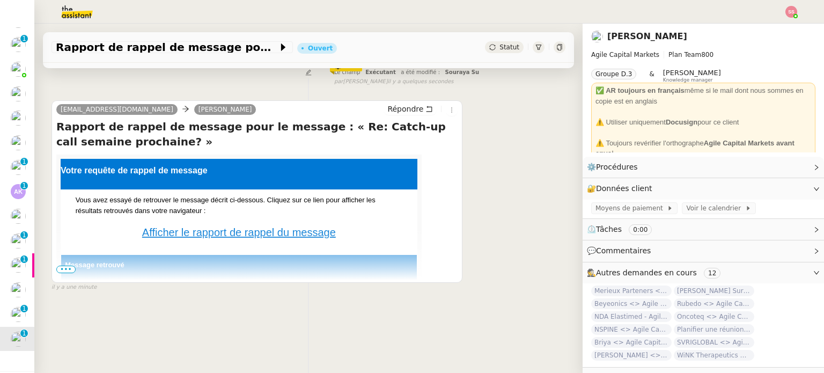
scroll to position [144, 0]
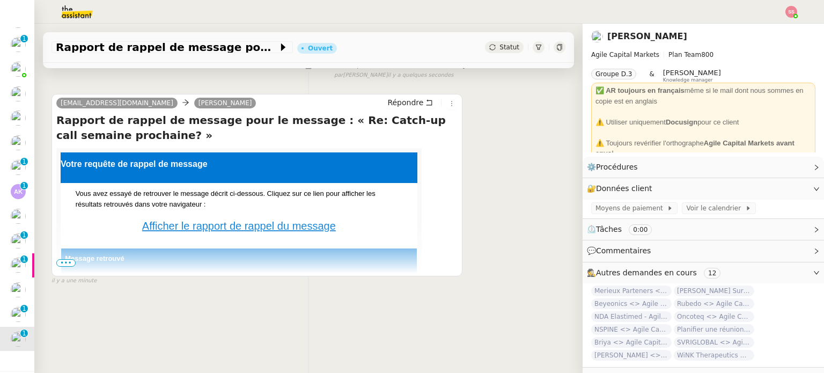
click at [67, 259] on span "•••" at bounding box center [65, 263] width 19 height 8
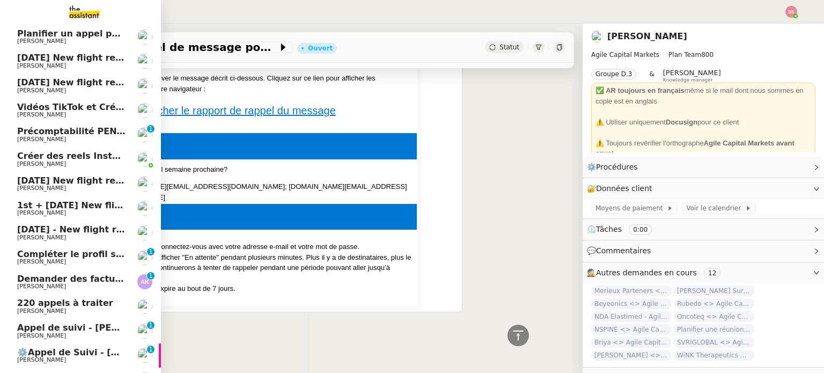
scroll to position [0, 0]
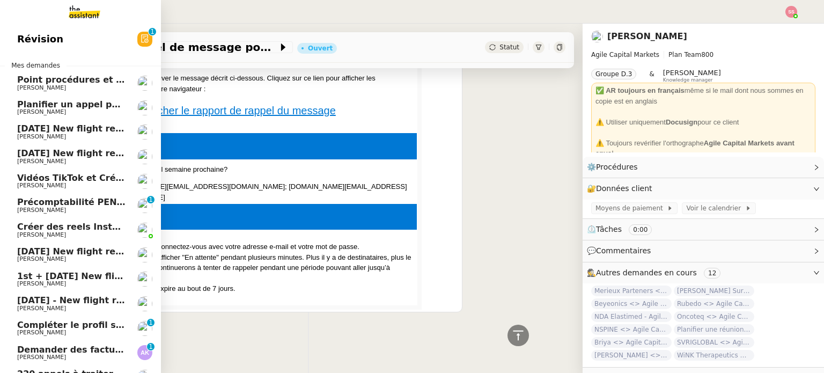
click at [58, 85] on span "[PERSON_NAME]" at bounding box center [71, 88] width 108 height 6
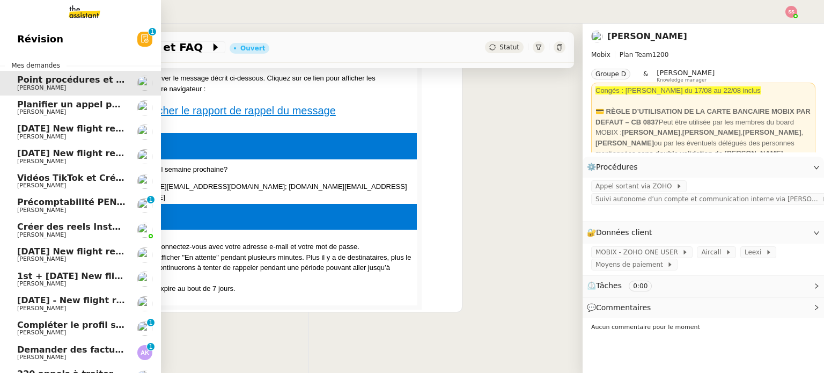
scroll to position [144, 0]
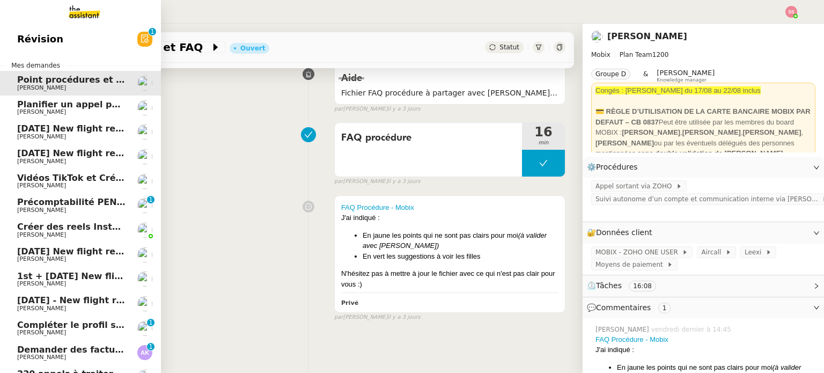
click at [67, 111] on span "[PERSON_NAME]" at bounding box center [71, 112] width 108 height 6
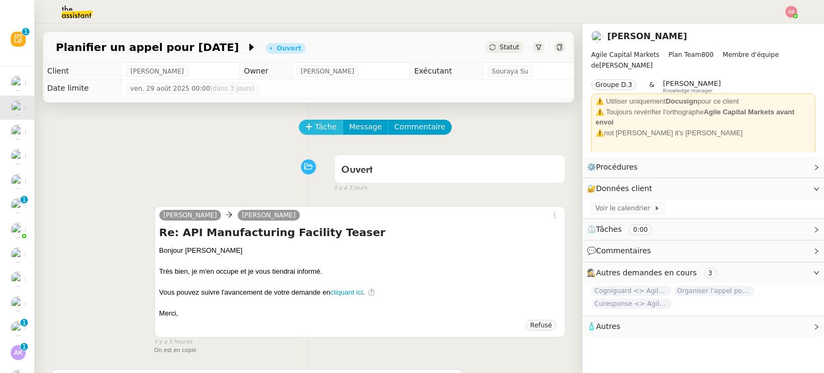
click at [315, 125] on span "Tâche" at bounding box center [326, 127] width 22 height 12
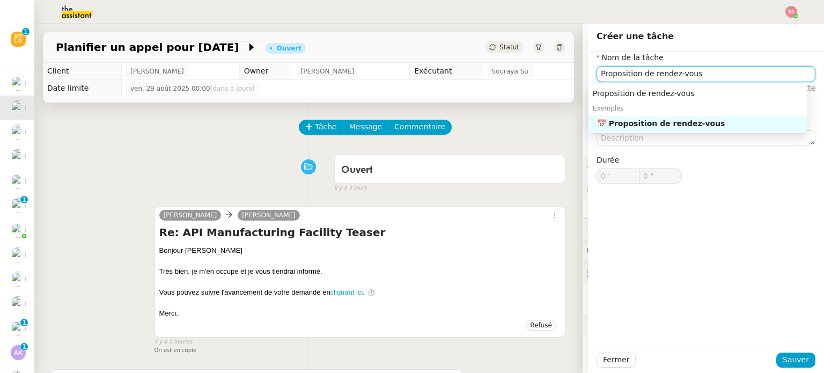
type input "Proposition de rendez-vous"
click at [637, 131] on div "Proposition de rendez-vous Exemples 📅 Proposition de rendez-vous" at bounding box center [697, 108] width 219 height 49
click at [650, 126] on div "📅 Proposition de rendez-vous" at bounding box center [700, 124] width 206 height 10
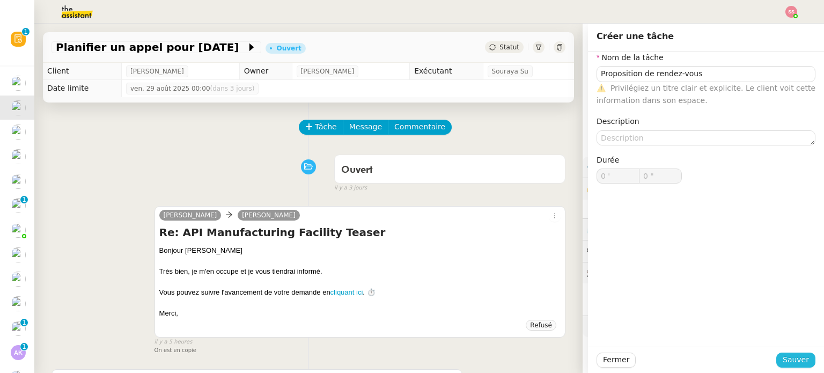
click at [783, 356] on span "Sauver" at bounding box center [796, 359] width 26 height 12
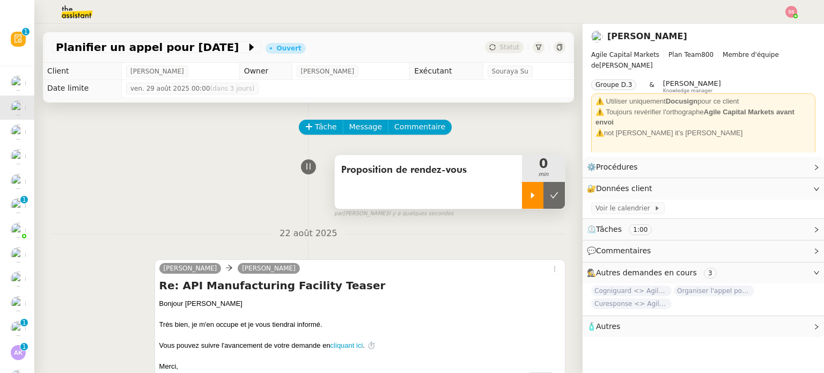
click at [524, 202] on div at bounding box center [532, 195] width 21 height 27
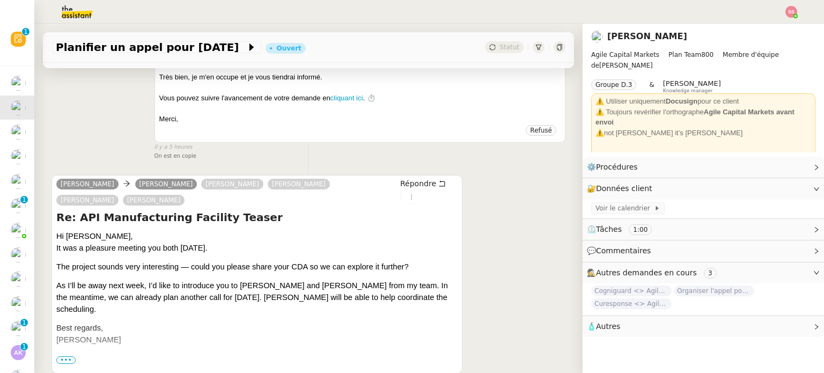
scroll to position [316, 0]
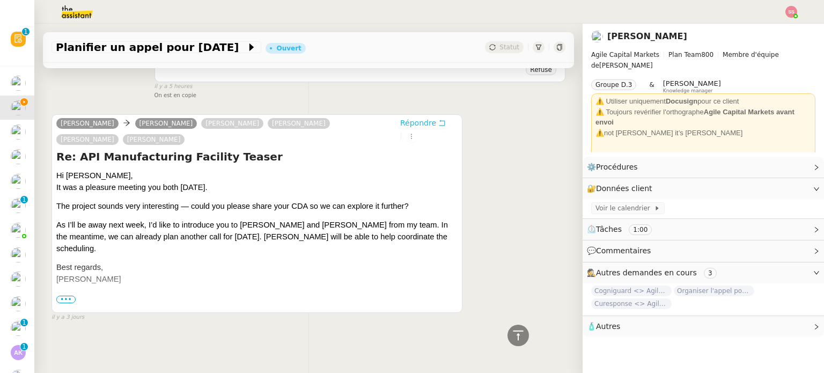
click at [400, 120] on span "Répondre" at bounding box center [418, 122] width 36 height 11
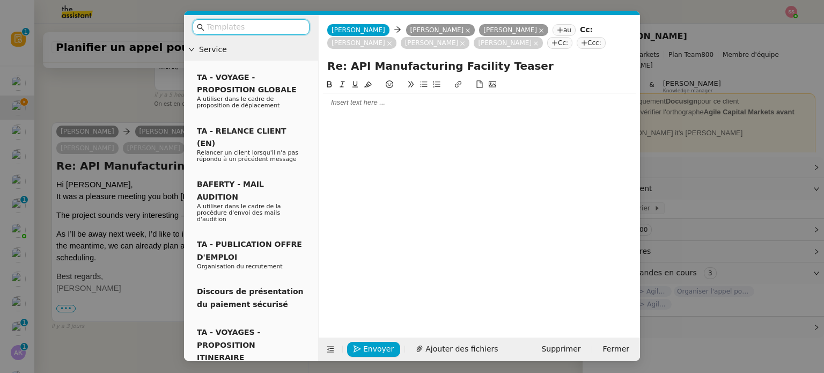
scroll to position [399, 0]
click at [391, 105] on div at bounding box center [479, 103] width 313 height 10
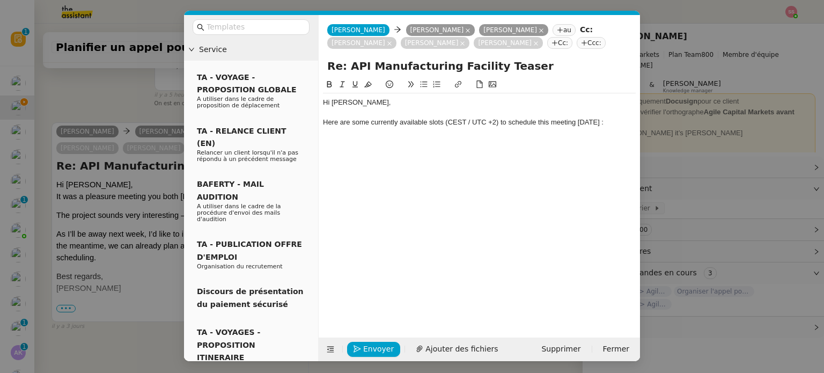
scroll to position [451, 0]
click at [418, 86] on button at bounding box center [423, 84] width 13 height 12
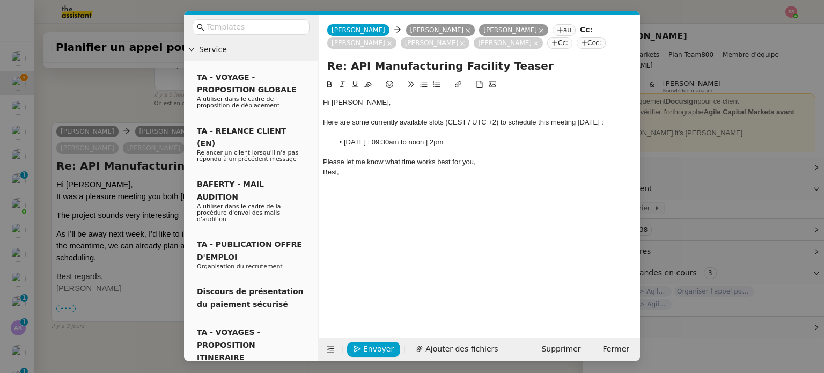
scroll to position [497, 0]
click at [379, 345] on span "Envoyer" at bounding box center [378, 349] width 31 height 12
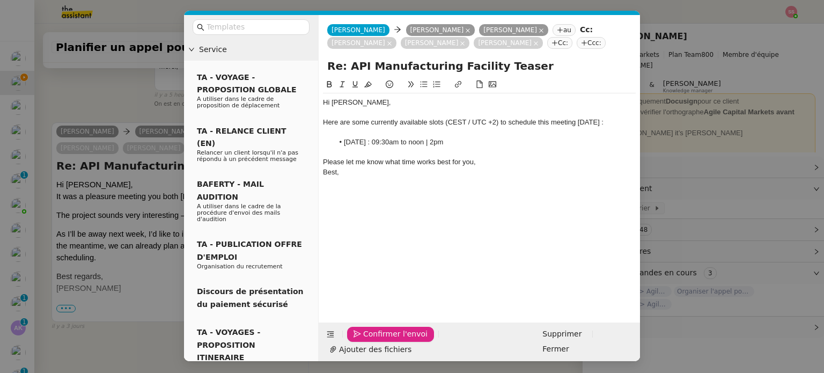
click at [379, 340] on span "Confirmer l'envoi" at bounding box center [395, 334] width 64 height 12
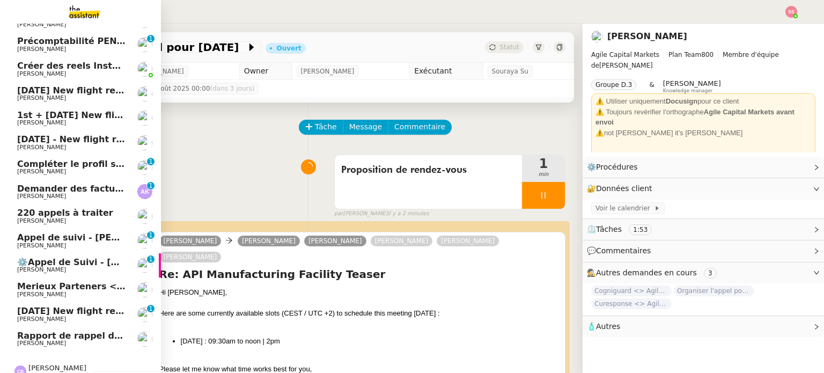
scroll to position [207, 0]
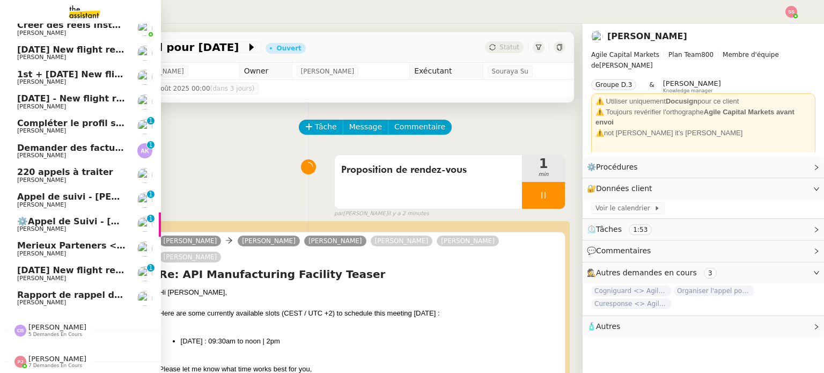
click at [69, 275] on span "[PERSON_NAME]" at bounding box center [71, 278] width 108 height 6
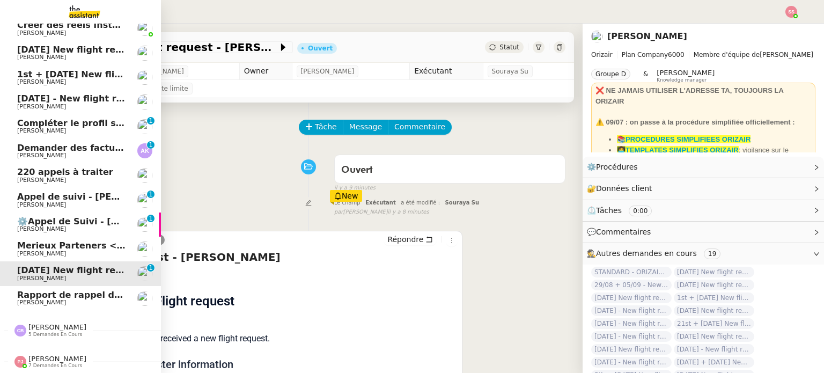
click at [71, 293] on span "Rapport de rappel de message pour le message : «Catch-up call semaine prochaine…" at bounding box center [225, 295] width 417 height 10
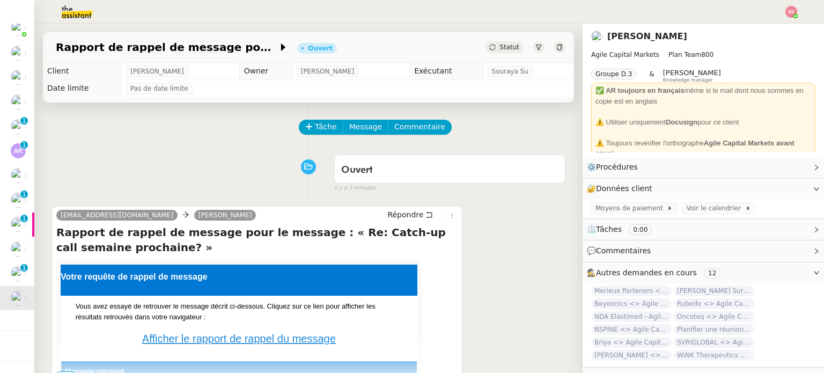
click at [490, 53] on div "Statut" at bounding box center [504, 47] width 39 height 12
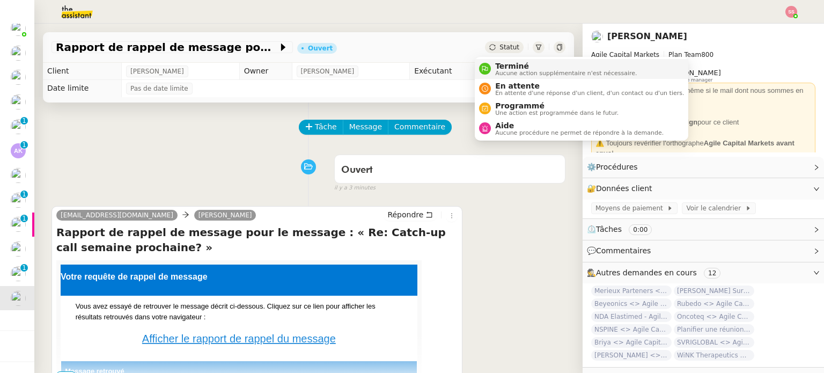
click at [496, 66] on span "Terminé" at bounding box center [566, 66] width 142 height 9
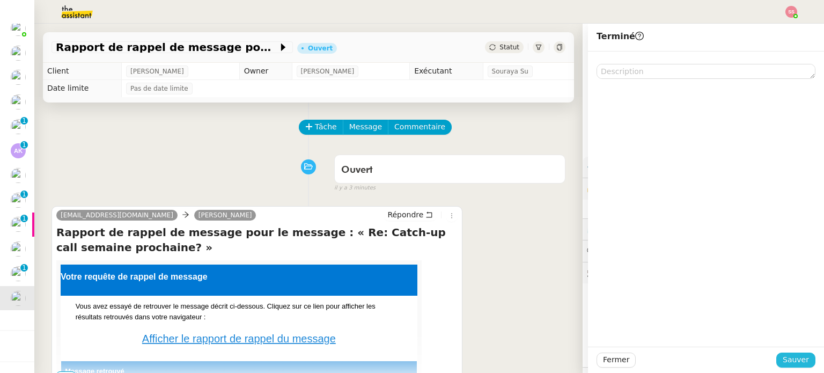
click at [783, 357] on span "Sauver" at bounding box center [796, 359] width 26 height 12
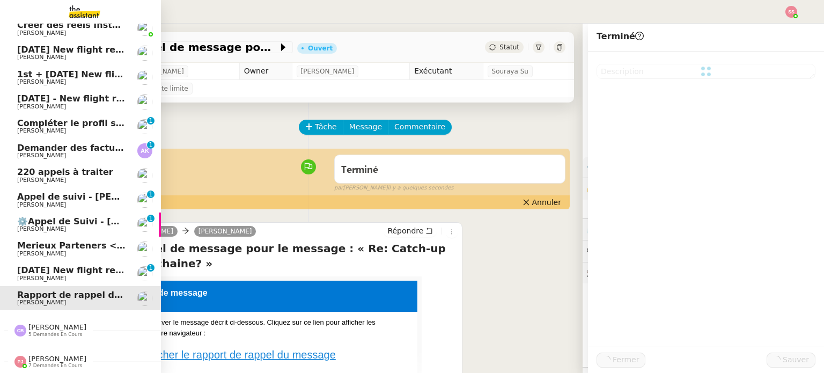
scroll to position [182, 0]
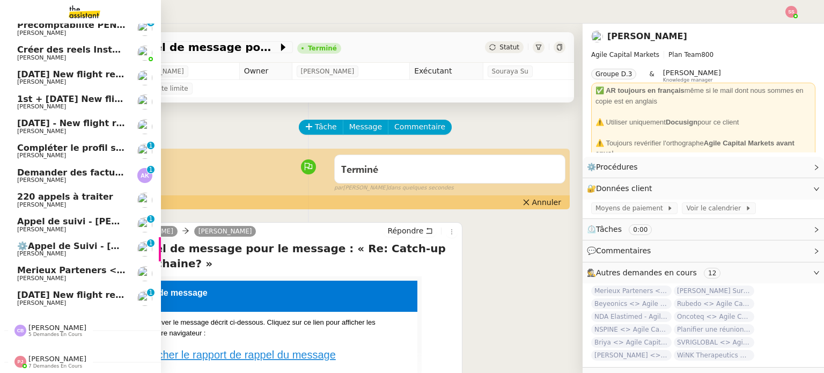
click at [50, 261] on link "Merieux Parteners <> Agile Capital Markets [PERSON_NAME]" at bounding box center [80, 273] width 161 height 25
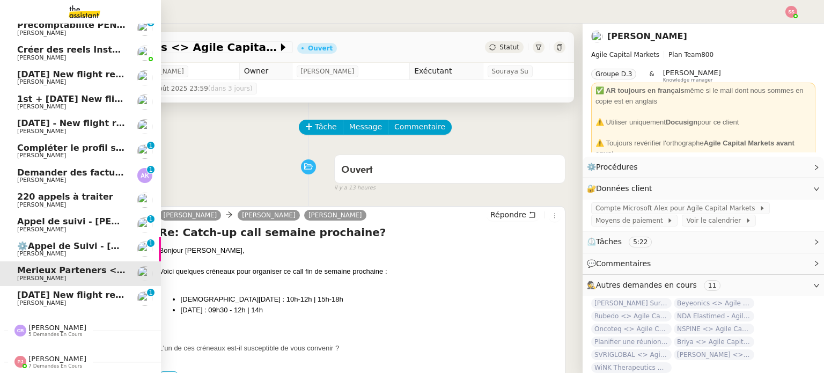
click at [75, 177] on span "[PERSON_NAME]" at bounding box center [71, 180] width 108 height 6
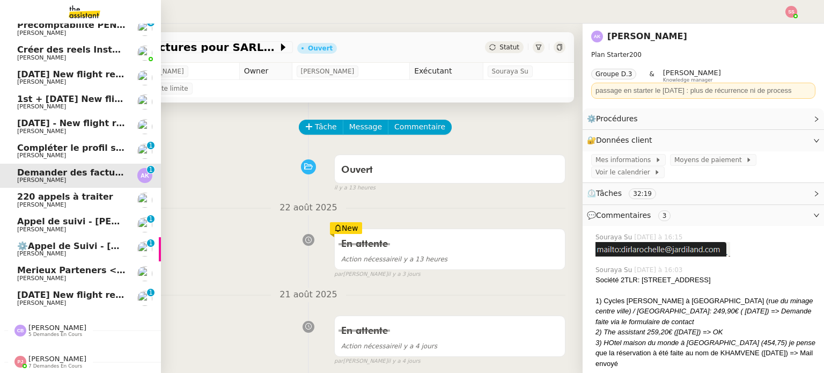
click at [84, 268] on span "Merieux Parteners <> Agile Capital Markets" at bounding box center [123, 270] width 213 height 10
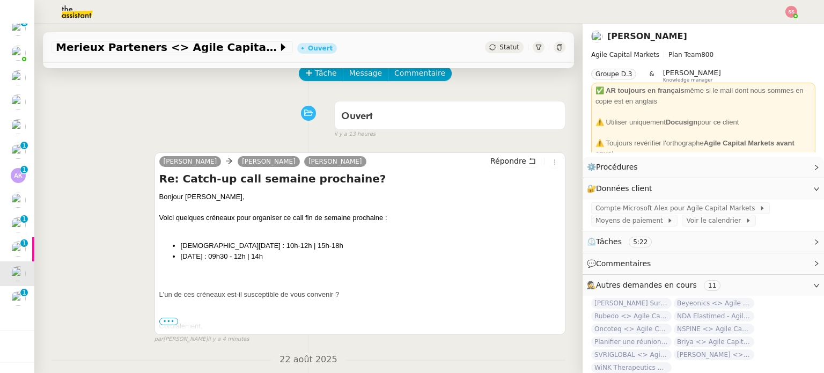
scroll to position [158, 0]
click at [334, 293] on div "L'un de ces créneaux est-il susceptible de vous convenir ?" at bounding box center [359, 294] width 401 height 11
click at [167, 320] on span "•••" at bounding box center [168, 322] width 19 height 8
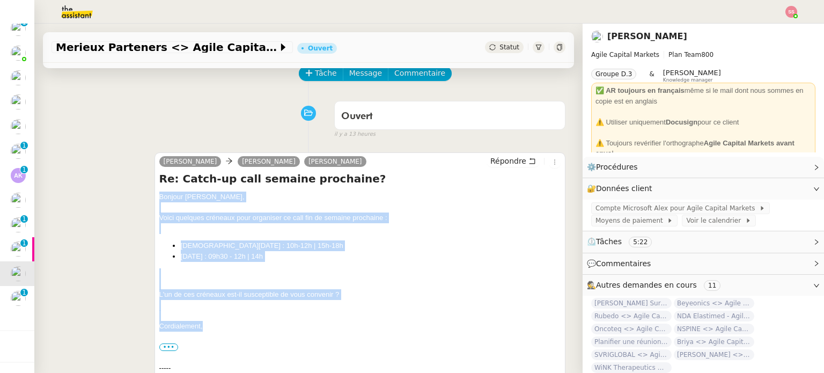
drag, startPoint x: 206, startPoint y: 327, endPoint x: 153, endPoint y: 197, distance: 140.7
copy div "Bonjour [PERSON_NAME], Voici quelques créneaux pour organiser ce call fin de se…"
click at [492, 166] on span "Répondre" at bounding box center [508, 161] width 36 height 11
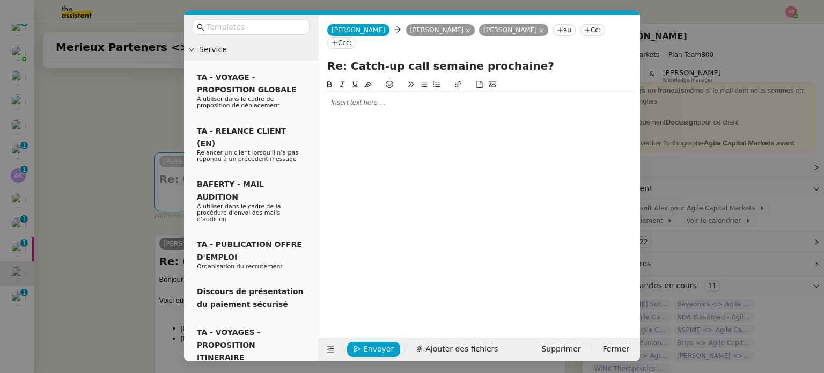
click at [347, 98] on div at bounding box center [479, 103] width 313 height 10
paste div
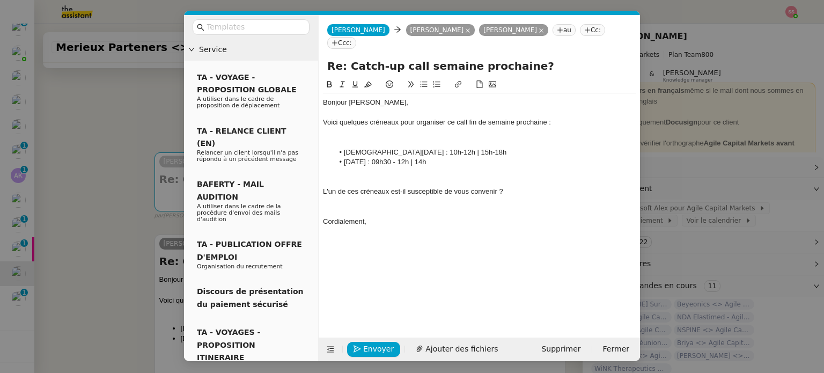
scroll to position [0, 0]
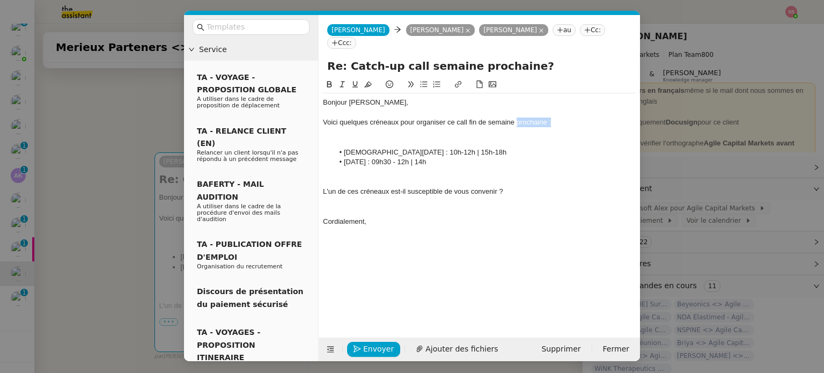
drag, startPoint x: 521, startPoint y: 110, endPoint x: 555, endPoint y: 109, distance: 33.8
click at [555, 117] on div "Voici quelques créneaux pour organiser ce call fin de semaine prochaine :" at bounding box center [479, 122] width 313 height 10
click at [366, 128] on div at bounding box center [479, 133] width 313 height 10
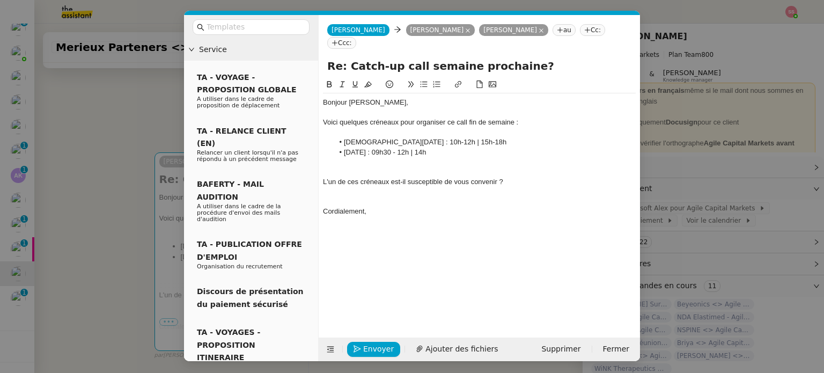
click at [399, 117] on div "Voici quelques créneaux pour organiser ce call fin de semaine :" at bounding box center [479, 122] width 313 height 10
click at [379, 343] on span "Envoyer" at bounding box center [378, 349] width 31 height 12
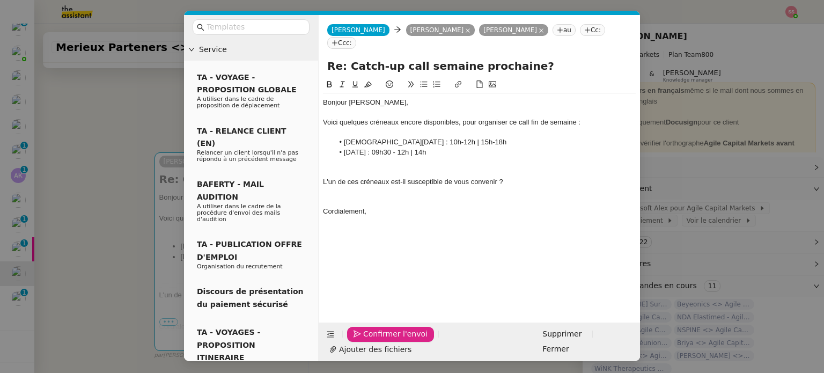
click at [379, 340] on span "Confirmer l'envoi" at bounding box center [395, 334] width 64 height 12
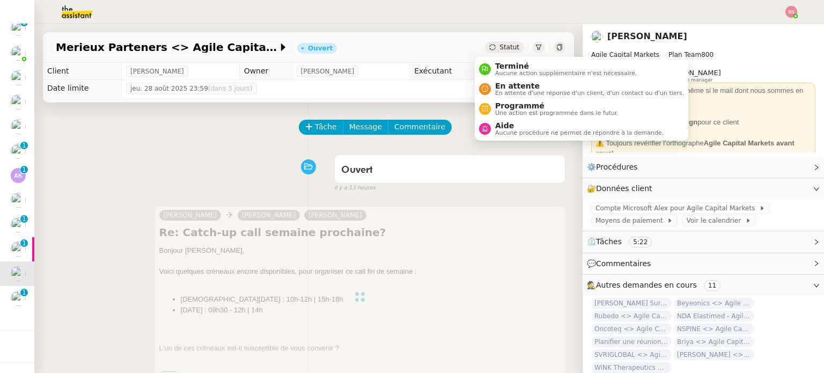
click at [499, 48] on span "Statut" at bounding box center [509, 47] width 20 height 8
click at [504, 82] on span "En attente" at bounding box center [589, 86] width 189 height 9
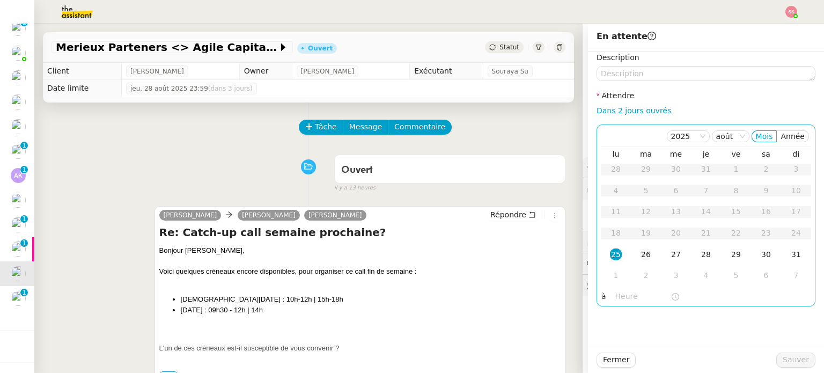
click at [640, 253] on div "26" at bounding box center [646, 254] width 12 height 12
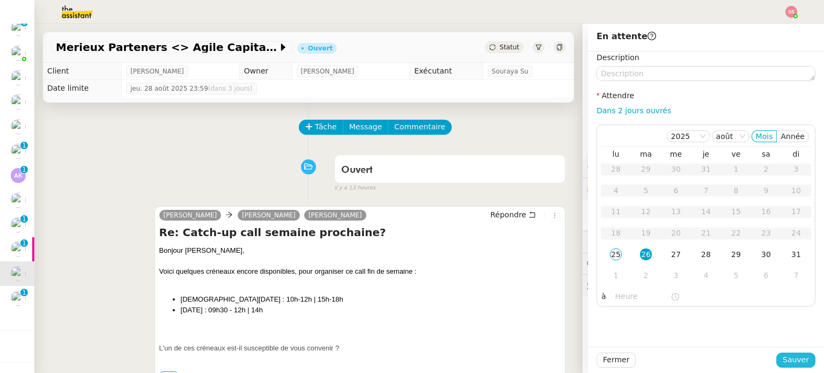
click at [783, 364] on span "Sauver" at bounding box center [796, 359] width 26 height 12
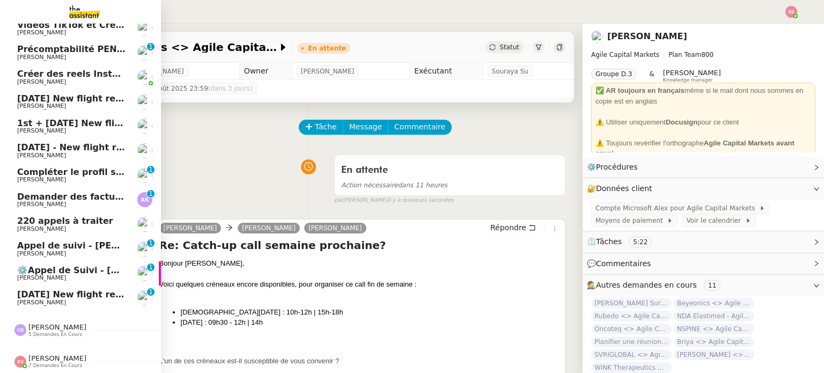
scroll to position [134, 0]
click at [65, 289] on span "[DATE] New flight request - [PERSON_NAME]" at bounding box center [124, 294] width 215 height 10
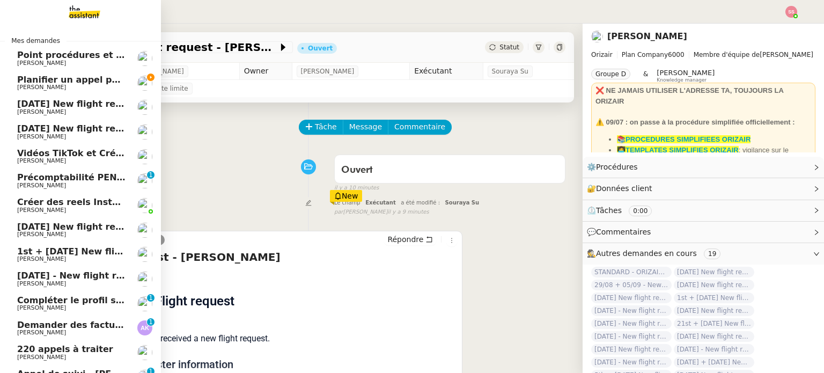
click at [73, 86] on span "[PERSON_NAME]" at bounding box center [71, 87] width 108 height 6
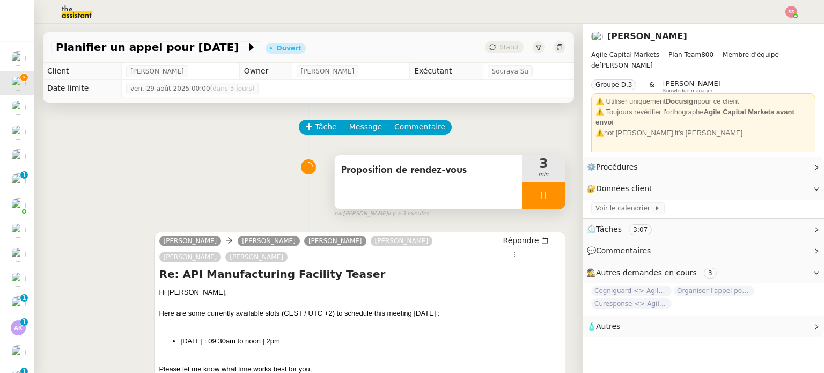
click at [544, 196] on div at bounding box center [543, 195] width 43 height 27
click at [550, 196] on icon at bounding box center [554, 195] width 9 height 9
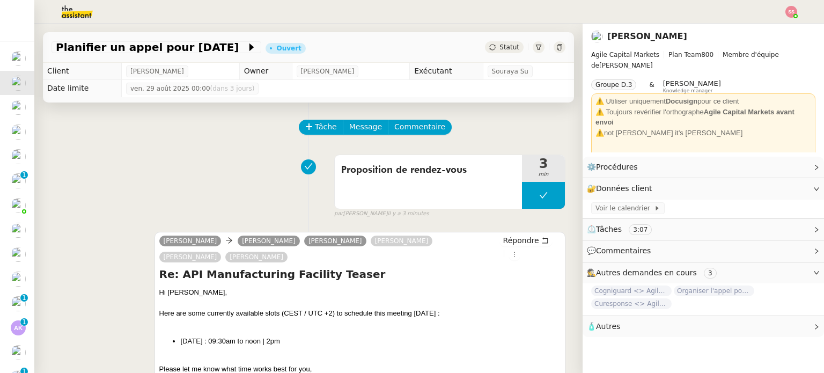
scroll to position [107, 0]
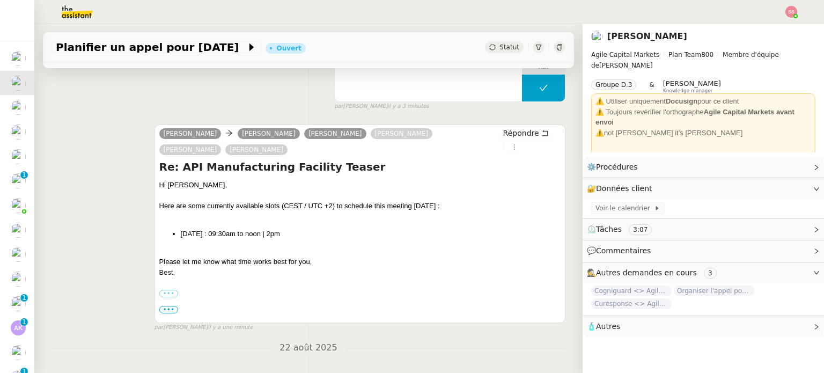
click at [499, 48] on span "Statut" at bounding box center [509, 47] width 20 height 8
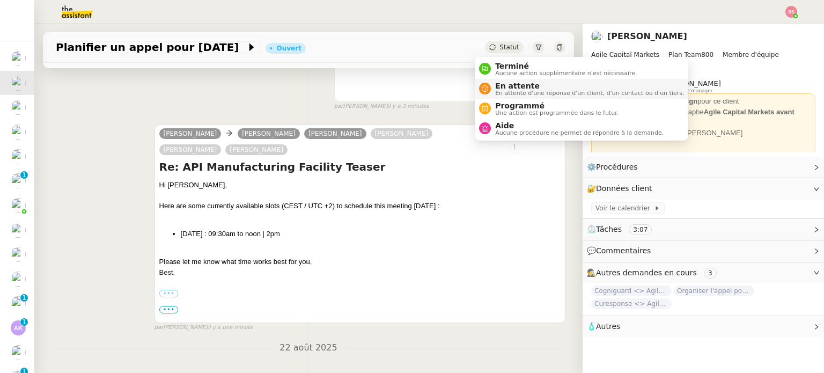
click at [508, 91] on span "En attente d'une réponse d'un client, d'un contact ou d'un tiers." at bounding box center [589, 93] width 189 height 6
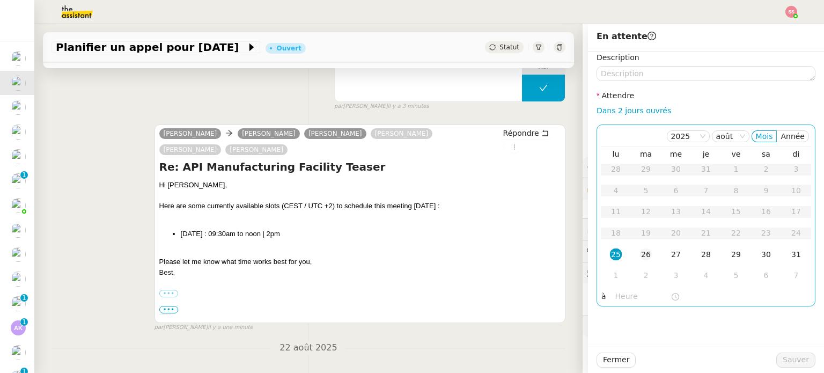
click at [642, 255] on div "26" at bounding box center [646, 254] width 12 height 12
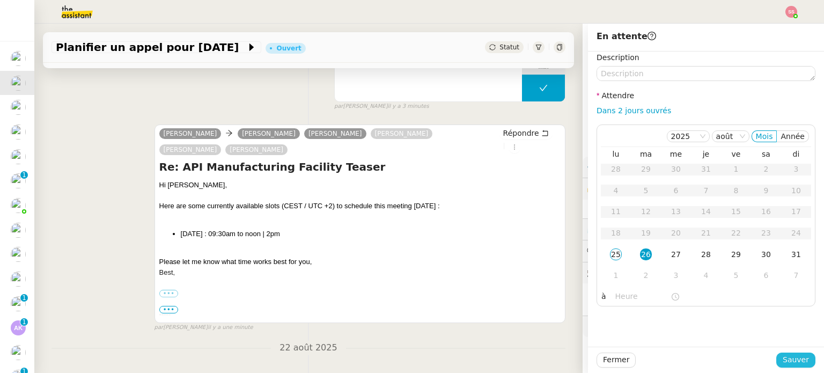
click at [783, 356] on span "Sauver" at bounding box center [796, 359] width 26 height 12
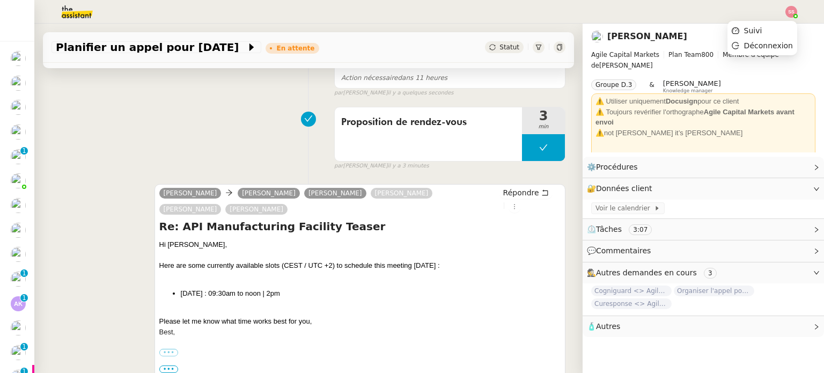
click at [789, 9] on img at bounding box center [791, 12] width 12 height 12
click at [774, 26] on li "Suivi" at bounding box center [762, 30] width 70 height 15
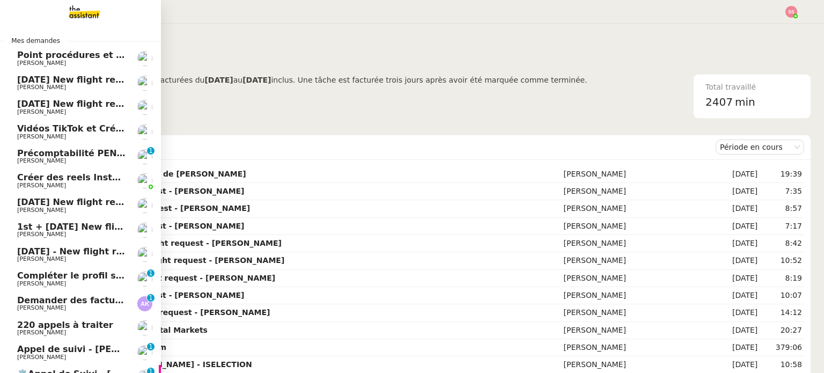
click at [36, 78] on span "[DATE] New flight request - [PERSON_NAME]" at bounding box center [124, 80] width 215 height 10
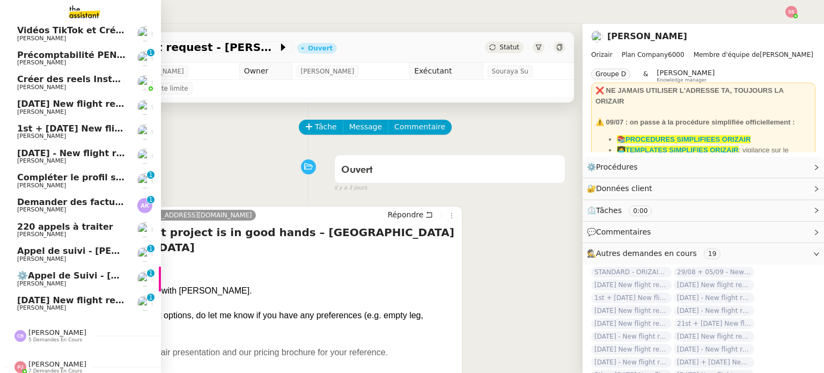
scroll to position [109, 0]
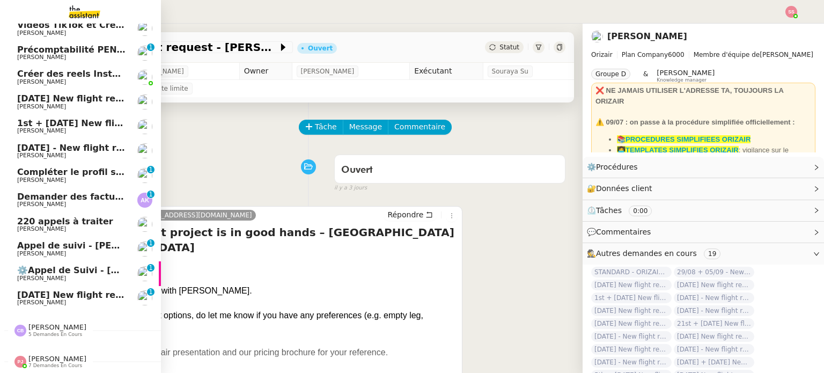
click at [29, 363] on span "7 demandes en cours" at bounding box center [55, 366] width 54 height 6
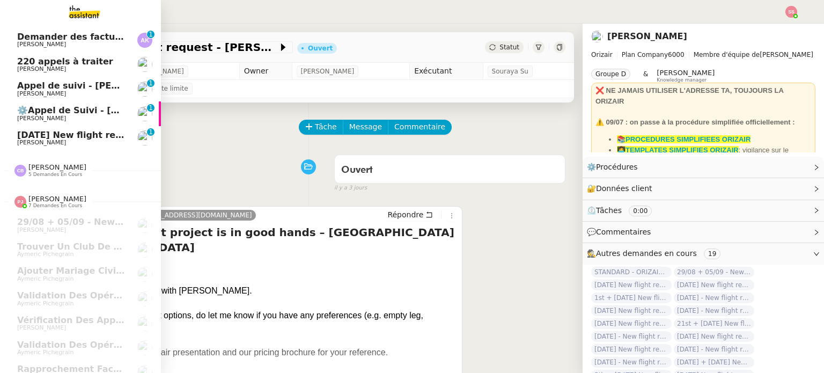
scroll to position [281, 0]
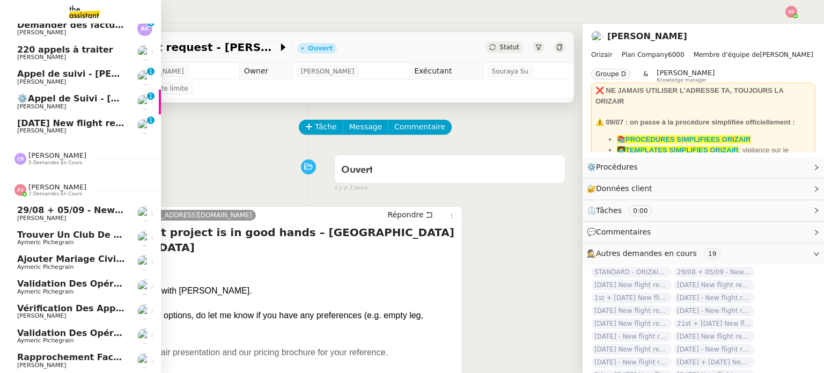
click at [79, 352] on span "Rapprochement factures Woodbrass sur Pennylane - août 2025" at bounding box center [172, 357] width 310 height 10
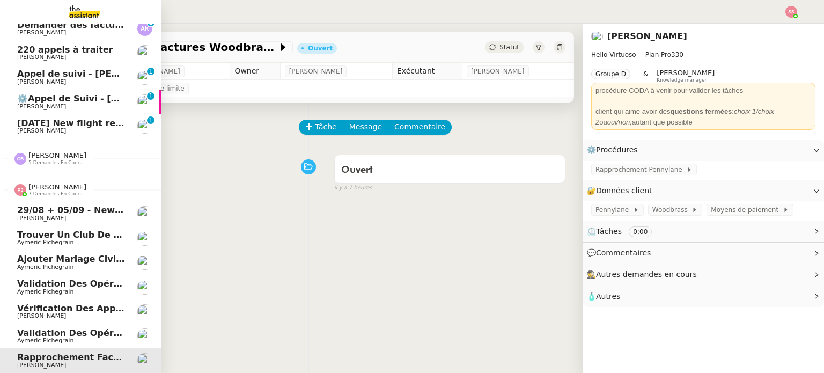
click at [50, 337] on span "Aymeric Pichegrain" at bounding box center [45, 340] width 56 height 7
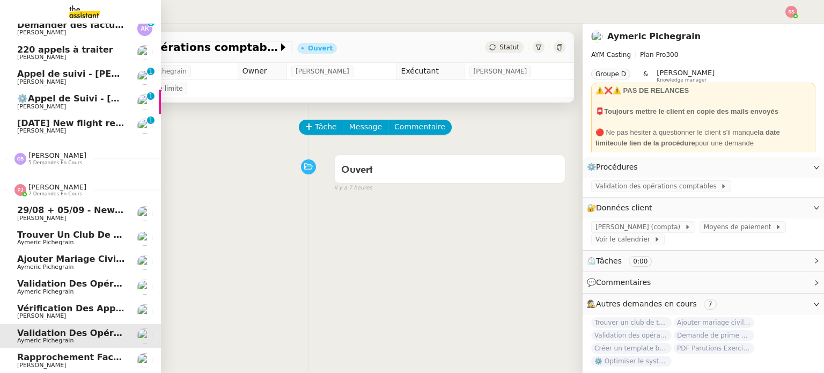
click at [59, 281] on span "Validation des opérations comptables" at bounding box center [110, 283] width 187 height 10
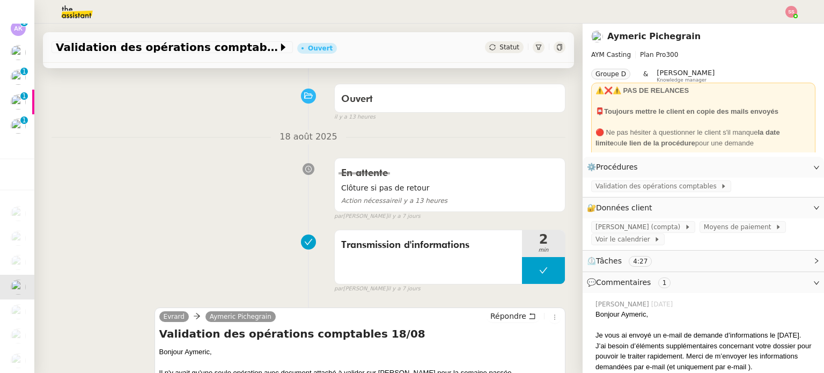
scroll to position [161, 0]
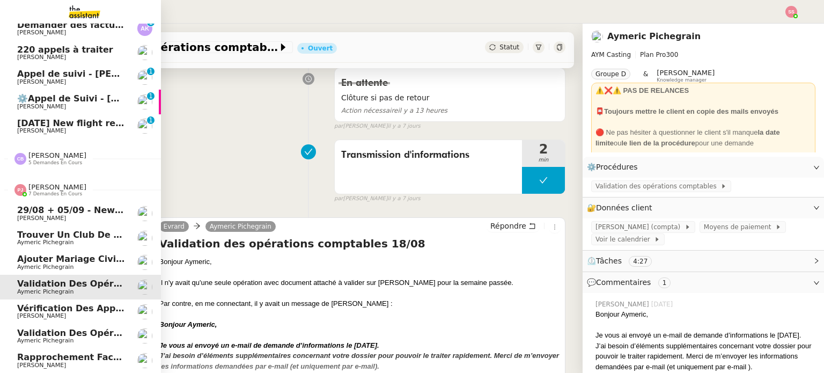
click at [70, 255] on span "Ajouter mariage civil au calendrier" at bounding box center [102, 259] width 171 height 10
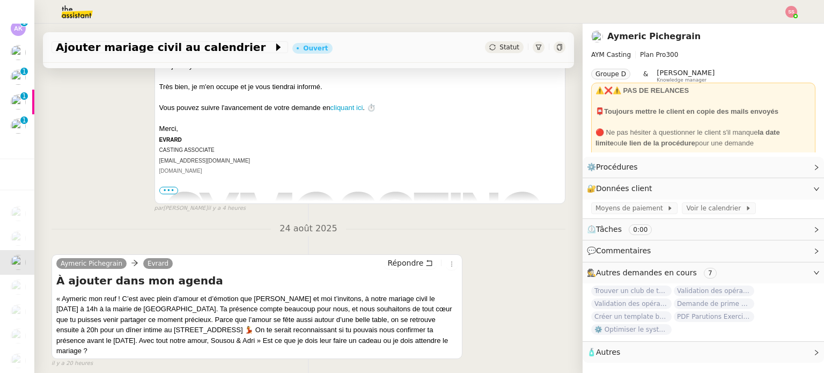
scroll to position [238, 0]
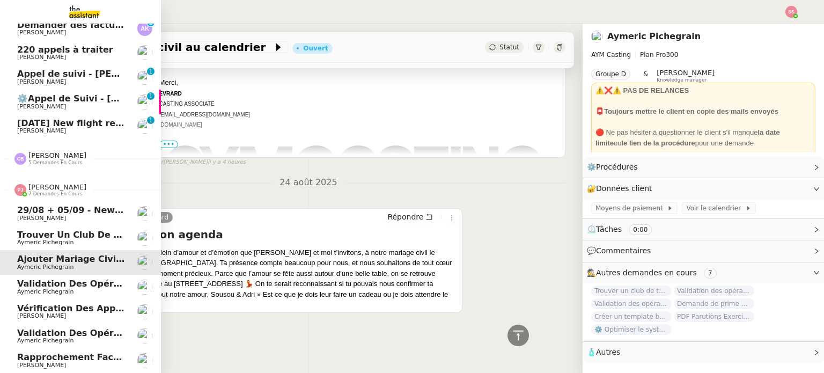
click at [60, 231] on span "Trouver un club de tennis pour septembre" at bounding box center [121, 235] width 209 height 10
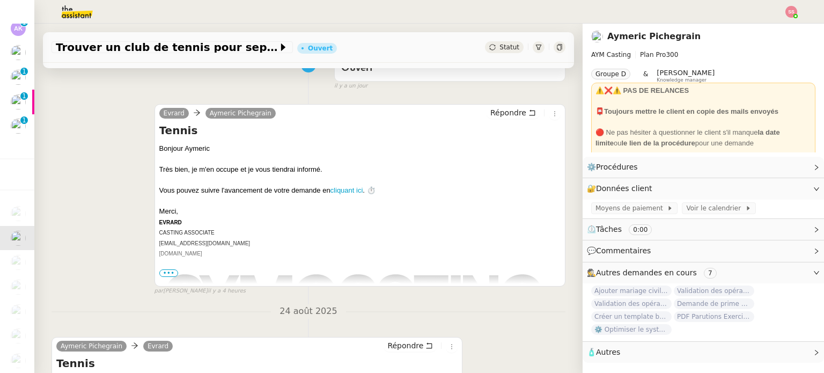
scroll to position [196, 0]
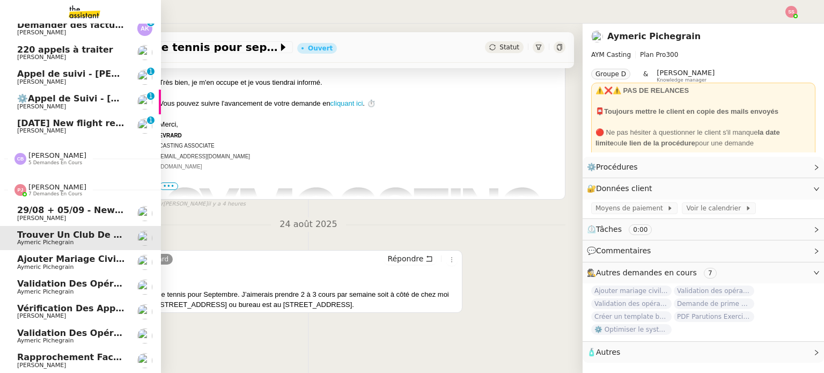
click at [41, 215] on span "[PERSON_NAME]" at bounding box center [71, 218] width 108 height 6
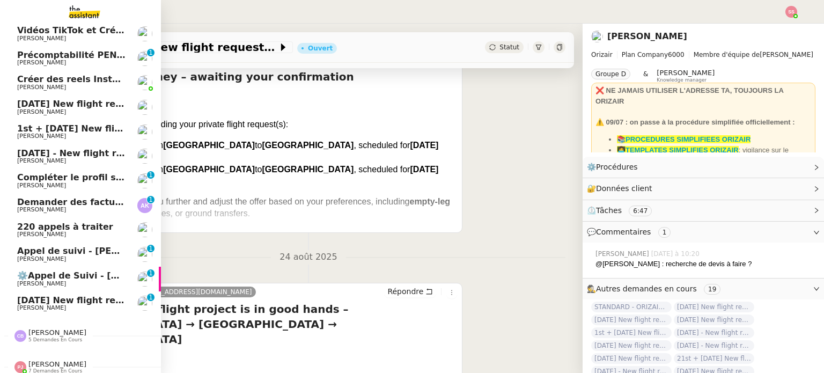
scroll to position [107, 0]
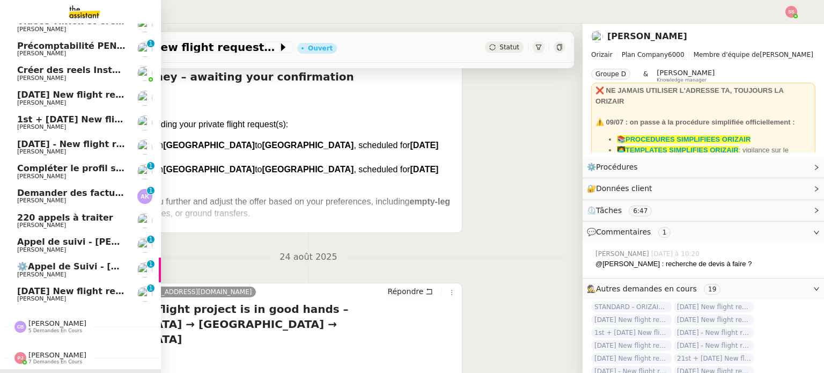
click at [77, 175] on span "[PERSON_NAME]" at bounding box center [71, 176] width 108 height 6
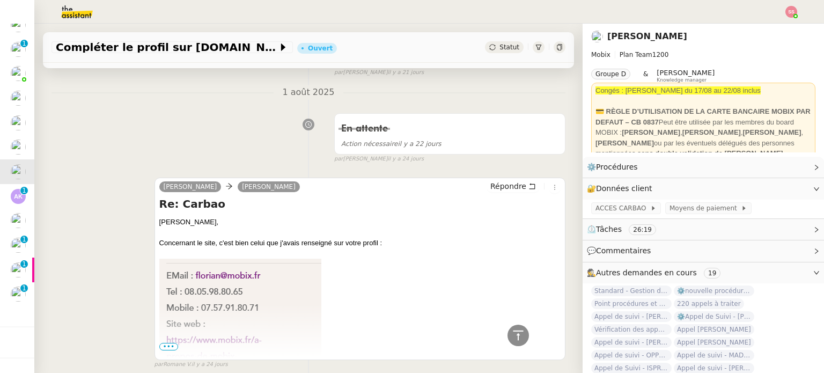
scroll to position [429, 0]
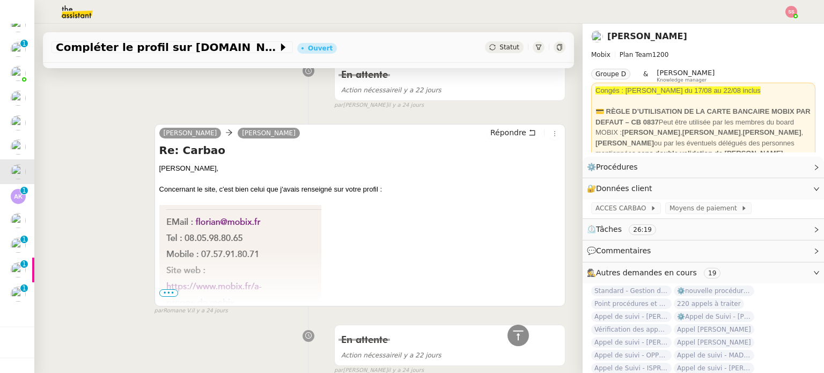
click at [163, 294] on span "•••" at bounding box center [168, 293] width 19 height 8
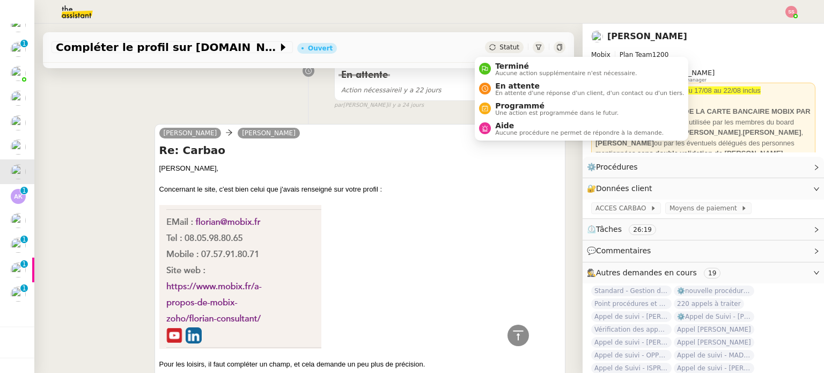
click at [499, 47] on span "Statut" at bounding box center [509, 47] width 20 height 8
click at [308, 93] on div "En attente Action nécessaire [DATE] false par [PERSON_NAME] S. [DATE]" at bounding box center [308, 82] width 514 height 55
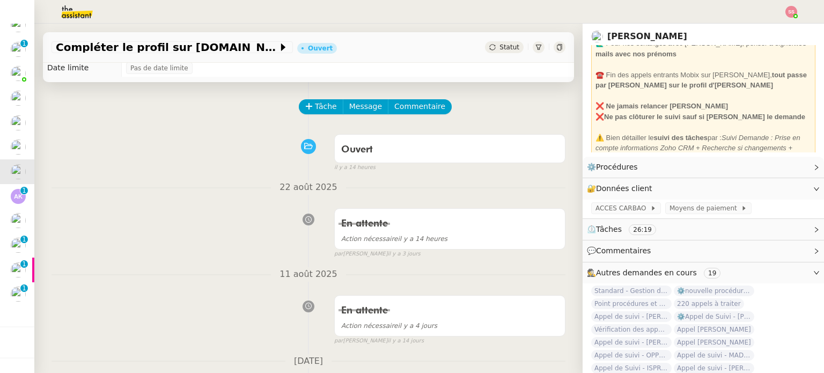
scroll to position [0, 0]
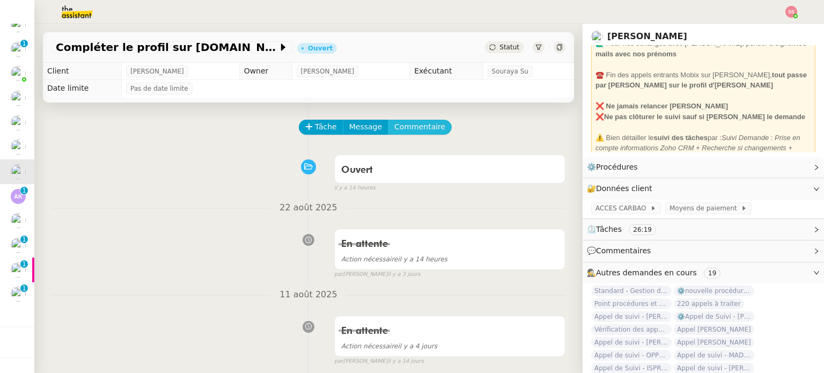
click at [412, 131] on span "Commentaire" at bounding box center [419, 127] width 51 height 12
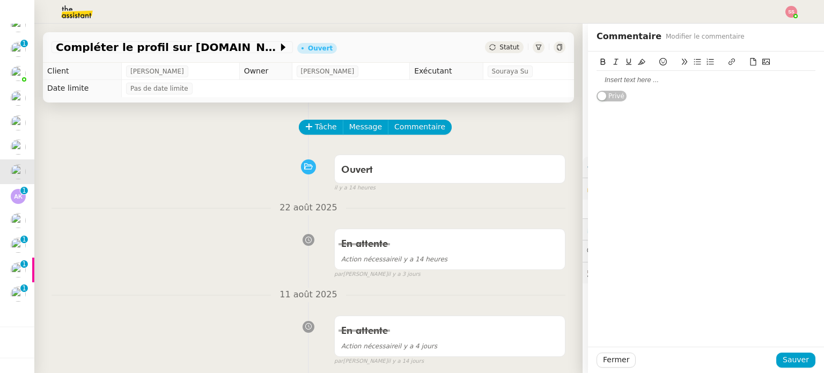
click at [628, 88] on div at bounding box center [705, 80] width 219 height 18
click at [783, 358] on span "Sauver" at bounding box center [796, 359] width 26 height 12
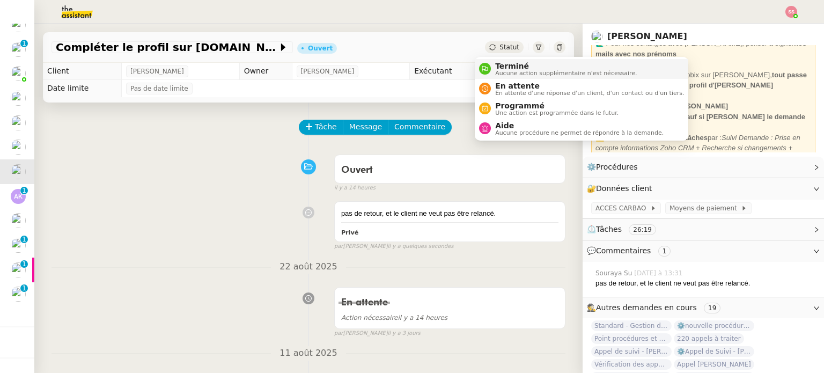
click at [499, 68] on span "Terminé" at bounding box center [566, 66] width 142 height 9
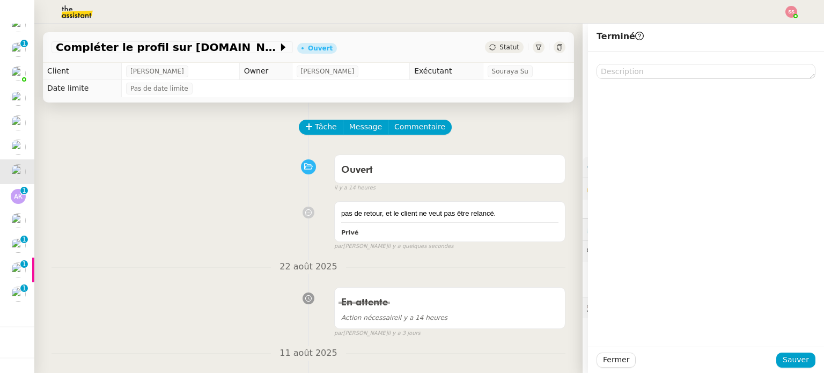
click at [770, 358] on div at bounding box center [706, 359] width 141 height 15
click at [783, 358] on span "Sauver" at bounding box center [796, 359] width 26 height 12
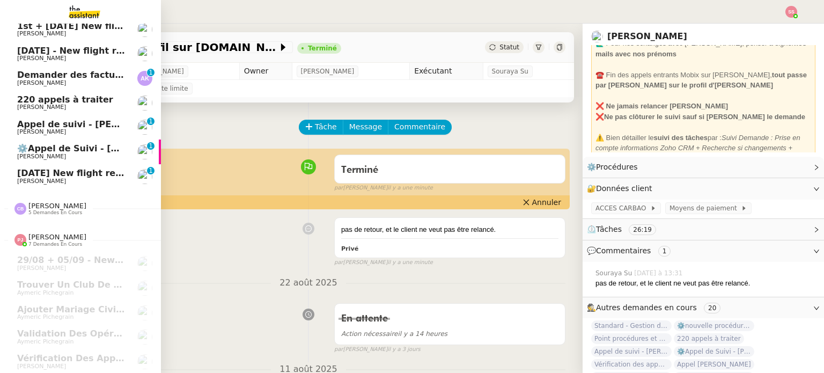
scroll to position [227, 0]
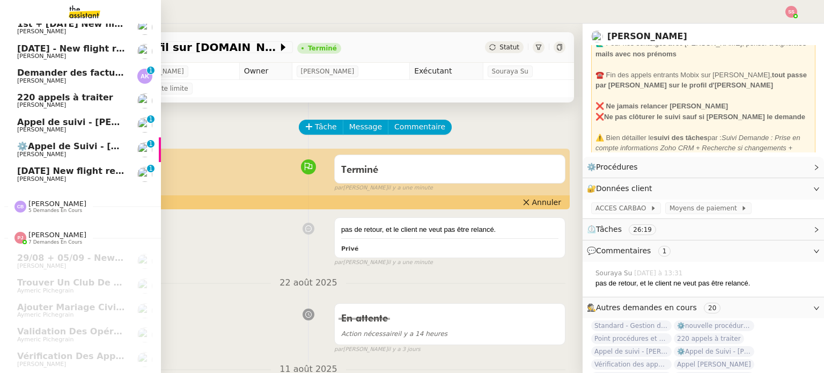
click at [90, 68] on link "Demander des factures pour SARL 2TLR et ACCATEA [PERSON_NAME] 0 1 2 3 4 5 6 7 8…" at bounding box center [80, 76] width 161 height 25
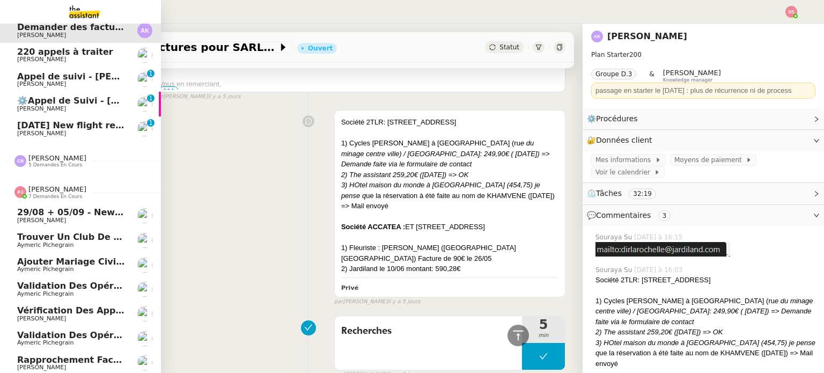
scroll to position [281, 0]
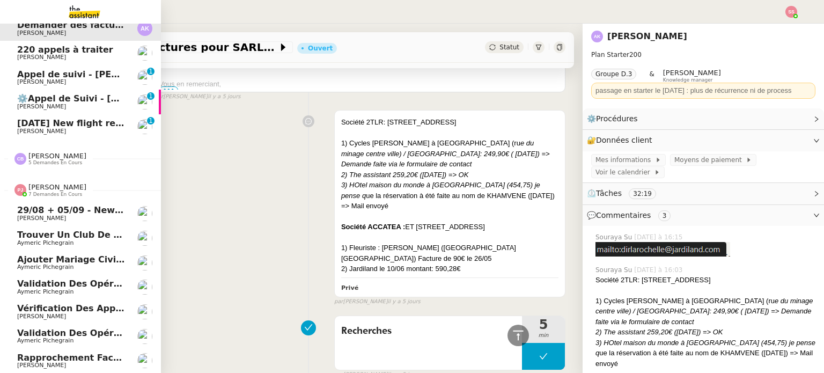
click at [18, 352] on span "Rapprochement factures Woodbrass sur Pennylane - août 2025" at bounding box center [172, 357] width 310 height 10
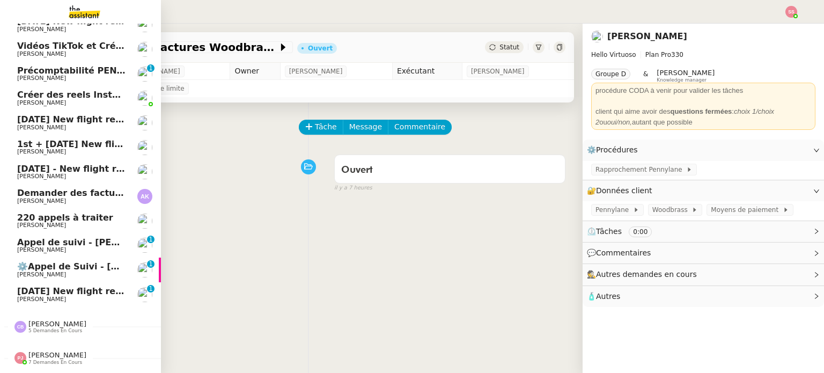
scroll to position [161, 0]
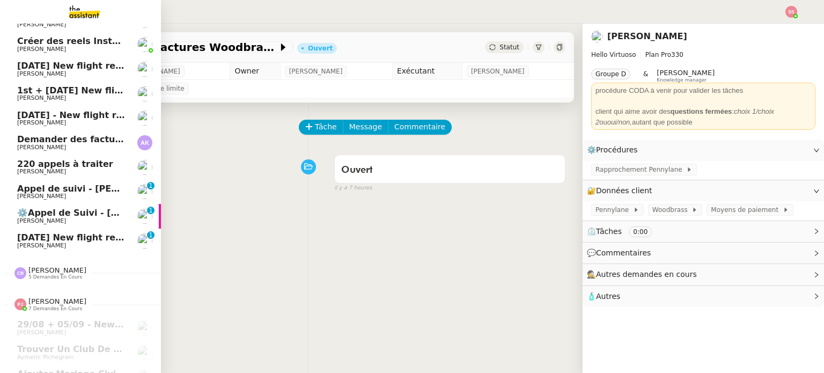
click at [64, 194] on span "[PERSON_NAME]" at bounding box center [71, 196] width 108 height 6
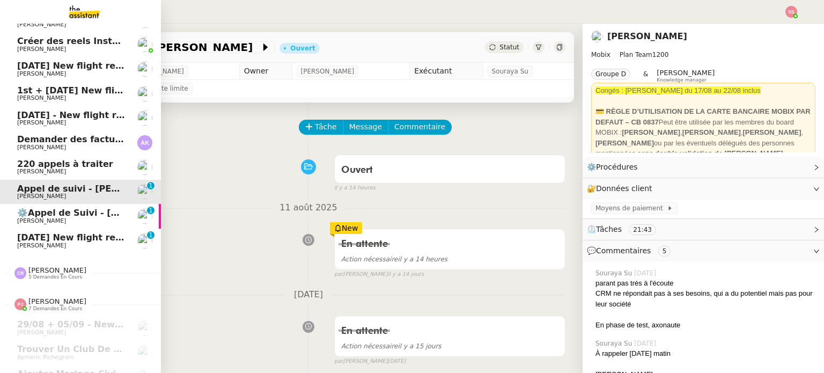
click at [64, 216] on span "⚙️Appel de Suivi - [PERSON_NAME] - UCPA VITAM" at bounding box center [136, 213] width 238 height 10
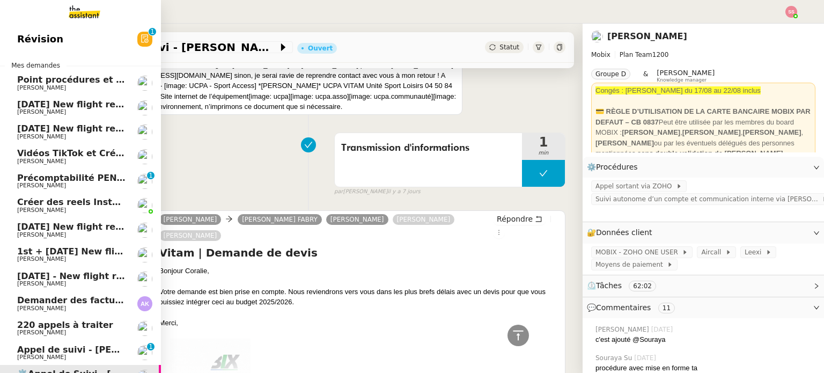
scroll to position [107, 0]
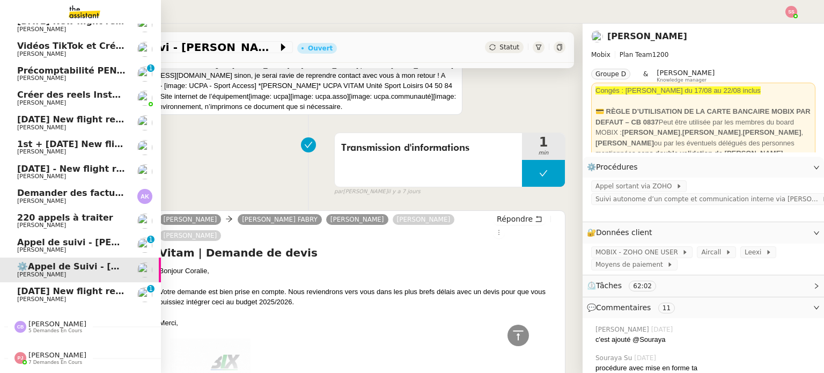
click at [62, 238] on span "Appel de suivi - [PERSON_NAME]" at bounding box center [96, 242] width 158 height 10
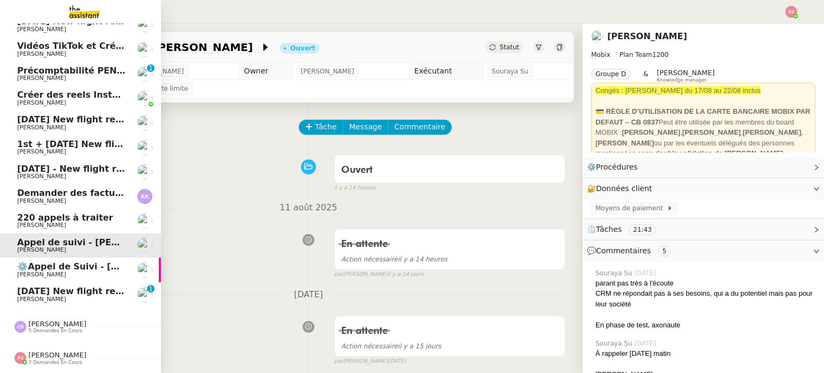
click at [44, 300] on span "[PERSON_NAME]" at bounding box center [71, 299] width 108 height 6
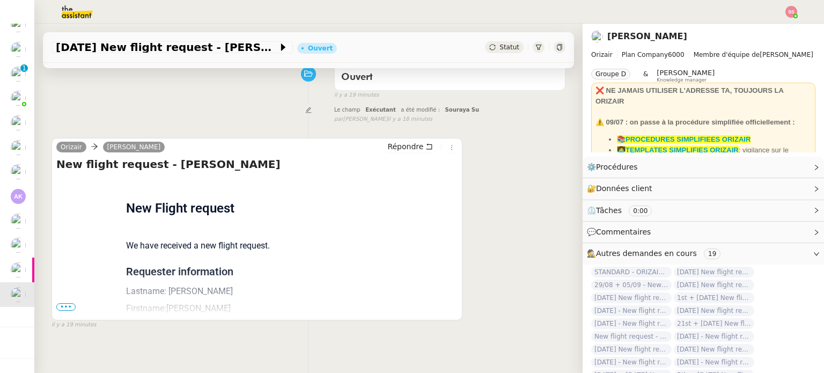
scroll to position [95, 0]
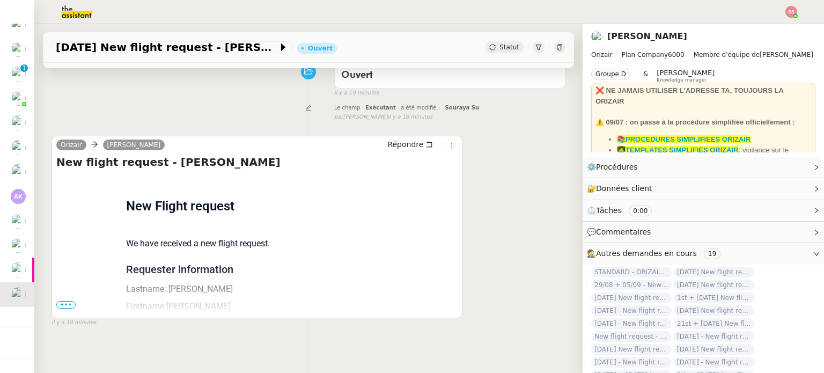
click at [66, 306] on span "•••" at bounding box center [65, 305] width 19 height 8
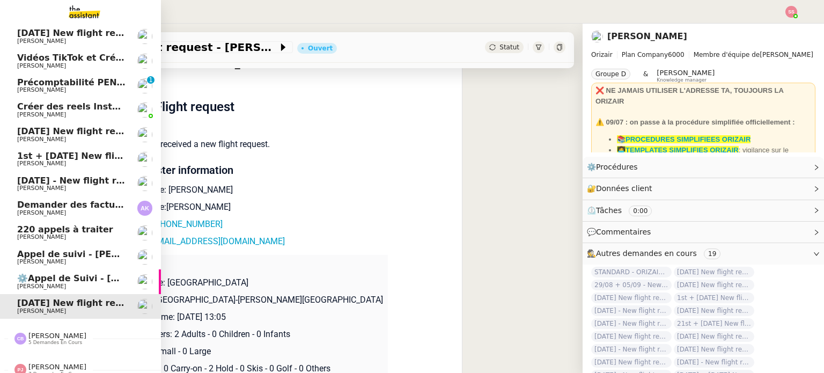
scroll to position [84, 0]
